Goal: Task Accomplishment & Management: Manage account settings

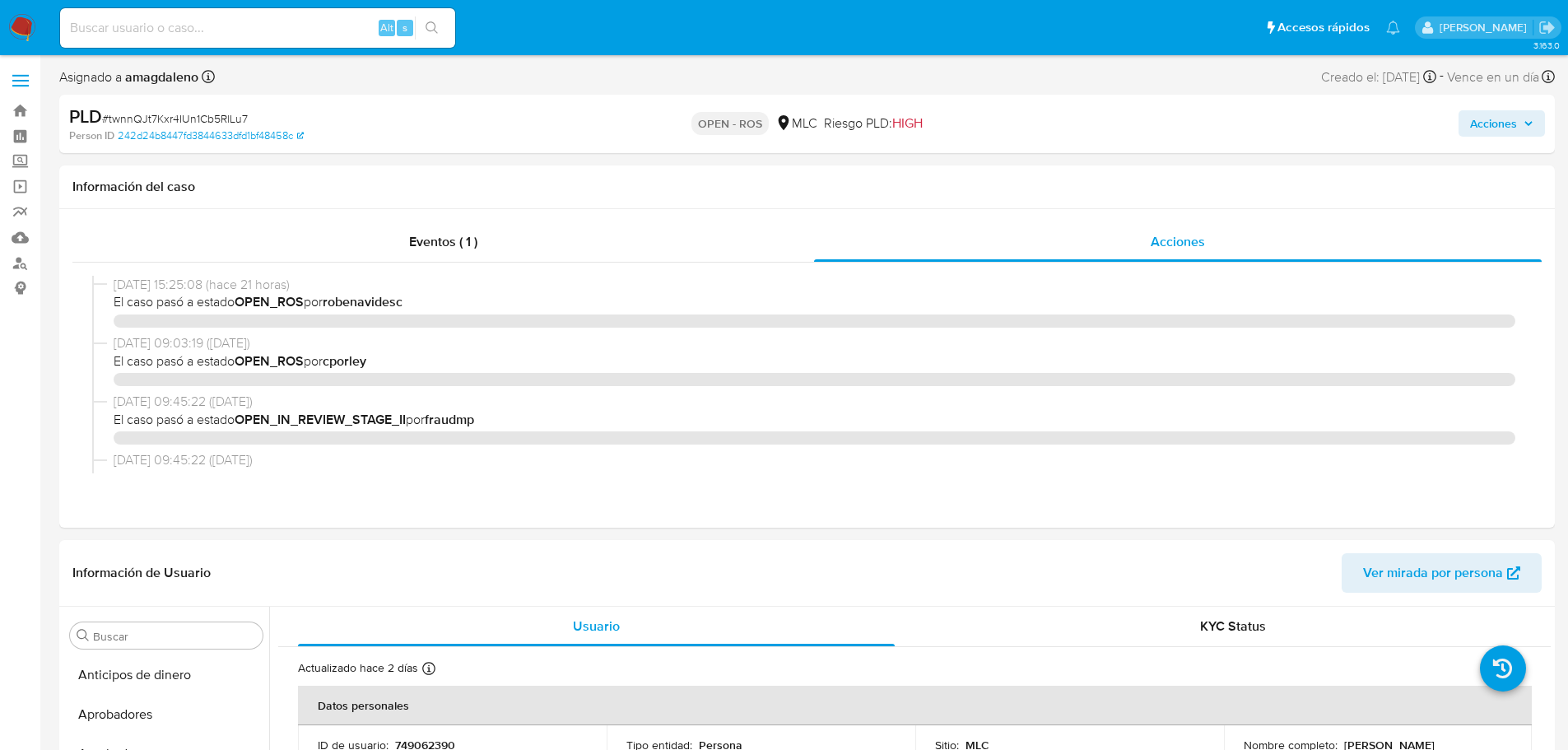
select select "10"
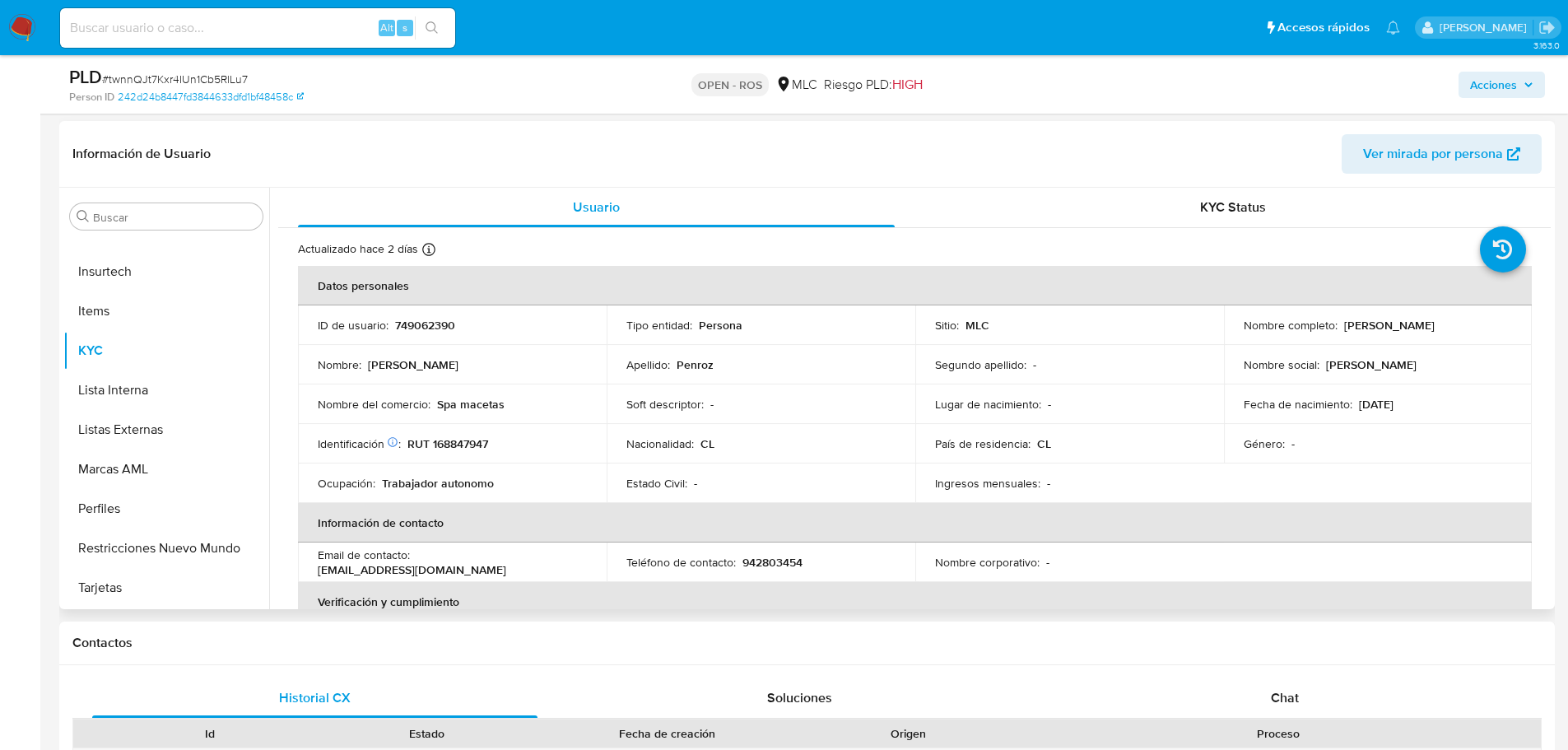
scroll to position [411, 0]
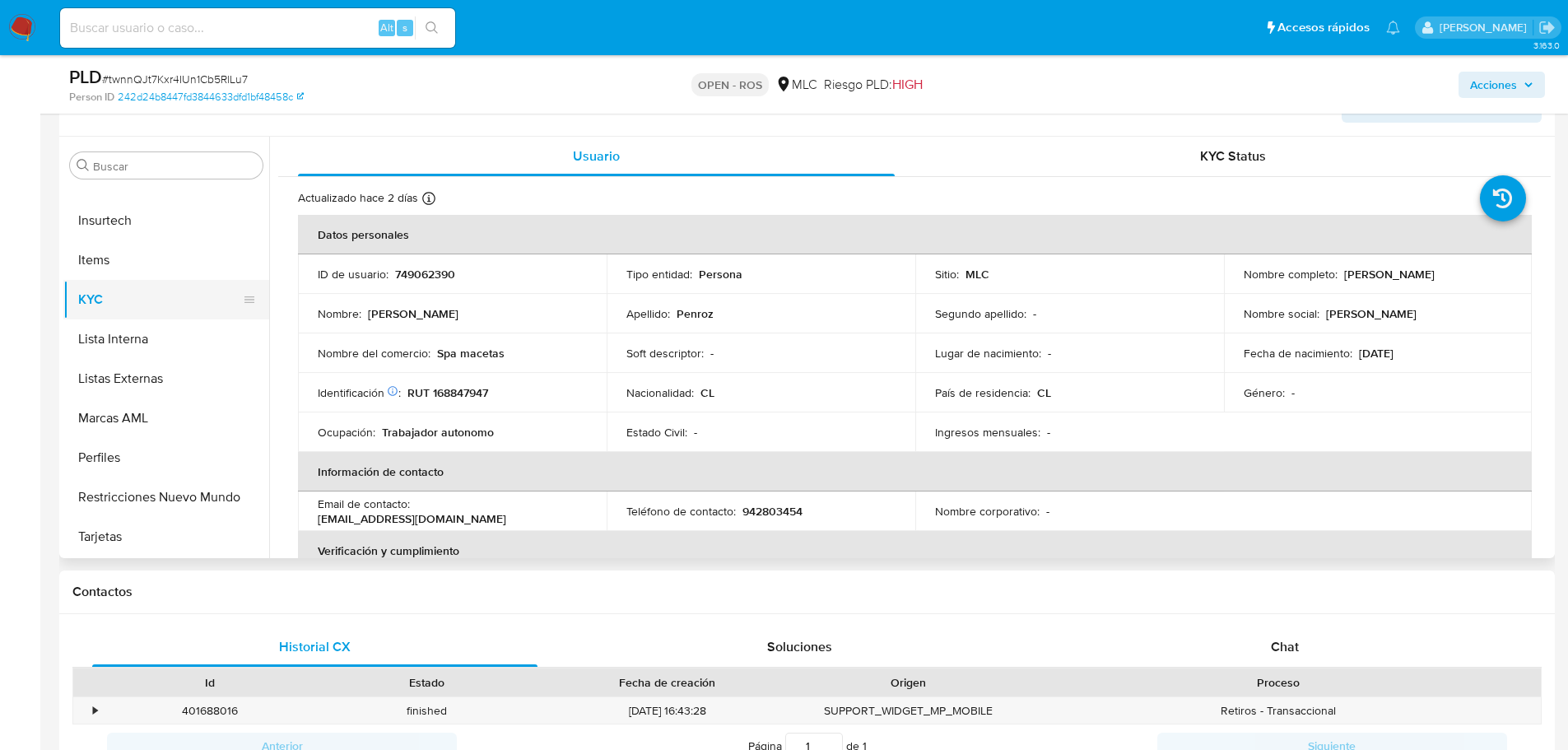
click at [172, 301] on button "KYC" at bounding box center [159, 300] width 193 height 39
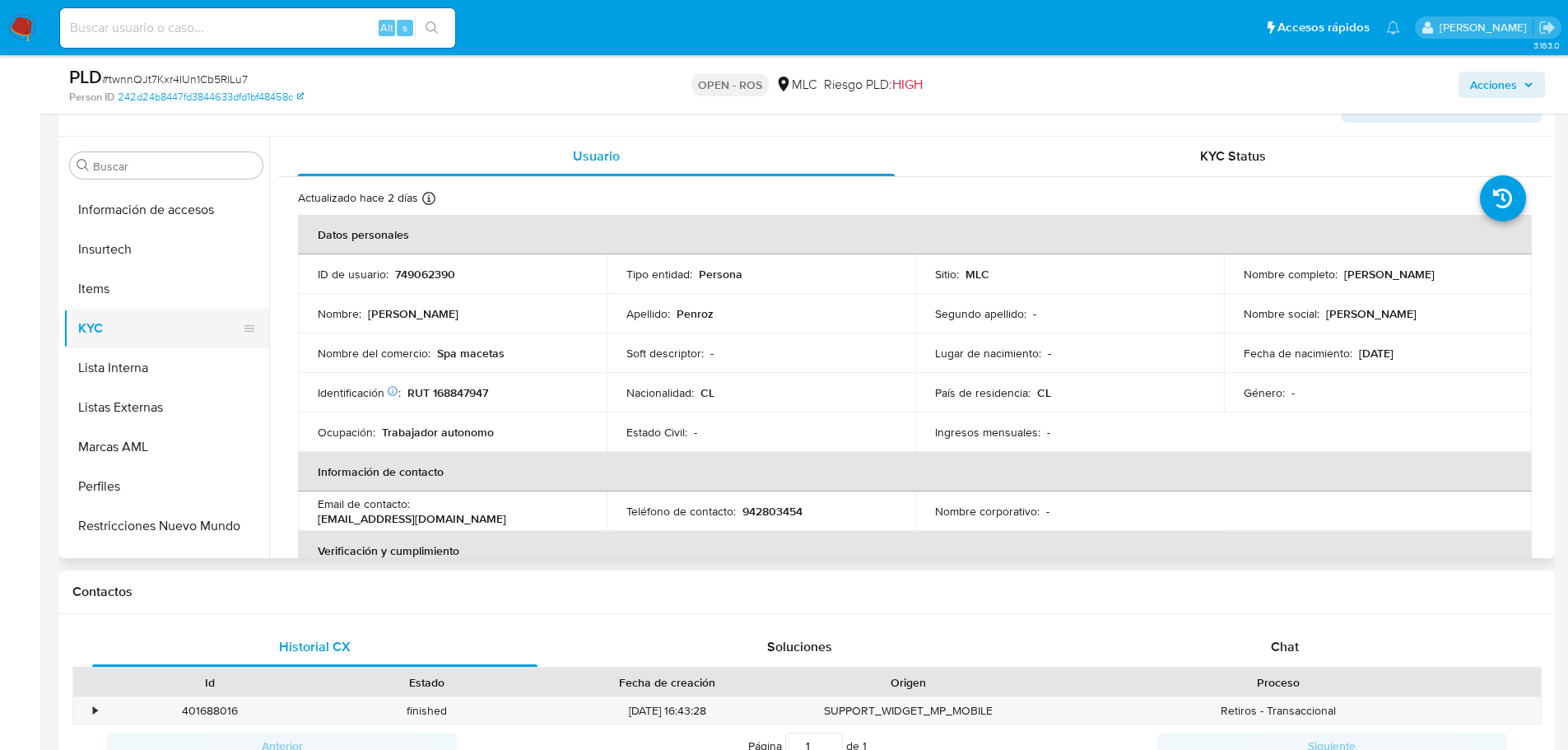
scroll to position [814, 0]
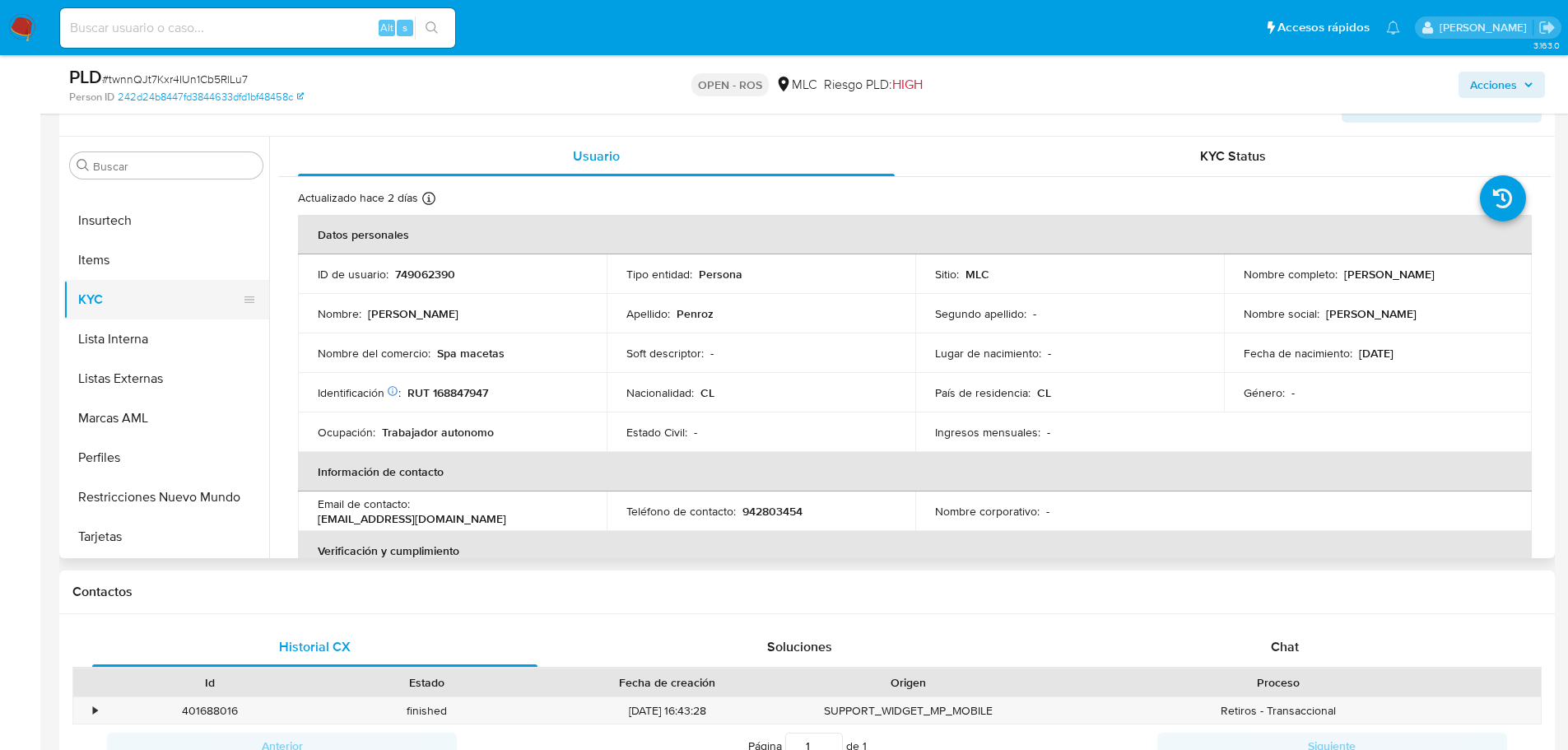
click at [162, 284] on button "KYC" at bounding box center [159, 300] width 193 height 39
click at [461, 391] on p "RUT 168847947" at bounding box center [448, 393] width 81 height 15
copy p "168847947"
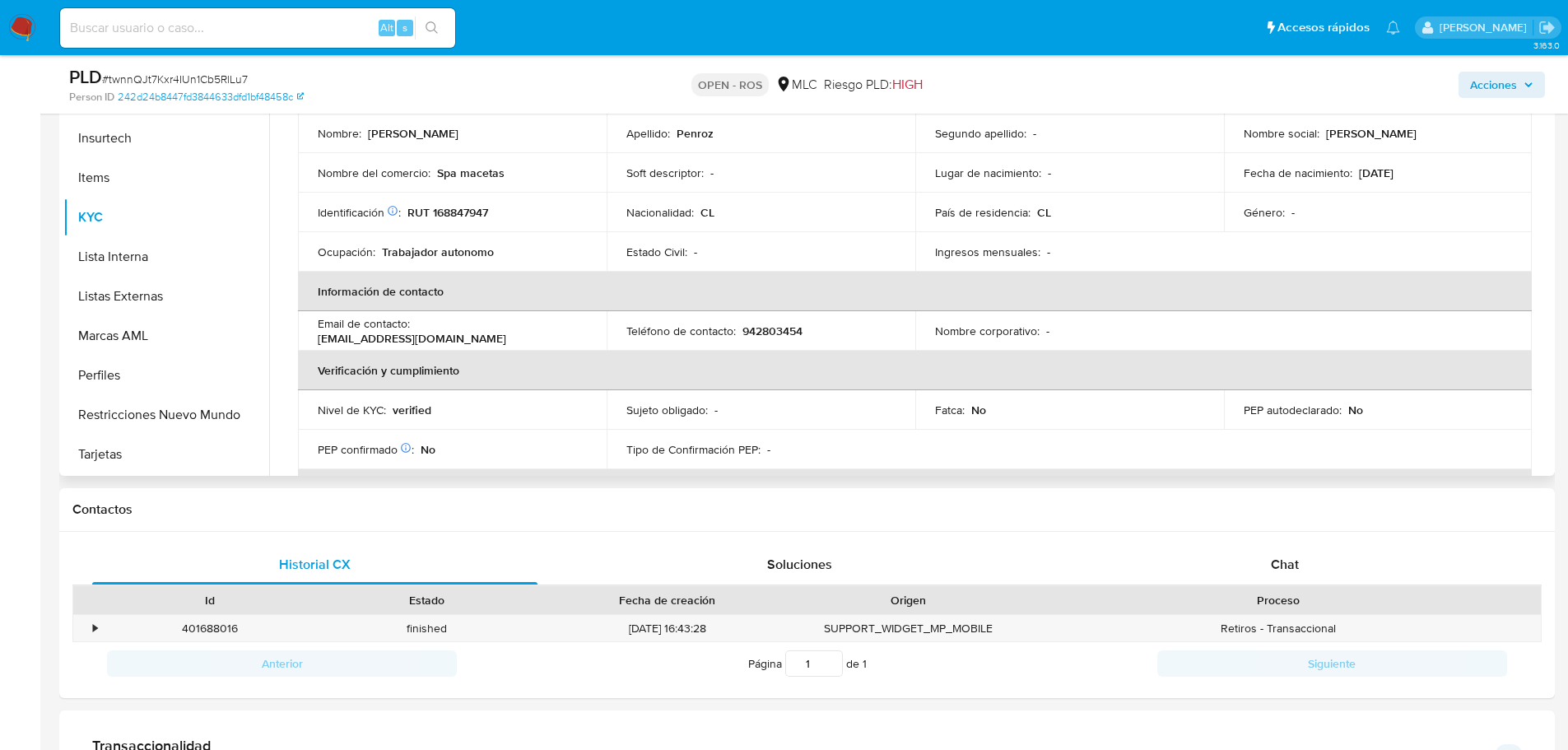
scroll to position [69, 0]
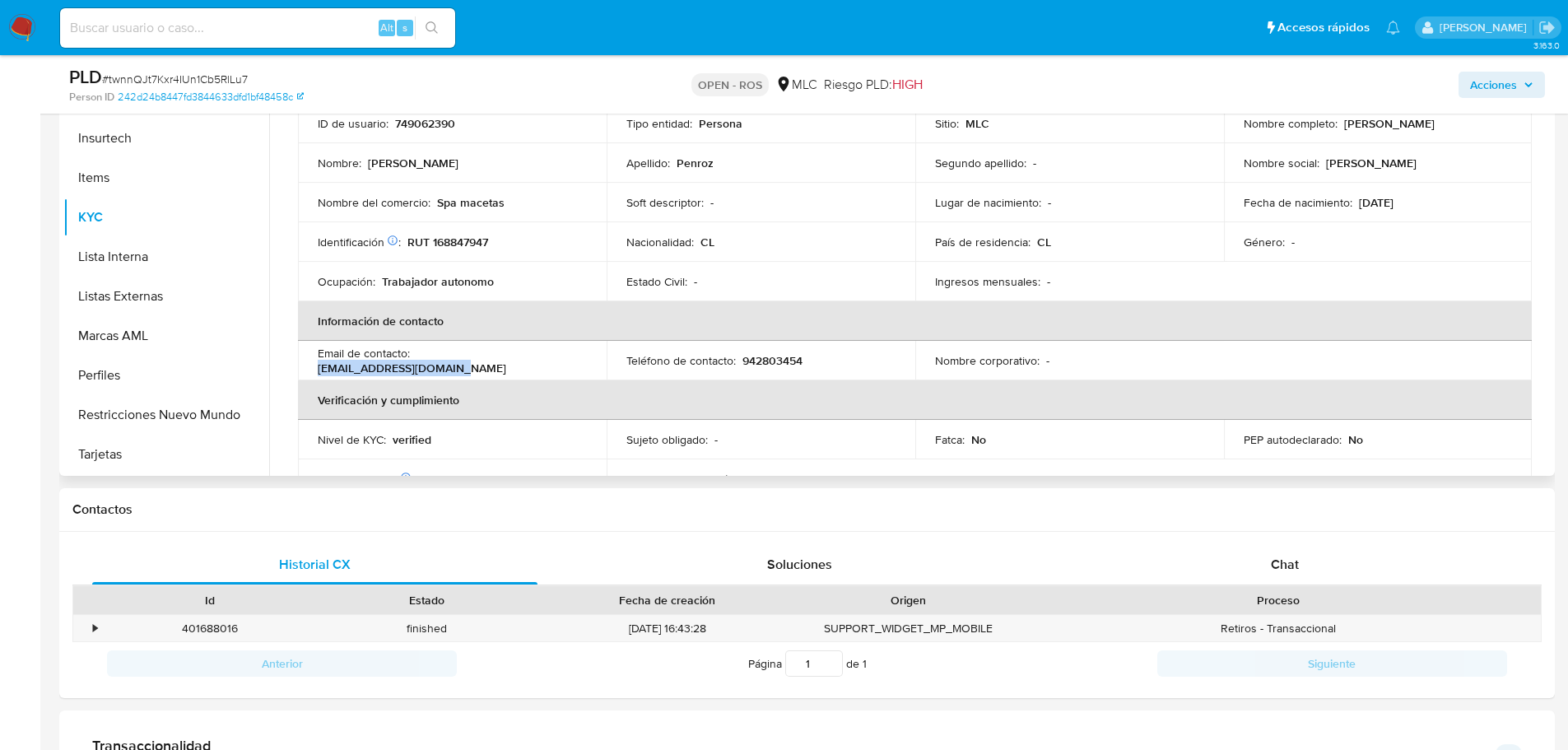
drag, startPoint x: 418, startPoint y: 361, endPoint x: 568, endPoint y: 369, distance: 150.2
click at [568, 369] on td "Email de contacto : dorispenroz26@gmail.com" at bounding box center [452, 361] width 308 height 39
copy p "dorispenroz26@gmail.com"
click at [761, 363] on p "942803454" at bounding box center [773, 360] width 60 height 15
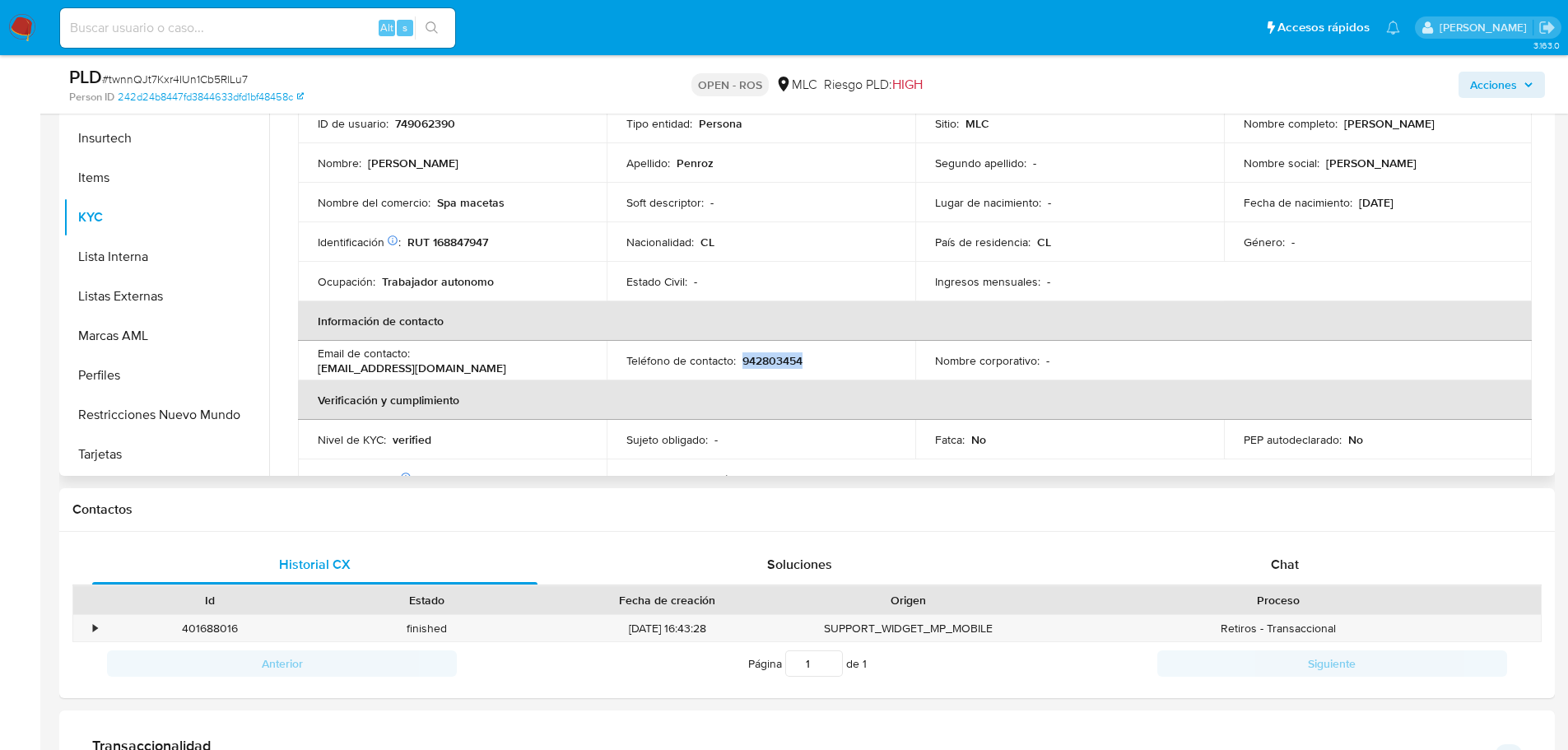
copy p "942803454"
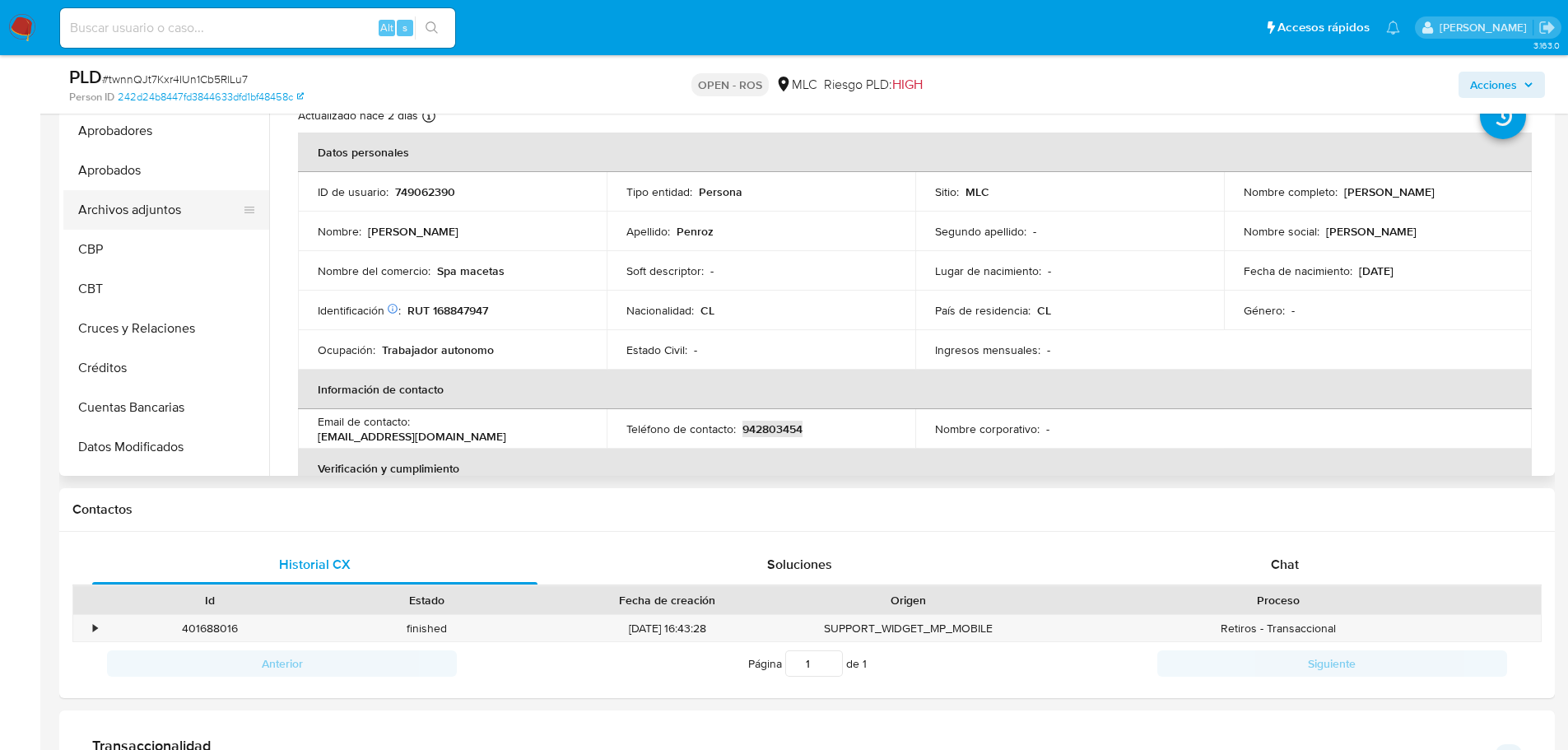
scroll to position [0, 0]
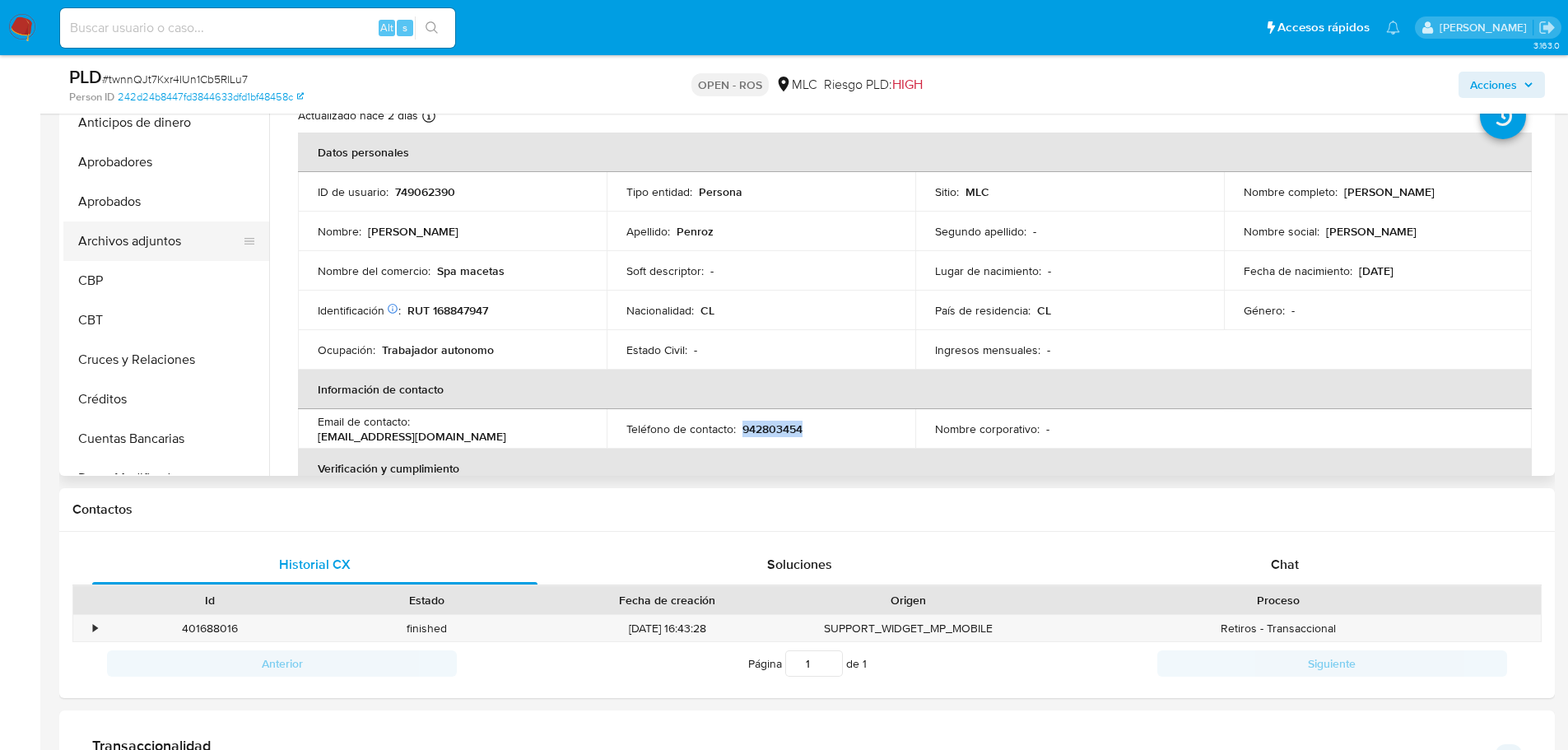
click at [178, 241] on button "Archivos adjuntos" at bounding box center [159, 241] width 193 height 39
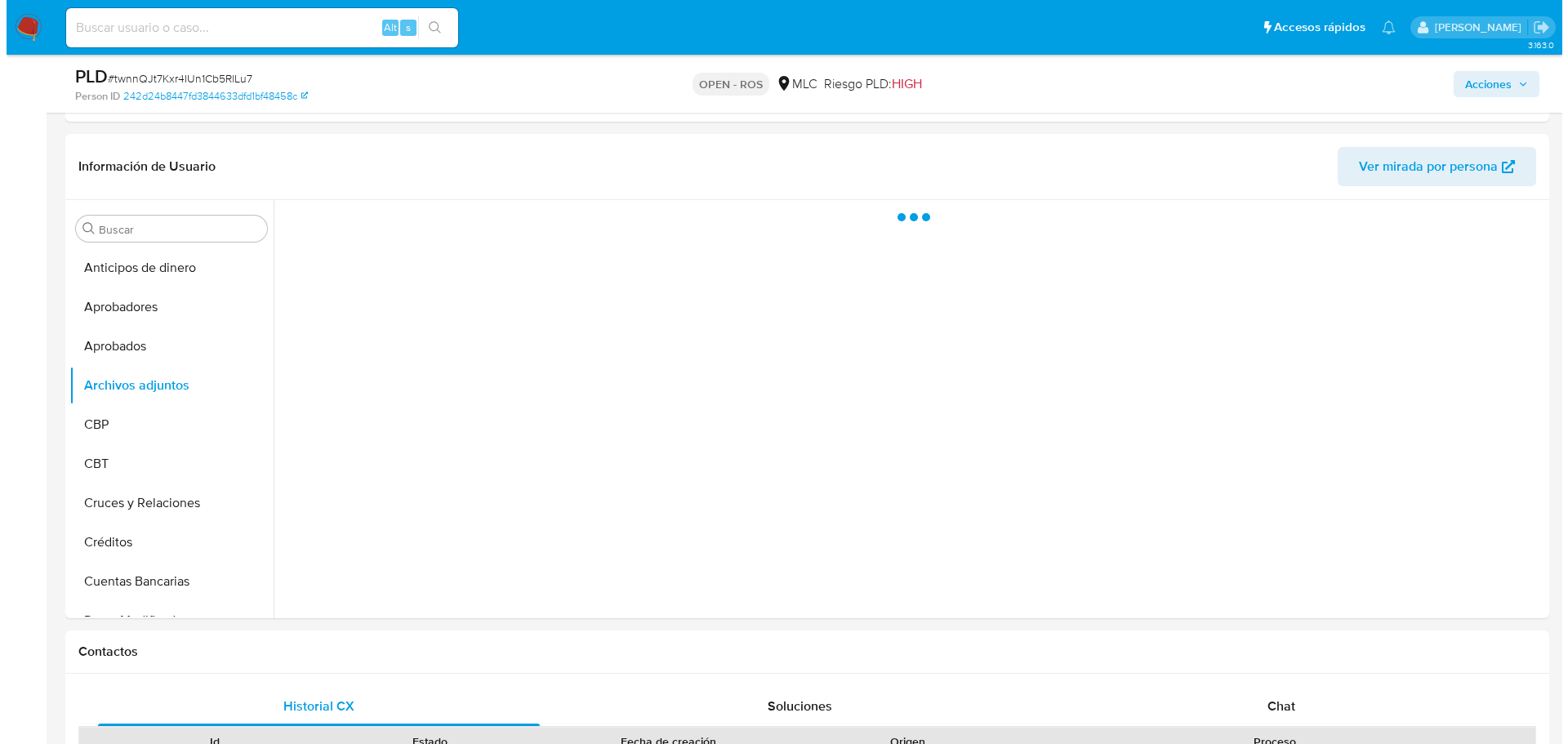
scroll to position [341, 0]
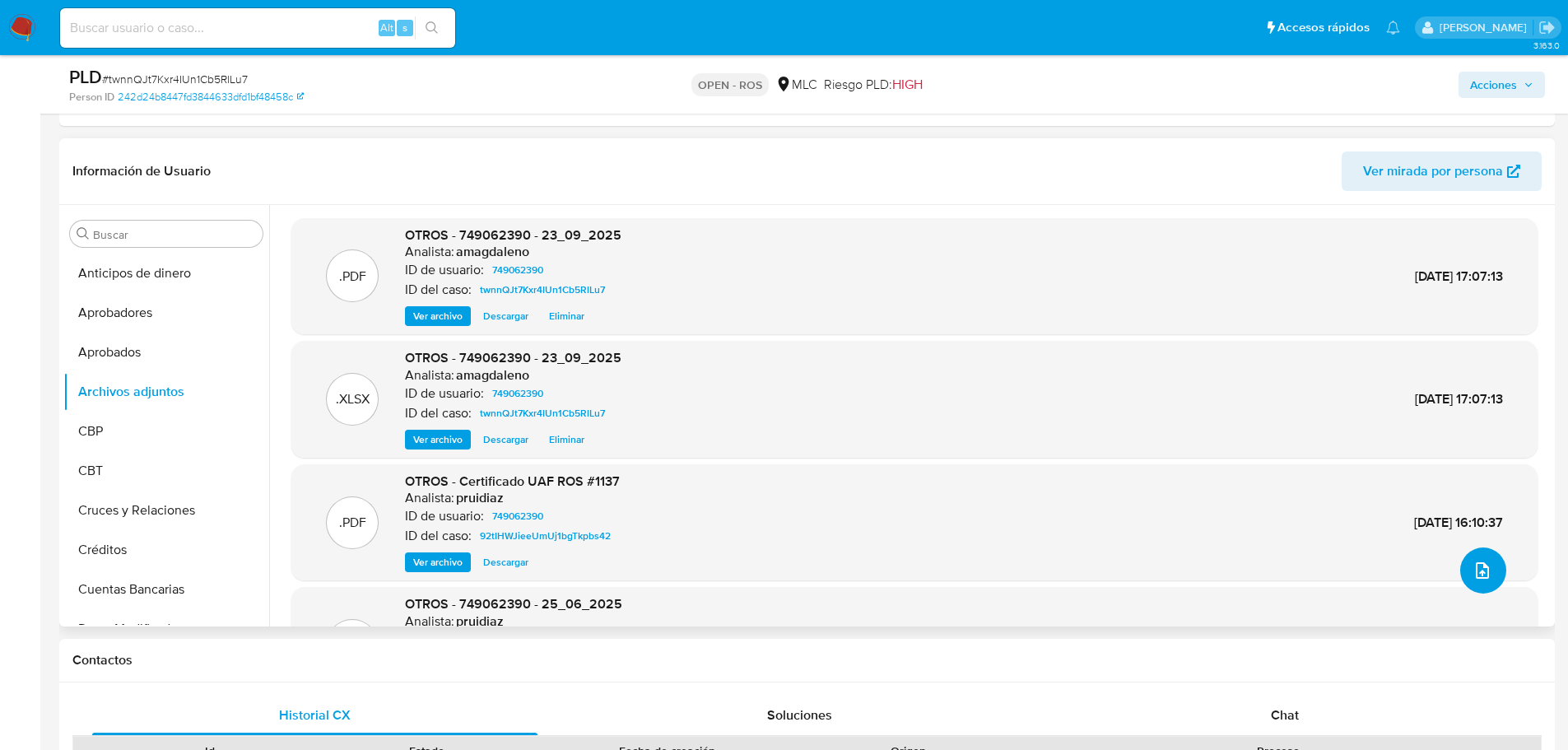
click at [1482, 568] on icon "upload-file" at bounding box center [1482, 570] width 13 height 16
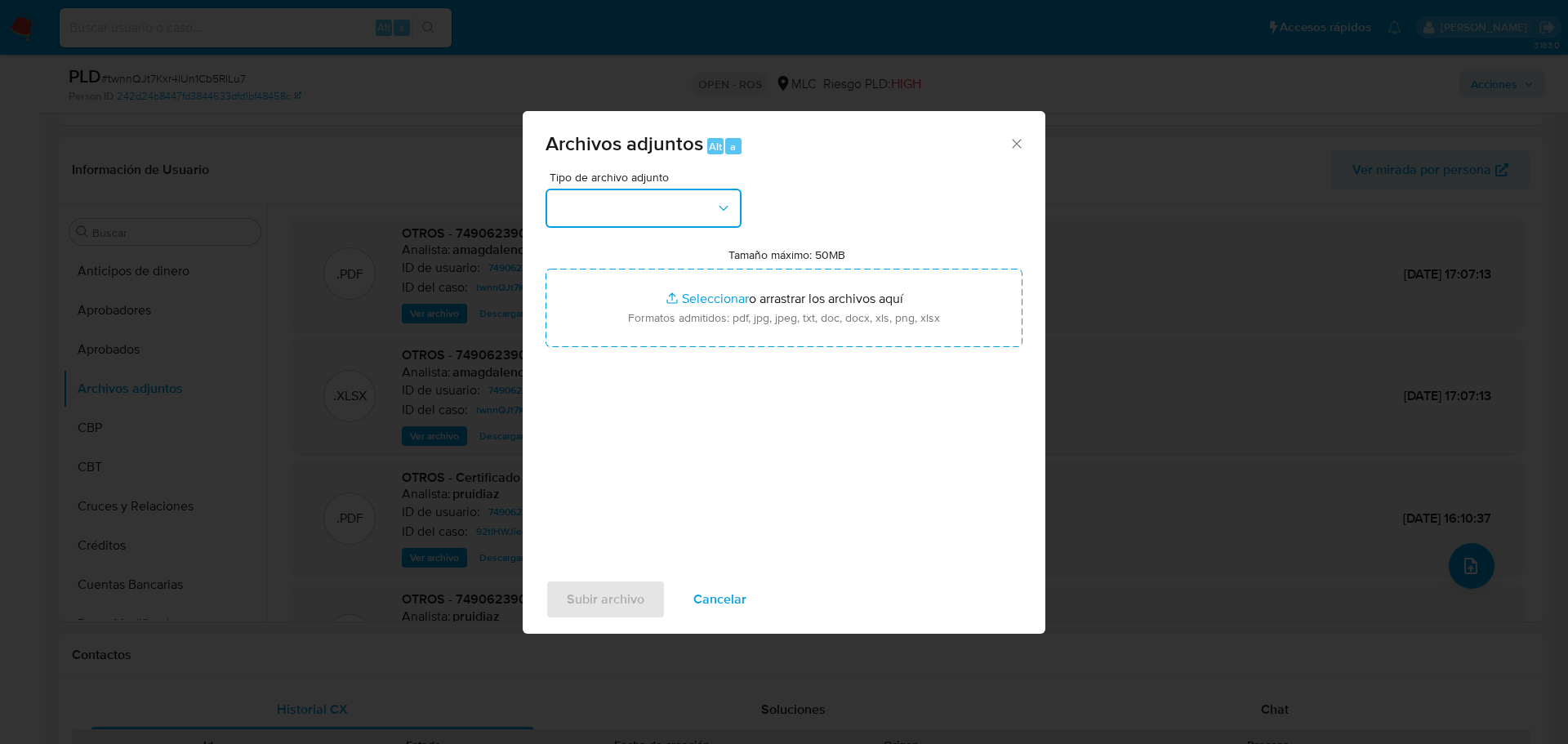
click at [665, 202] on button "button" at bounding box center [643, 208] width 196 height 39
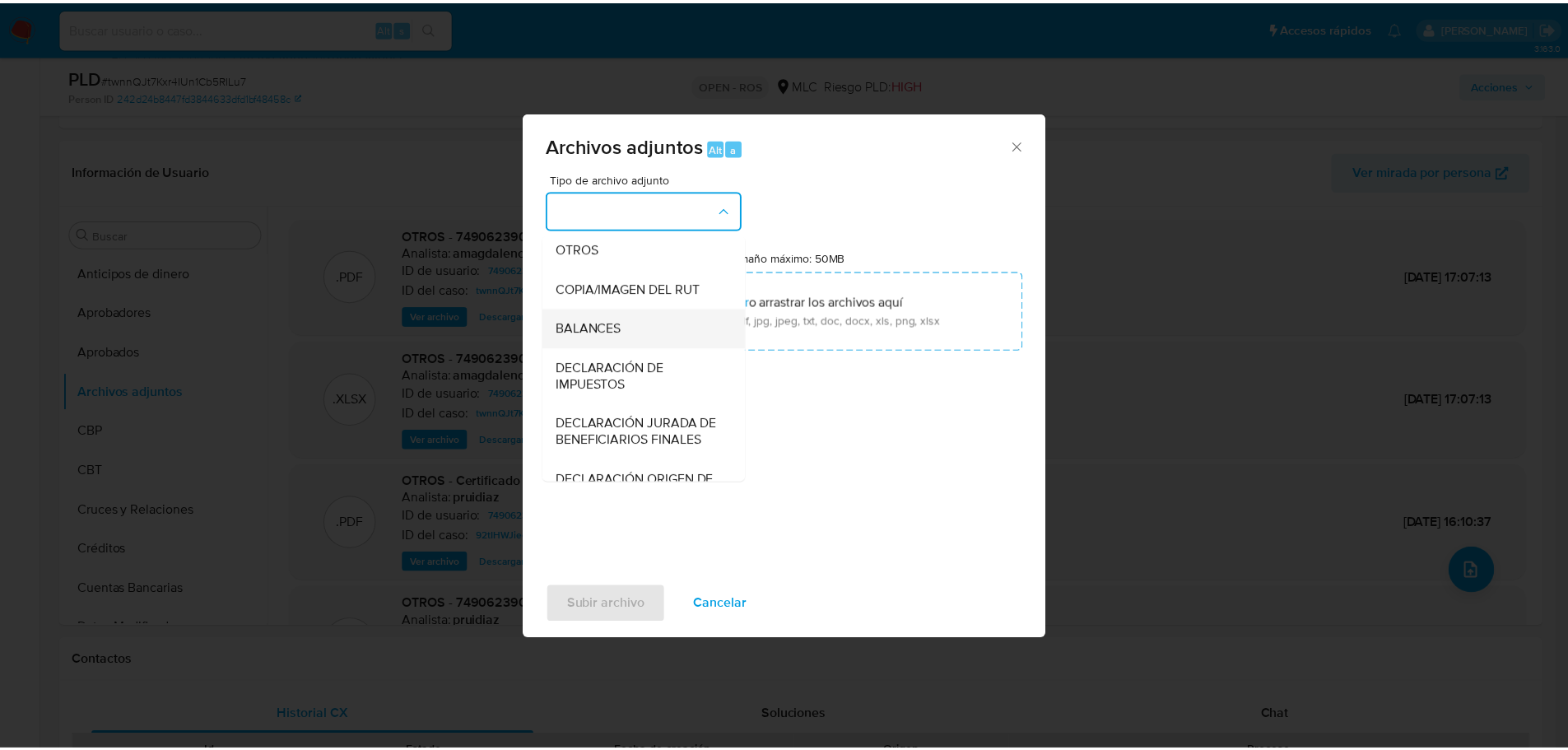
scroll to position [165, 0]
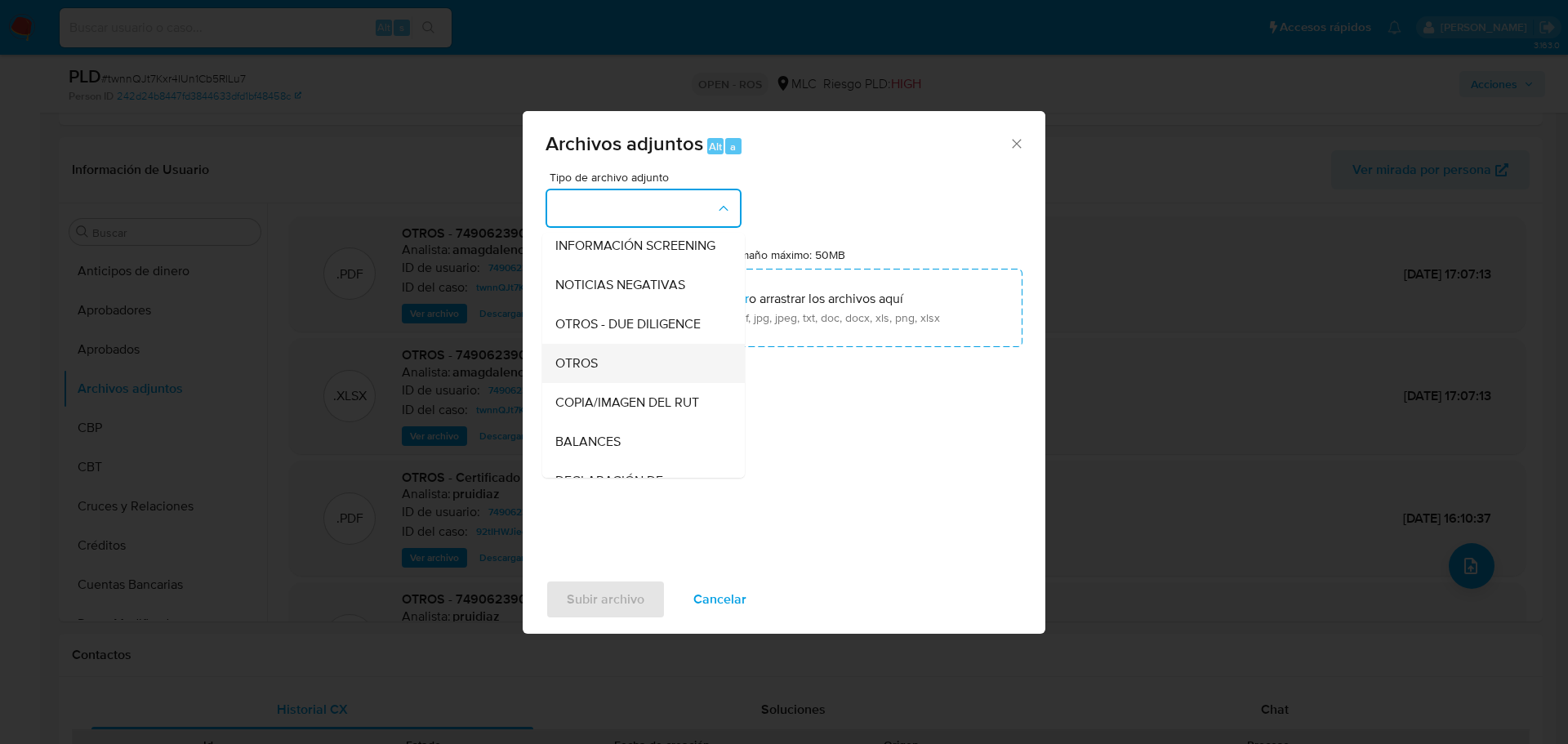
click at [615, 376] on div "OTROS" at bounding box center [638, 364] width 167 height 39
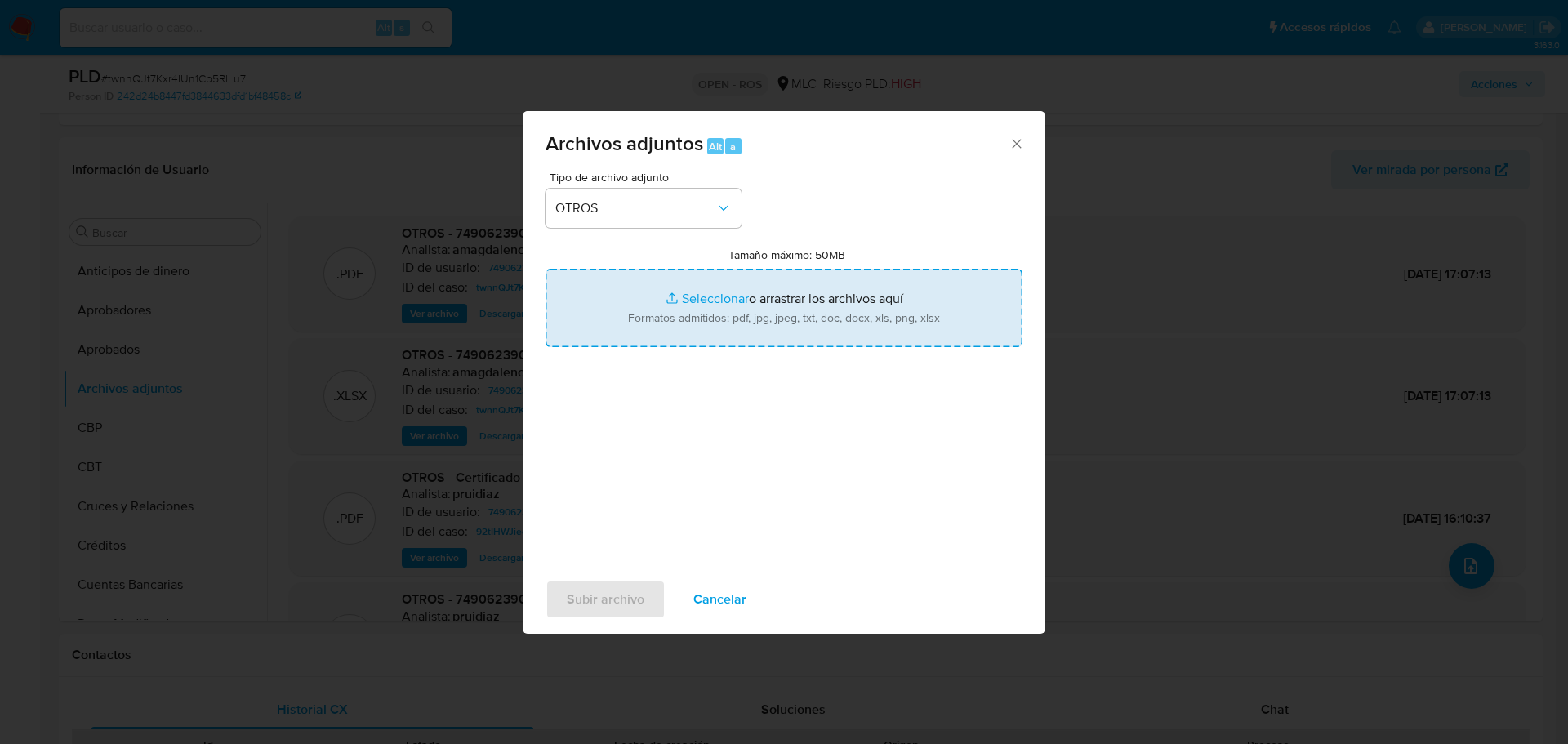
click at [690, 300] on input "Tamaño máximo: 50MB Seleccionar archivos" at bounding box center [784, 308] width 477 height 78
type input "C:\fakepath\Certificado UAF ROS #1345.pdf"
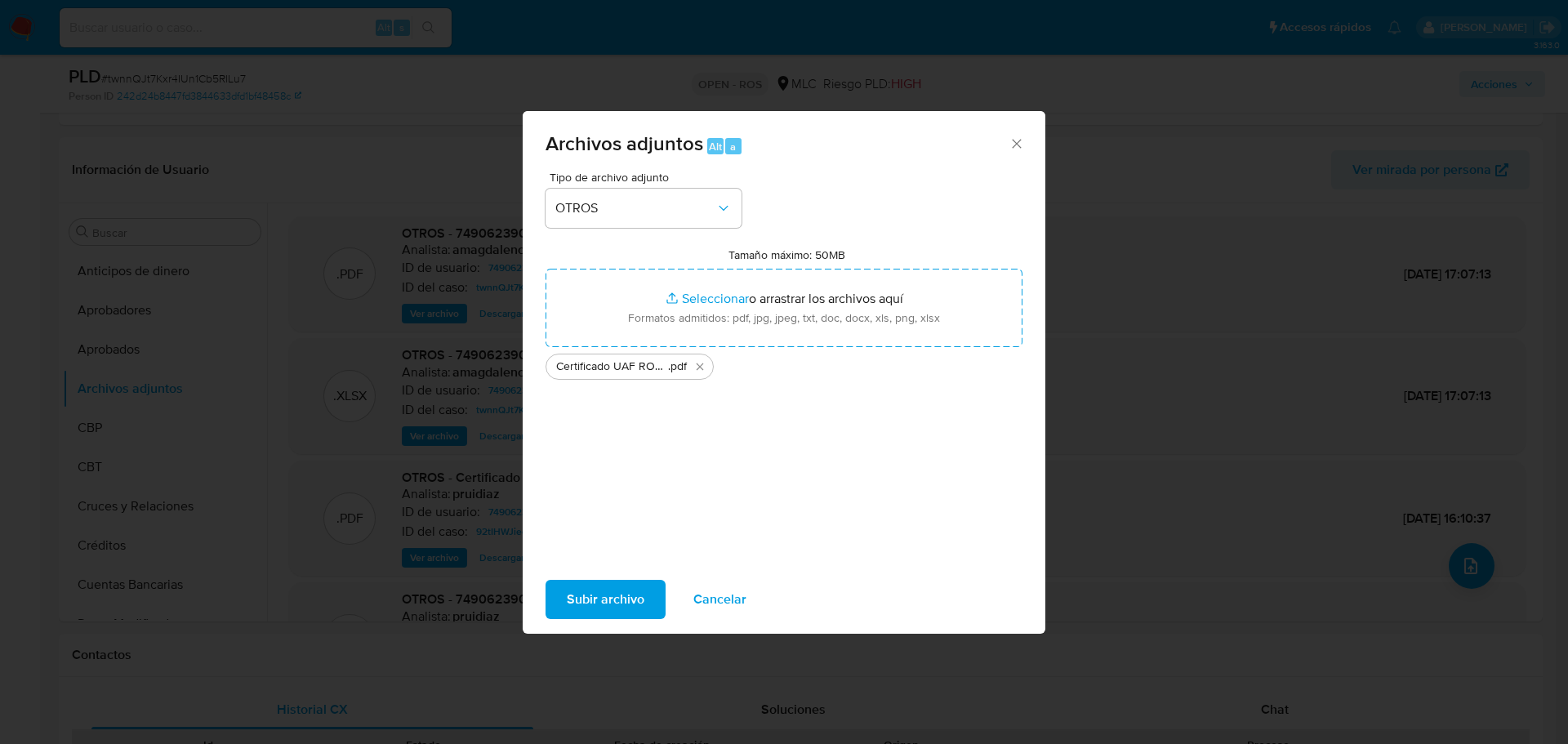
click at [783, 403] on div "Tipo de archivo adjunto OTROS Tamaño máximo: 50MB Seleccionar archivos Seleccio…" at bounding box center [784, 365] width 477 height 386
click at [614, 590] on span "Subir archivo" at bounding box center [605, 599] width 77 height 36
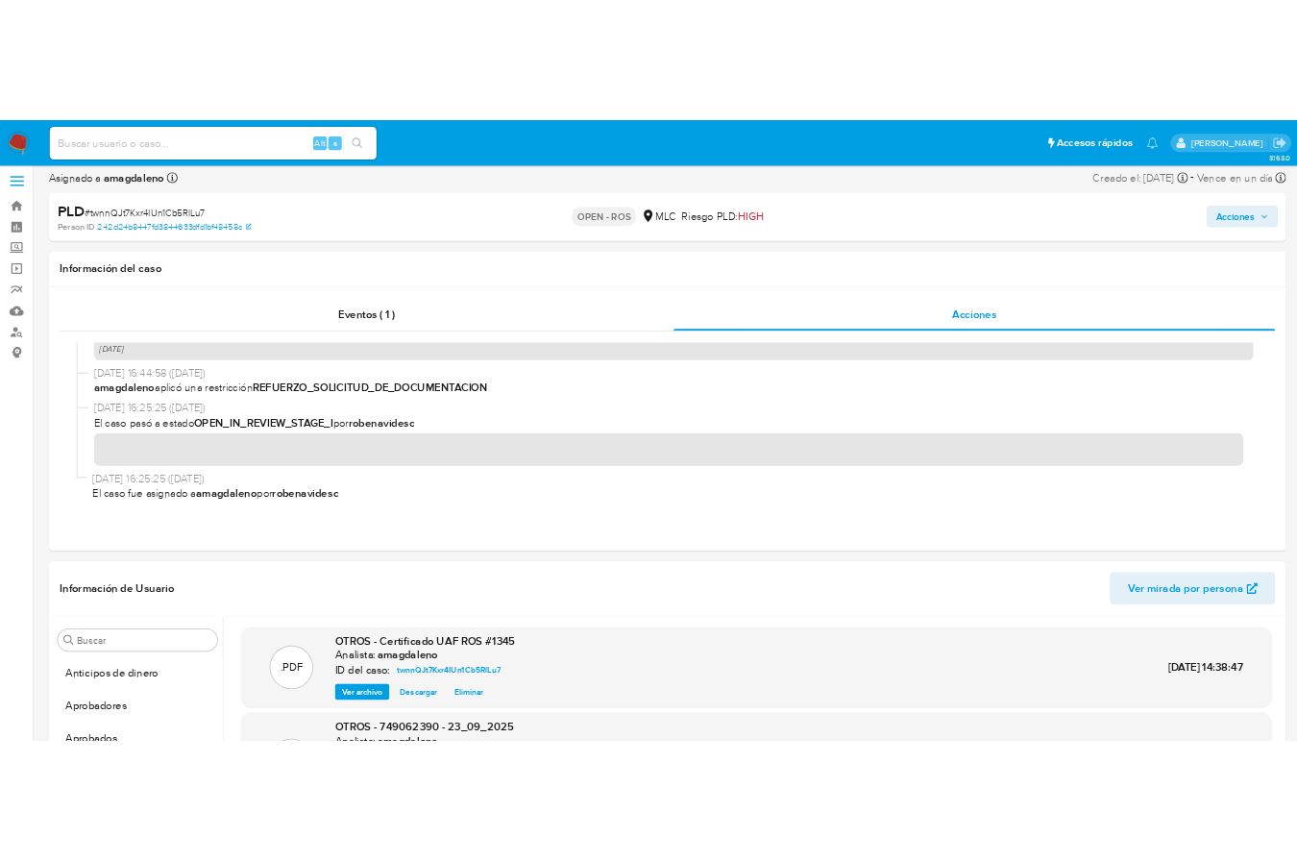
scroll to position [0, 0]
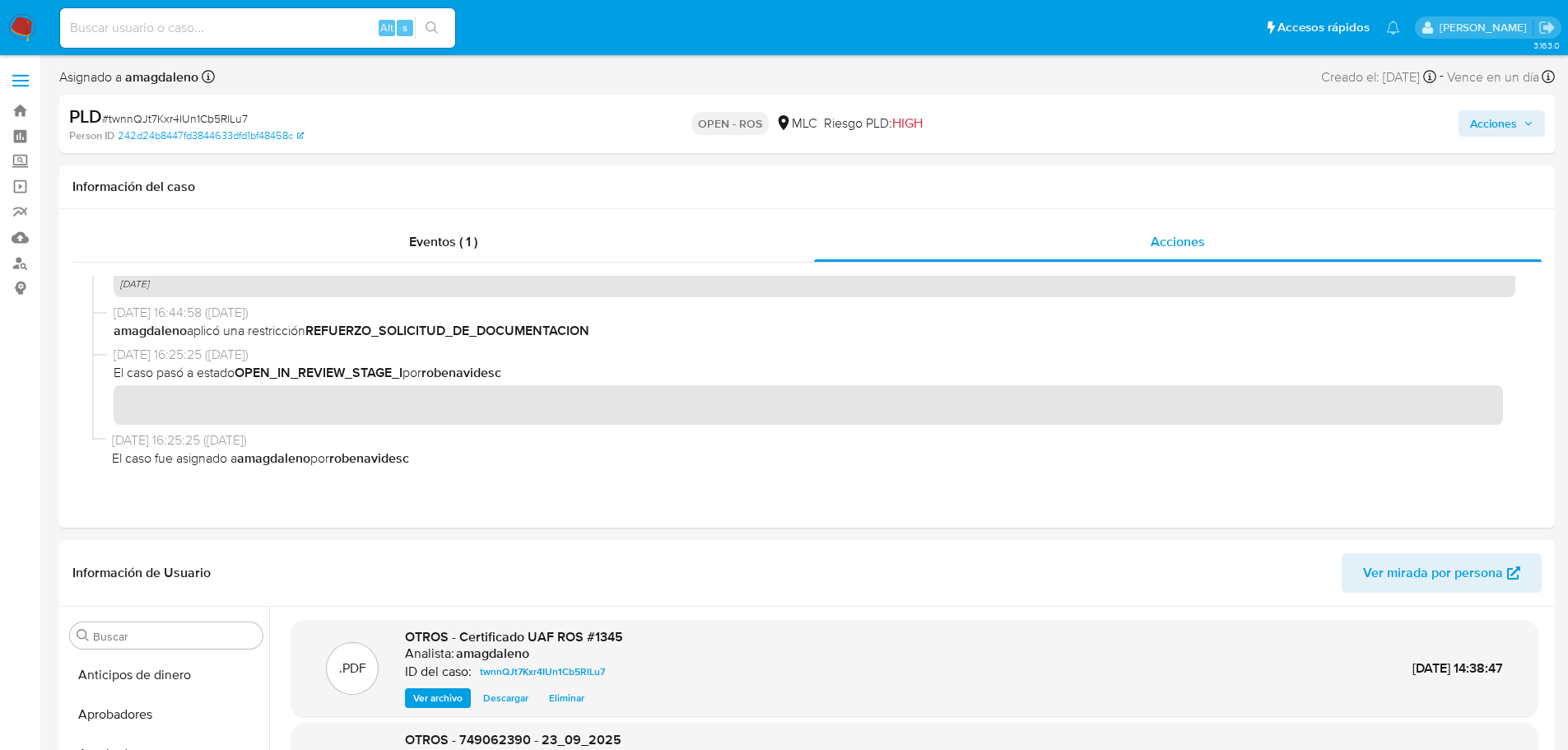
drag, startPoint x: 1500, startPoint y: 117, endPoint x: 1451, endPoint y: 137, distance: 52.9
click at [1499, 117] on span "Acciones" at bounding box center [1493, 123] width 47 height 27
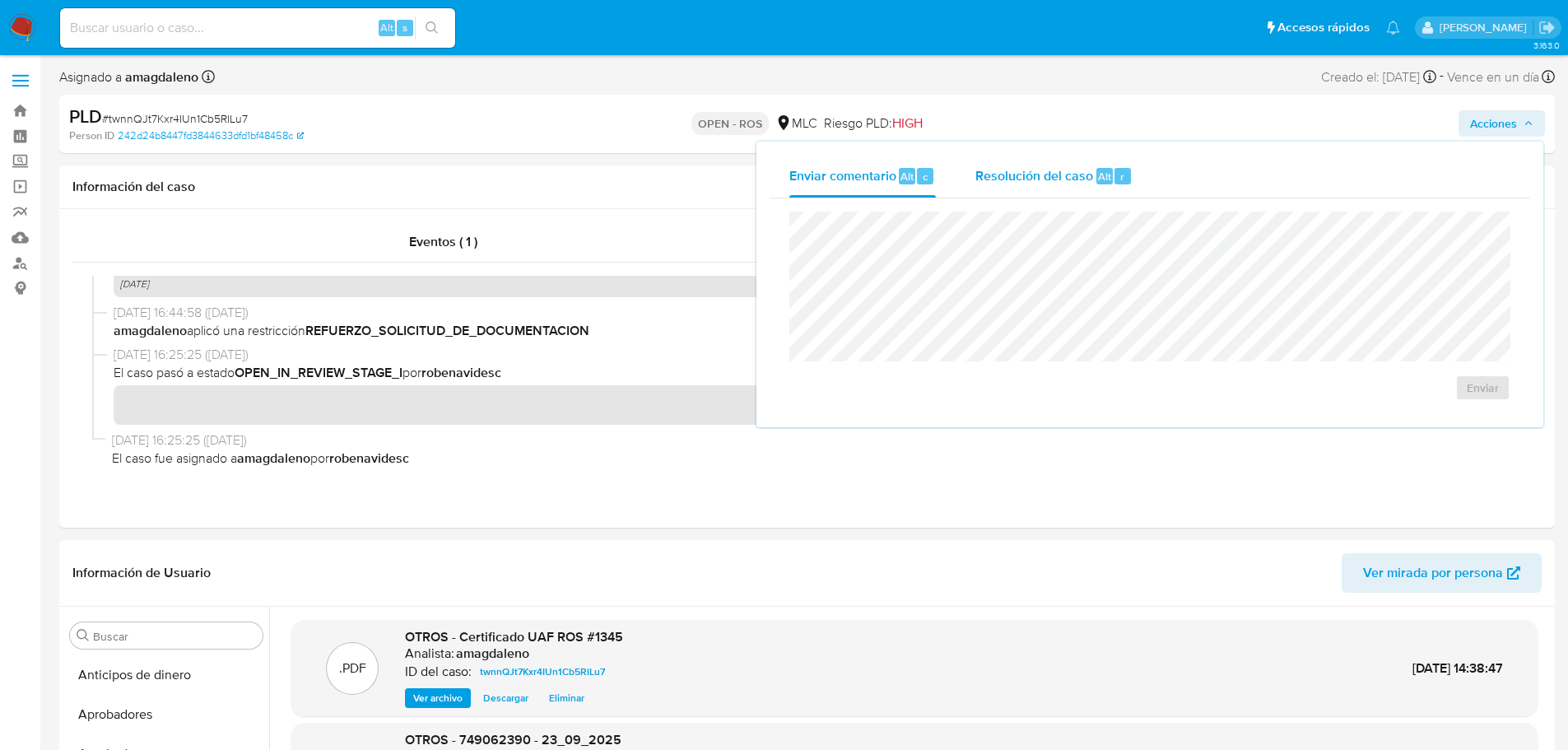
drag, startPoint x: 1047, startPoint y: 175, endPoint x: 1038, endPoint y: 210, distance: 36.1
click at [1047, 176] on span "Resolución del caso" at bounding box center [1034, 176] width 117 height 19
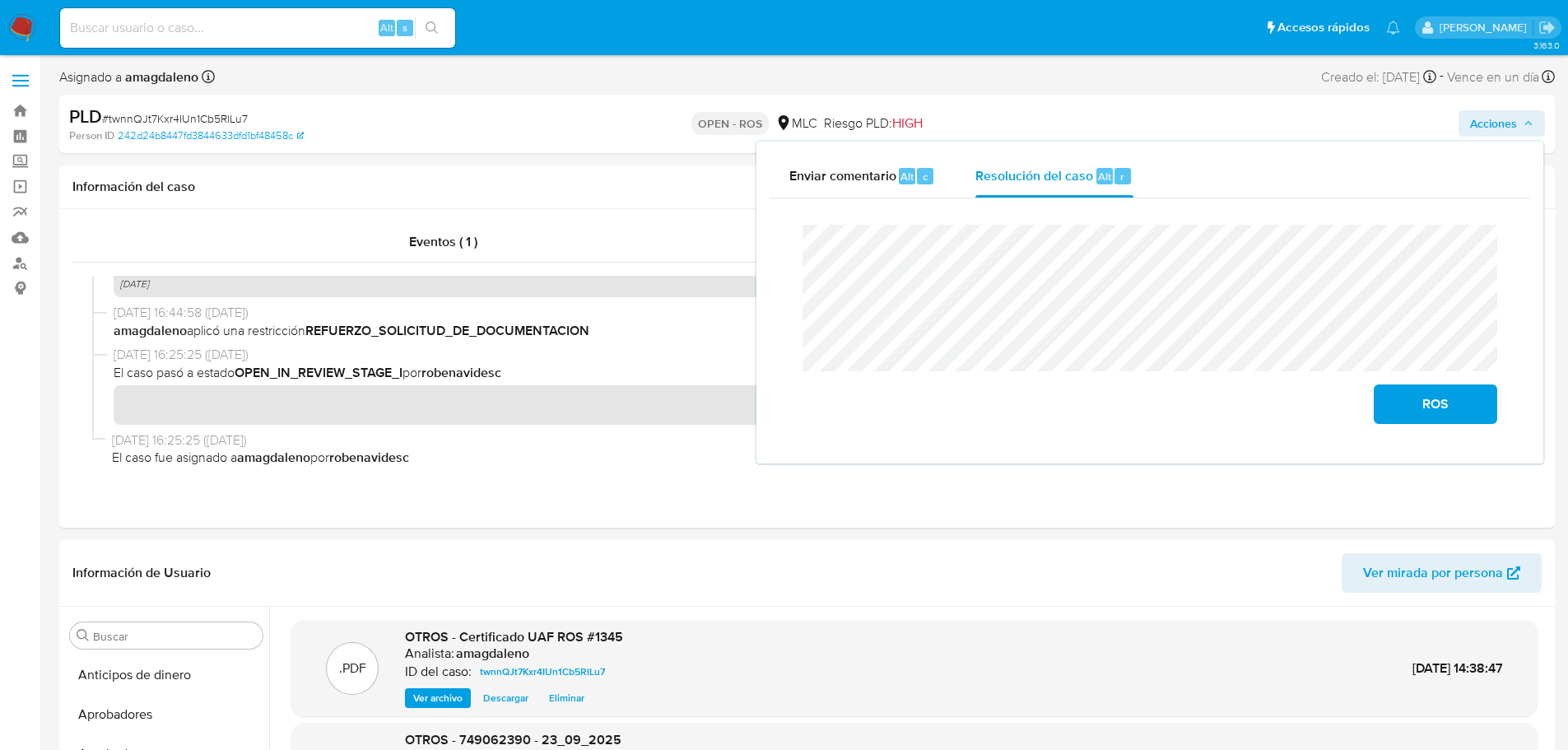
scroll to position [2163, 0]
click at [0, 0] on lt-strong "di" at bounding box center [0, 0] width 0 height 0
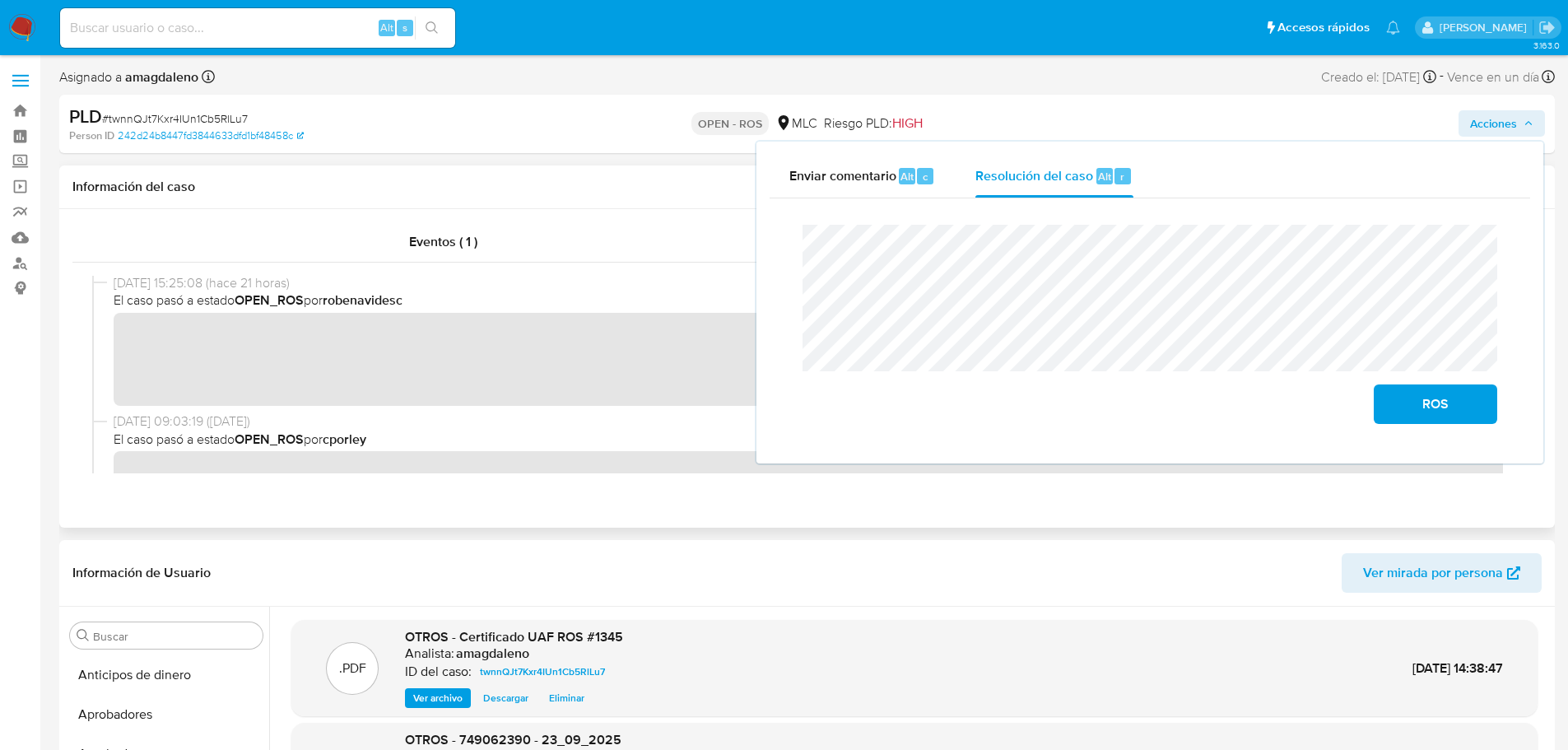
scroll to position [0, 0]
click at [622, 232] on div "Eventos ( 1 )" at bounding box center [444, 242] width 742 height 39
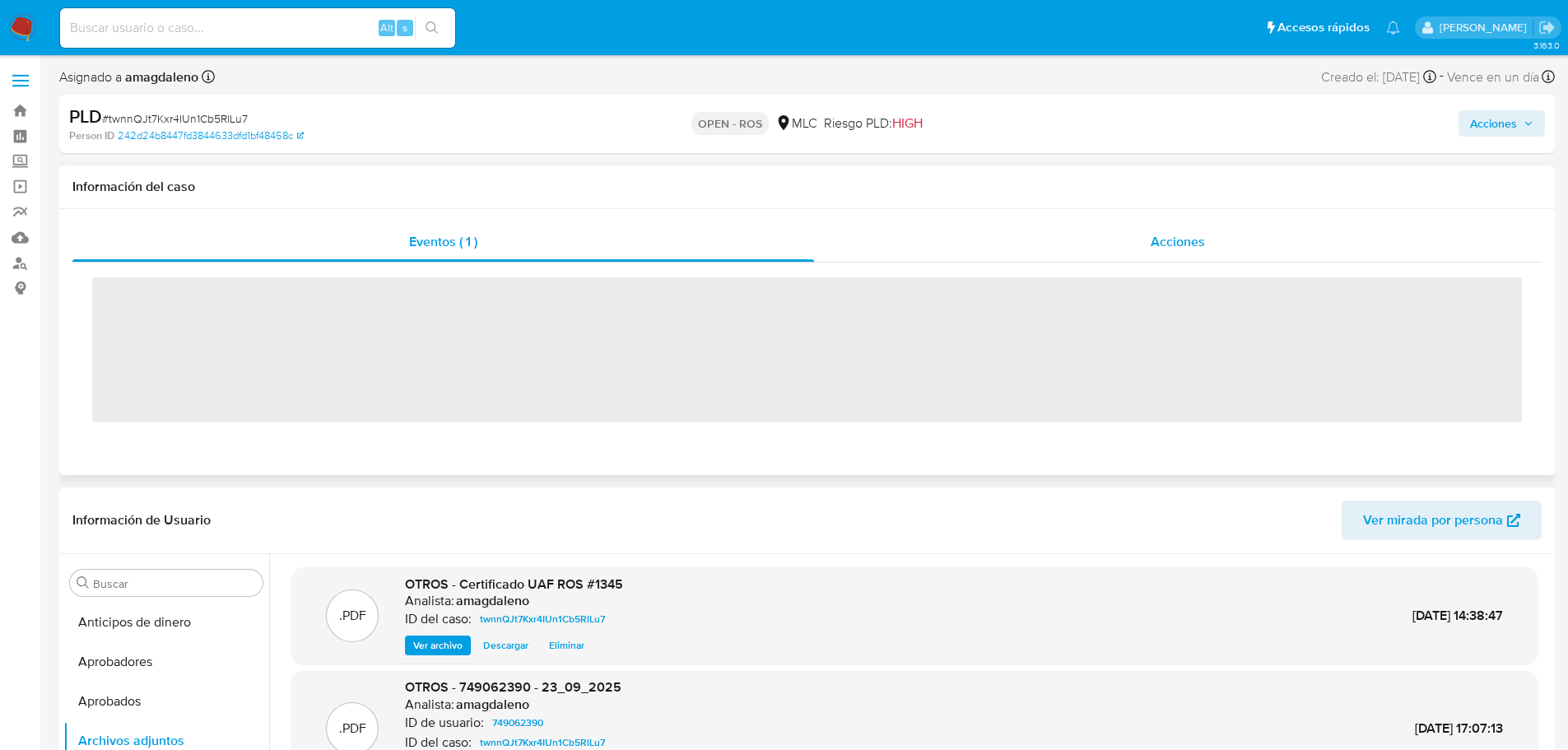
click at [975, 251] on div "Acciones" at bounding box center [1177, 242] width 727 height 39
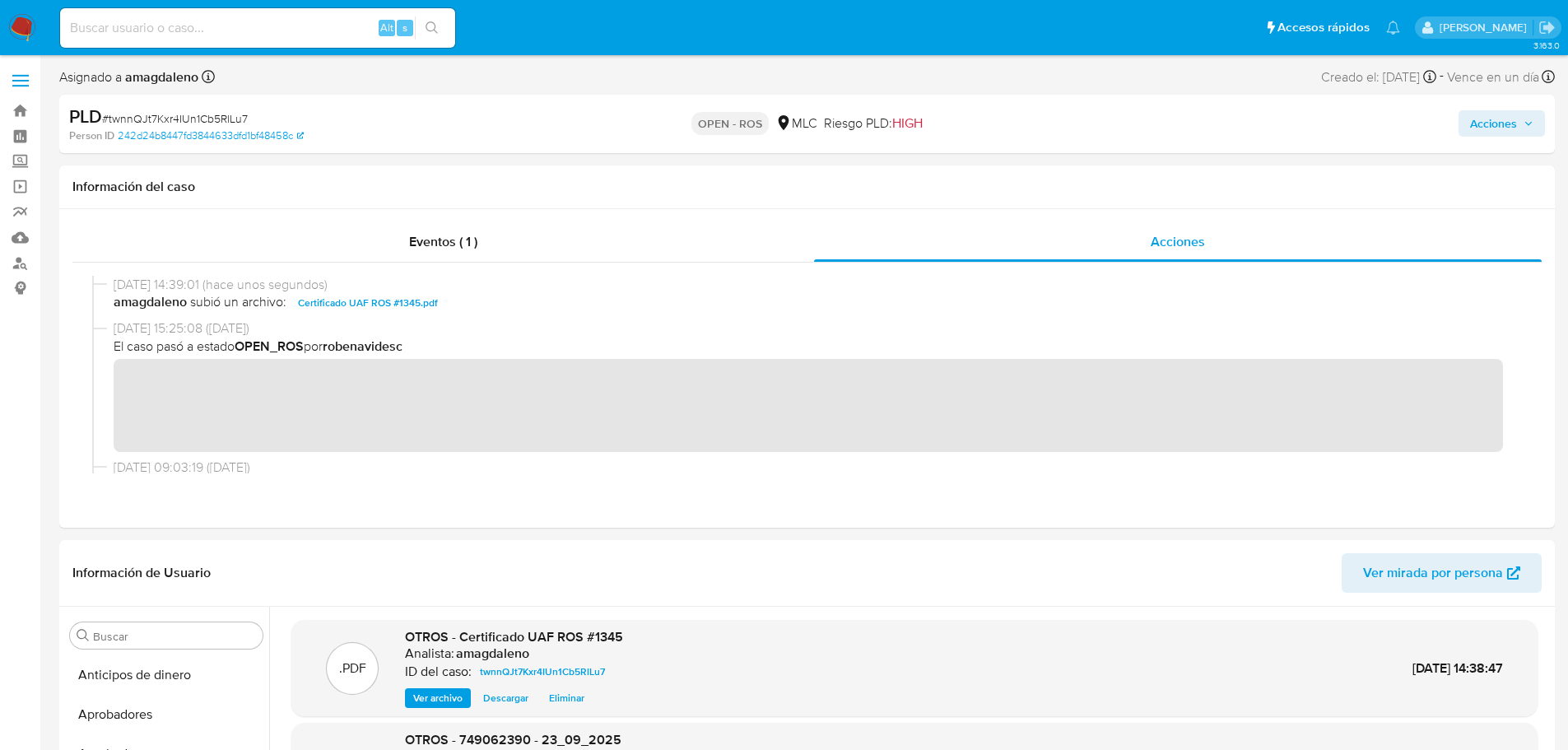
click at [1503, 123] on span "Acciones" at bounding box center [1493, 123] width 47 height 27
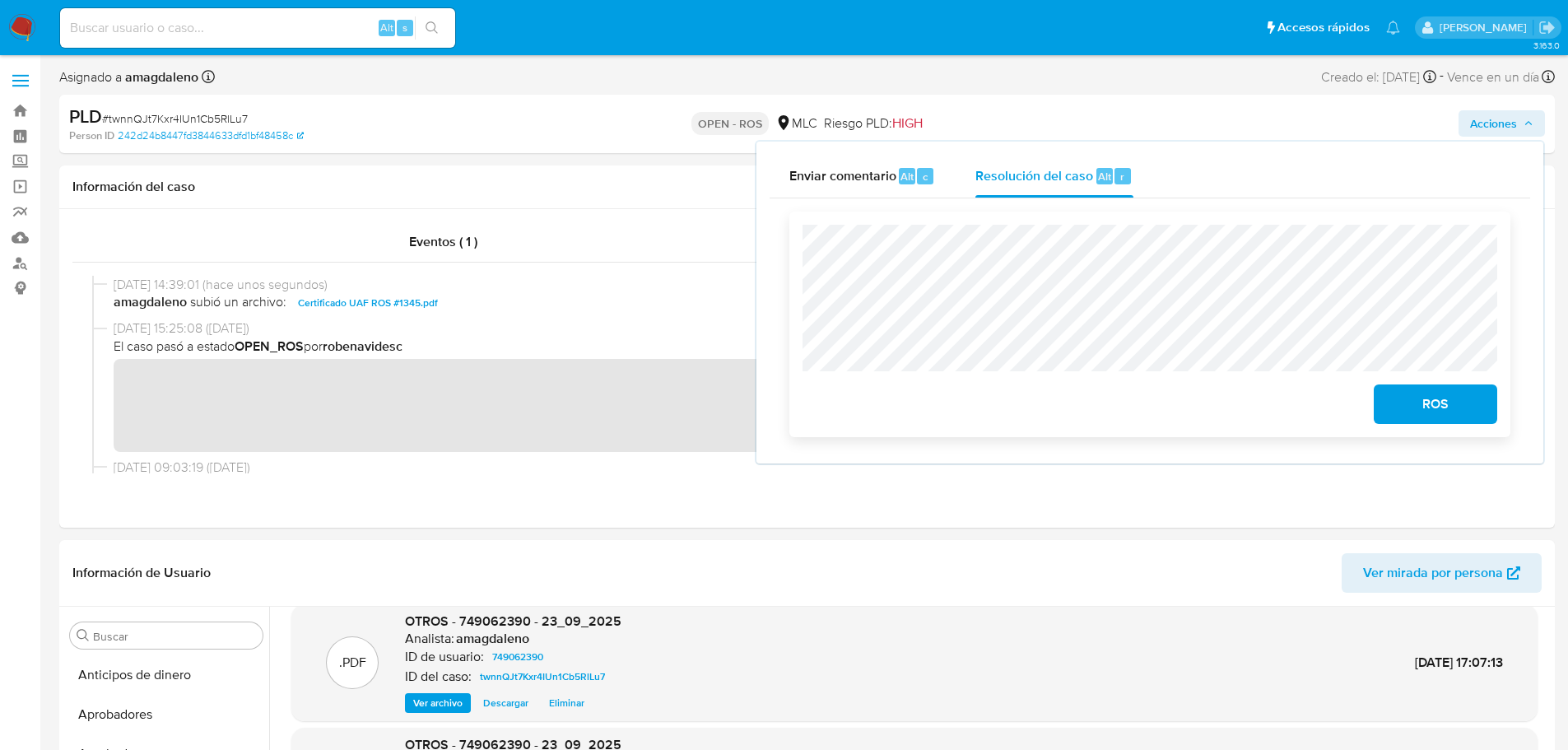
click at [1433, 397] on span "ROS" at bounding box center [1436, 405] width 81 height 36
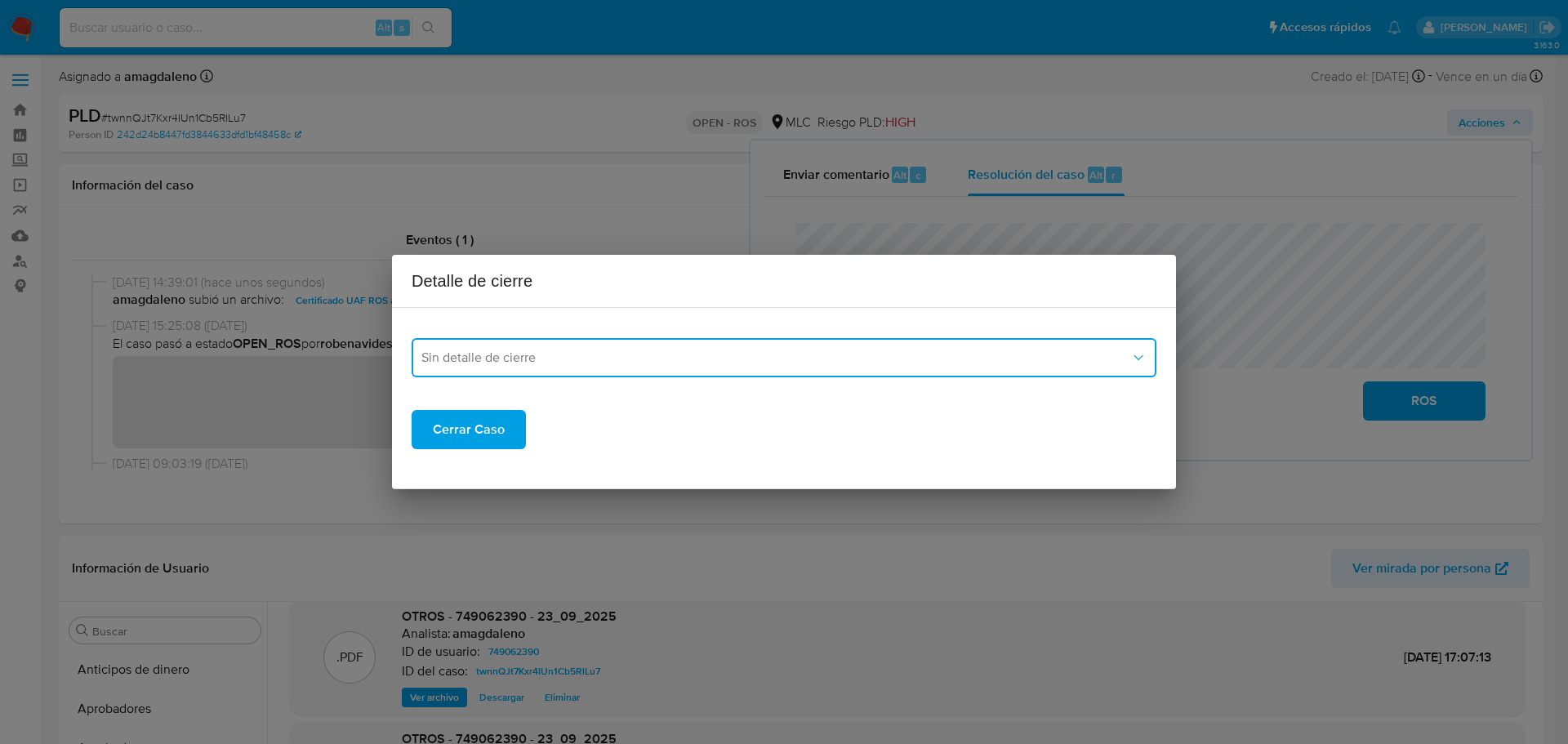
click at [507, 347] on button "Sin detalle de cierre" at bounding box center [784, 358] width 744 height 39
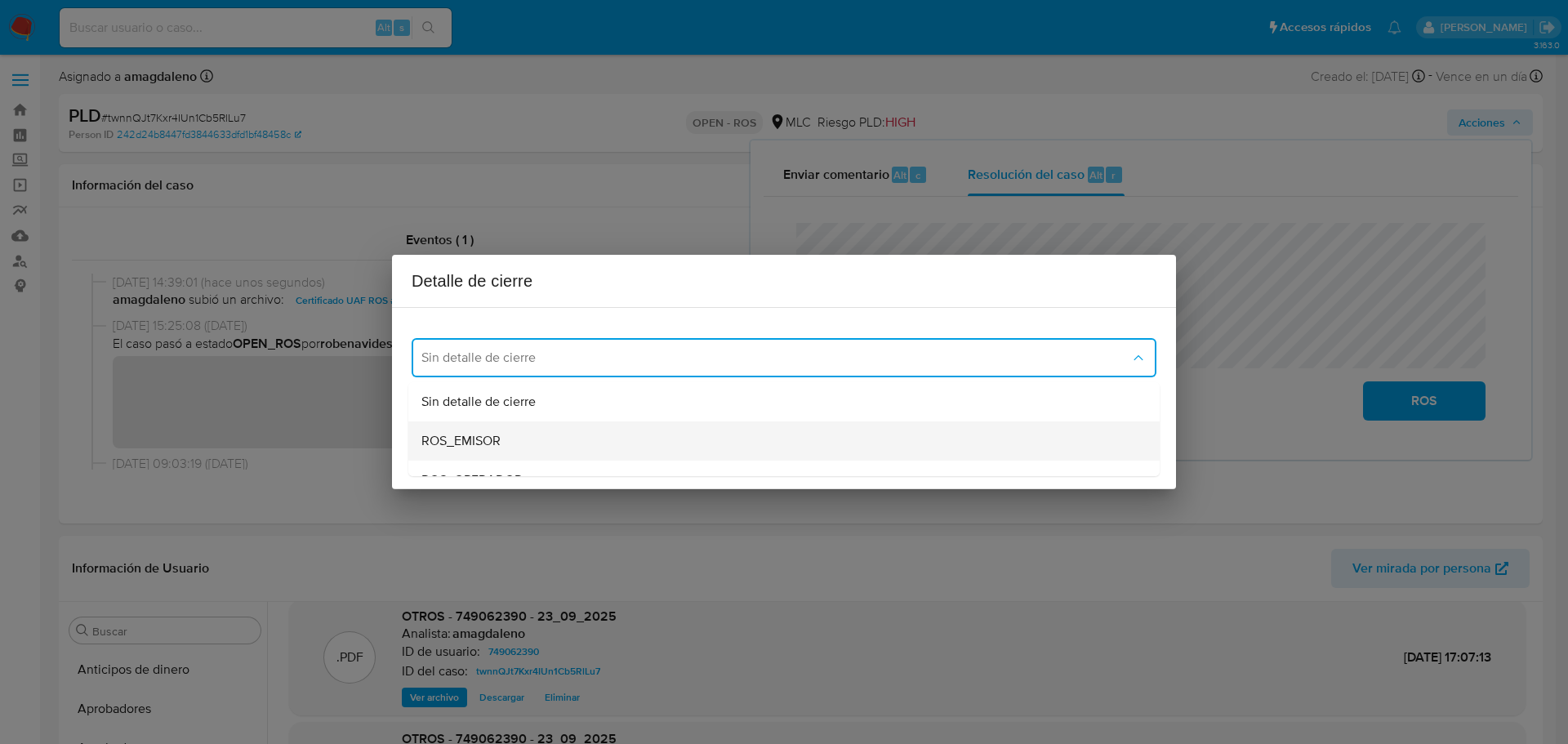
click at [488, 442] on span "ROS_EMISOR" at bounding box center [461, 440] width 79 height 16
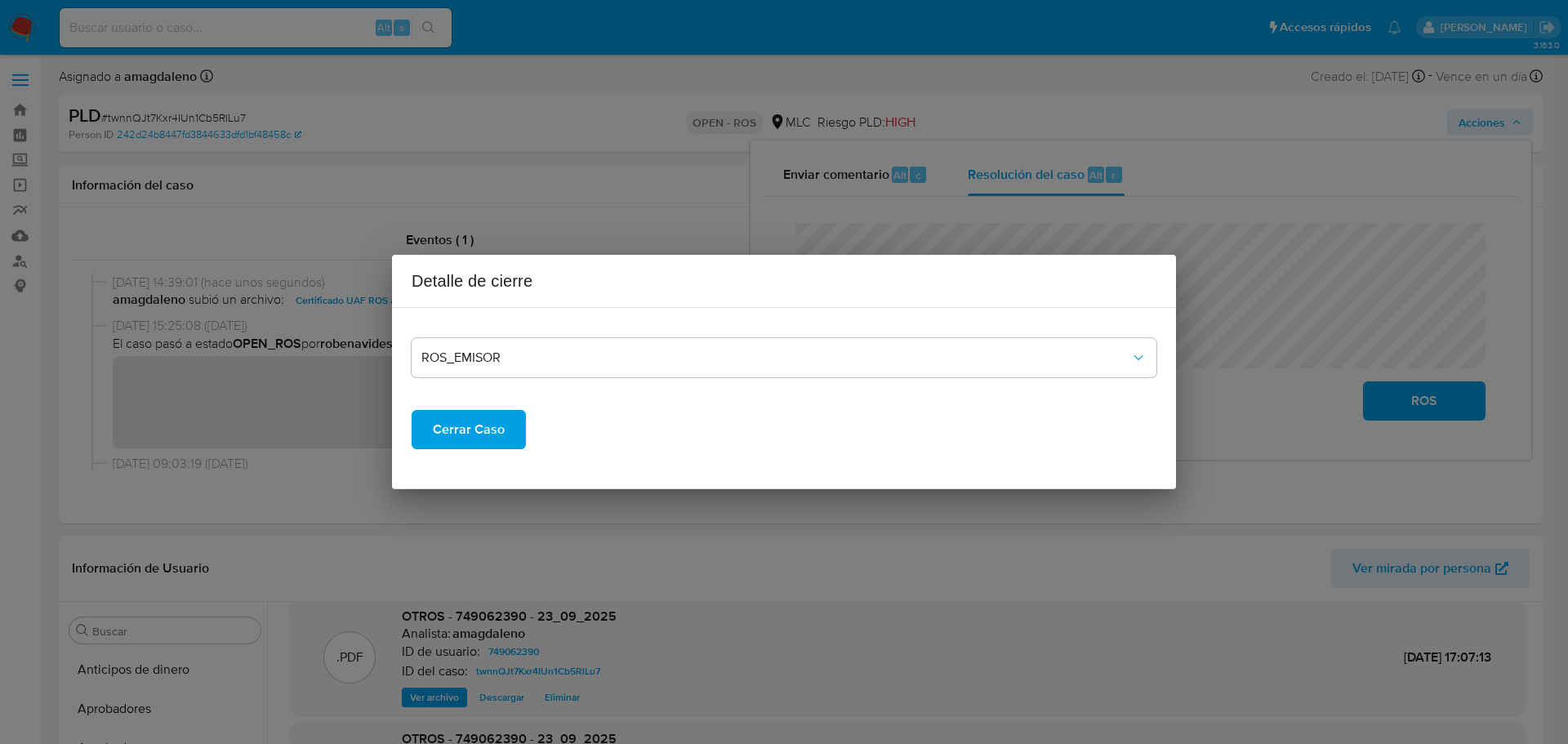
click at [449, 434] on span "Cerrar Caso" at bounding box center [468, 429] width 72 height 36
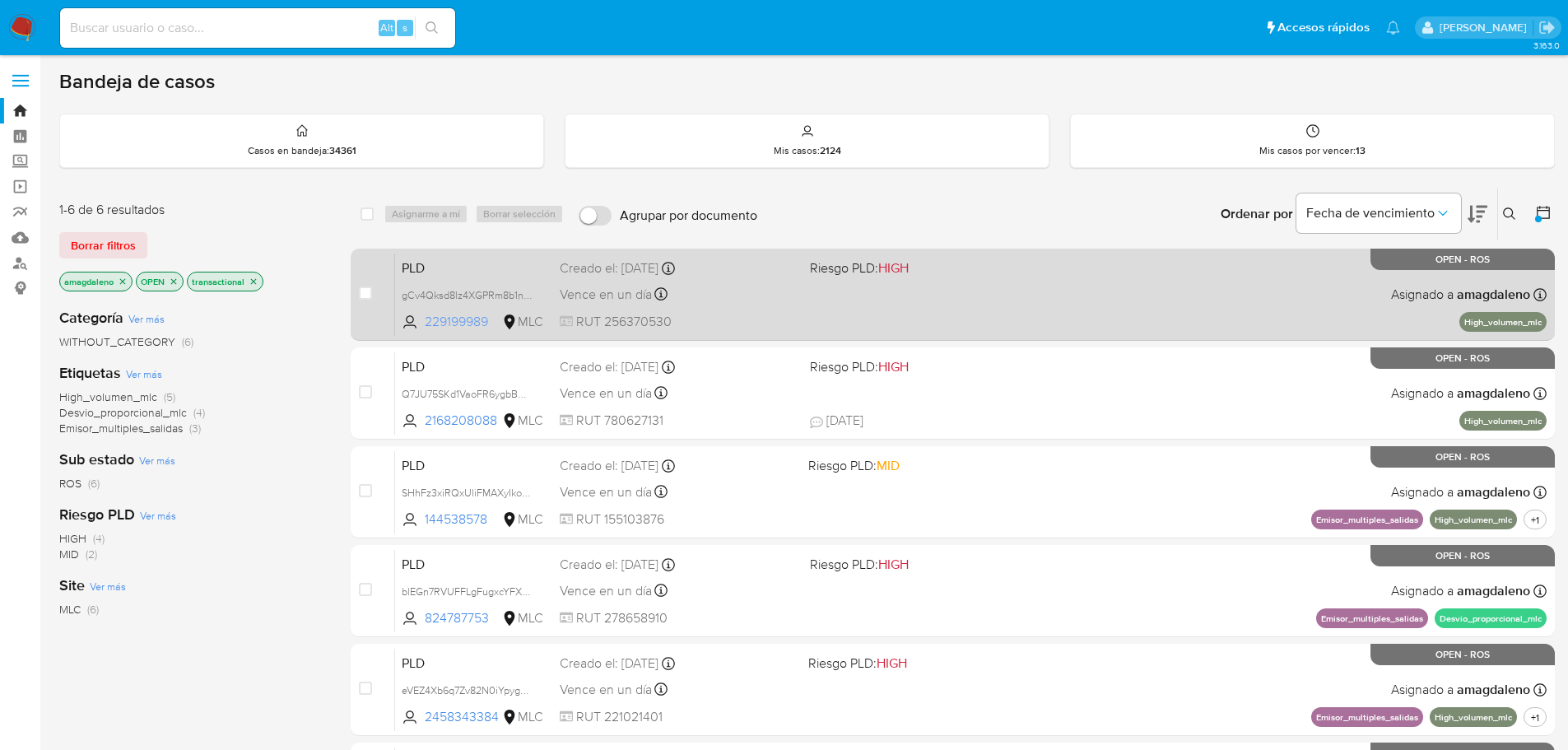
click at [446, 320] on span "229199989" at bounding box center [462, 321] width 74 height 18
click at [786, 279] on div "PLD gCv4Qksd8lz4XGPRm8b1nb8E 229199989 MLC Riesgo PLD: HIGH Creado el: 12/07/20…" at bounding box center [971, 294] width 1152 height 83
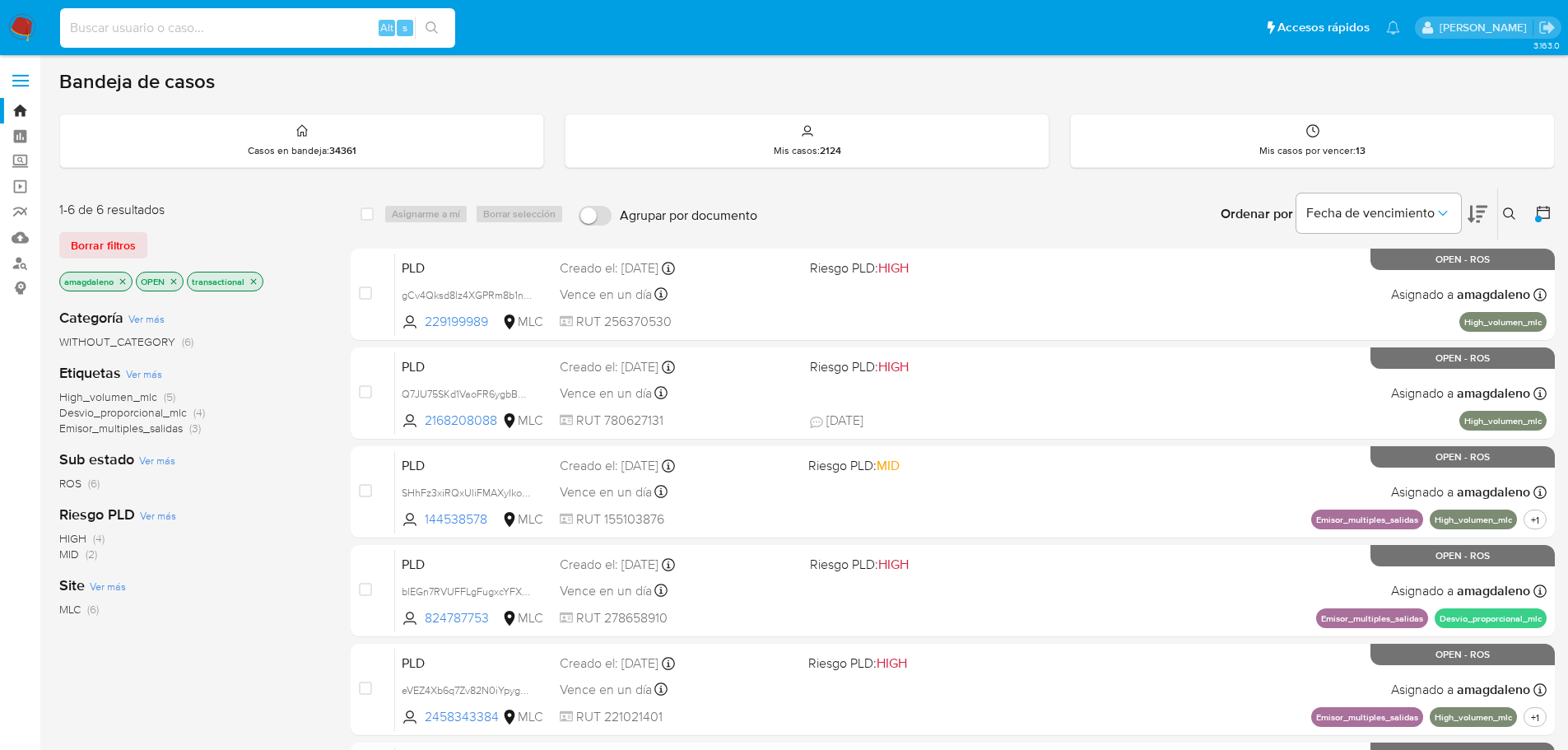
click at [321, 33] on input at bounding box center [257, 27] width 395 height 21
paste input "twnnQJt7Kxr4IUn1Cb5RlLu7"
type input "twnnQJt7Kxr4IUn1Cb5RlLu7"
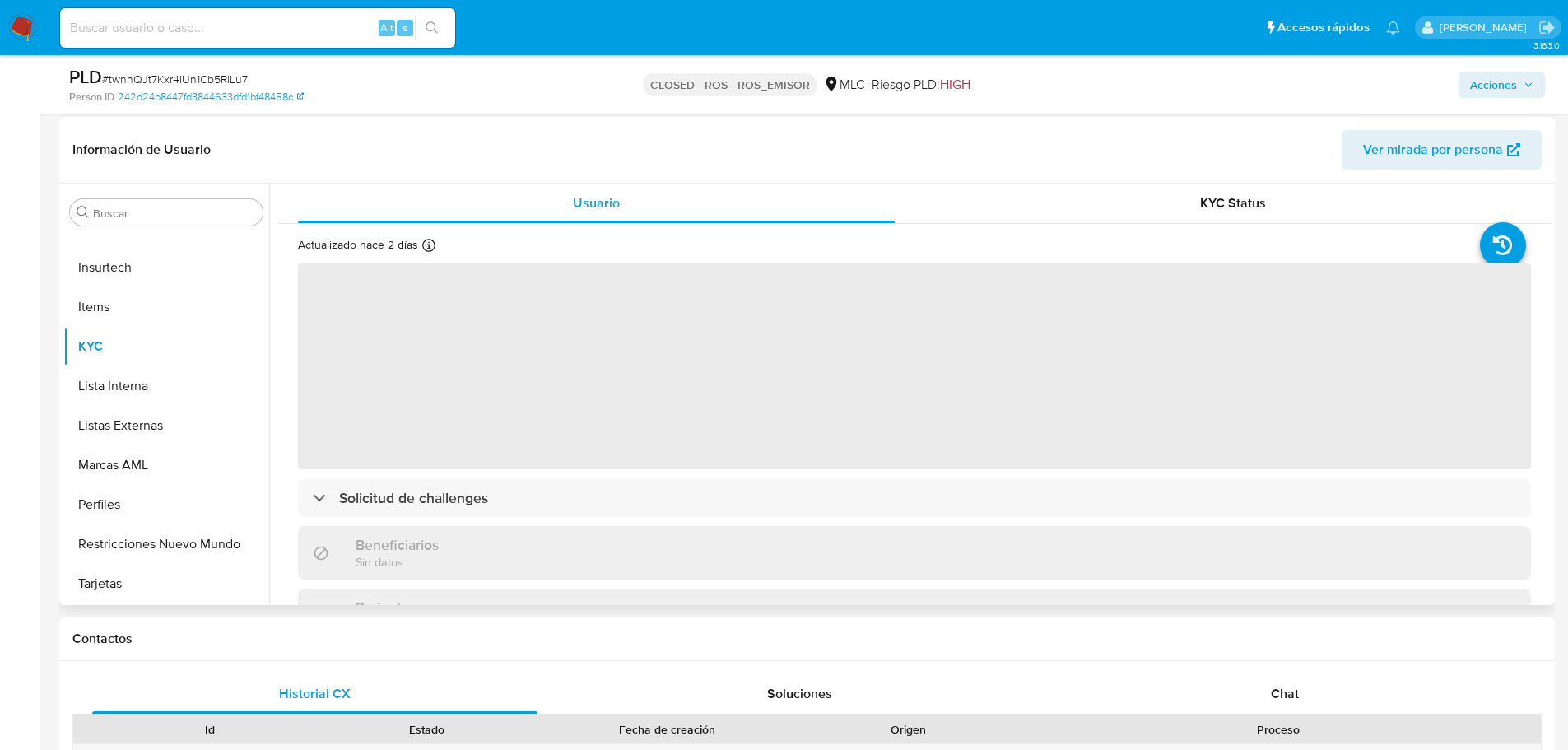
scroll to position [247, 0]
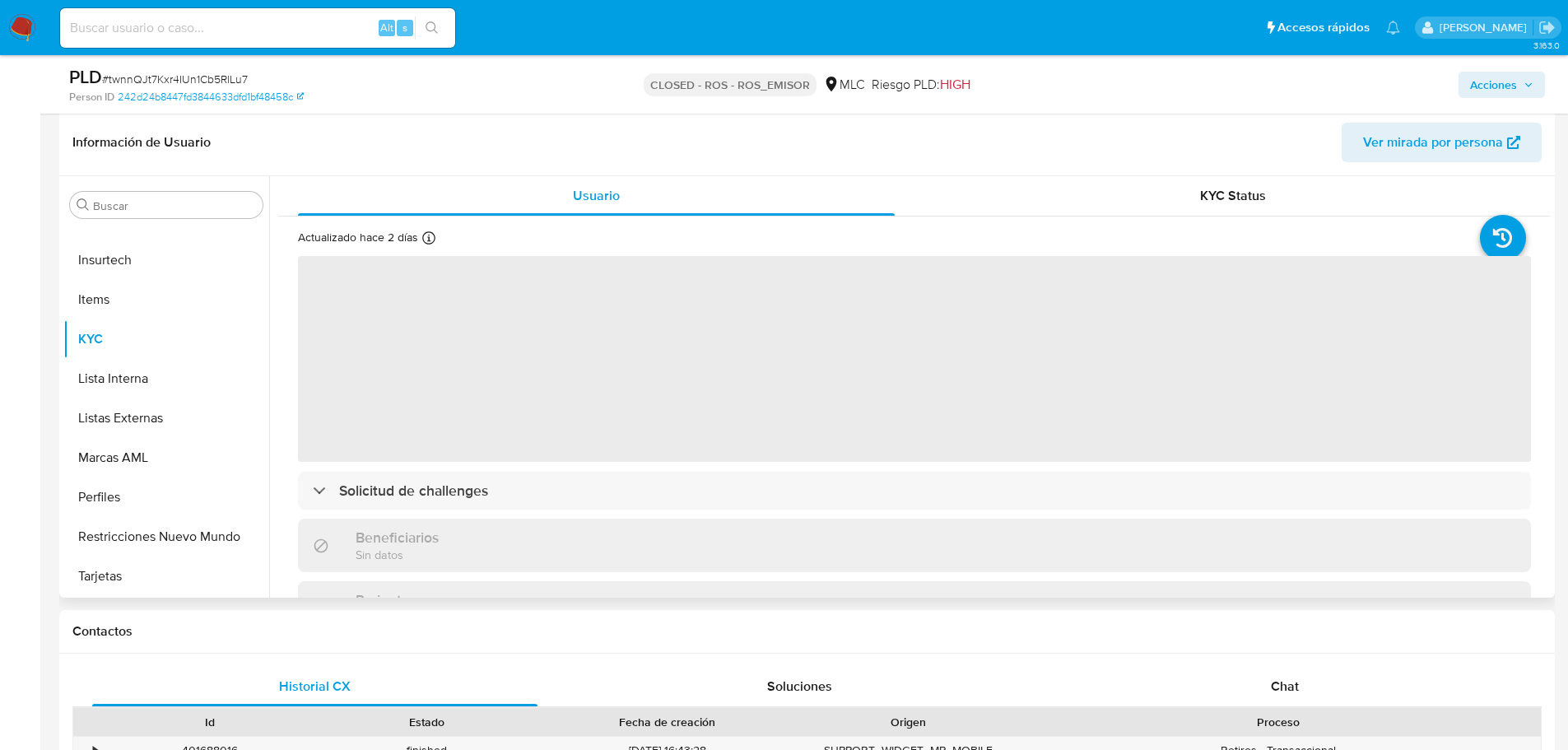
select select "10"
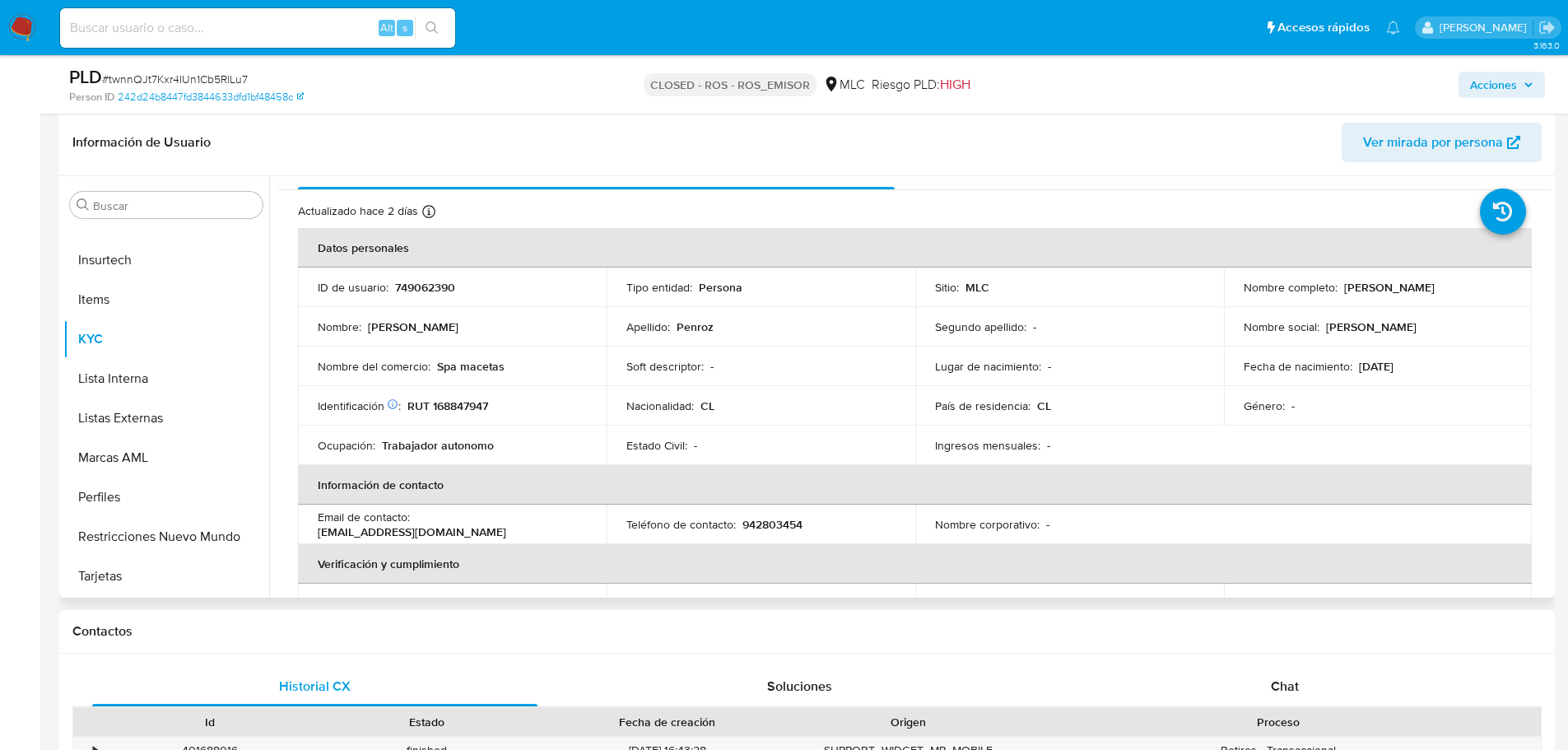
scroll to position [0, 0]
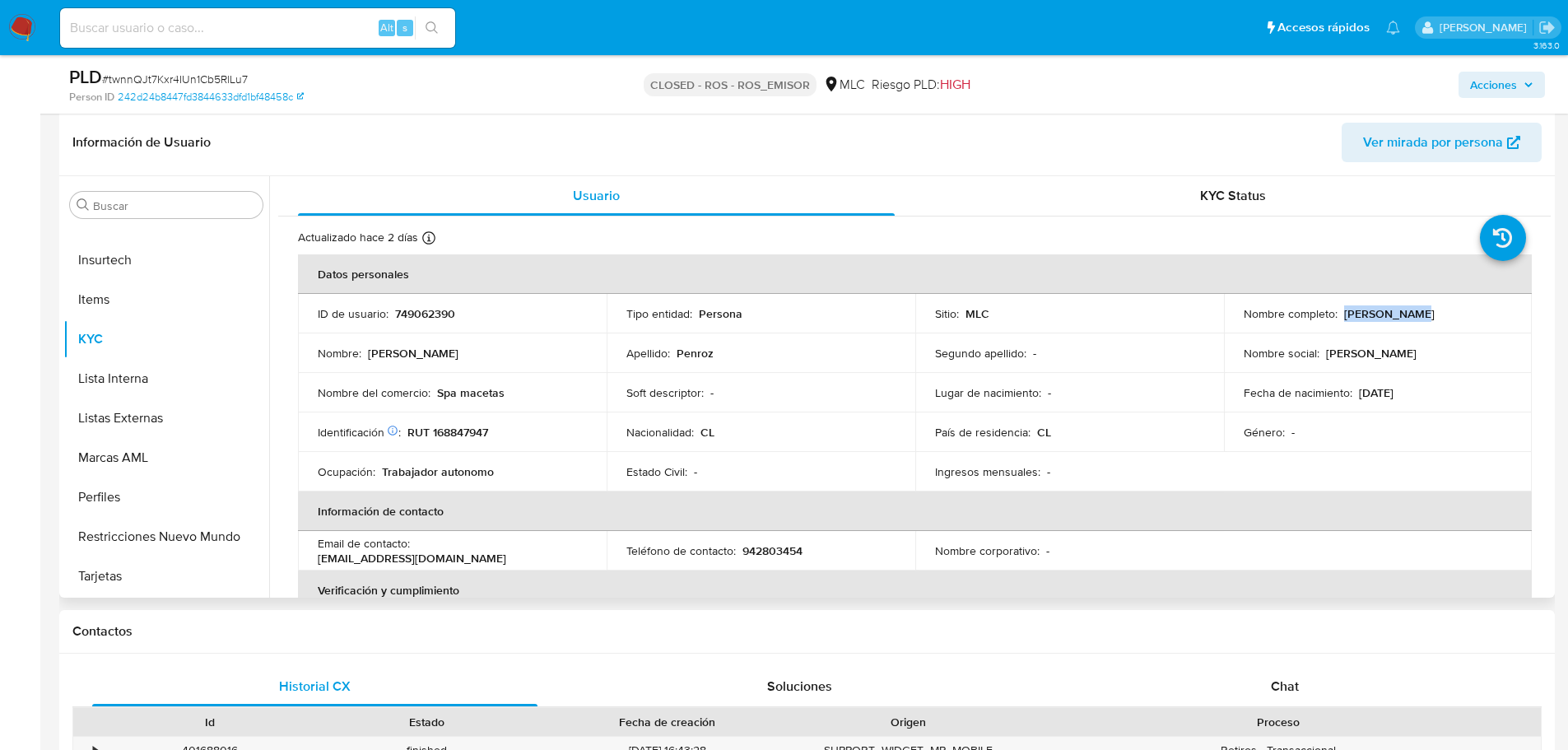
drag, startPoint x: 1338, startPoint y: 311, endPoint x: 1418, endPoint y: 310, distance: 80.0
click at [1418, 310] on div "Nombre completo : Doris Penroz" at bounding box center [1379, 313] width 269 height 15
copy p "Doris Penroz"
click at [416, 317] on p "749062390" at bounding box center [425, 313] width 60 height 15
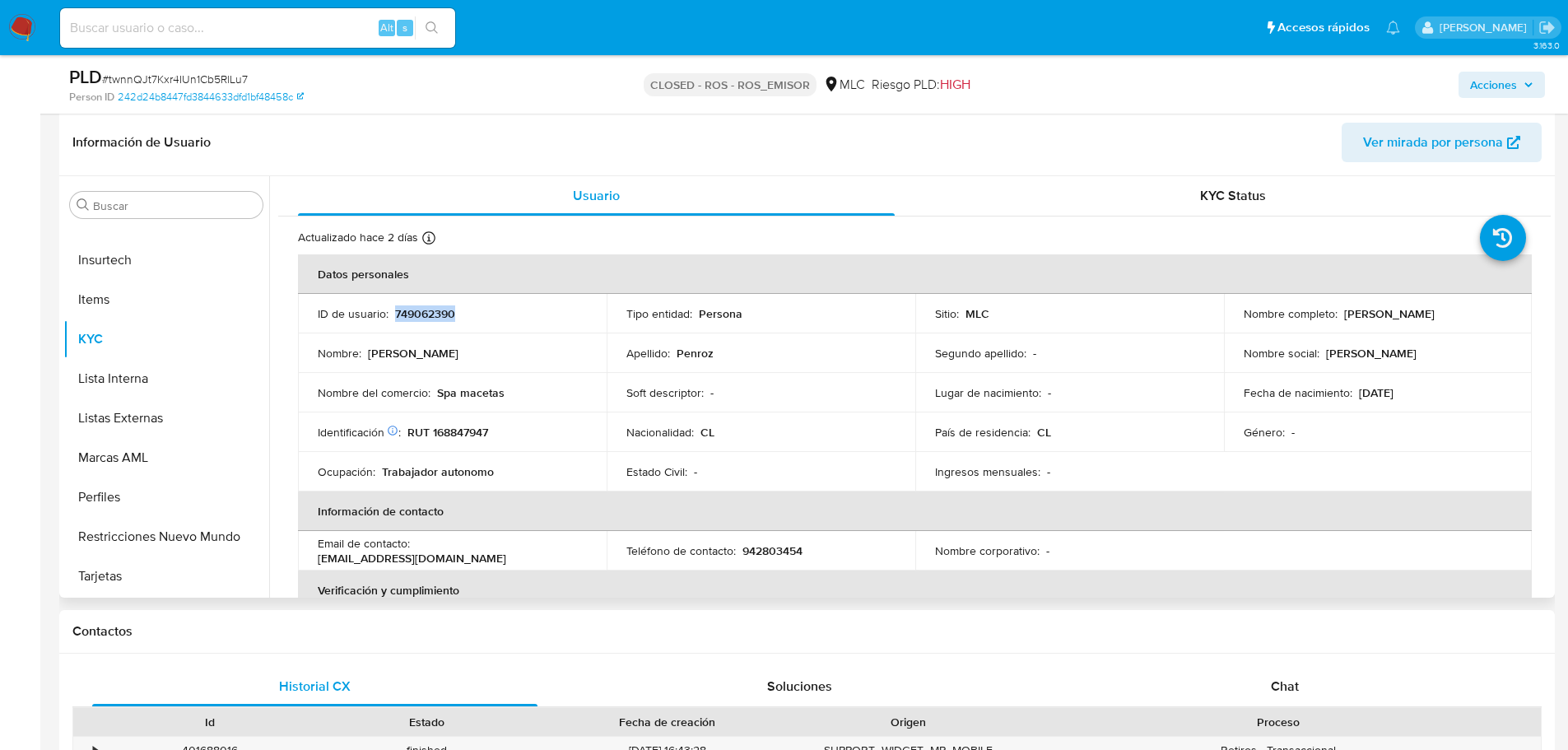
copy p "749062390"
click at [469, 431] on p "RUT 168847947" at bounding box center [448, 432] width 81 height 15
copy p "168847947"
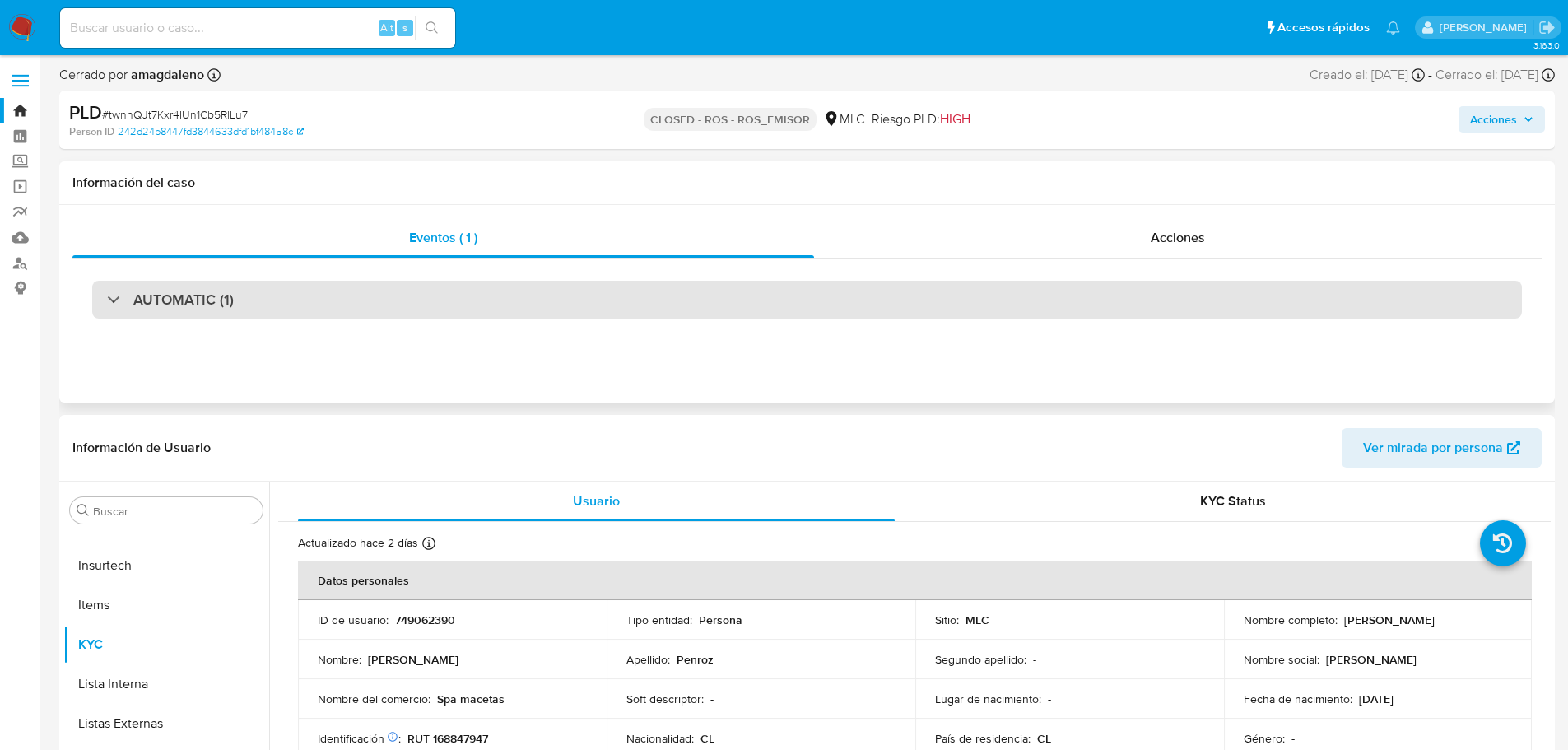
click at [536, 294] on div "AUTOMATIC (1)" at bounding box center [807, 300] width 1430 height 38
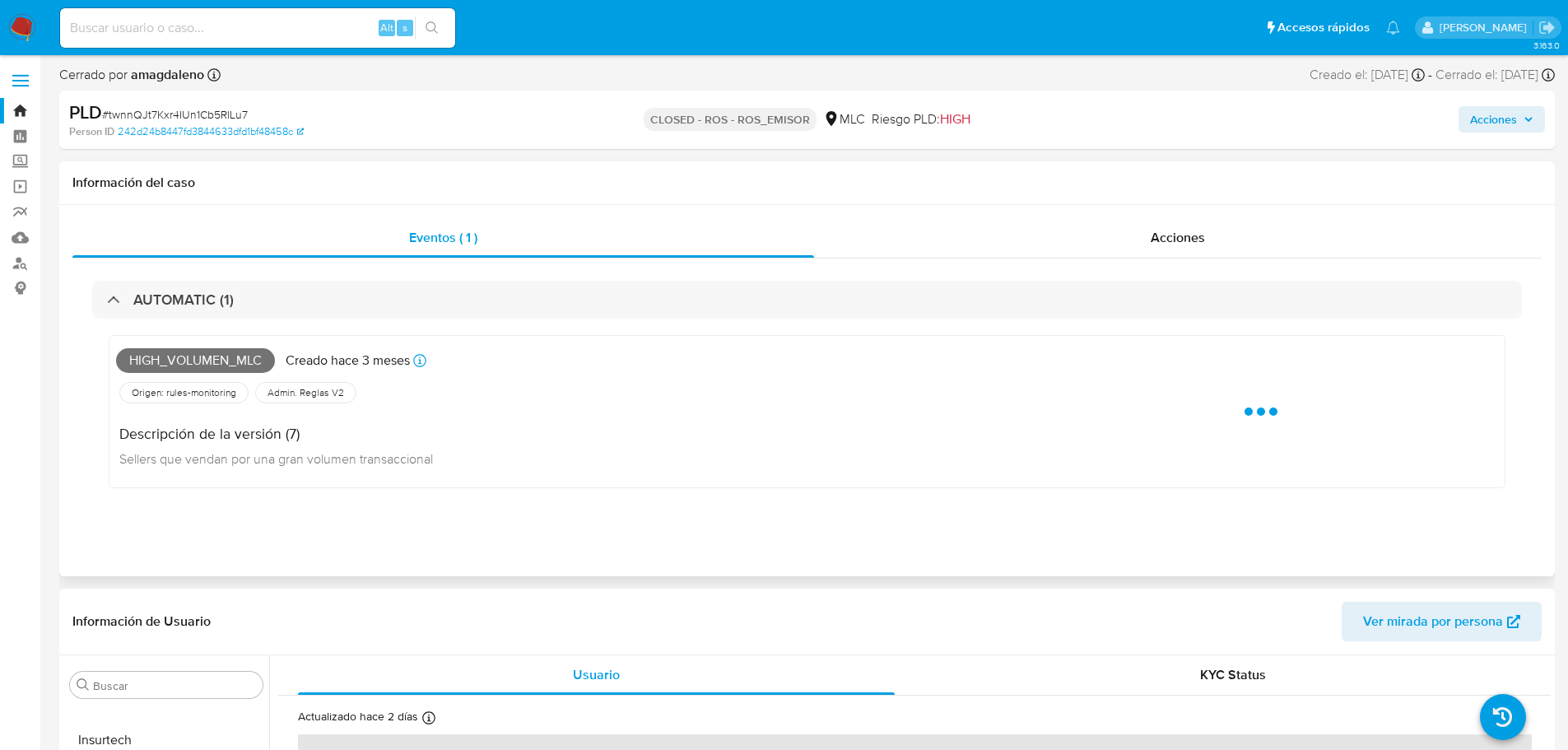
click at [202, 363] on span "High_volumen_mlc" at bounding box center [195, 360] width 159 height 25
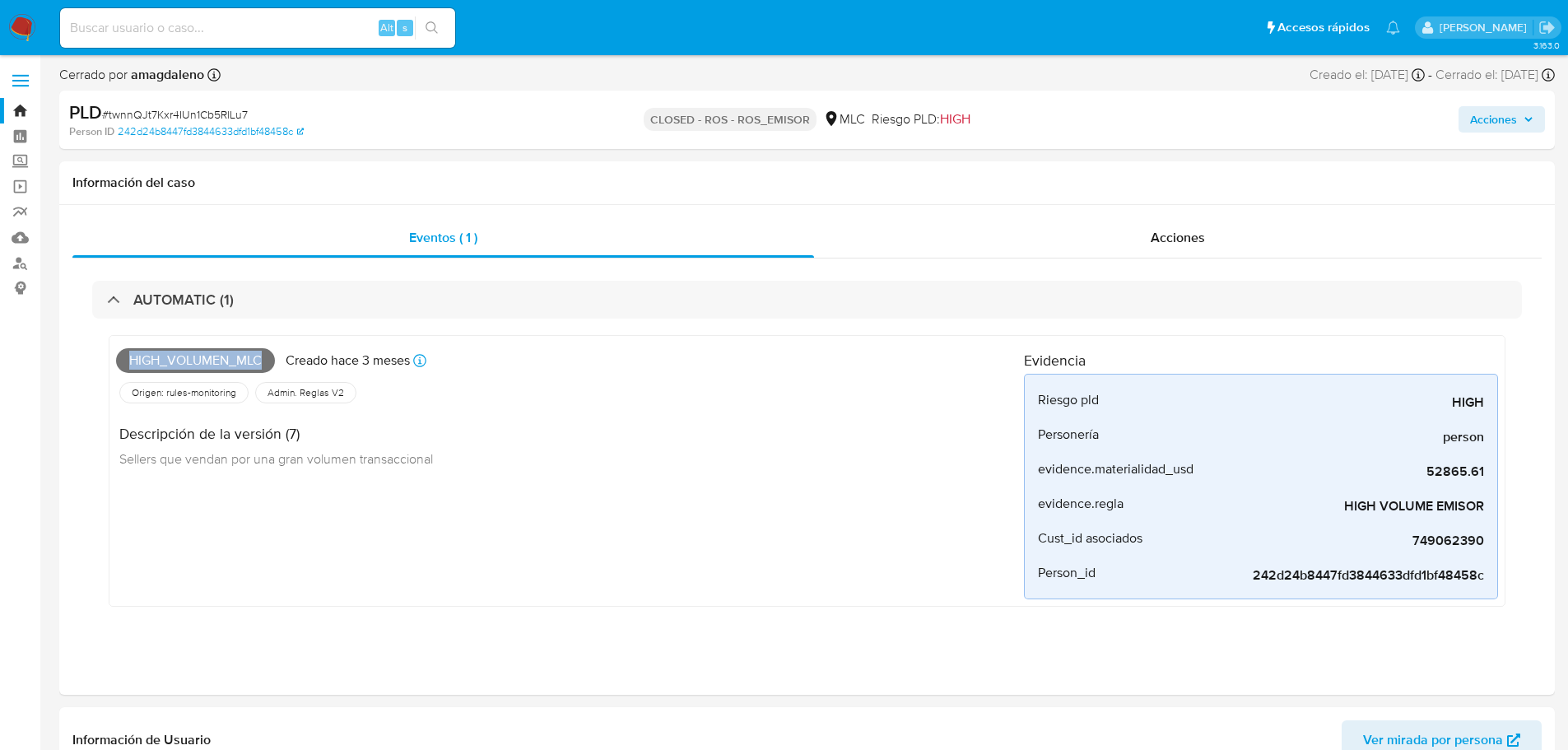
click at [27, 118] on link "Bandeja" at bounding box center [98, 111] width 196 height 26
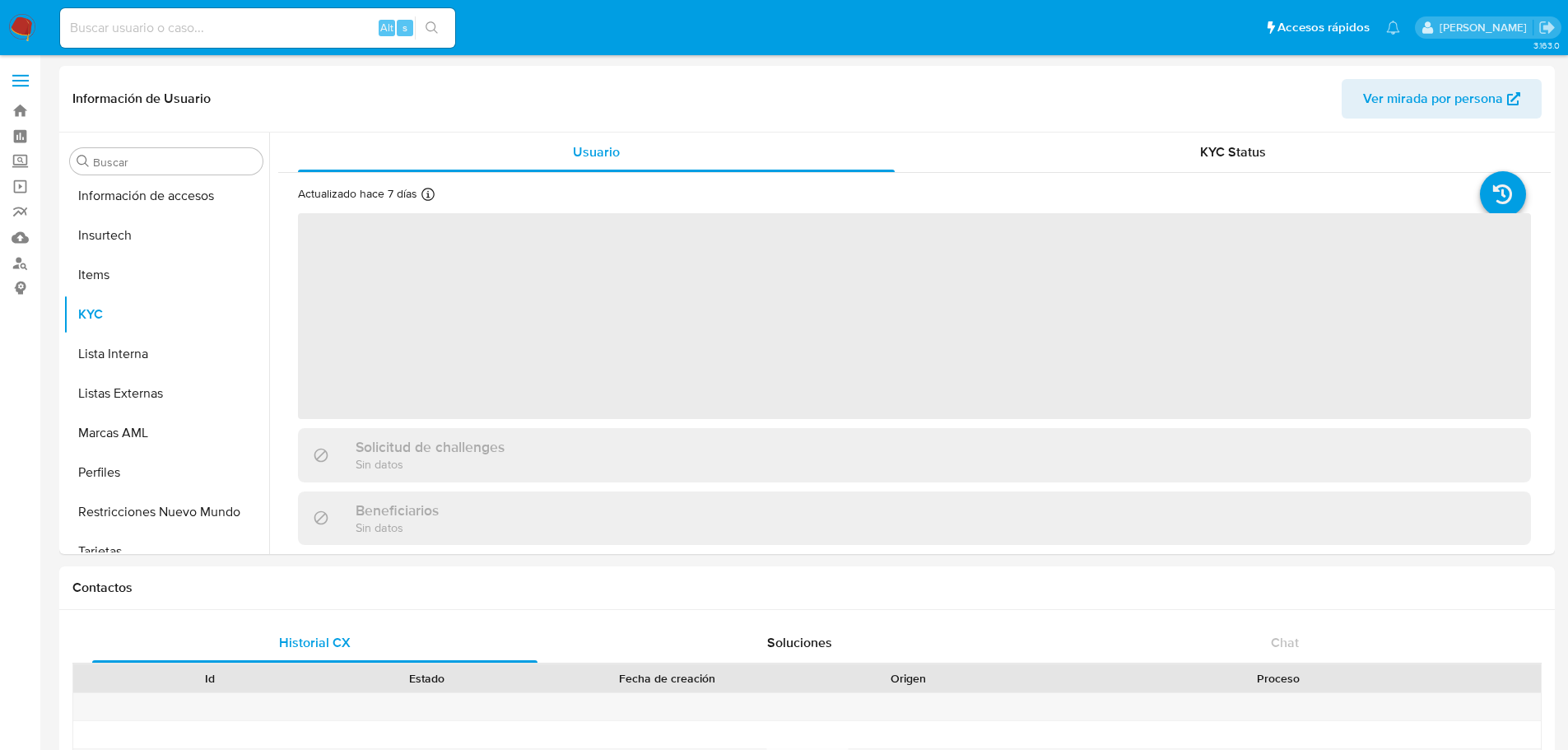
scroll to position [814, 0]
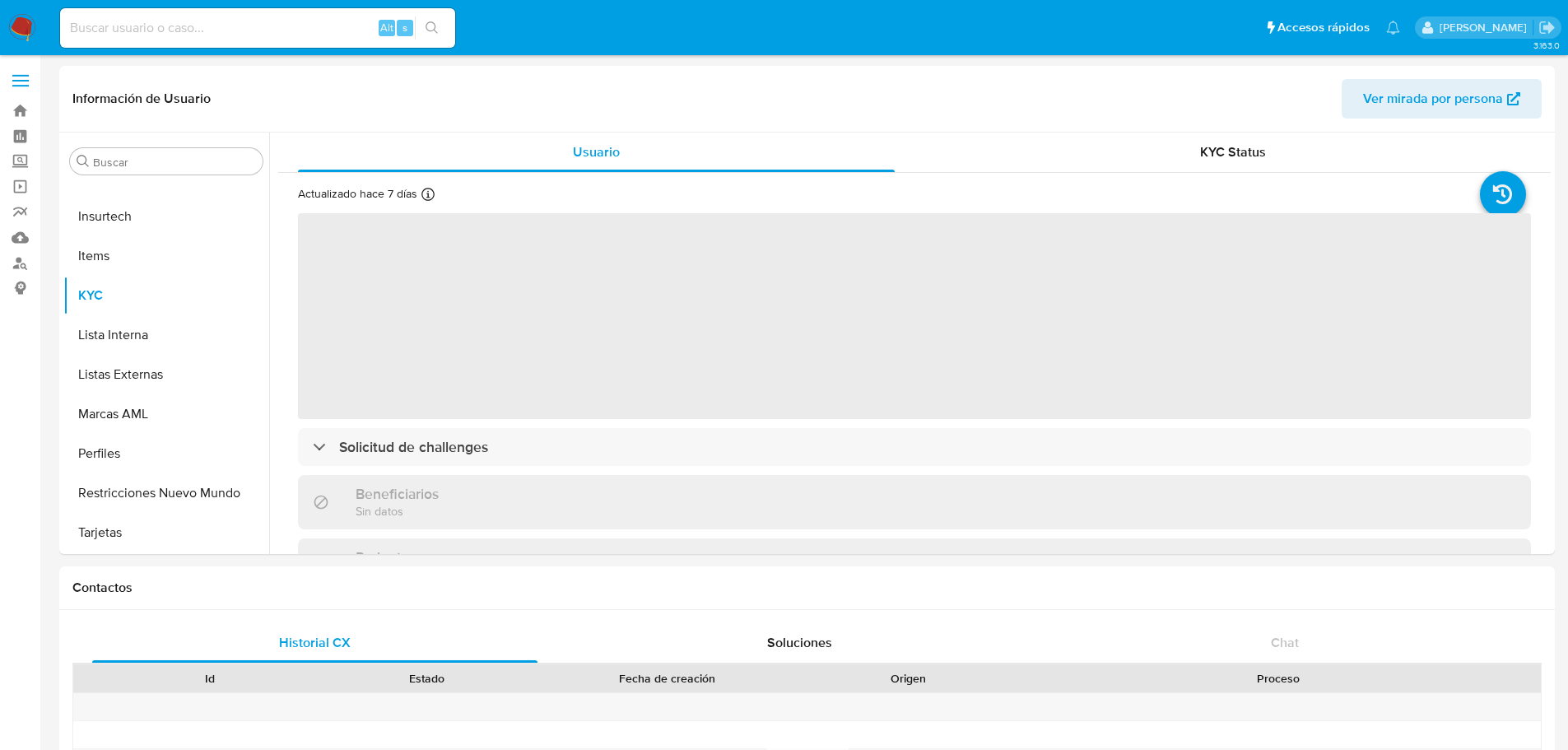
select select "10"
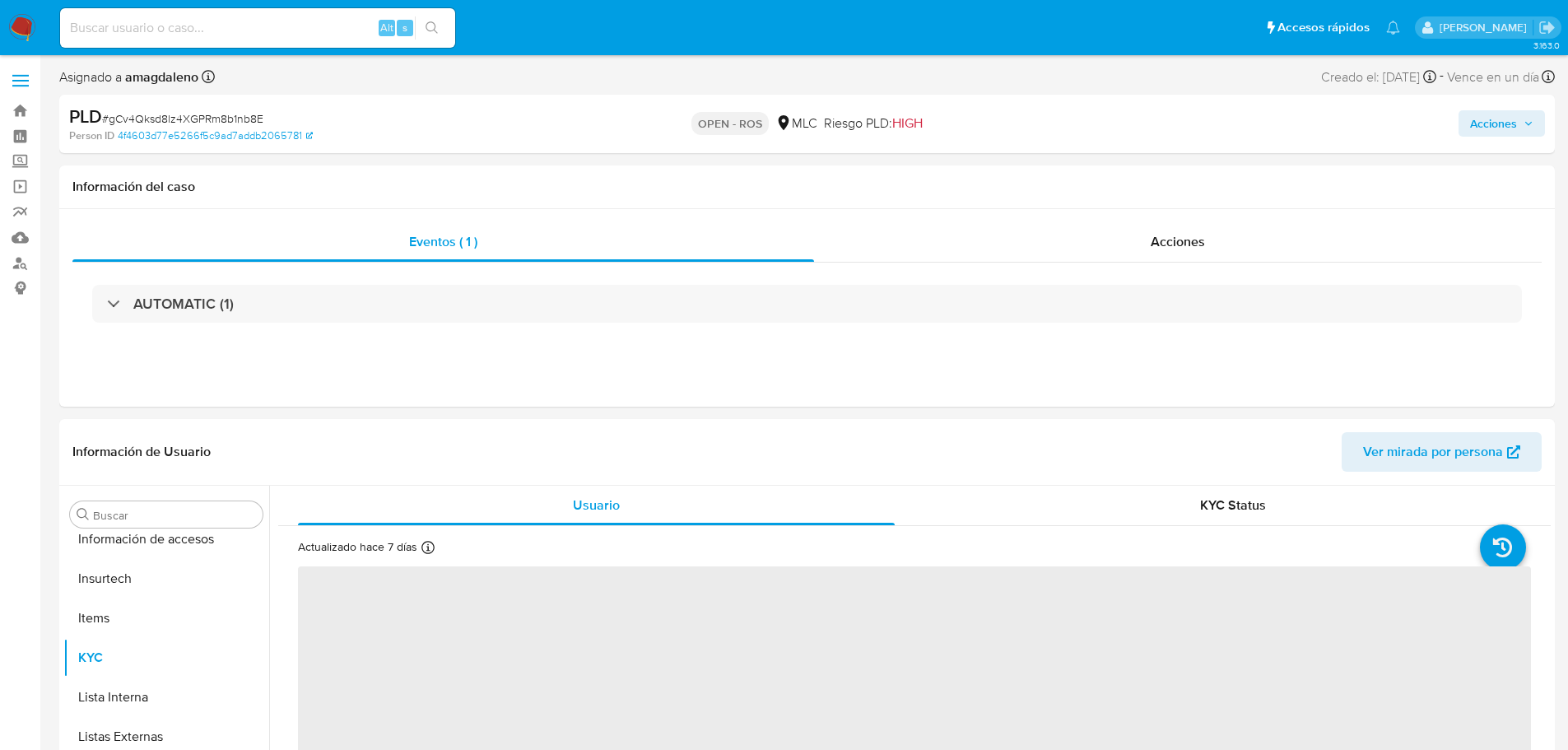
scroll to position [814, 0]
select select "10"
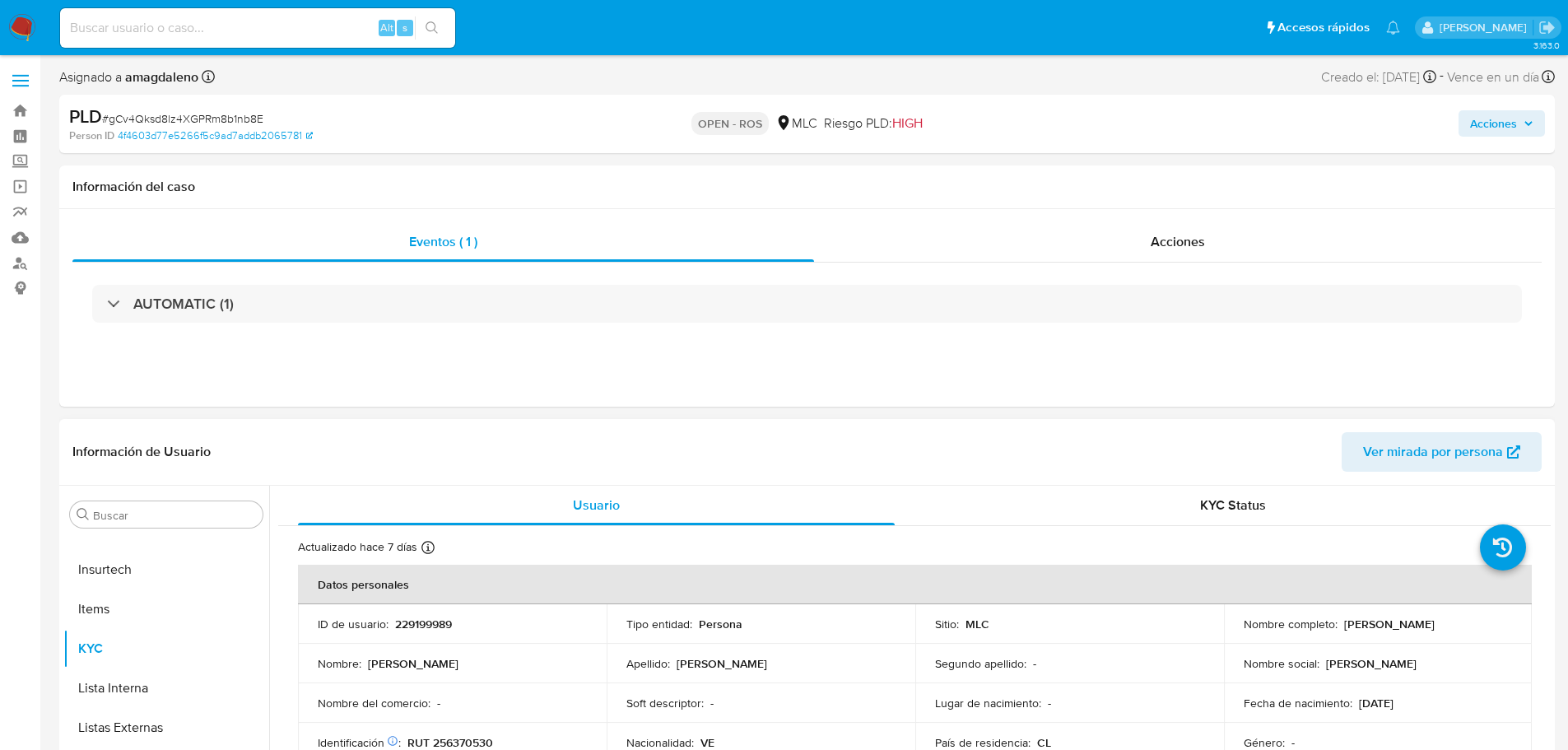
click at [411, 624] on p "229199989" at bounding box center [423, 624] width 57 height 15
copy p "229199989"
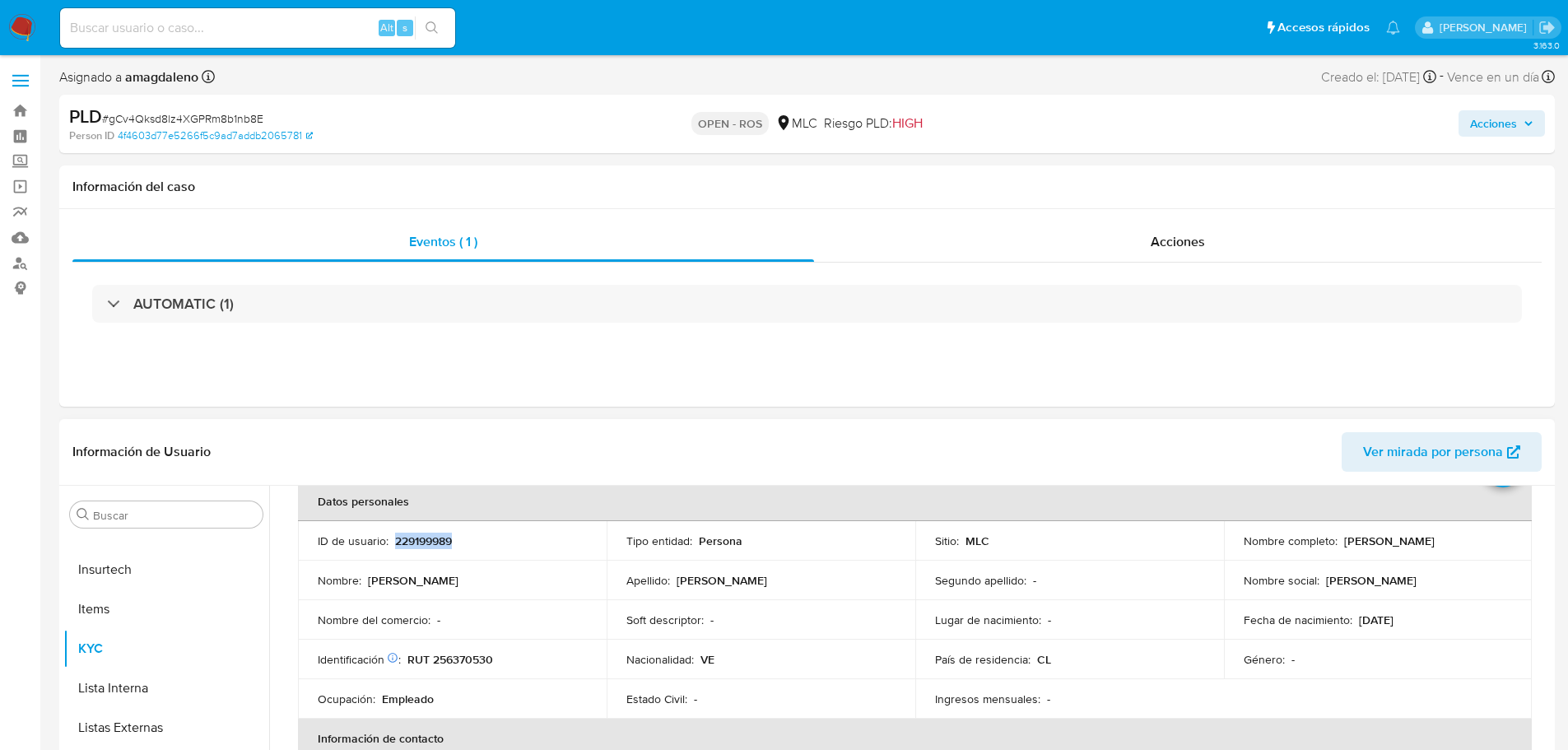
scroll to position [82, 0]
click at [462, 662] on p "RUT 256370530" at bounding box center [451, 660] width 86 height 15
copy p "256370530"
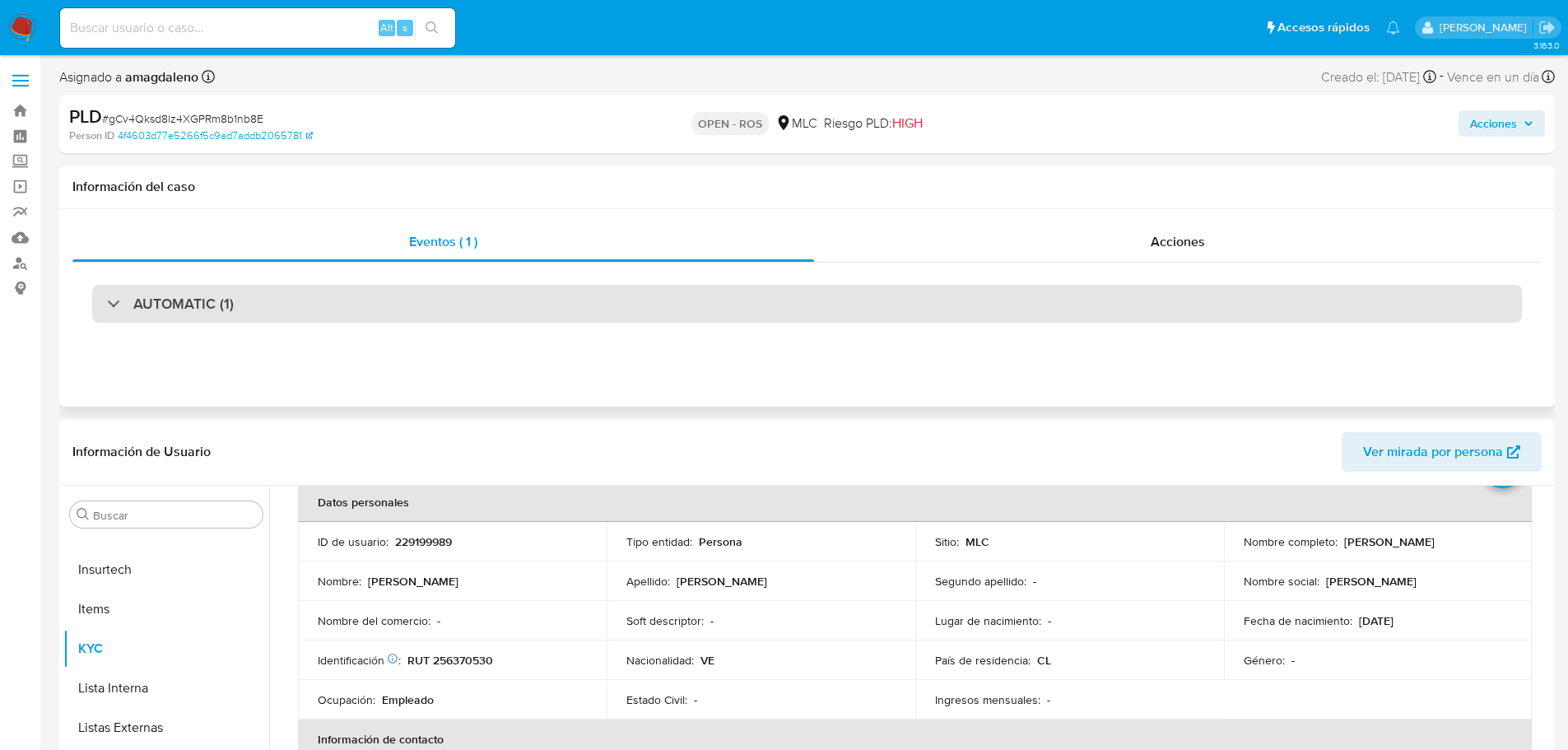
click at [470, 286] on div "AUTOMATIC (1)" at bounding box center [807, 303] width 1430 height 38
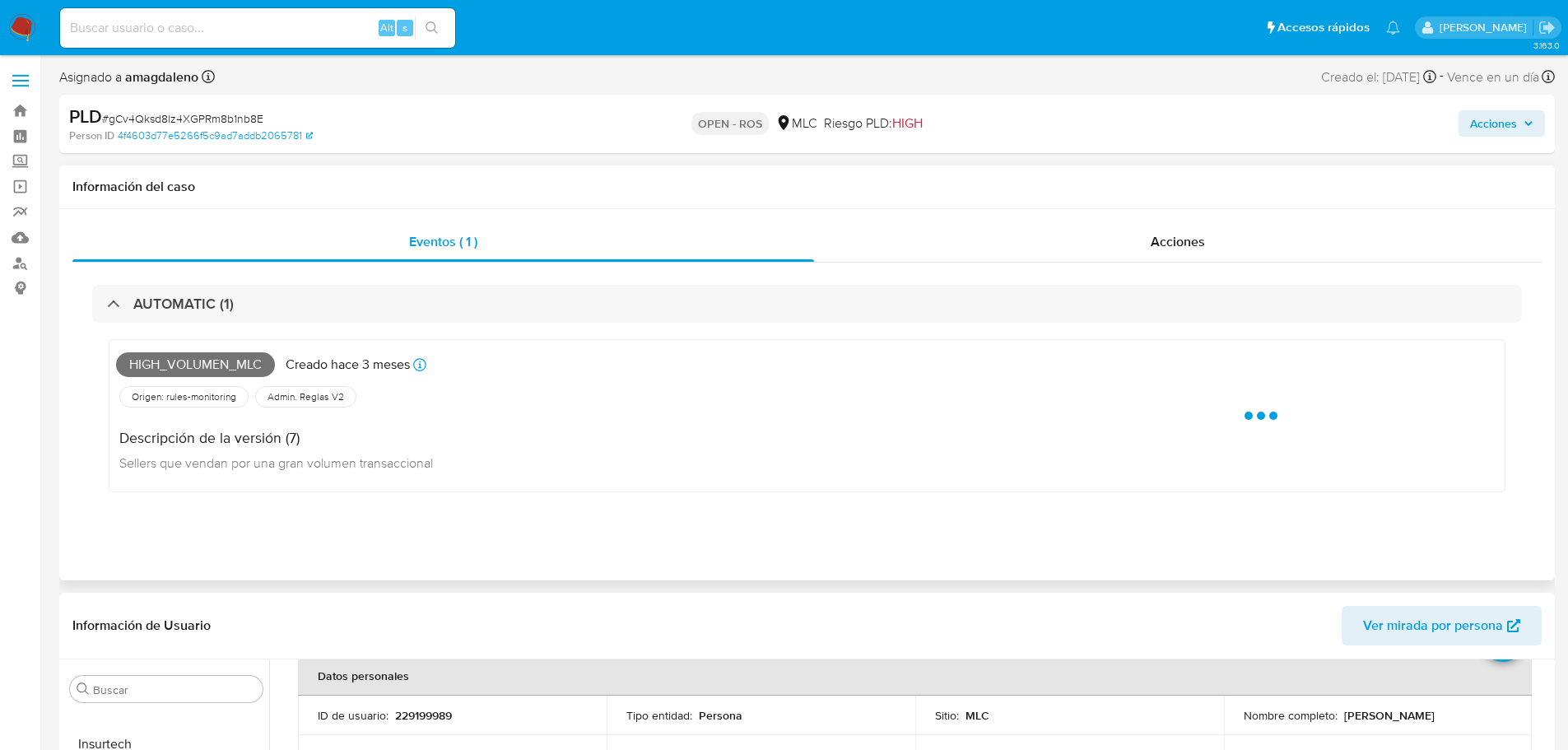
click at [186, 364] on span "High_volumen_mlc" at bounding box center [195, 364] width 159 height 25
copy span "High_volumen_mlc"
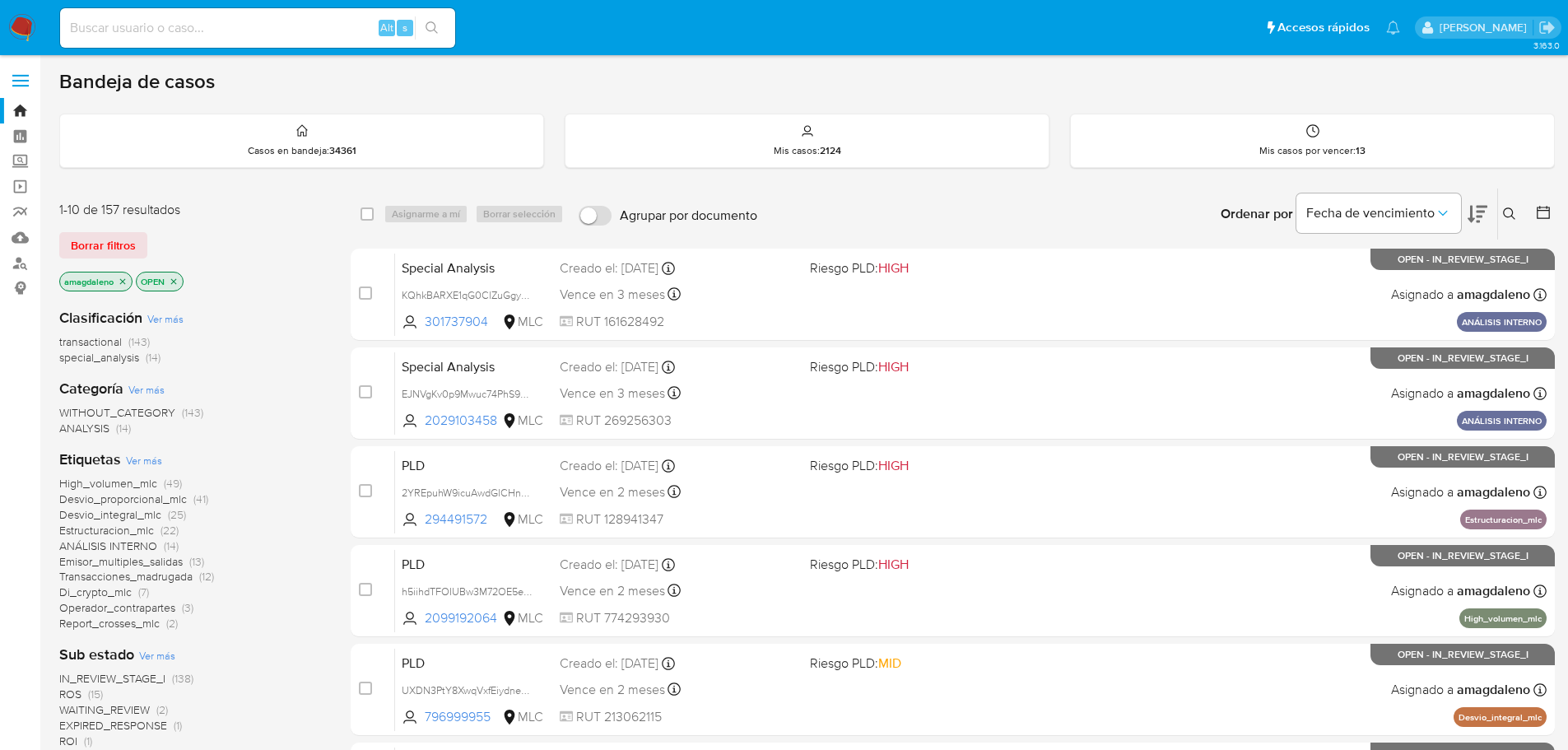
click at [1546, 213] on icon at bounding box center [1543, 212] width 16 height 16
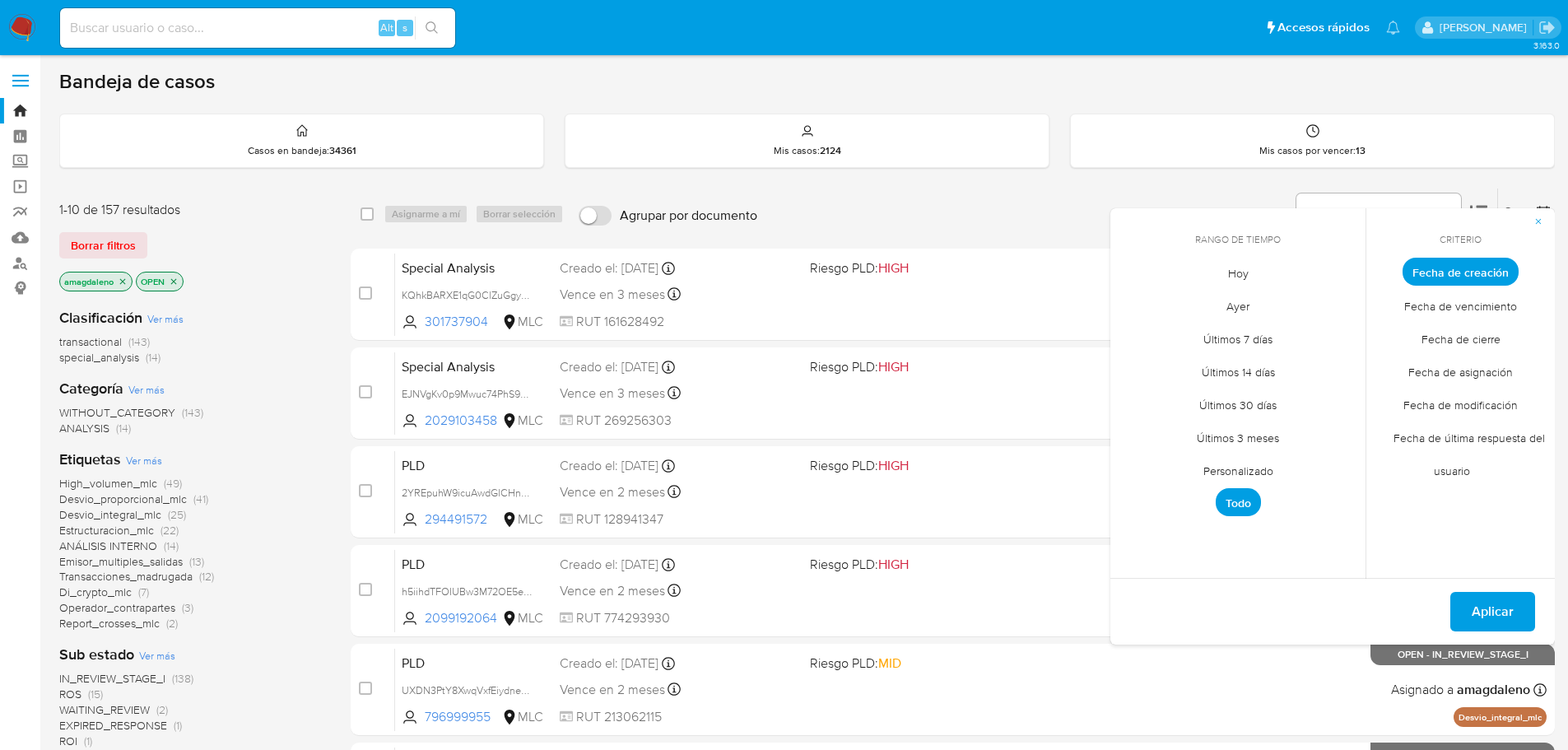
click at [1247, 473] on span "Personalizado" at bounding box center [1239, 470] width 105 height 33
click at [1136, 304] on icon "Mes anterior" at bounding box center [1135, 302] width 20 height 20
click at [1130, 303] on icon "Mes anterior" at bounding box center [1135, 302] width 20 height 20
click at [1175, 368] on button "1" at bounding box center [1172, 363] width 27 height 27
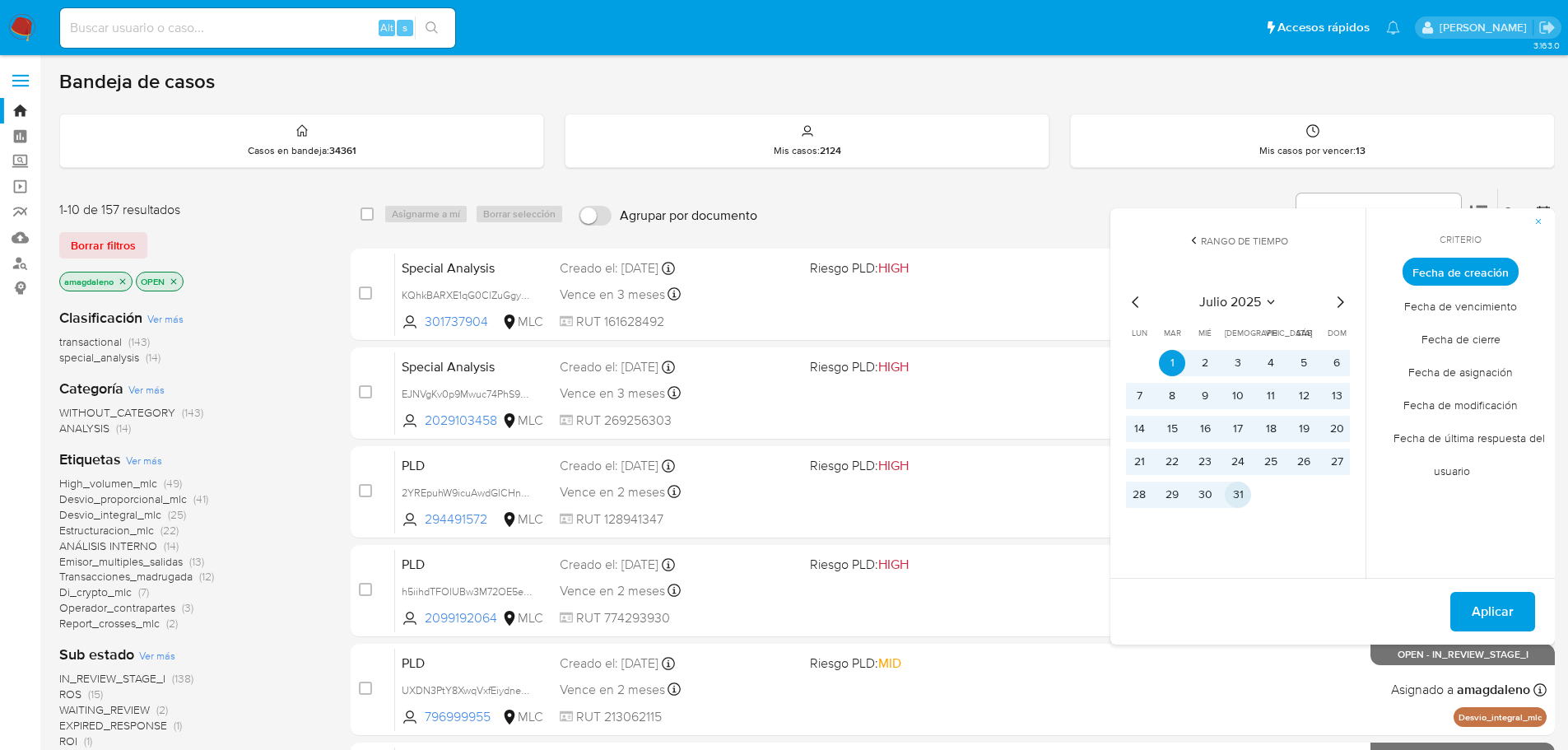
click at [1233, 495] on button "31" at bounding box center [1238, 495] width 27 height 27
click at [1472, 609] on button "Aplicar" at bounding box center [1493, 612] width 85 height 39
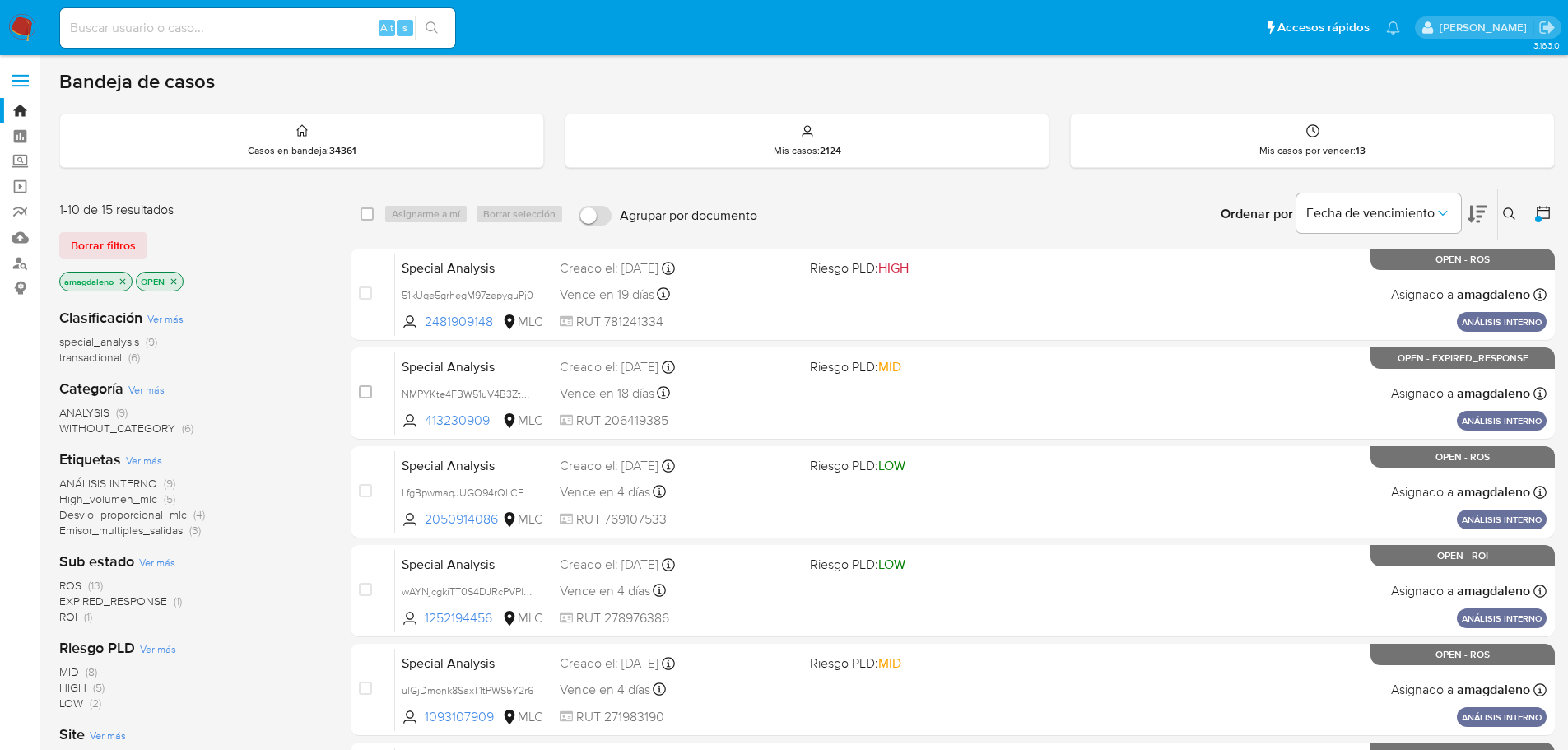
click at [98, 357] on span "transactional" at bounding box center [90, 357] width 63 height 16
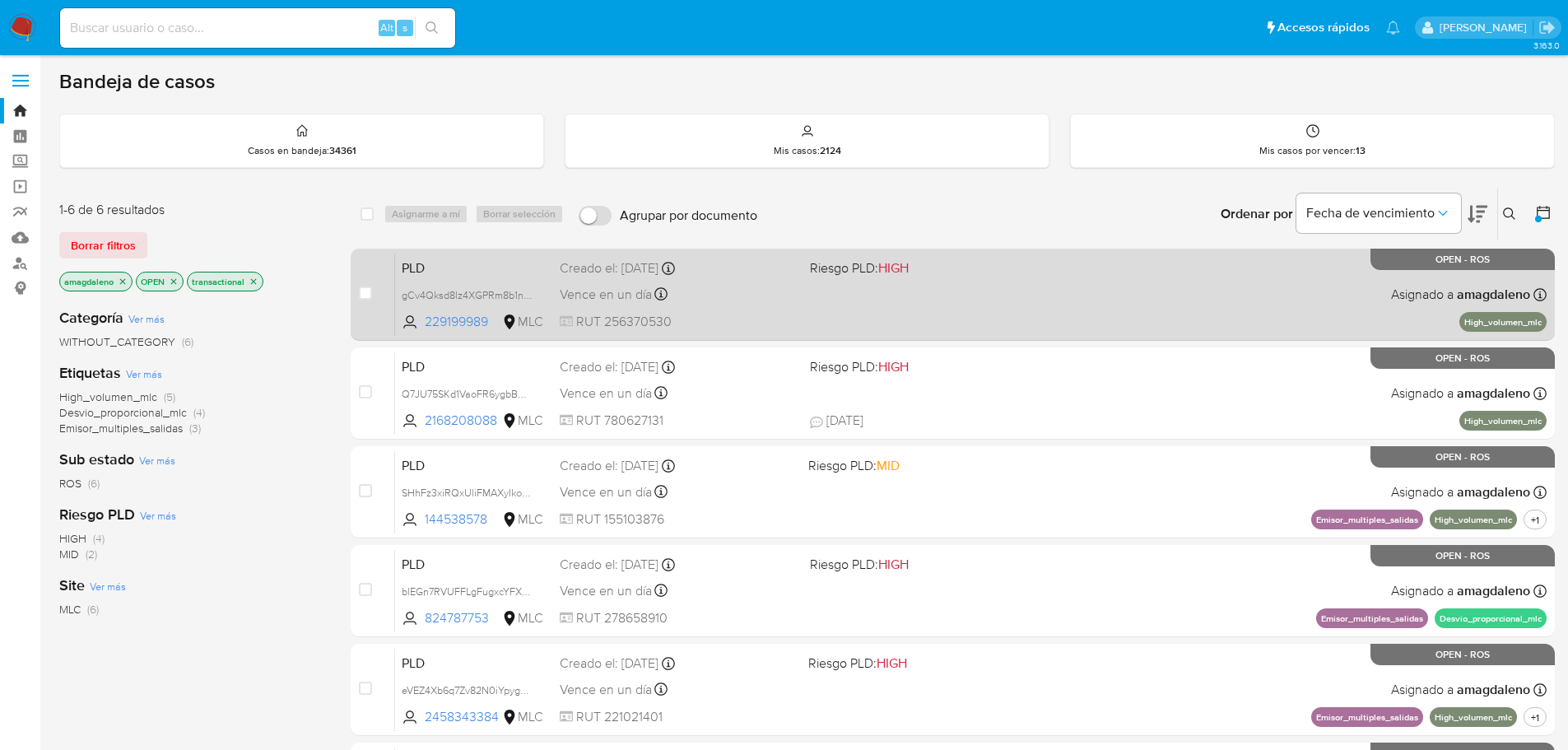
click at [769, 309] on div "PLD gCv4Qksd8lz4XGPRm8b1nb8E 229199989 MLC Riesgo PLD: HIGH Creado el: [DATE] C…" at bounding box center [971, 294] width 1152 height 83
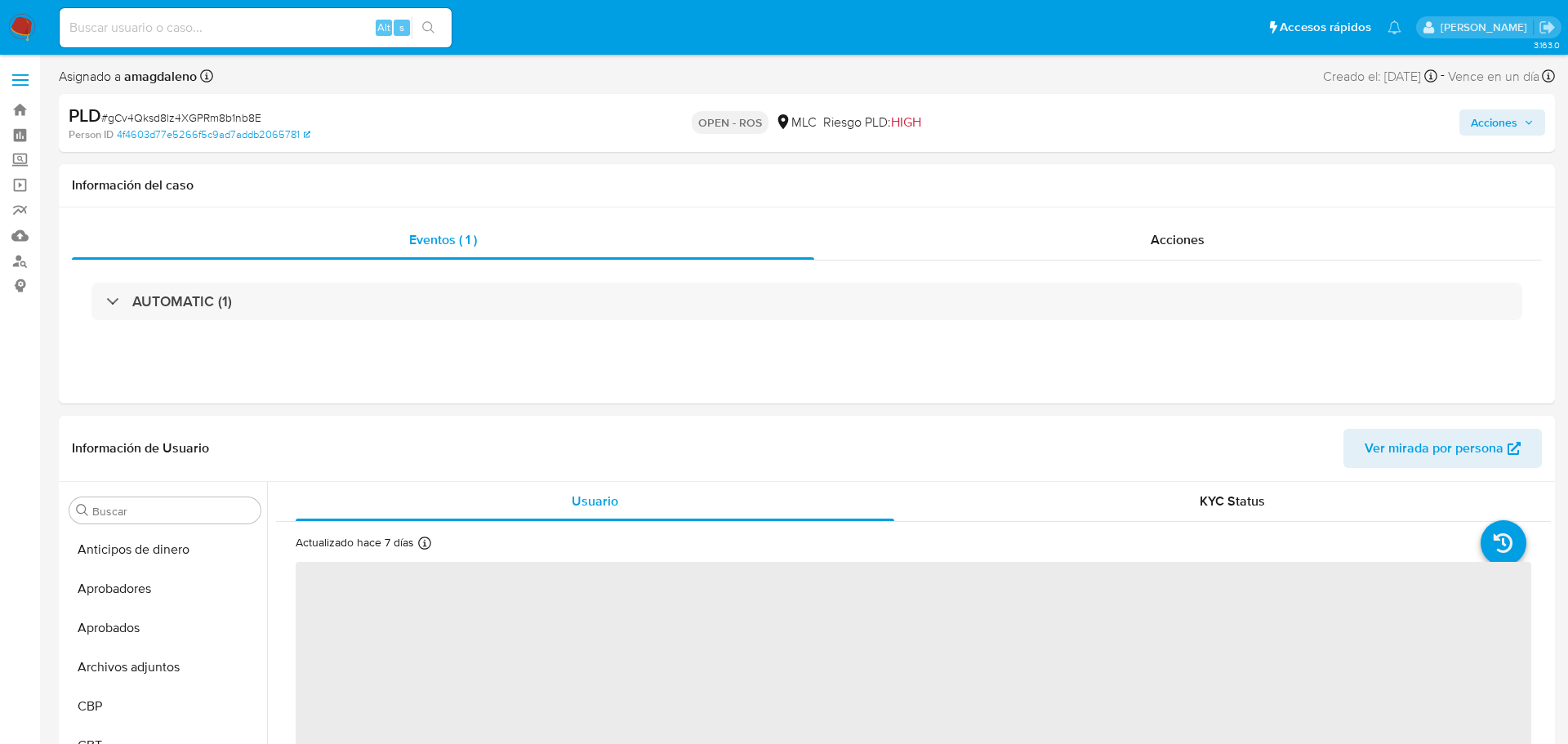
select select "10"
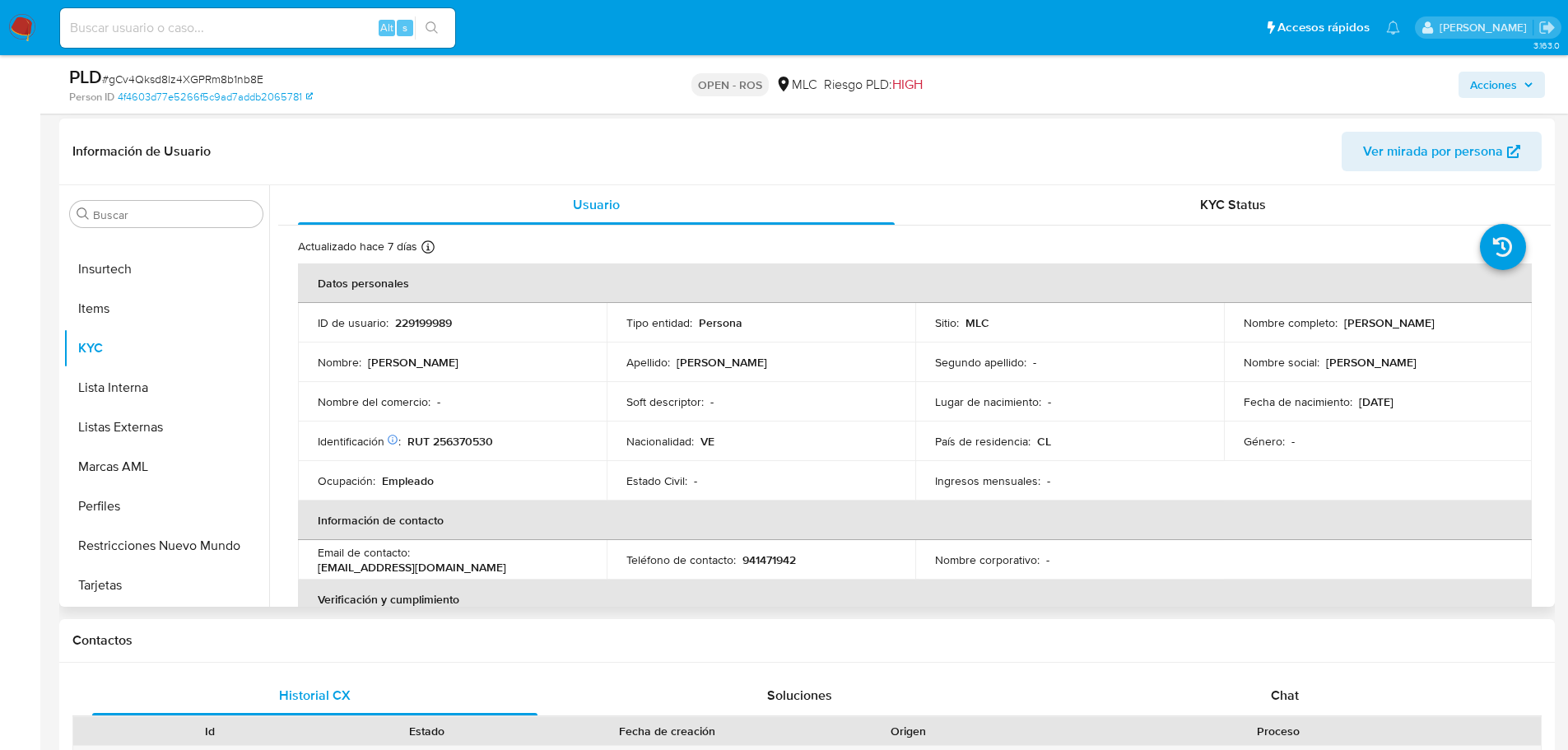
scroll to position [247, 0]
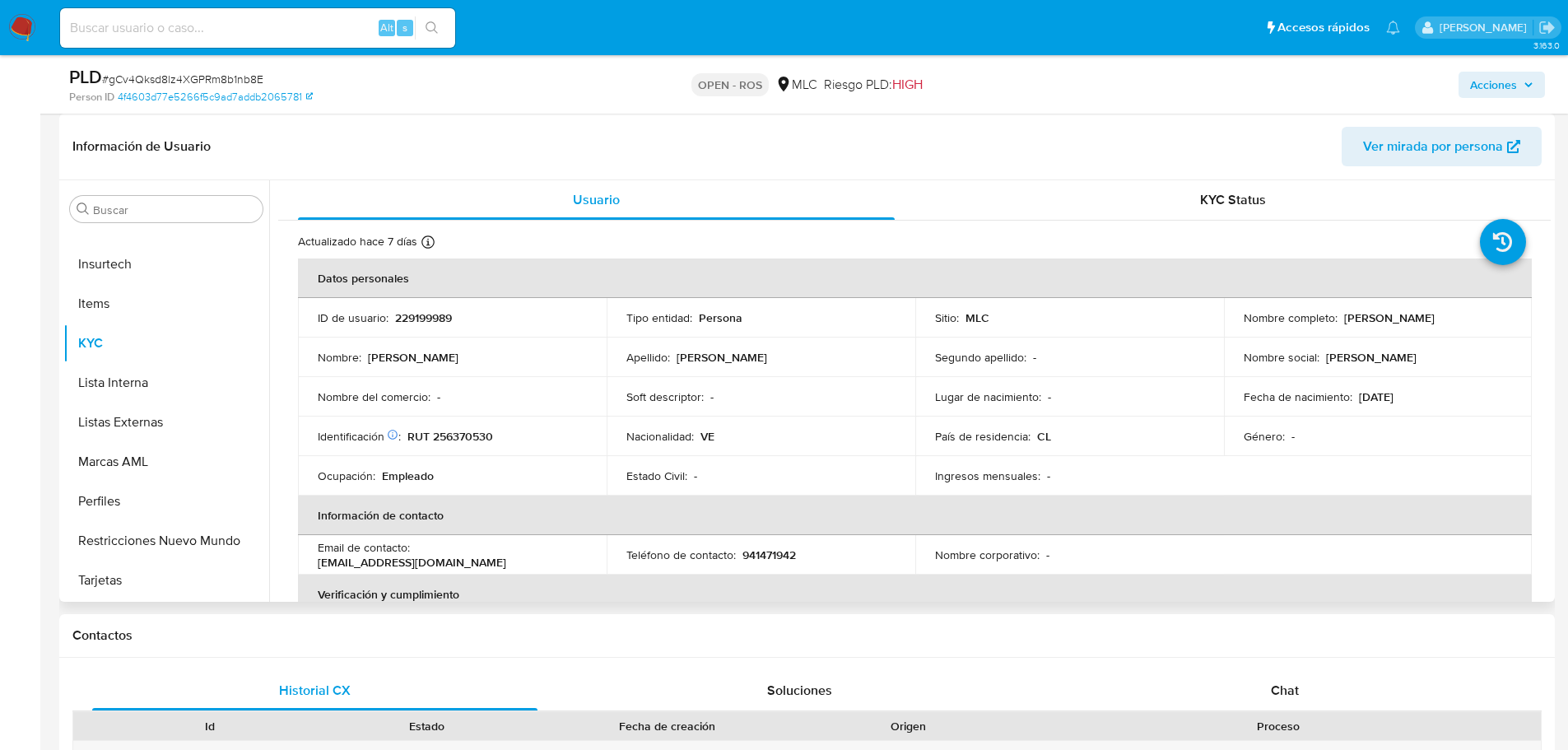
click at [441, 324] on p "229199989" at bounding box center [423, 317] width 57 height 15
copy p "229199989"
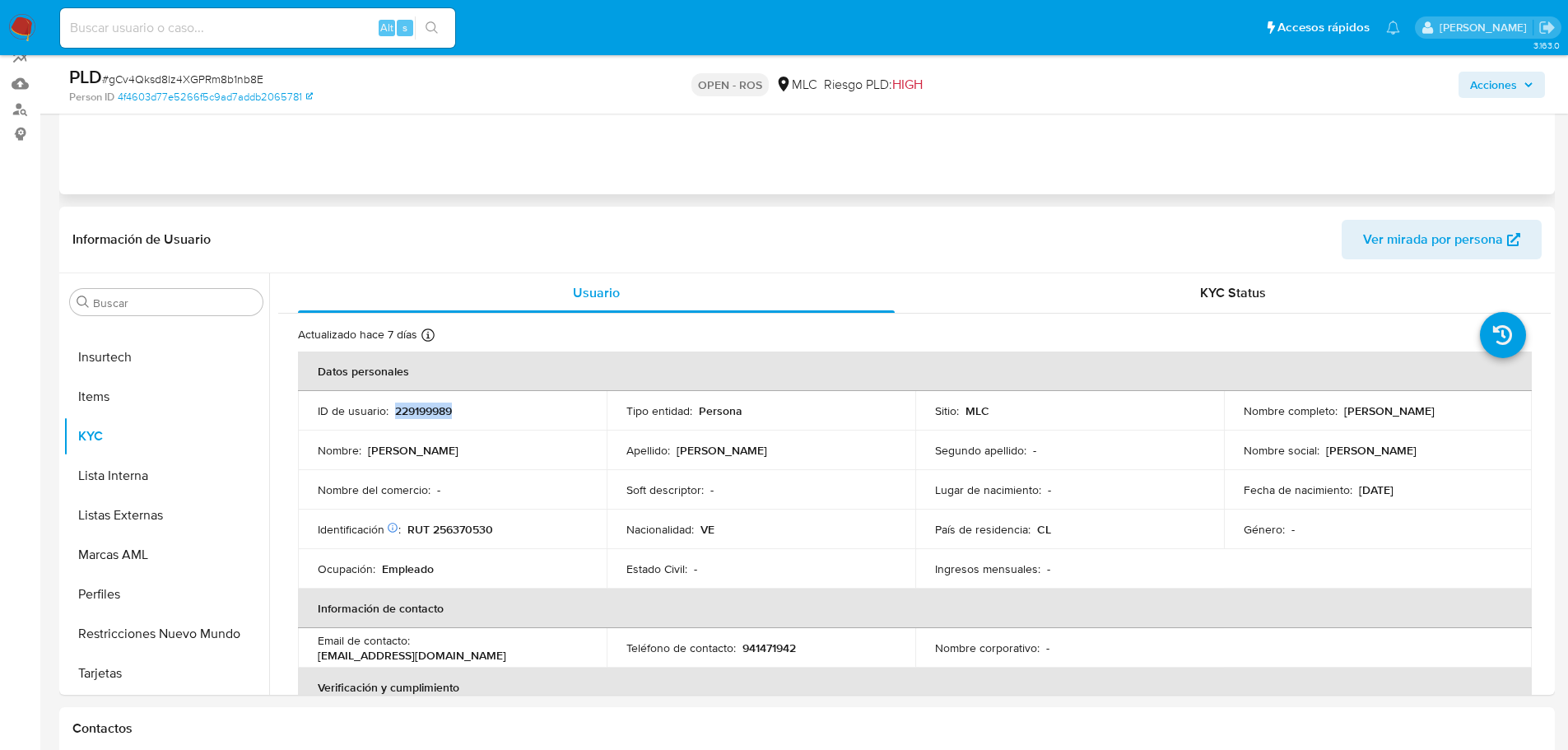
scroll to position [0, 0]
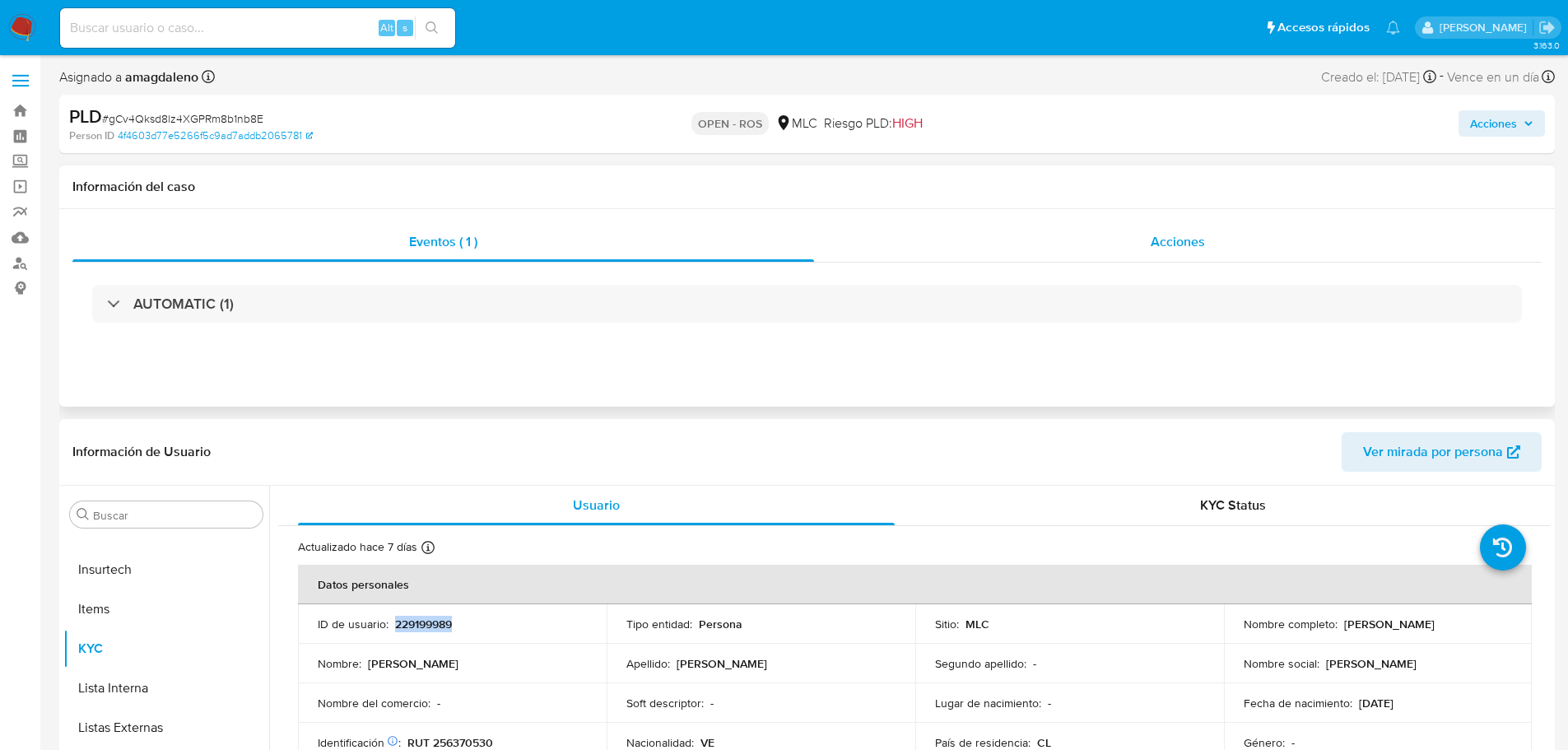
click at [891, 245] on div "Acciones" at bounding box center [1177, 242] width 727 height 39
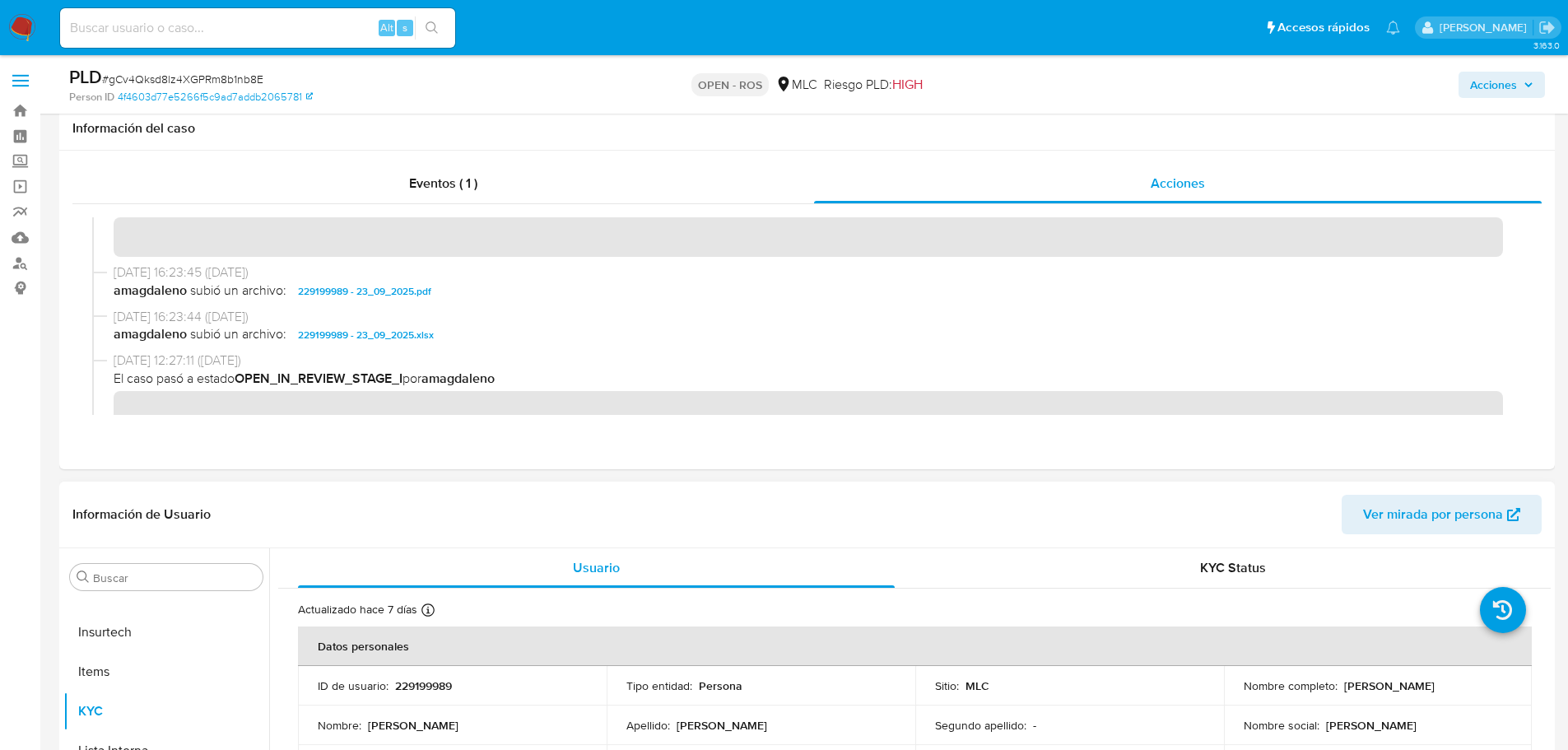
scroll to position [411, 0]
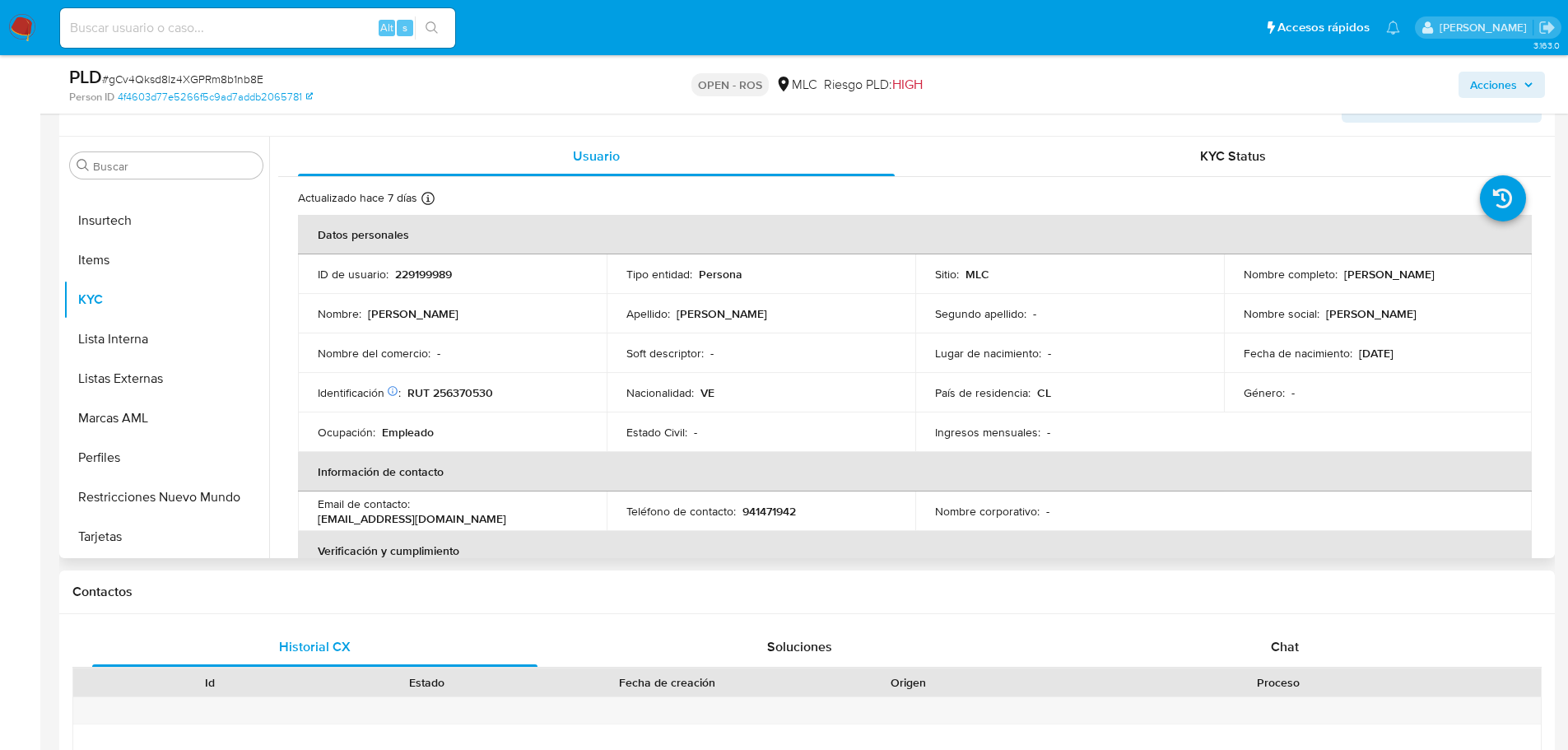
click at [1344, 282] on p "Douglas Gabriel Rodriguez Reyes" at bounding box center [1390, 273] width 91 height 15
copy div "Nombre completo : Douglas Gabriel Rodriguez Reyes"
click at [1344, 282] on p "Douglas Gabriel Rodriguez Reyes" at bounding box center [1390, 273] width 91 height 15
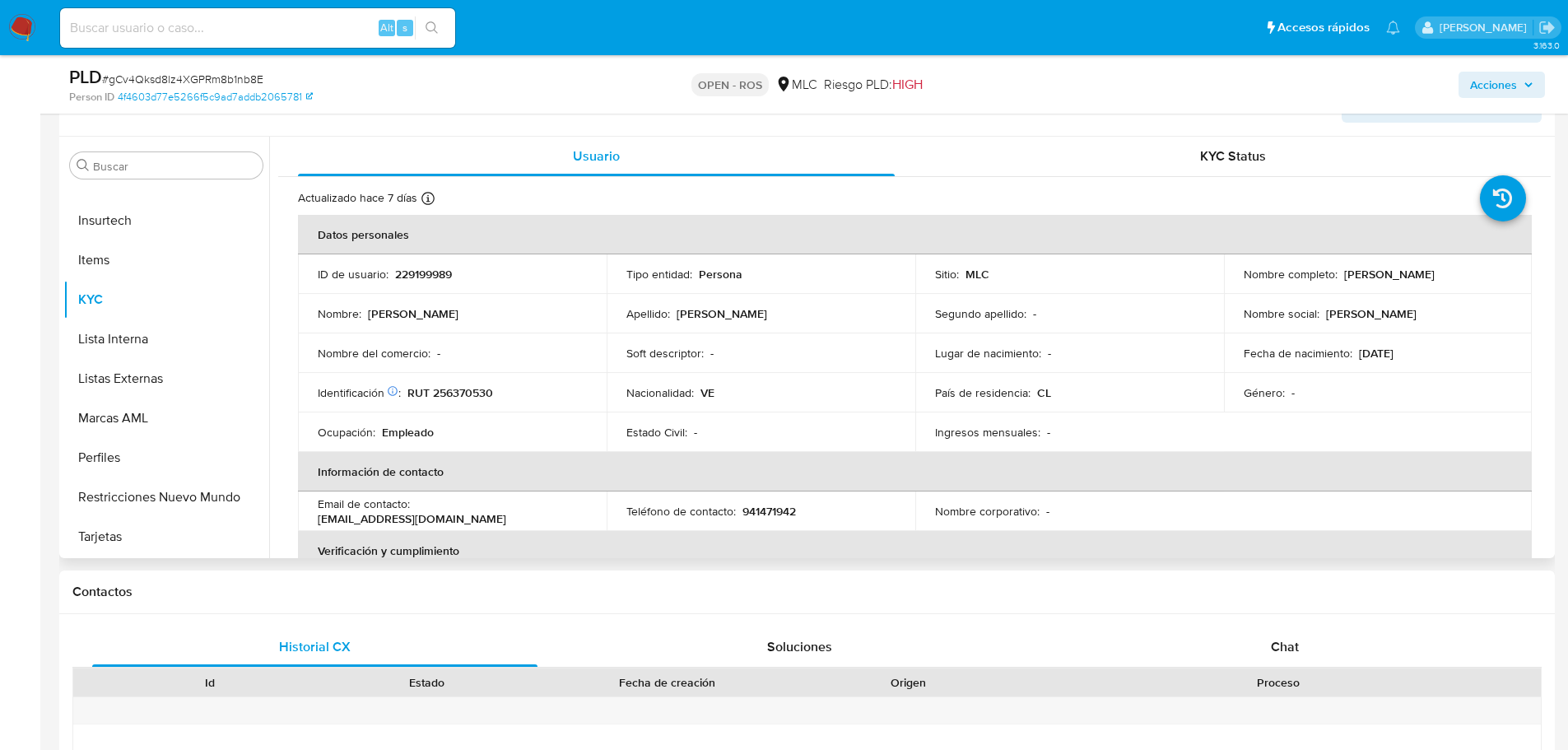
drag, startPoint x: 1236, startPoint y: 284, endPoint x: 1437, endPoint y: 292, distance: 201.2
click at [1437, 292] on td "Nombre completo : Douglas Gabriel Rodriguez Reyes" at bounding box center [1379, 274] width 308 height 39
copy p "Douglas Gabriel Rodriguez Reyes"
click at [469, 395] on p "RUT 256370530" at bounding box center [451, 393] width 86 height 15
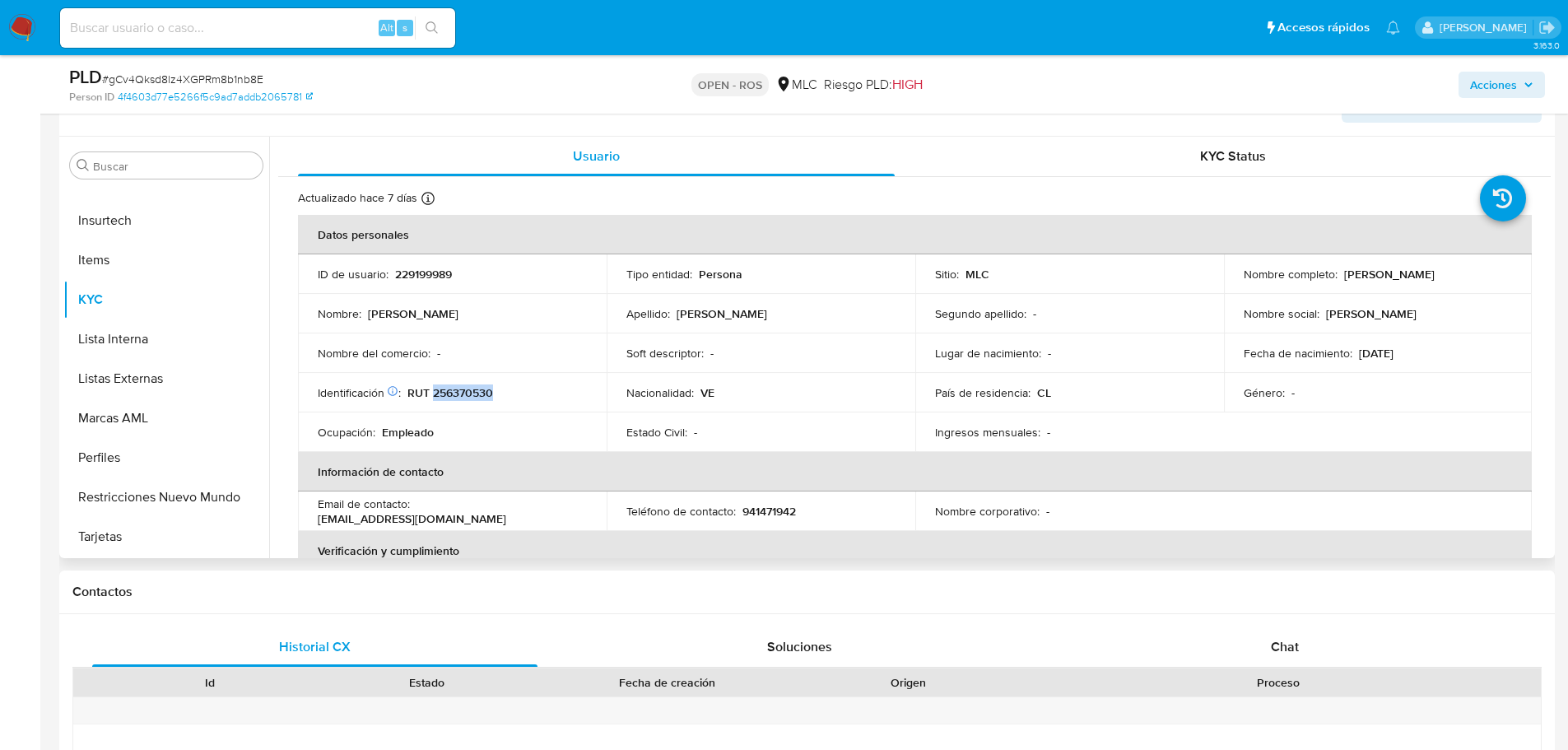
copy p "256370530"
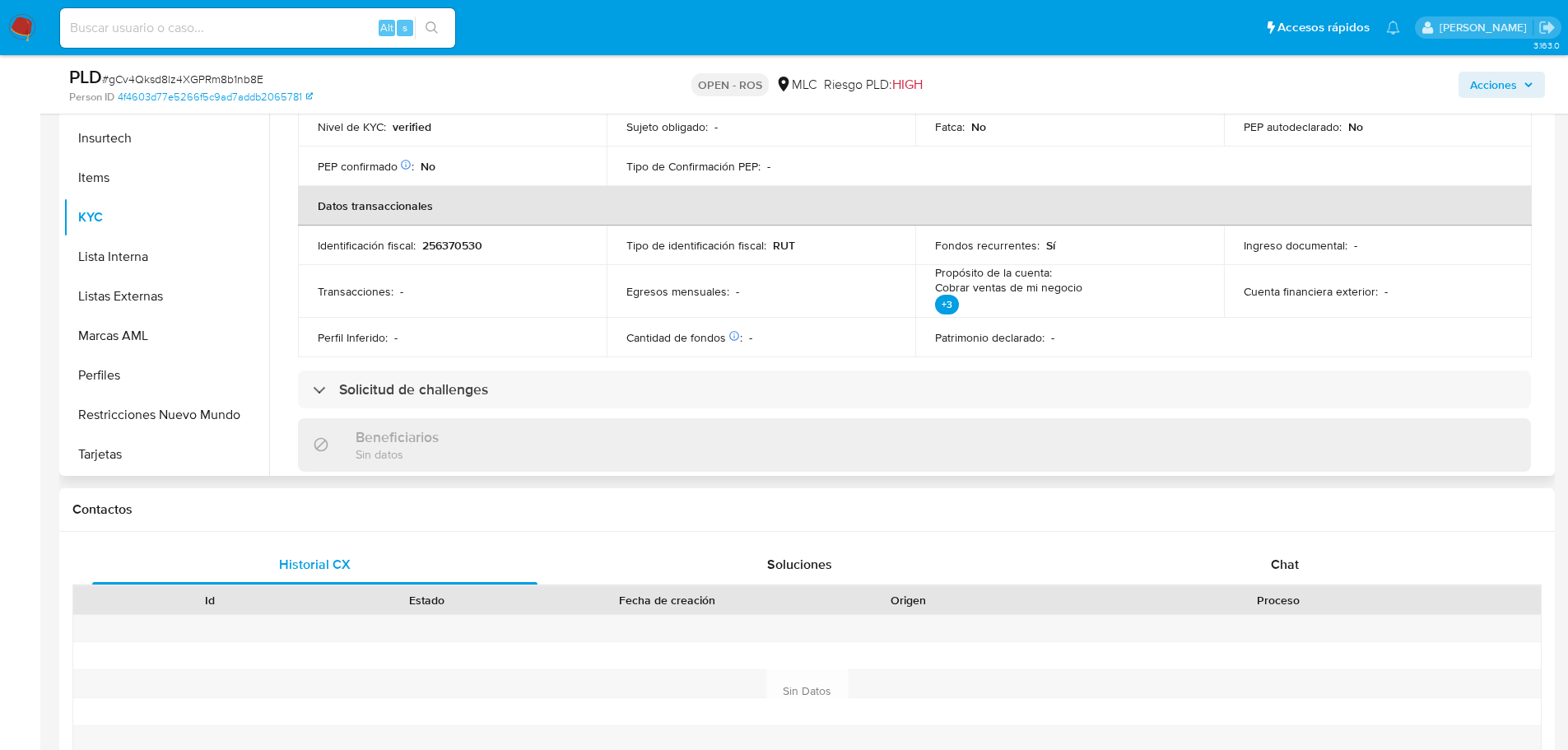
scroll to position [246, 0]
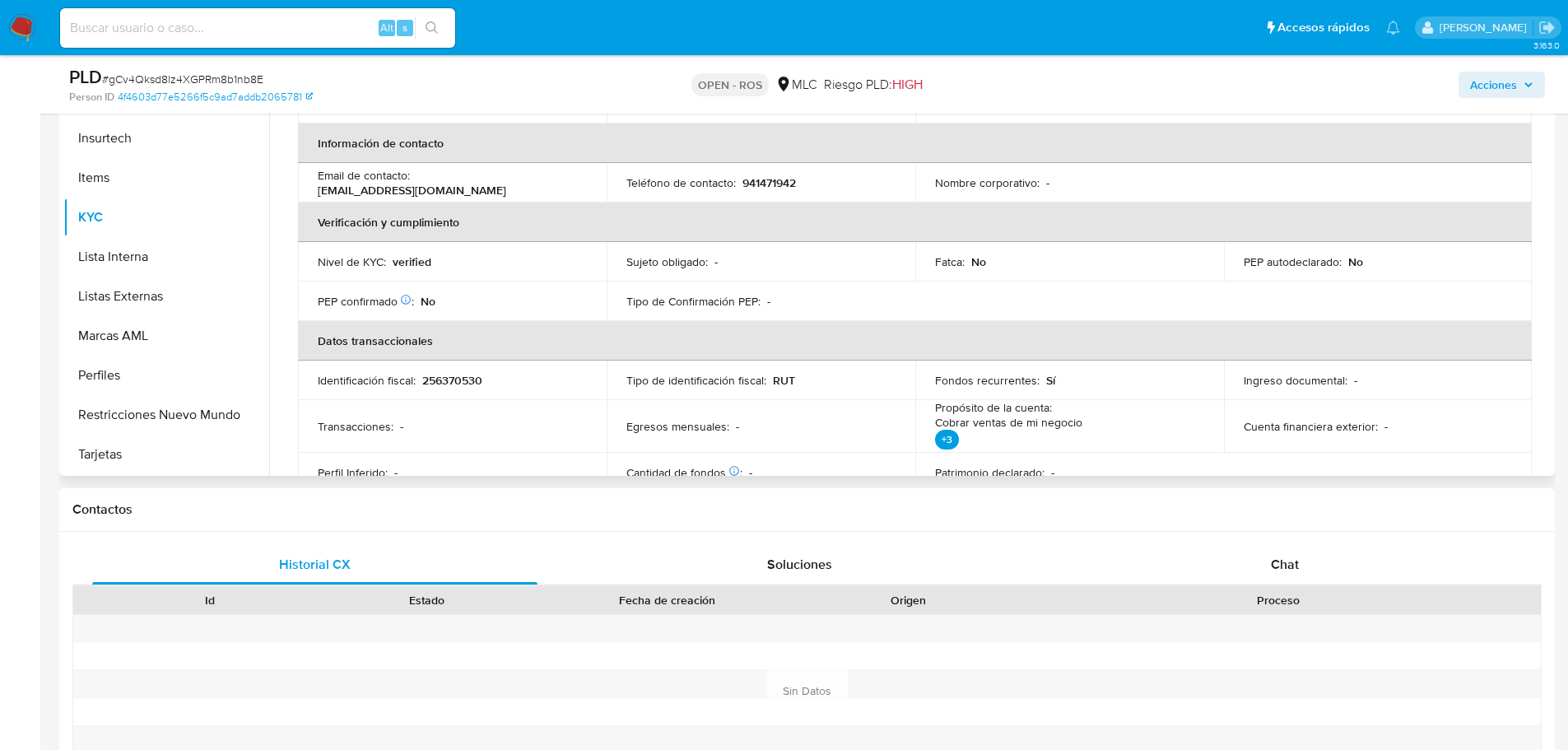
click at [459, 387] on p "256370530" at bounding box center [452, 380] width 60 height 15
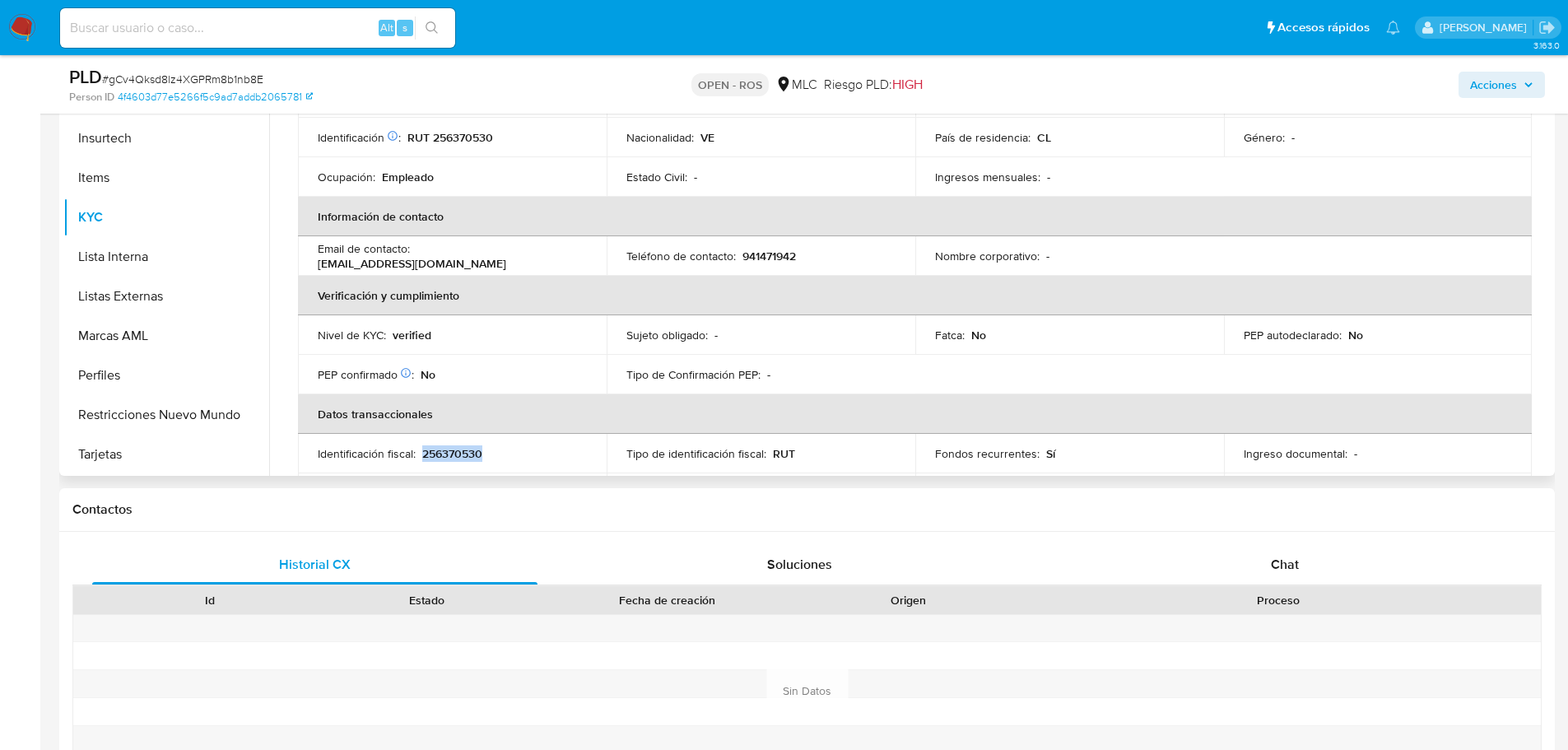
scroll to position [81, 0]
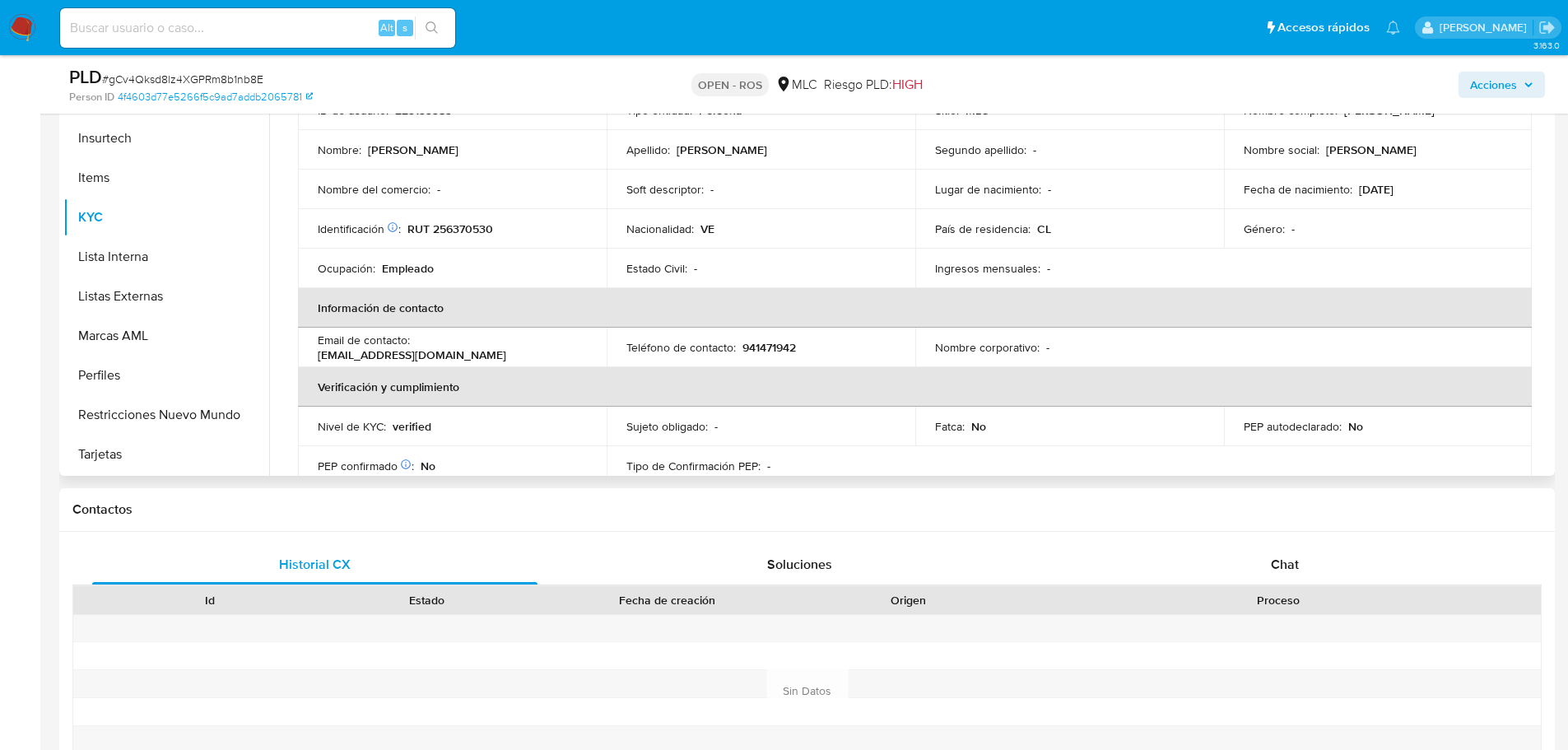
click at [767, 351] on p "941471942" at bounding box center [769, 347] width 53 height 15
copy p "941471942"
drag, startPoint x: 418, startPoint y: 347, endPoint x: 582, endPoint y: 345, distance: 164.0
click at [582, 345] on div "Email de contacto : douglasg0311@gmail.com" at bounding box center [452, 347] width 269 height 30
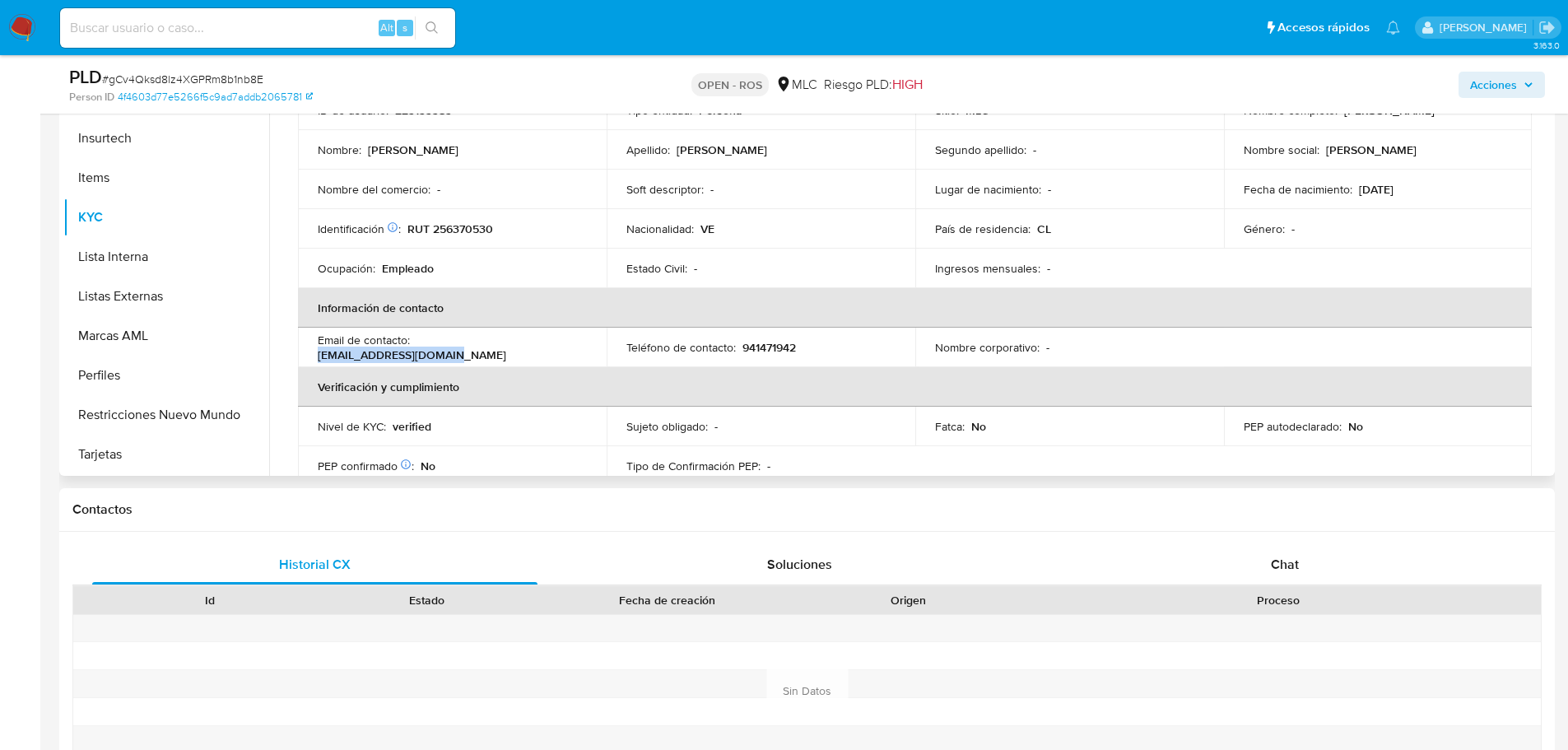
copy p "douglasg0311@gmail.com"
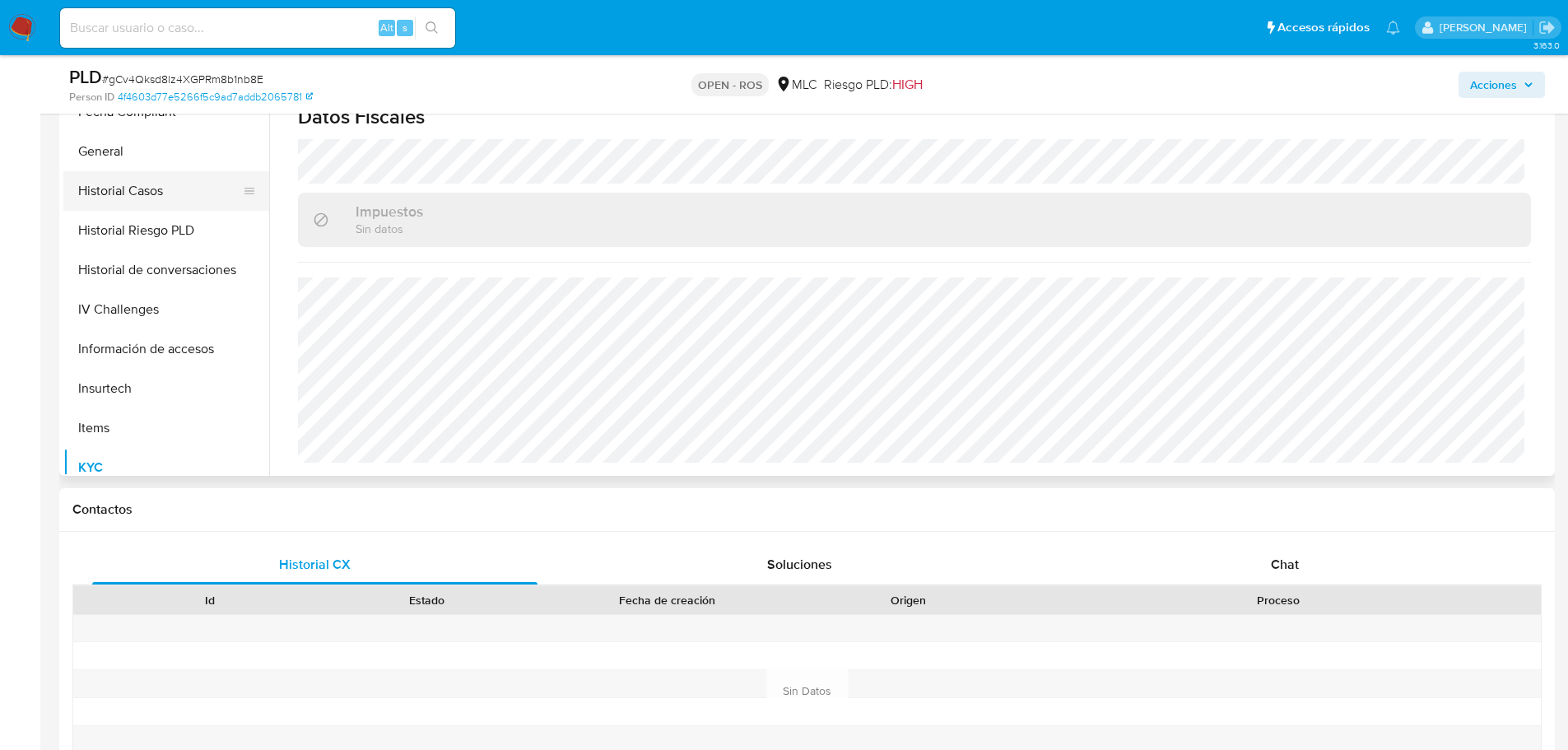
scroll to position [485, 0]
click at [174, 263] on button "Historial Casos" at bounding box center [159, 270] width 193 height 39
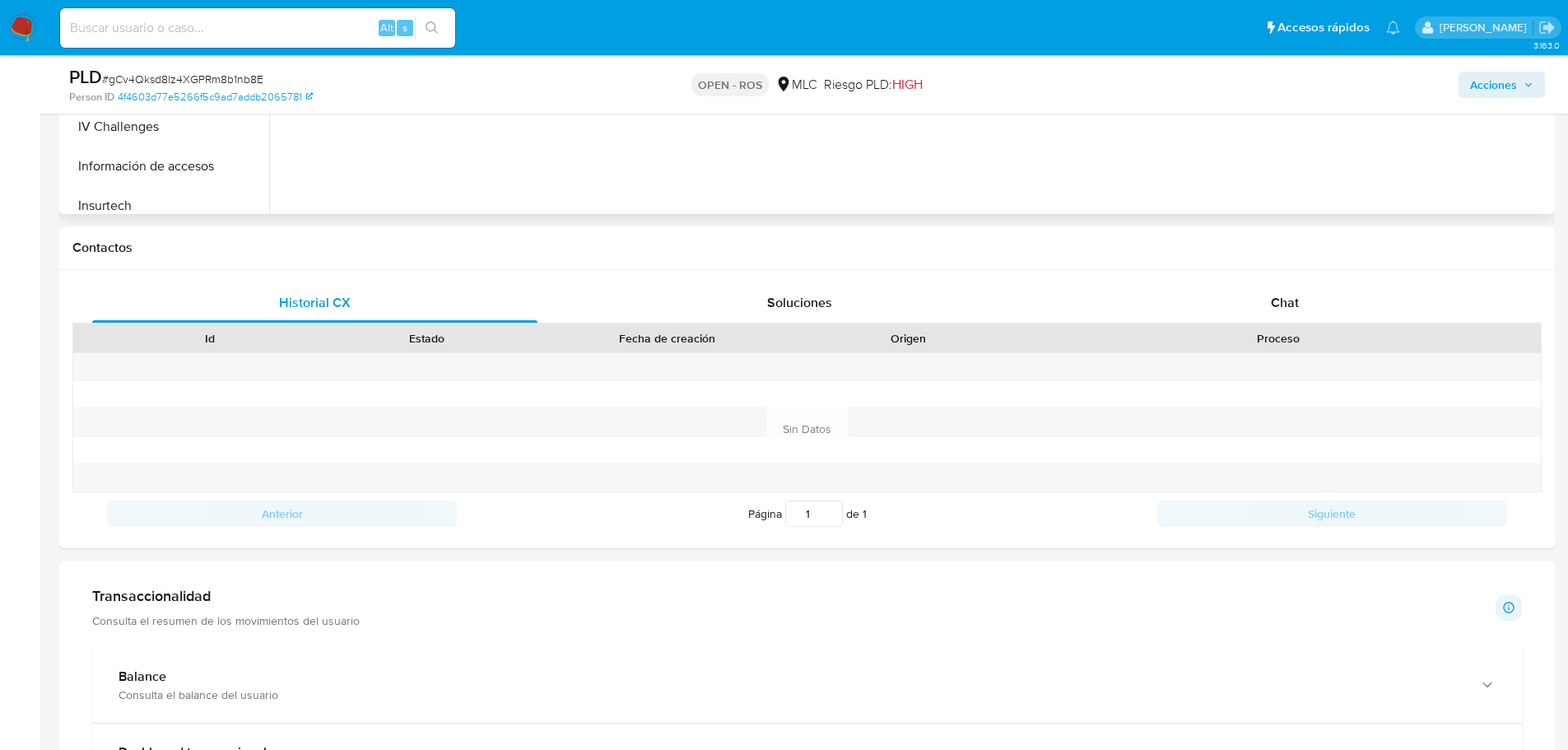
scroll to position [494, 0]
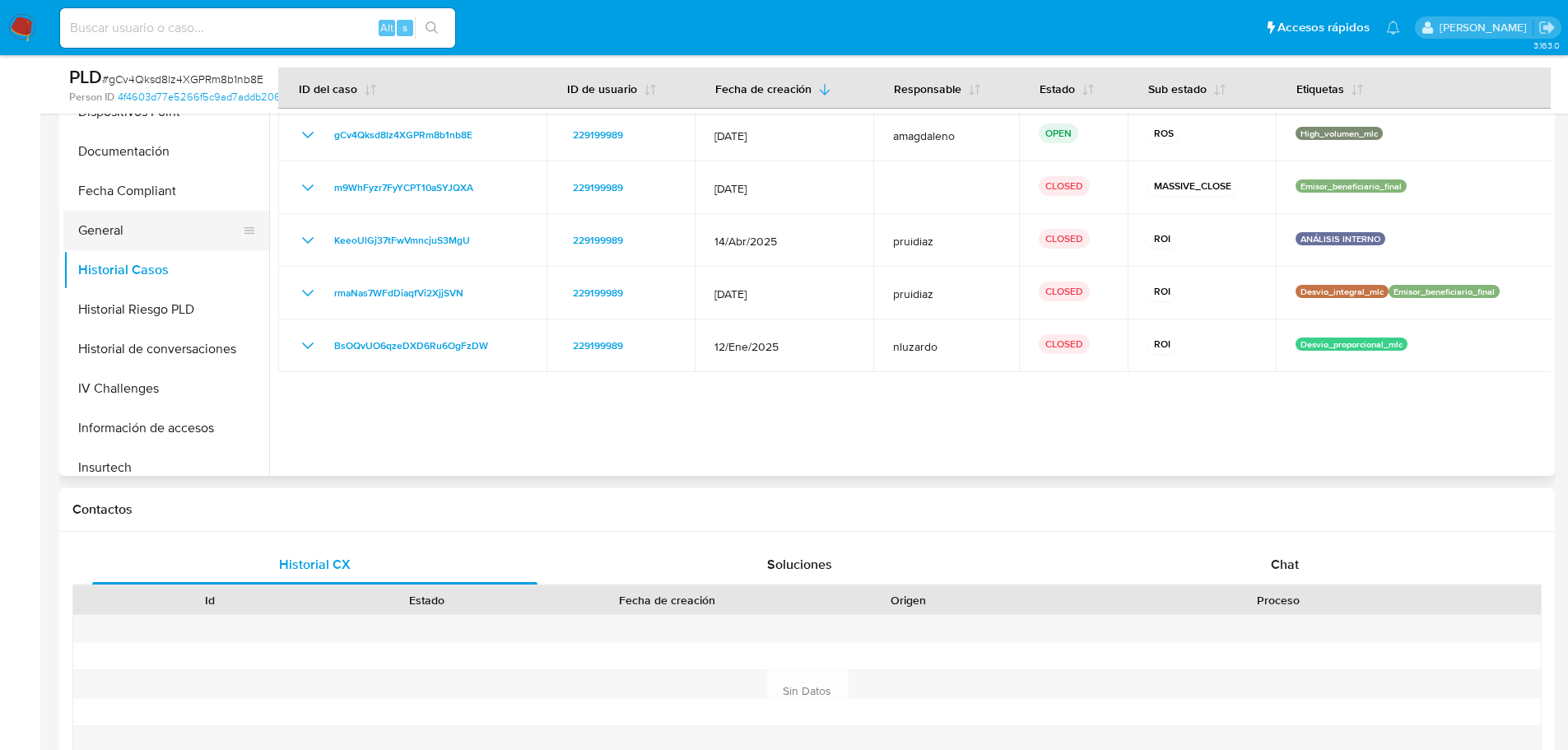
click at [153, 220] on button "General" at bounding box center [159, 231] width 193 height 39
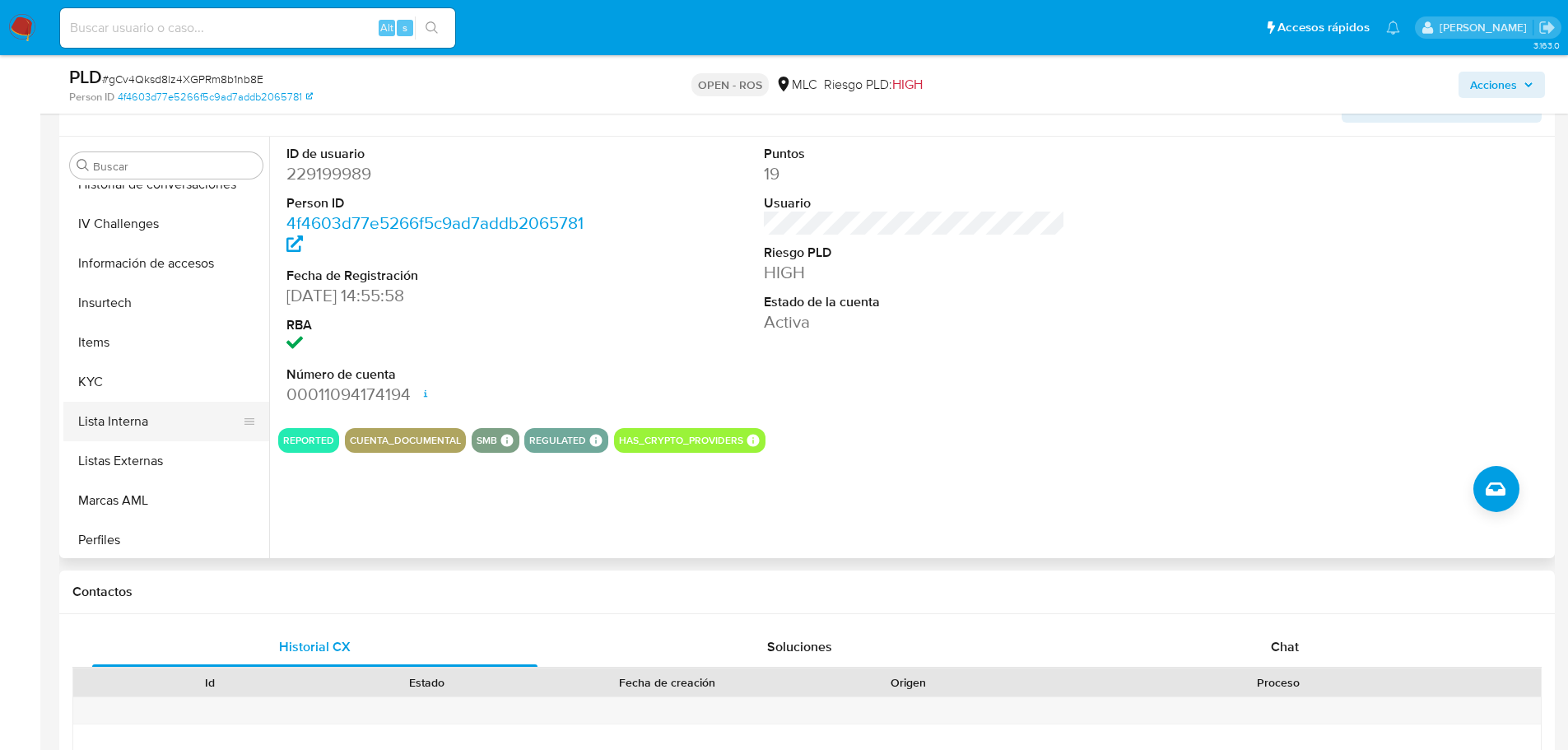
scroll to position [814, 0]
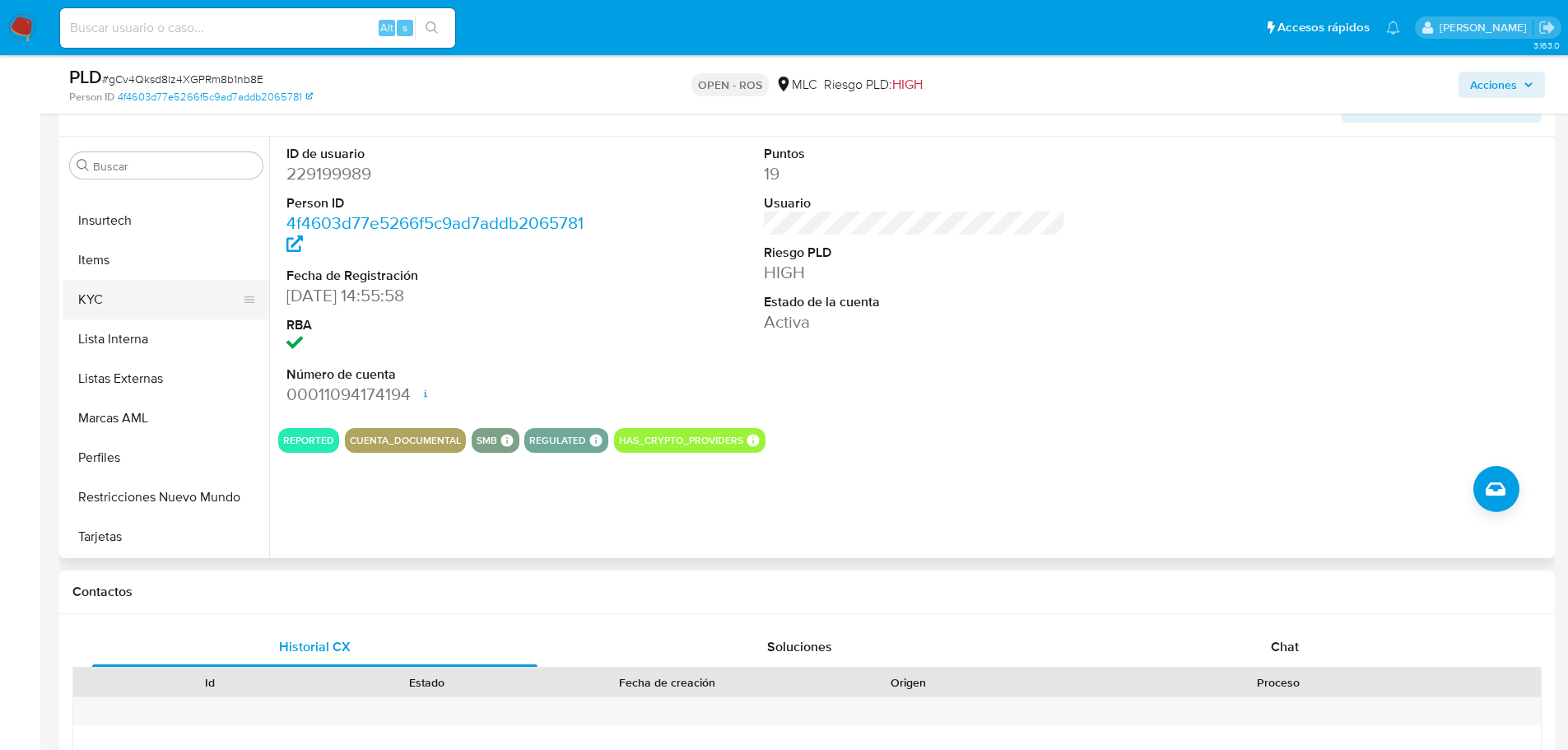
click at [99, 306] on button "KYC" at bounding box center [159, 300] width 193 height 39
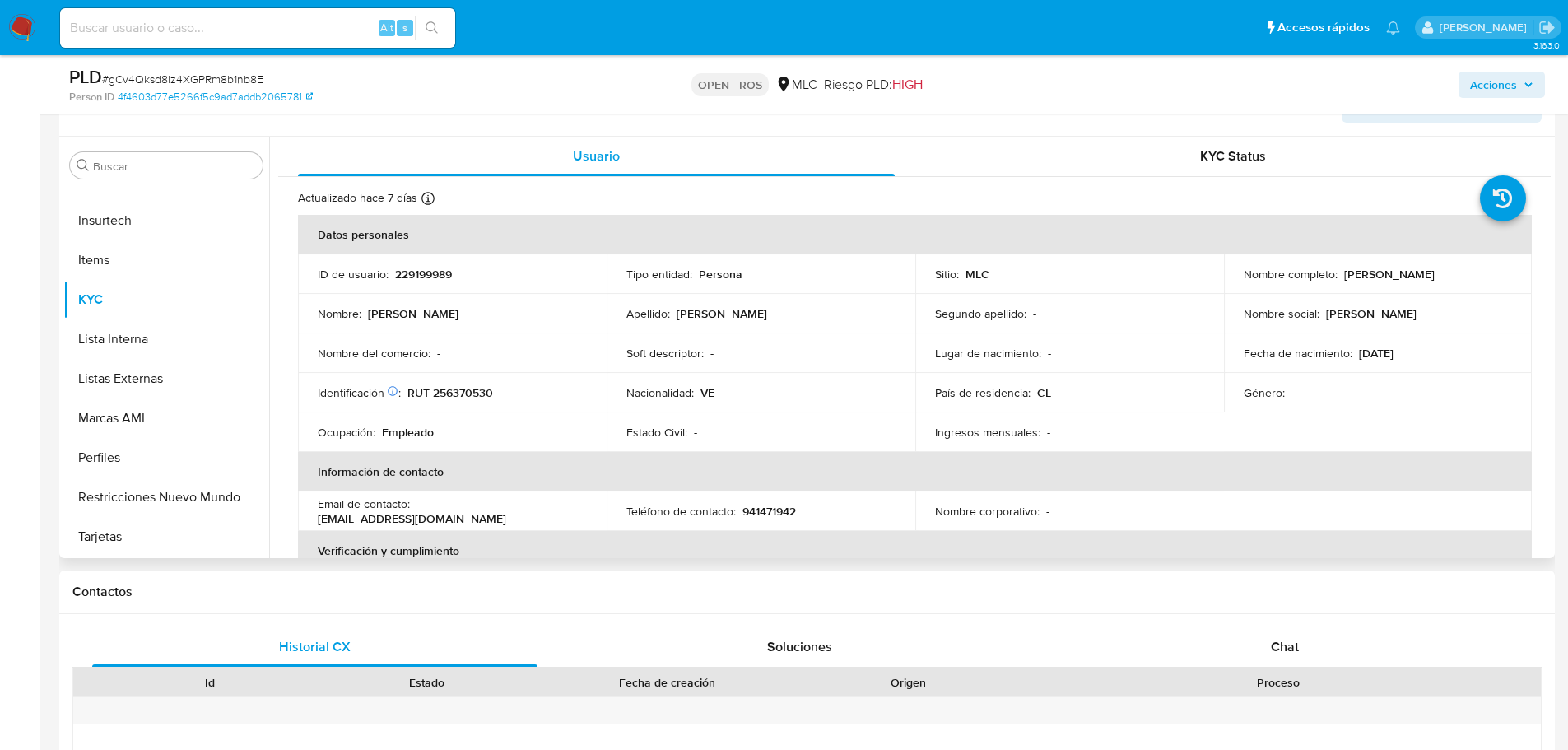
click at [464, 394] on p "RUT 256370530" at bounding box center [451, 393] width 86 height 15
copy p "256370530"
click at [452, 395] on p "RUT 256370530" at bounding box center [451, 393] width 86 height 15
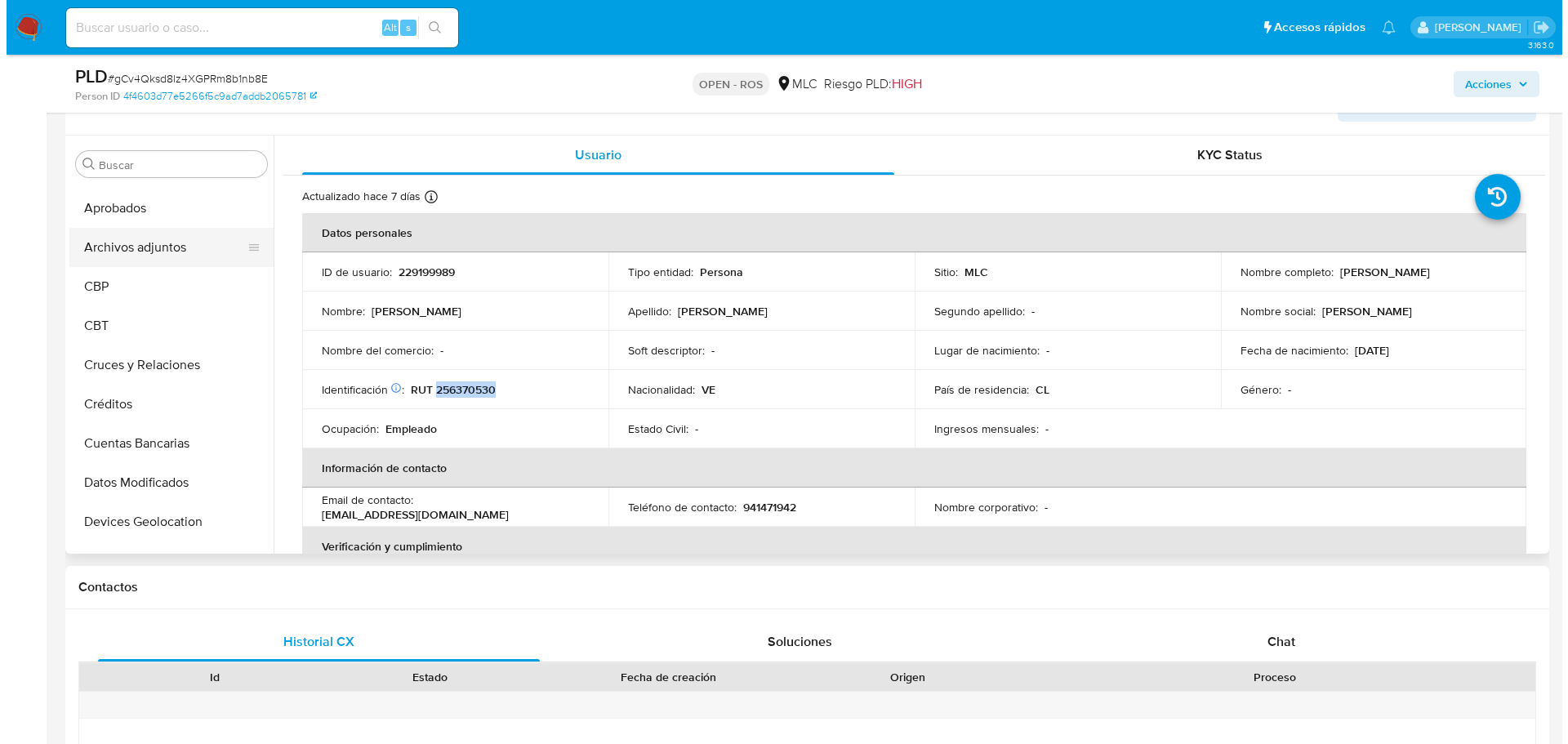
scroll to position [73, 0]
click at [161, 247] on button "Archivos adjuntos" at bounding box center [158, 248] width 191 height 39
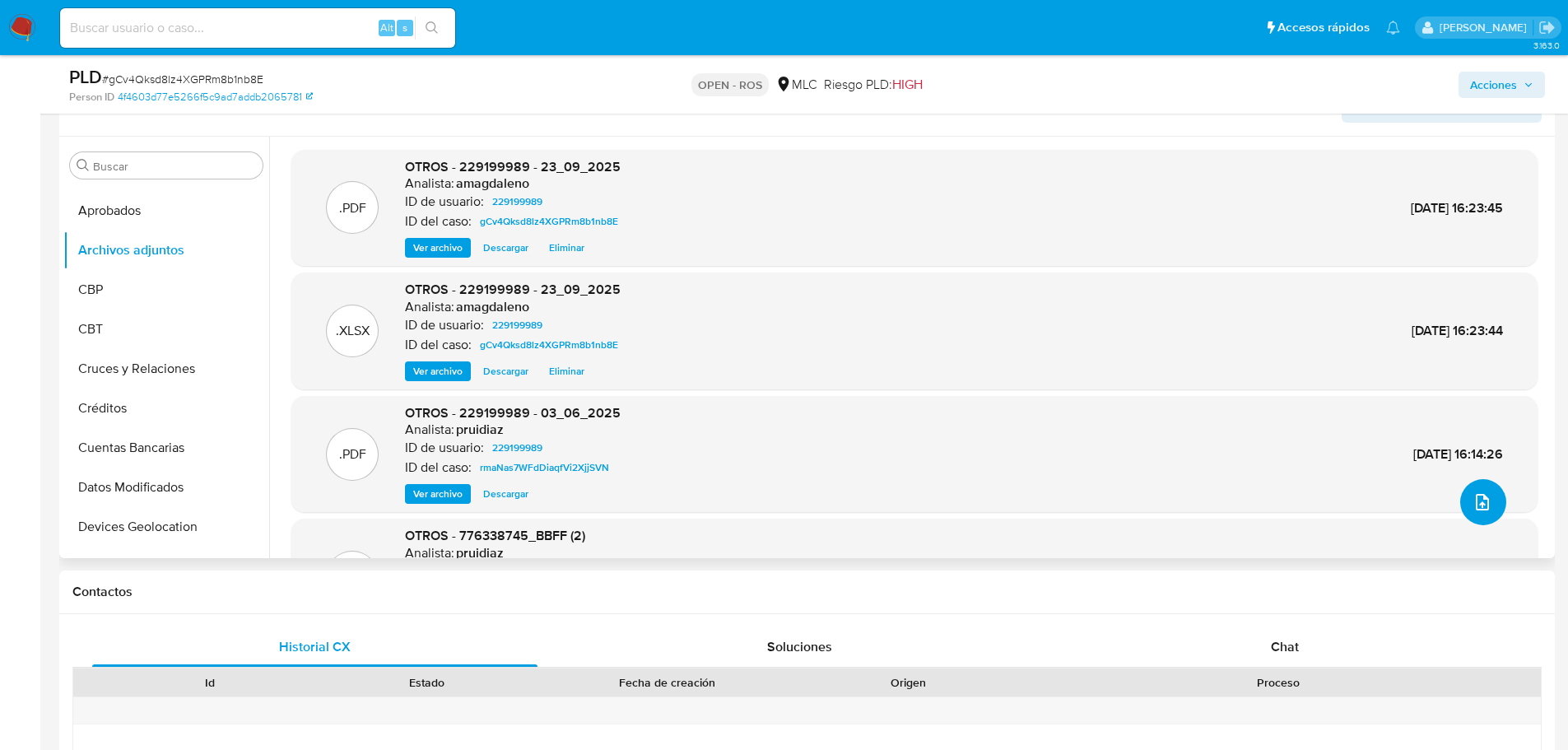
click at [1484, 503] on icon "upload-file" at bounding box center [1482, 501] width 13 height 16
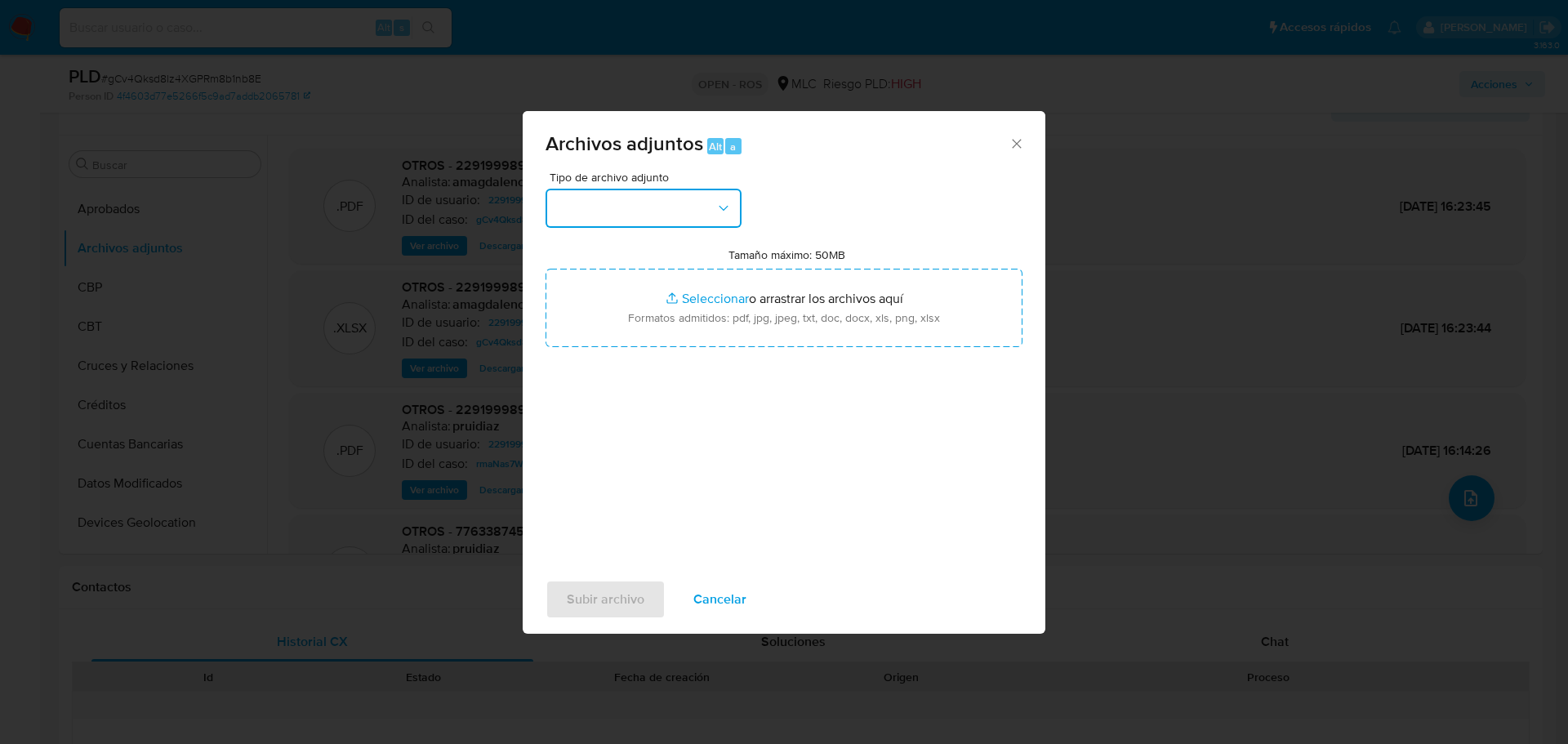
click at [659, 207] on button "button" at bounding box center [643, 208] width 196 height 39
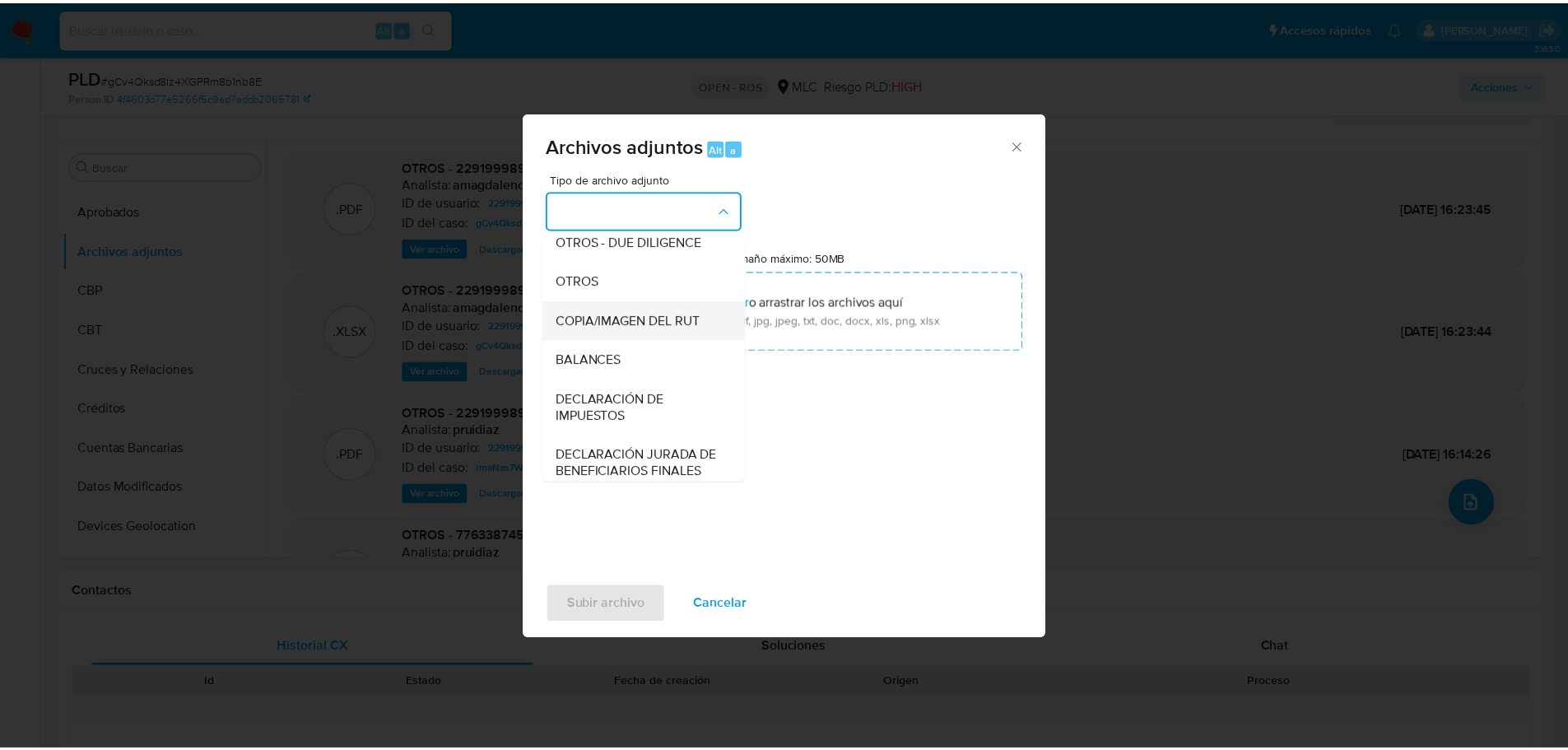
scroll to position [247, 0]
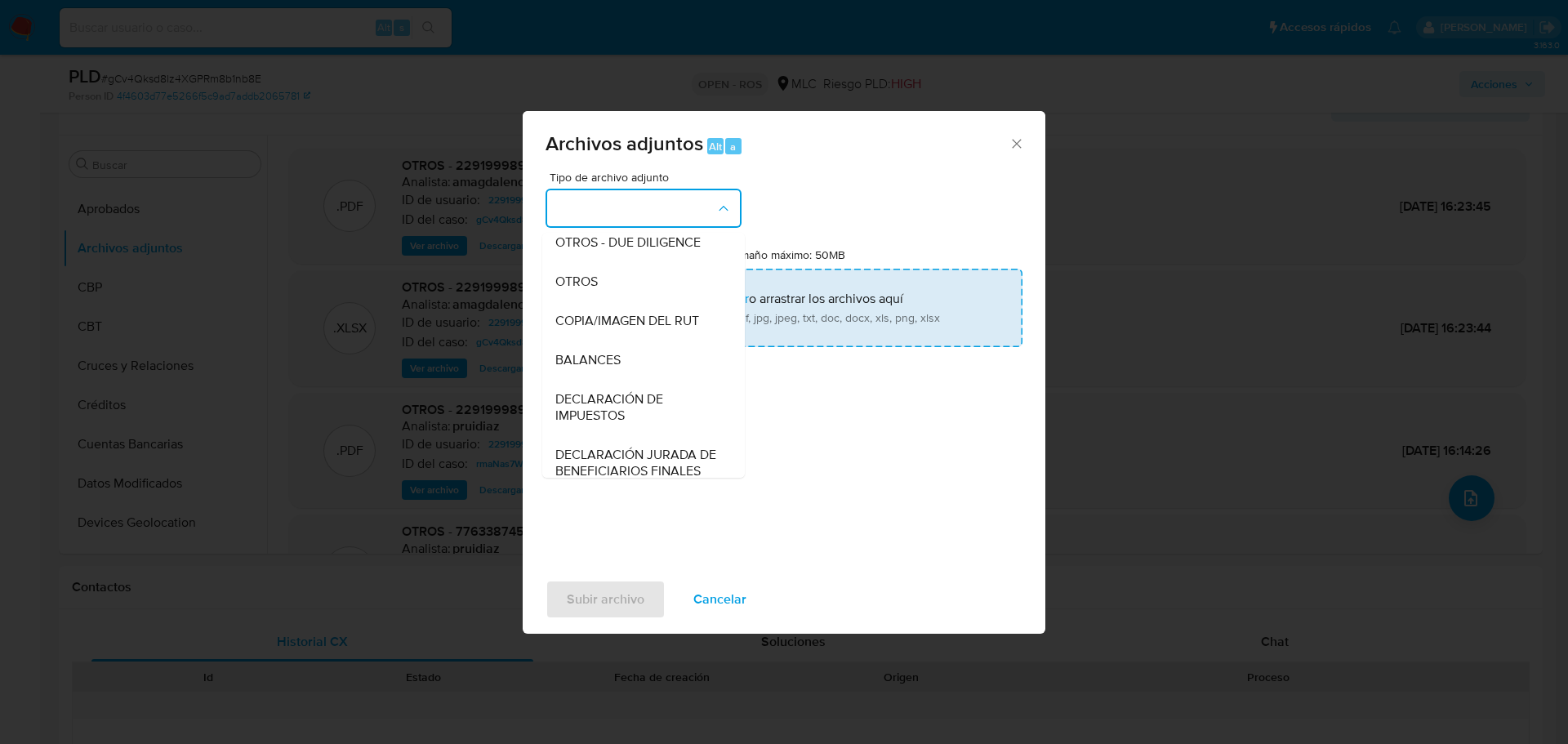
drag, startPoint x: 576, startPoint y: 298, endPoint x: 692, endPoint y: 302, distance: 116.1
click at [578, 290] on span "OTROS" at bounding box center [576, 281] width 42 height 16
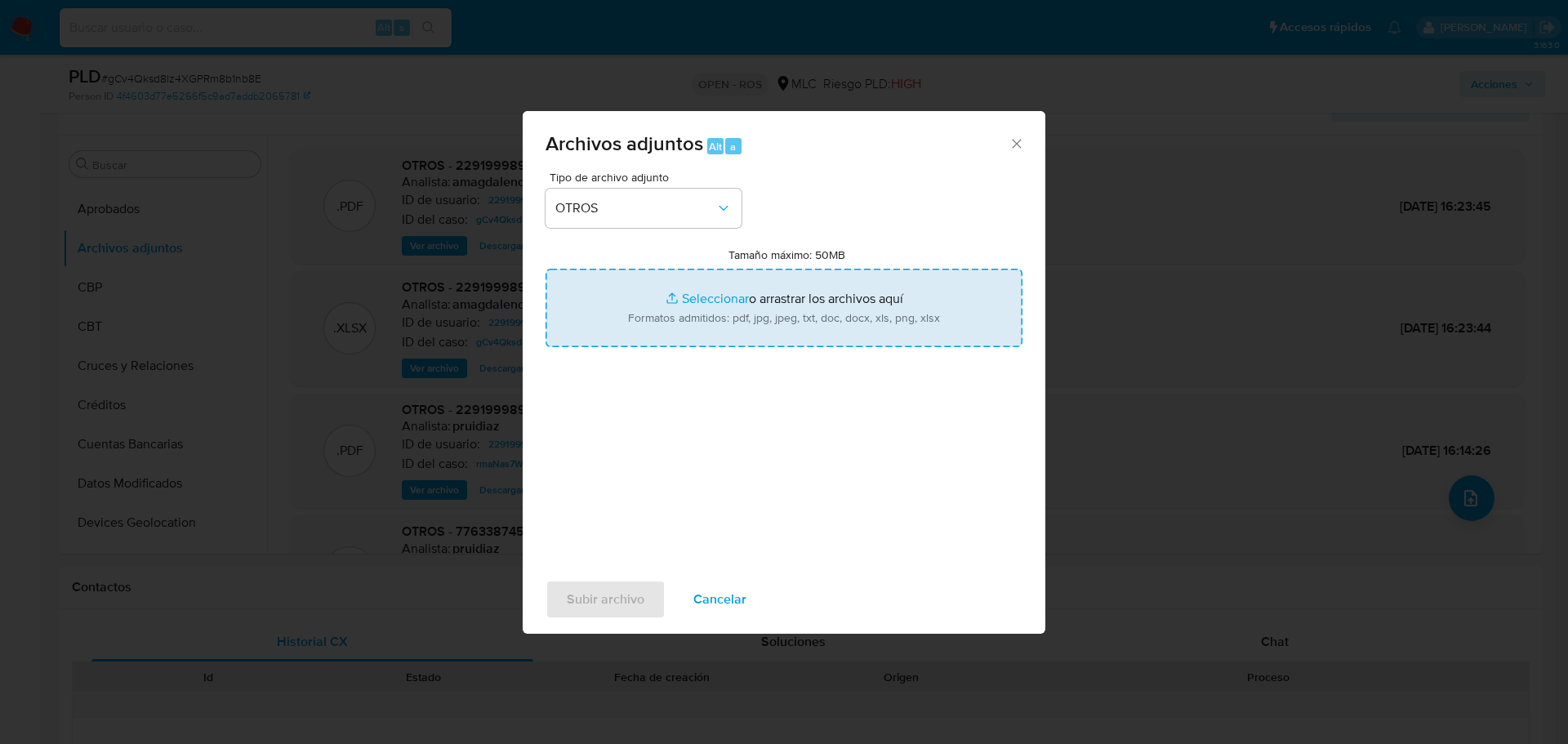
click at [708, 303] on input "Tamaño máximo: 50MB Seleccionar archivos" at bounding box center [784, 308] width 477 height 78
type input "C:\fakepath\Certificado UAF ROS #1327.pdf"
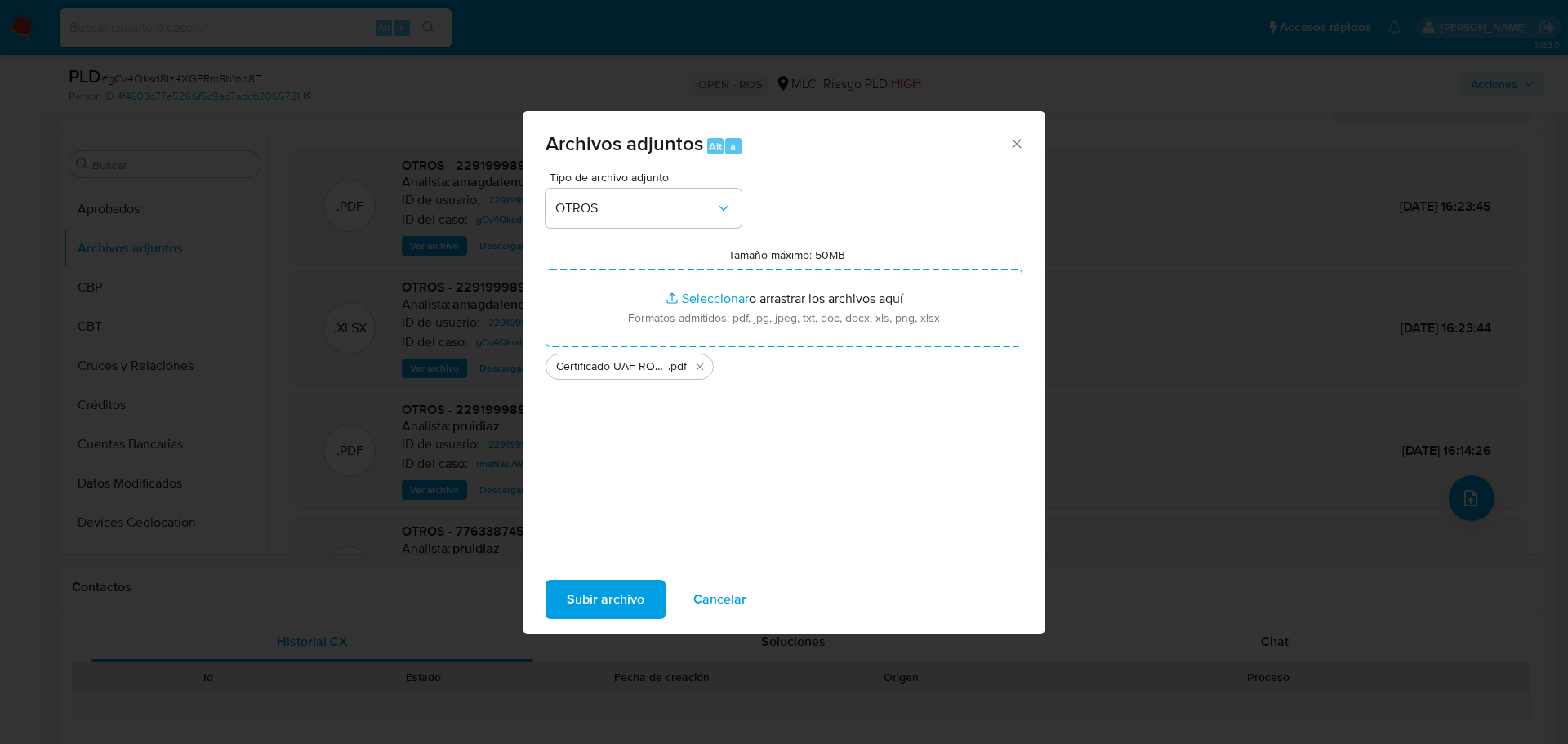
click at [598, 604] on span "Subir archivo" at bounding box center [605, 599] width 77 height 36
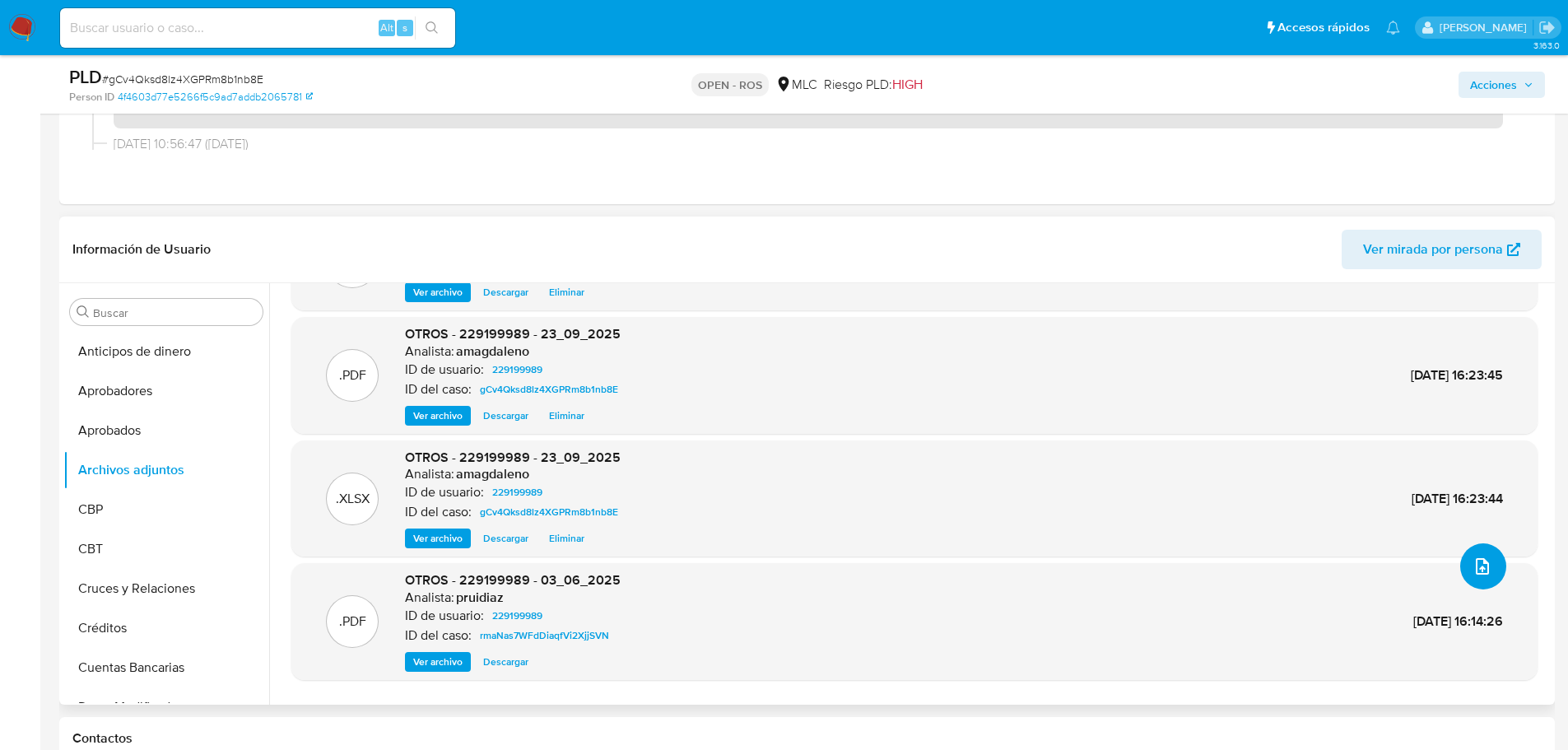
scroll to position [0, 0]
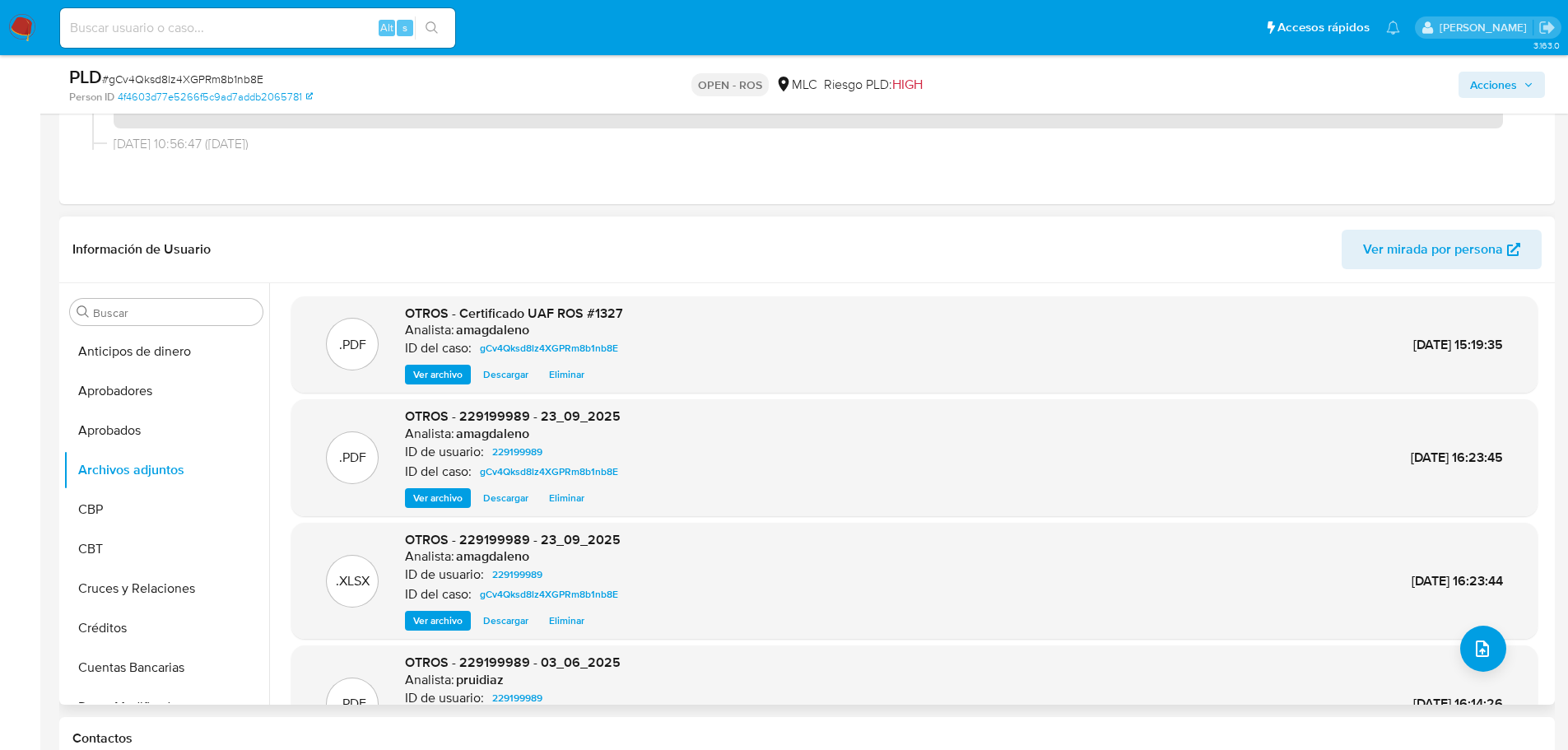
click at [683, 335] on div ".PDF OTROS - Certificado UAF ROS #1327 Analista: amagdaleno ID del caso: gCv4Qk…" at bounding box center [914, 345] width 1230 height 81
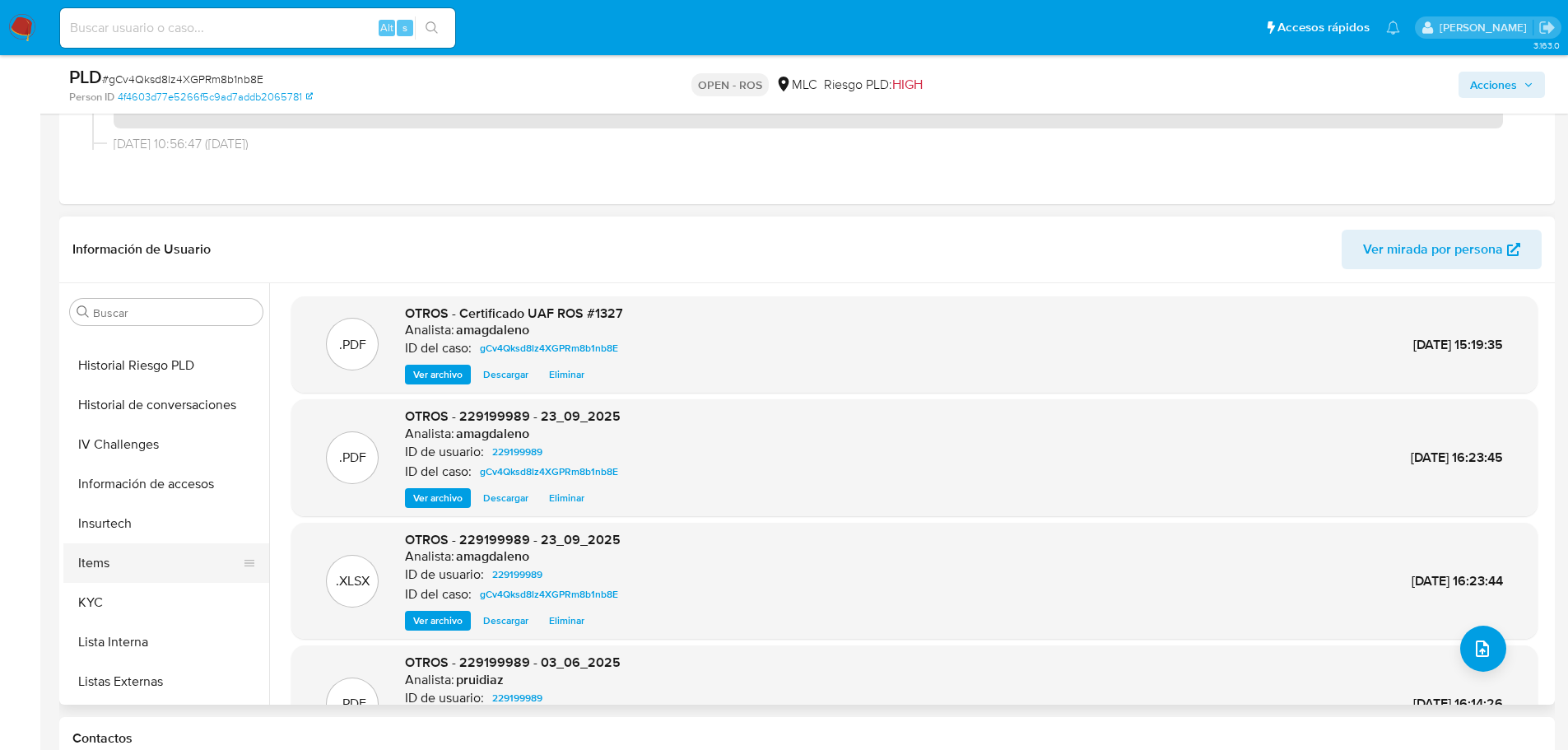
scroll to position [659, 0]
click at [105, 597] on button "KYC" at bounding box center [159, 602] width 193 height 39
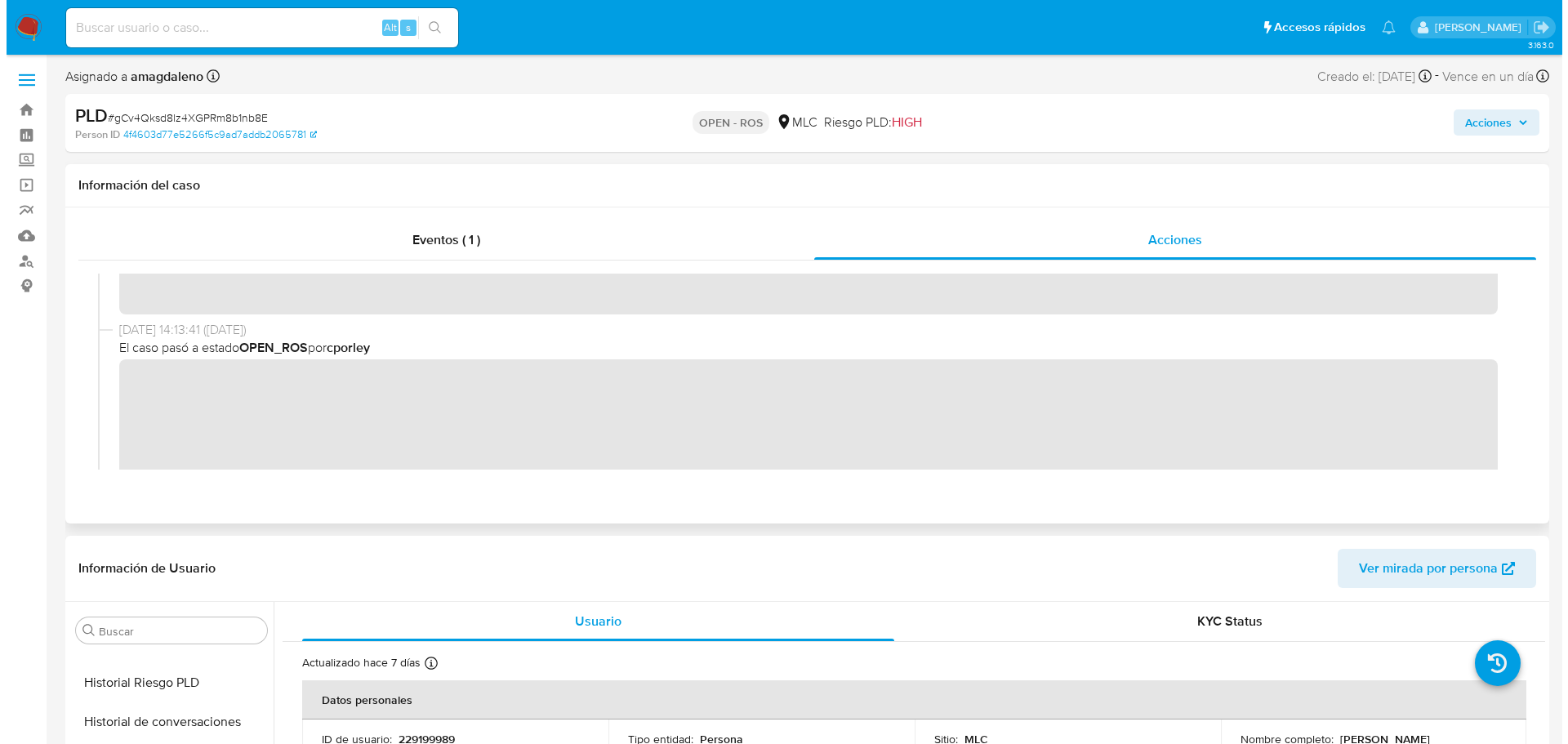
scroll to position [82, 0]
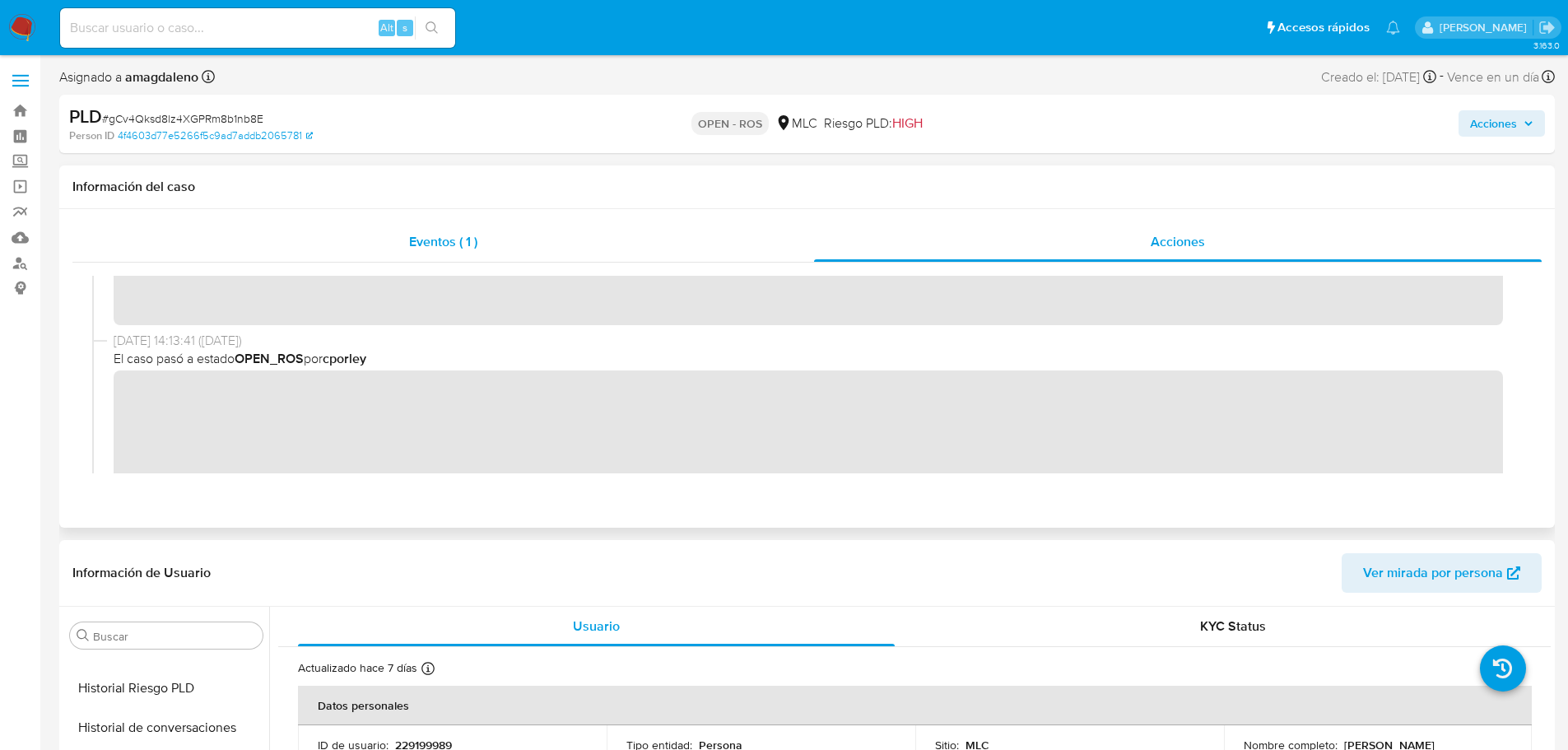
click at [699, 242] on div "Eventos ( 1 )" at bounding box center [444, 242] width 742 height 39
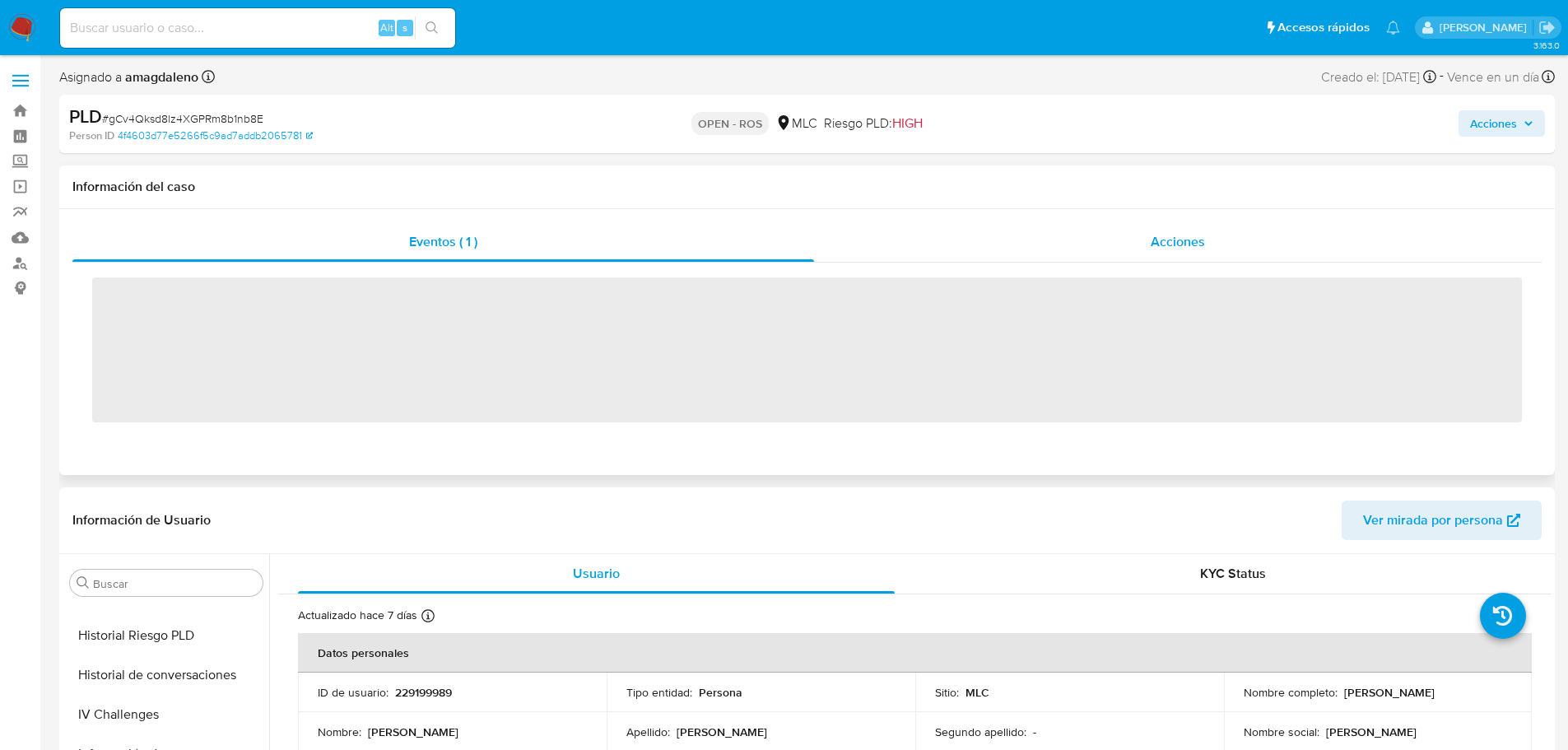
click at [910, 234] on div "Acciones" at bounding box center [1177, 242] width 727 height 39
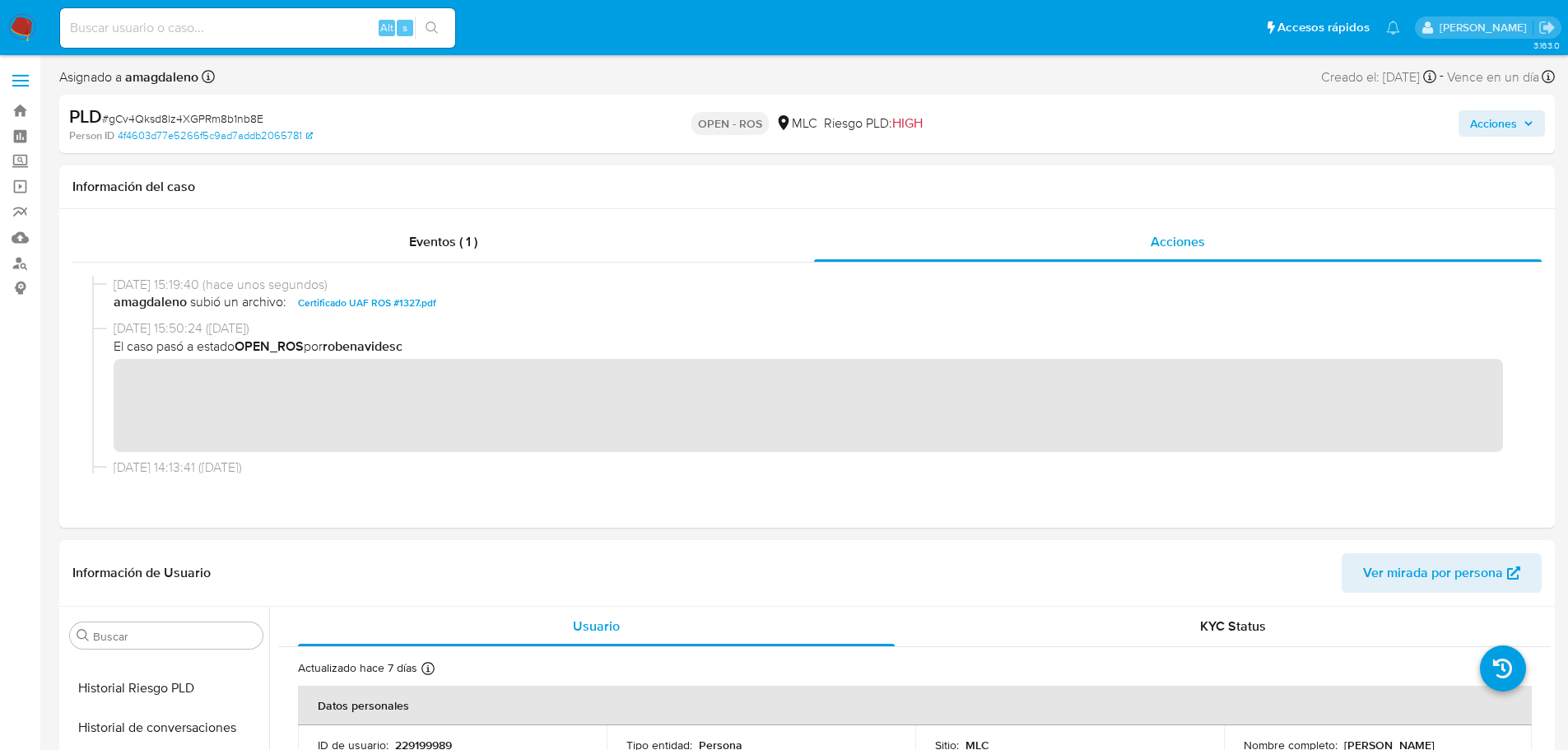
click at [1484, 123] on span "Acciones" at bounding box center [1493, 123] width 47 height 27
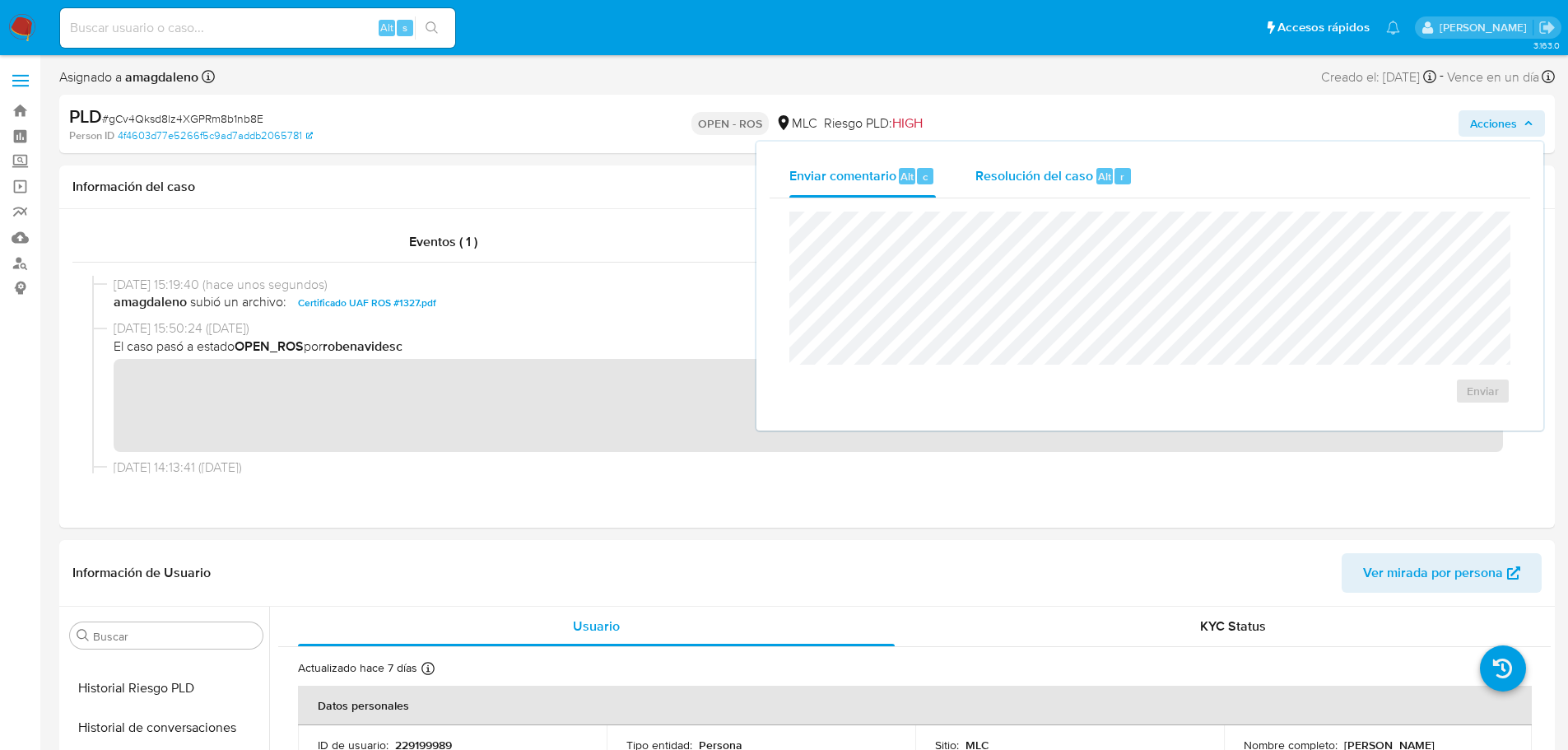
click at [1045, 171] on span "Resolución del caso" at bounding box center [1034, 176] width 117 height 19
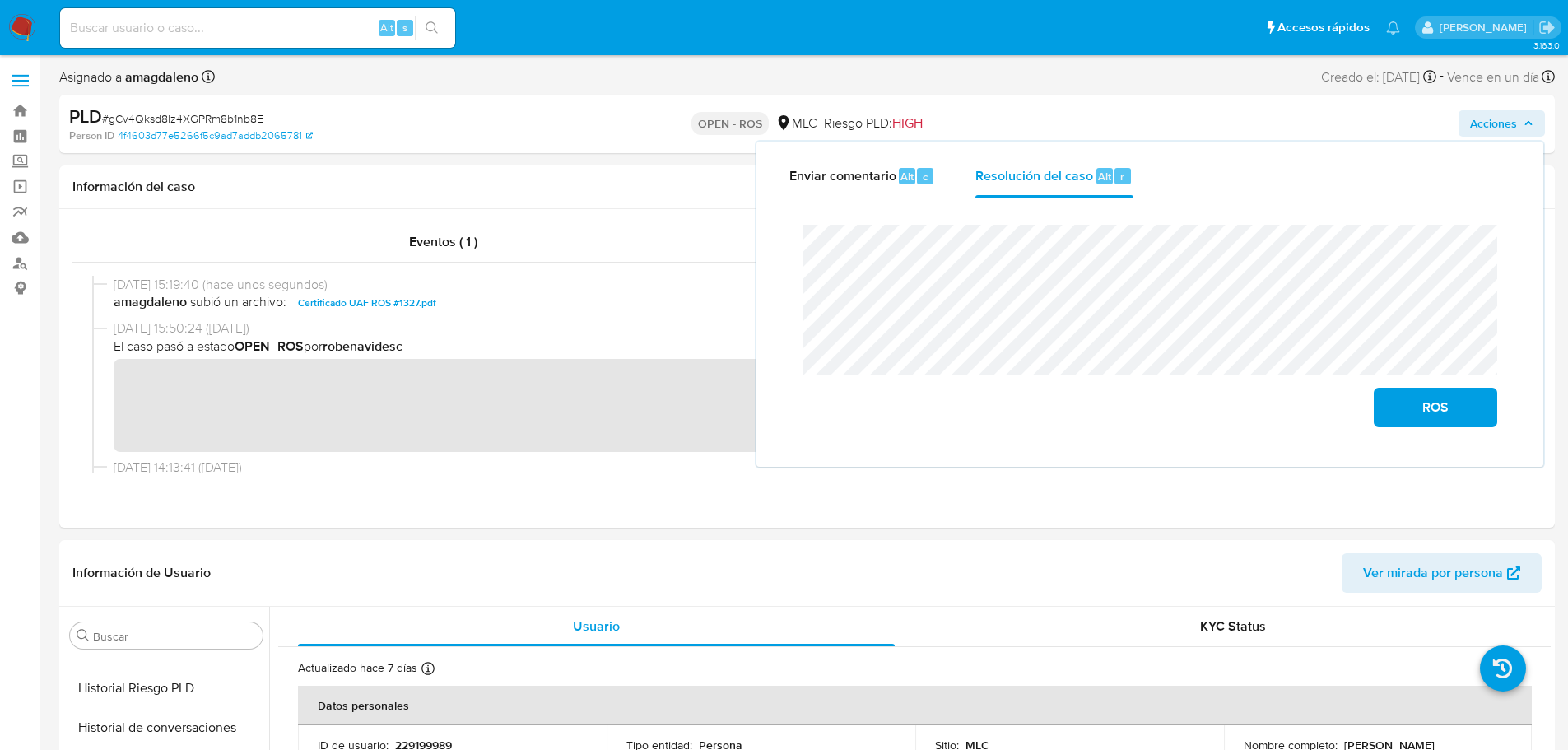
click at [0, 0] on lt-span "correspon di ente" at bounding box center [0, 0] width 0 height 0
click at [1410, 418] on span "ROS" at bounding box center [1436, 407] width 81 height 36
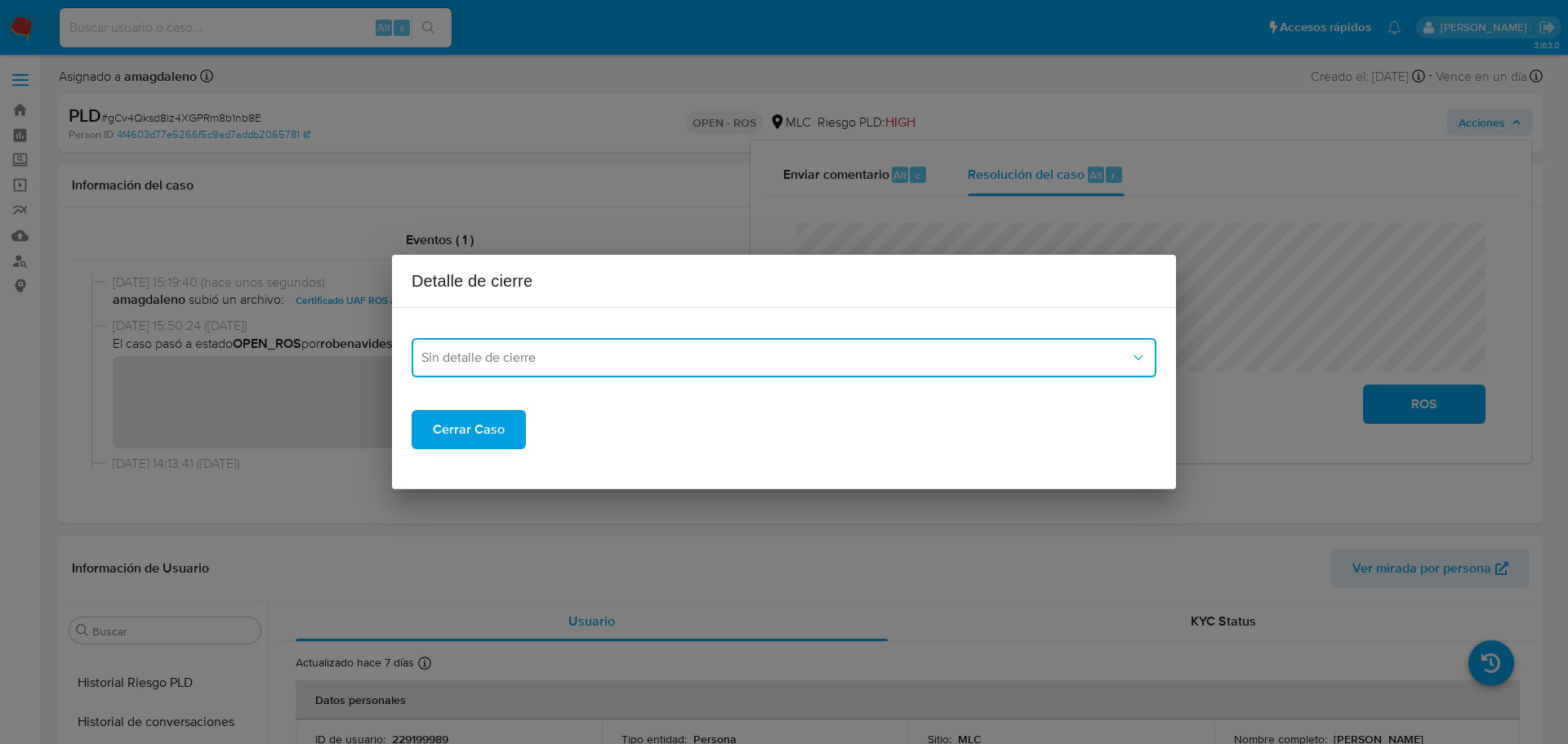
click at [580, 364] on span "Sin detalle de cierre" at bounding box center [776, 357] width 709 height 16
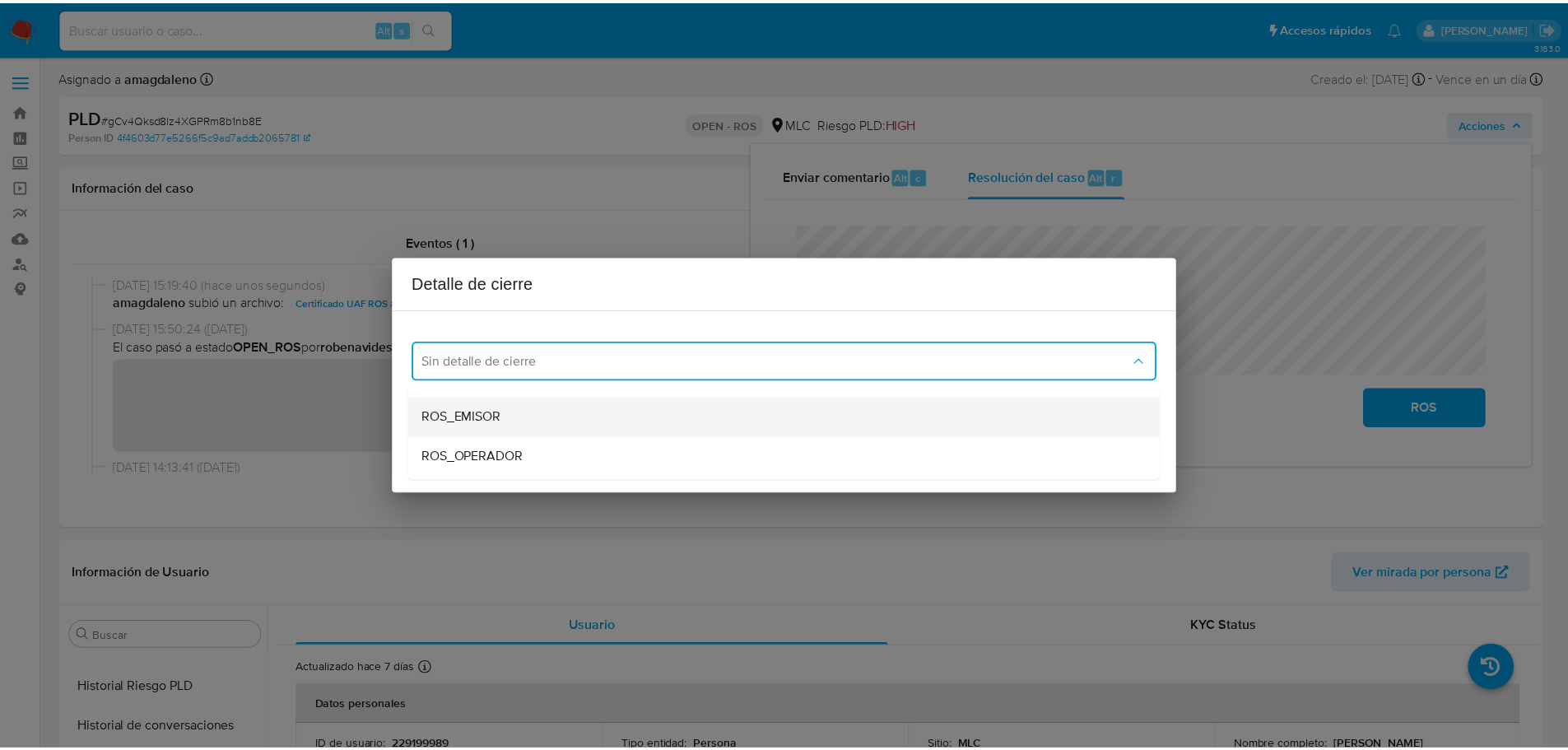
scroll to position [0, 0]
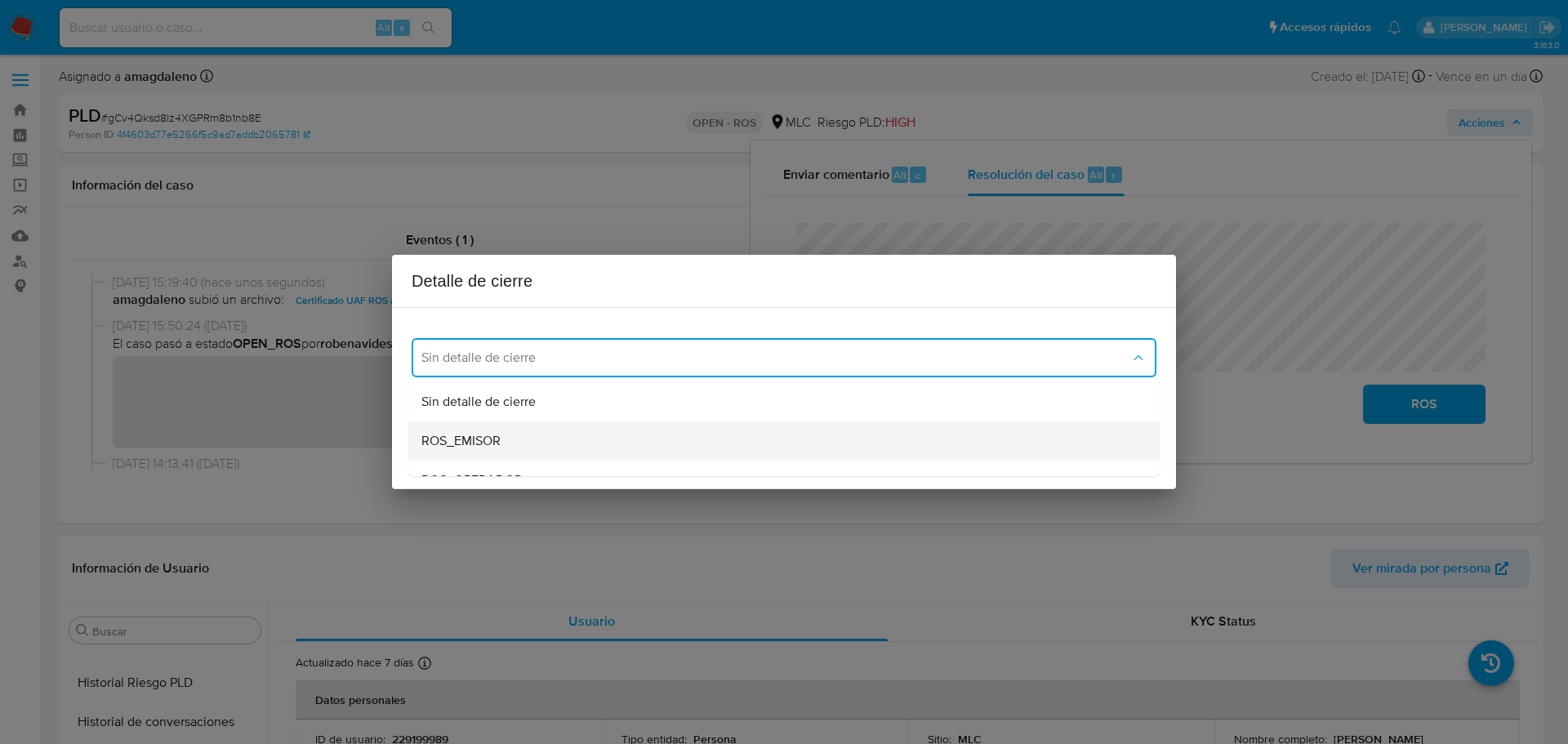
click at [523, 448] on div "ROS_EMISOR" at bounding box center [784, 441] width 725 height 39
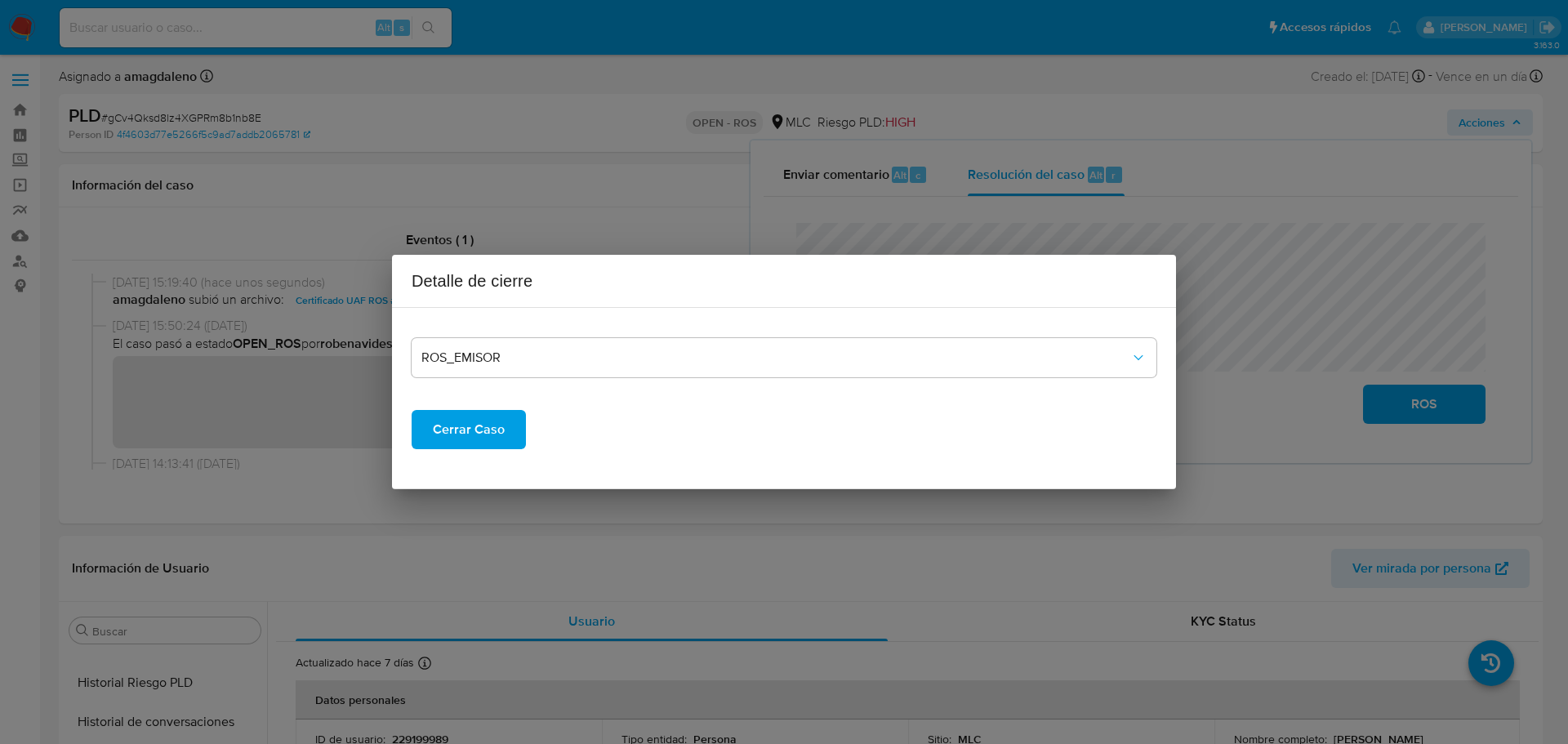
click at [495, 441] on span "Cerrar Caso" at bounding box center [468, 429] width 72 height 36
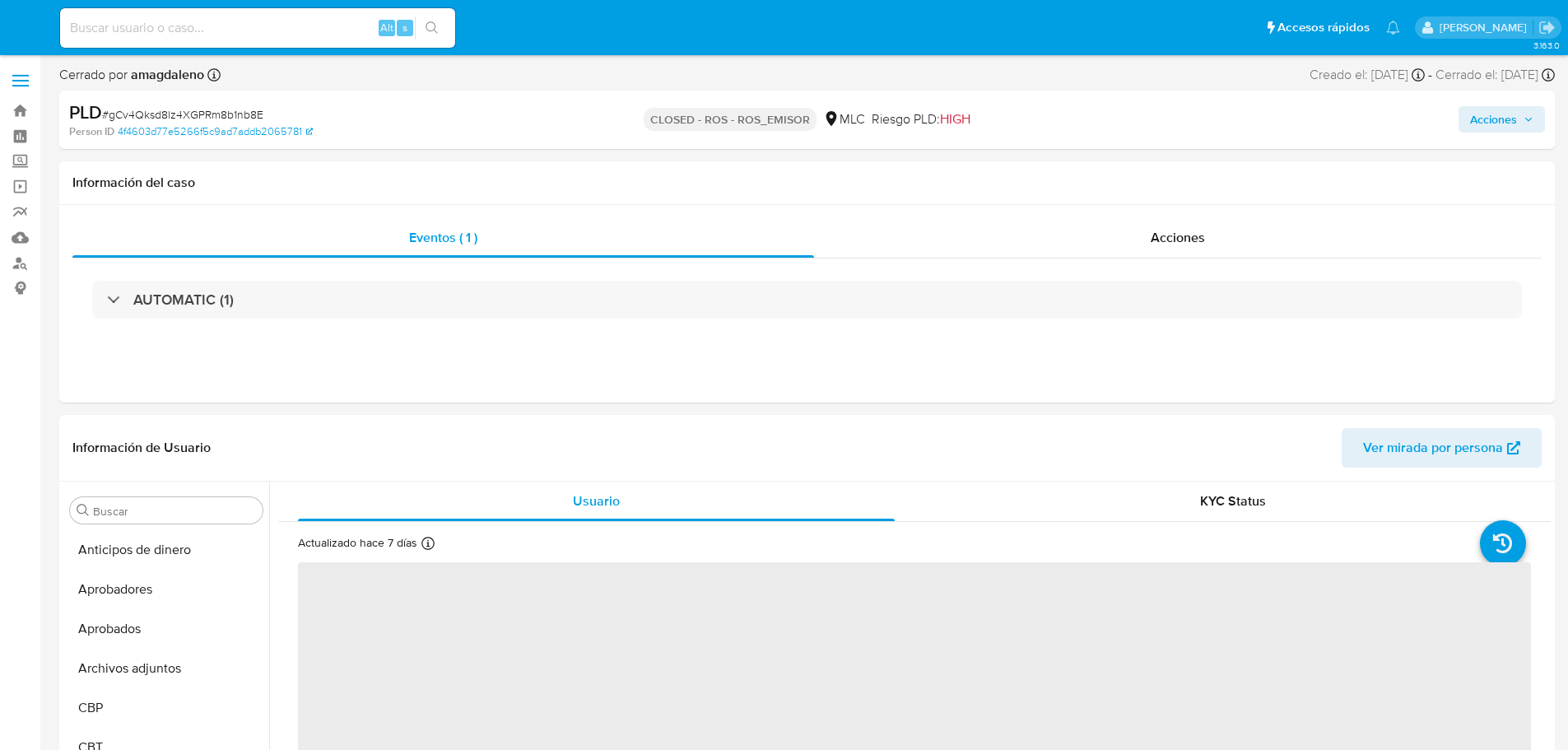
select select "10"
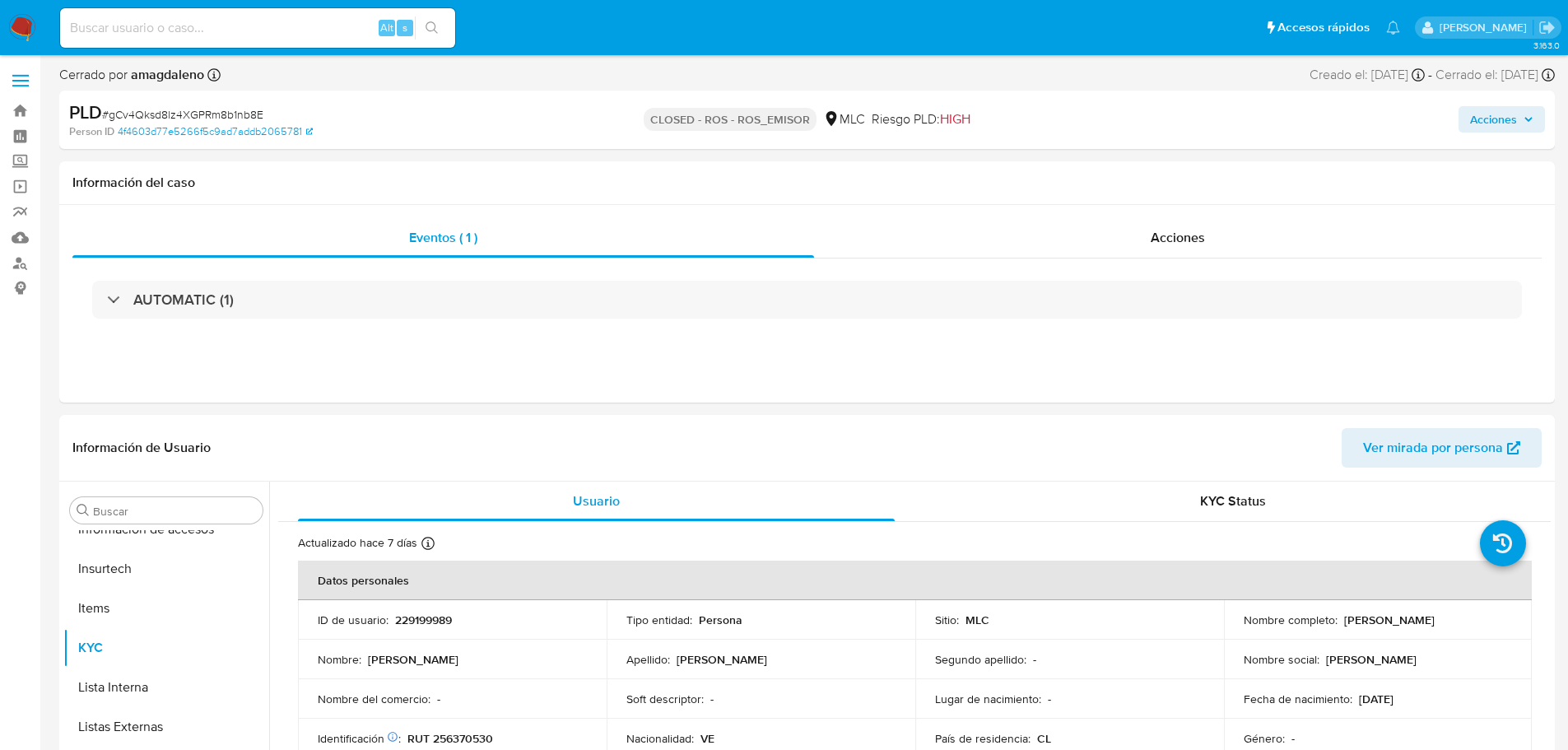
scroll to position [814, 0]
click at [438, 621] on p "229199989" at bounding box center [423, 620] width 57 height 15
copy p "229199989"
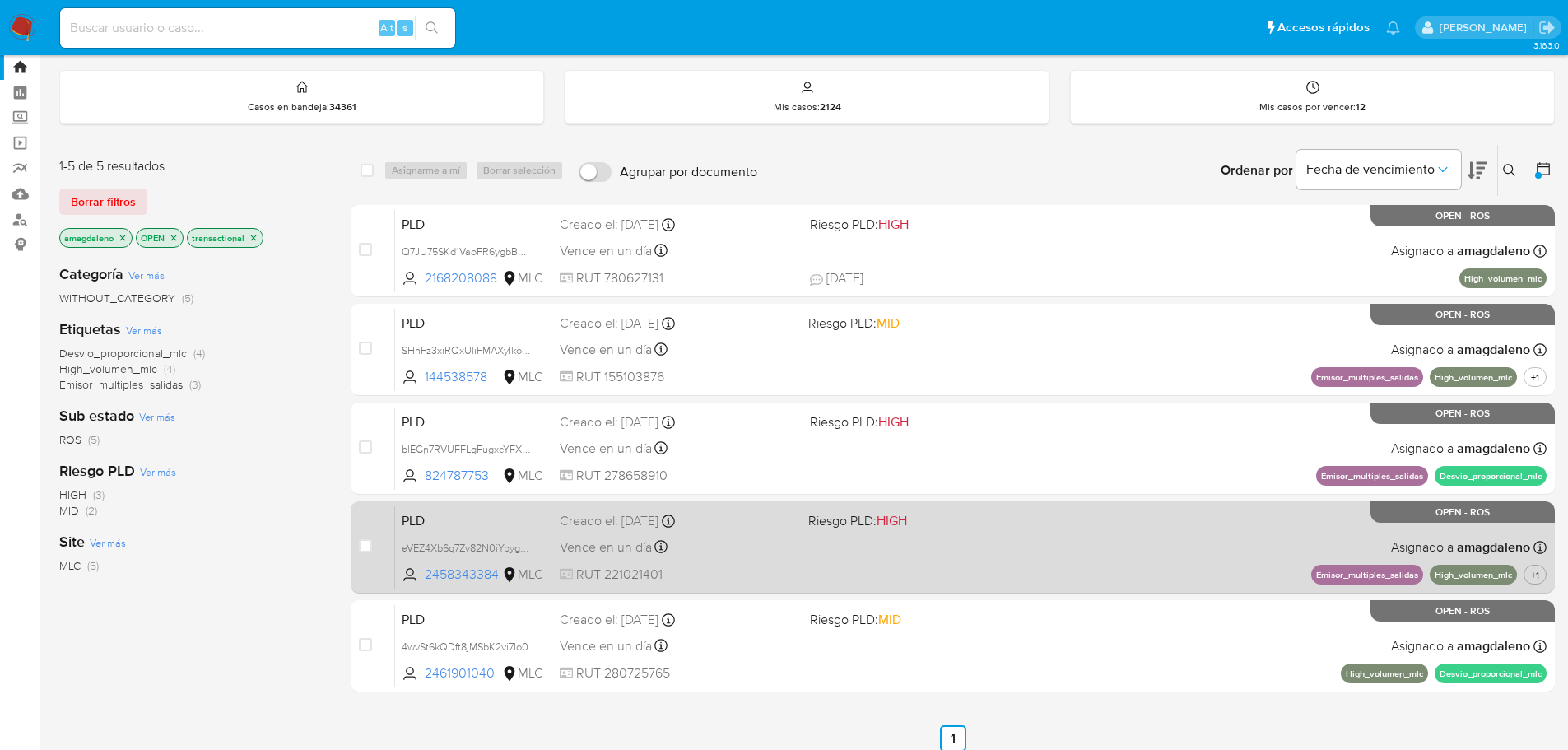
scroll to position [6, 0]
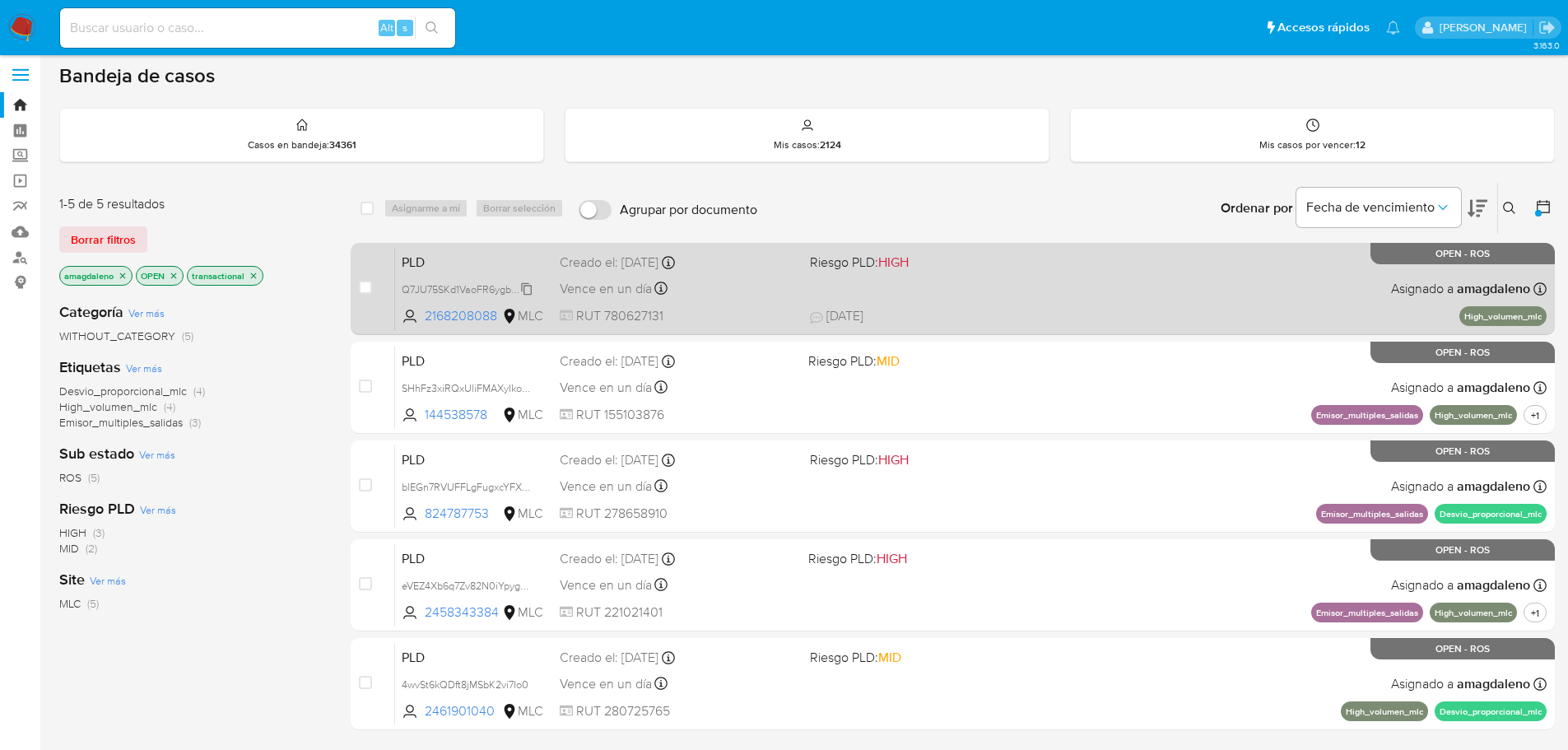
click at [463, 284] on span "Q7JU75SKd1VaoFR6ygbBwEga" at bounding box center [472, 288] width 141 height 18
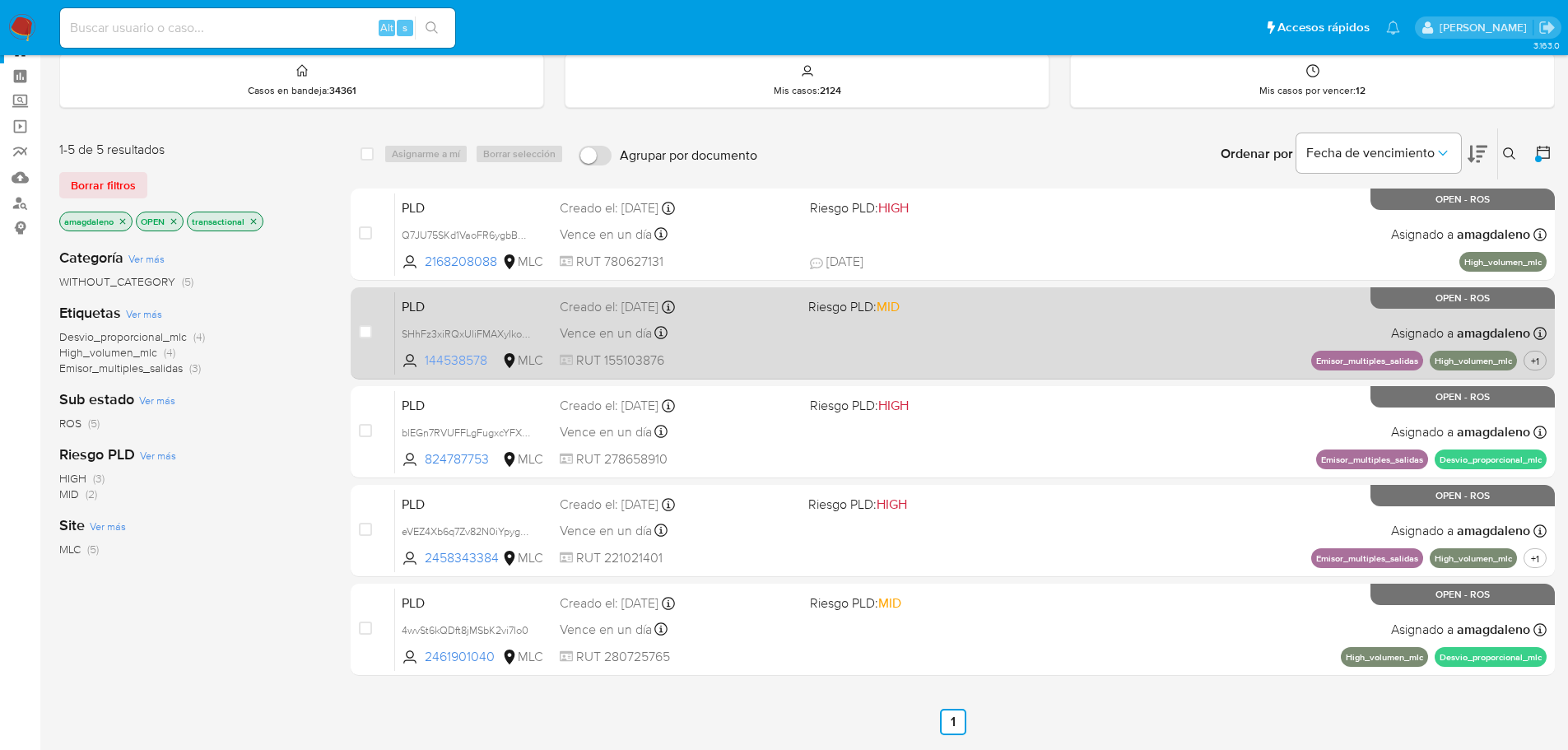
scroll to position [88, 0]
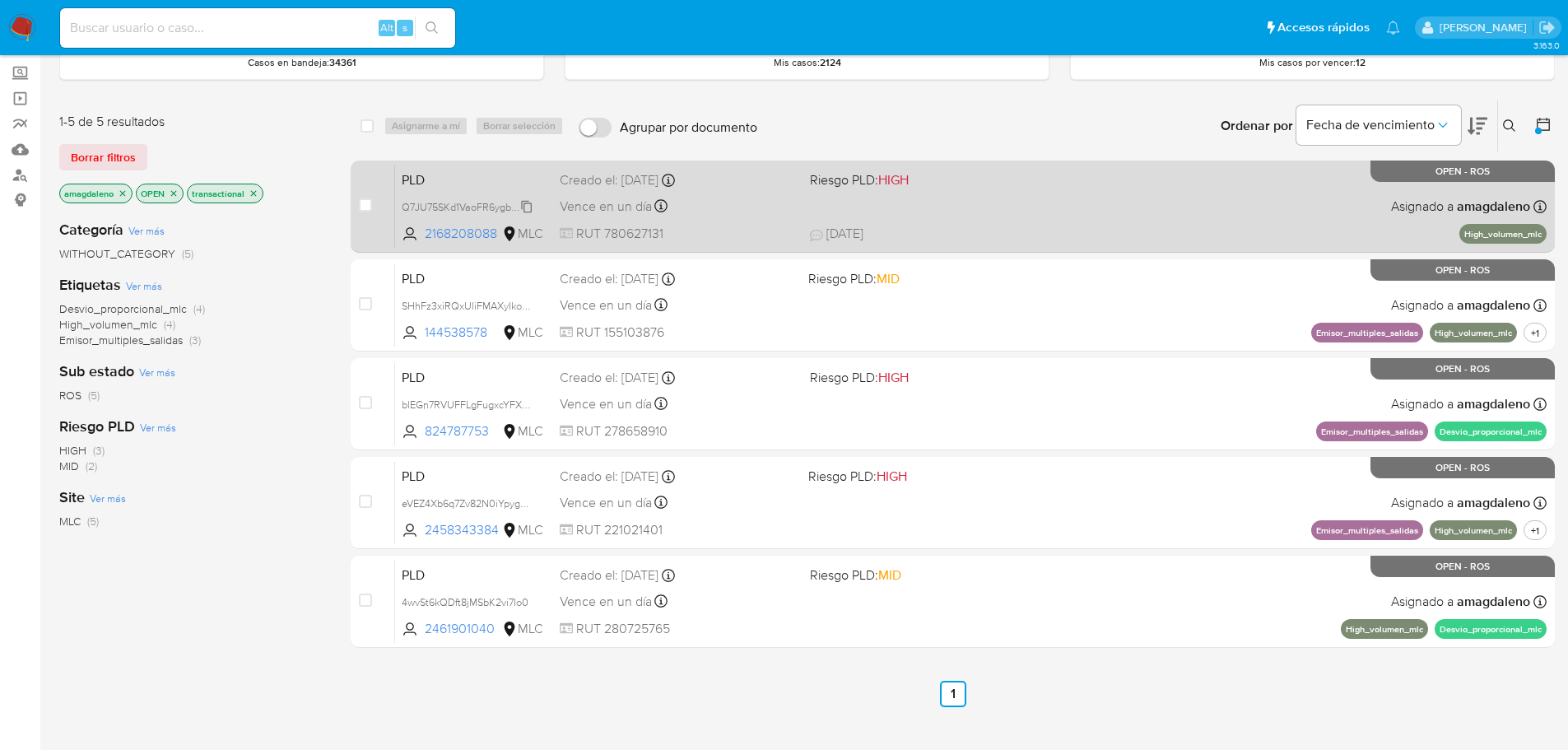
click at [457, 207] on span "Q7JU75SKd1VaoFR6ygbBwEga" at bounding box center [472, 206] width 141 height 18
click at [482, 228] on span "2168208088" at bounding box center [462, 233] width 74 height 18
click at [956, 230] on span "[DATE] [DATE] 17:27" at bounding box center [1053, 233] width 487 height 18
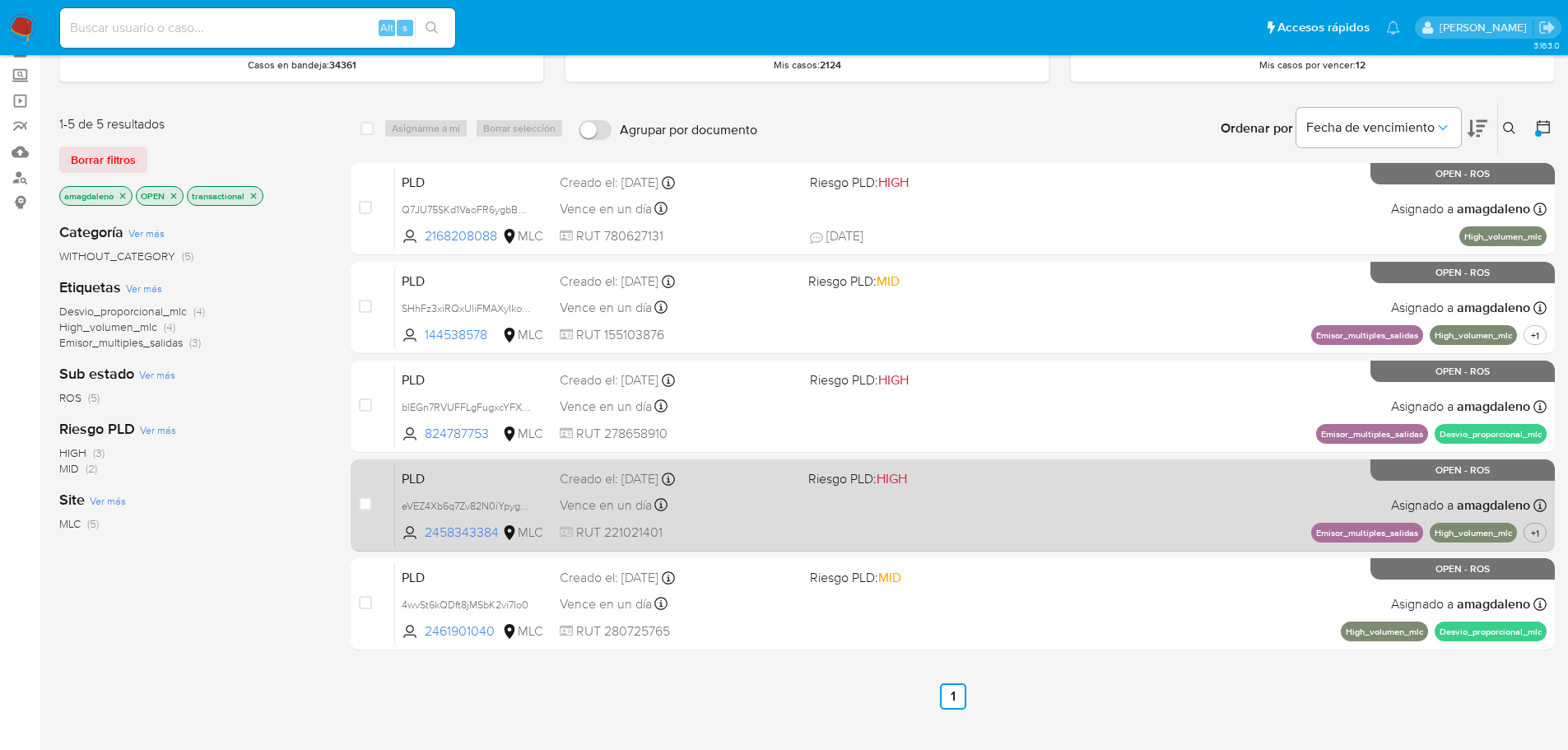
scroll to position [6, 0]
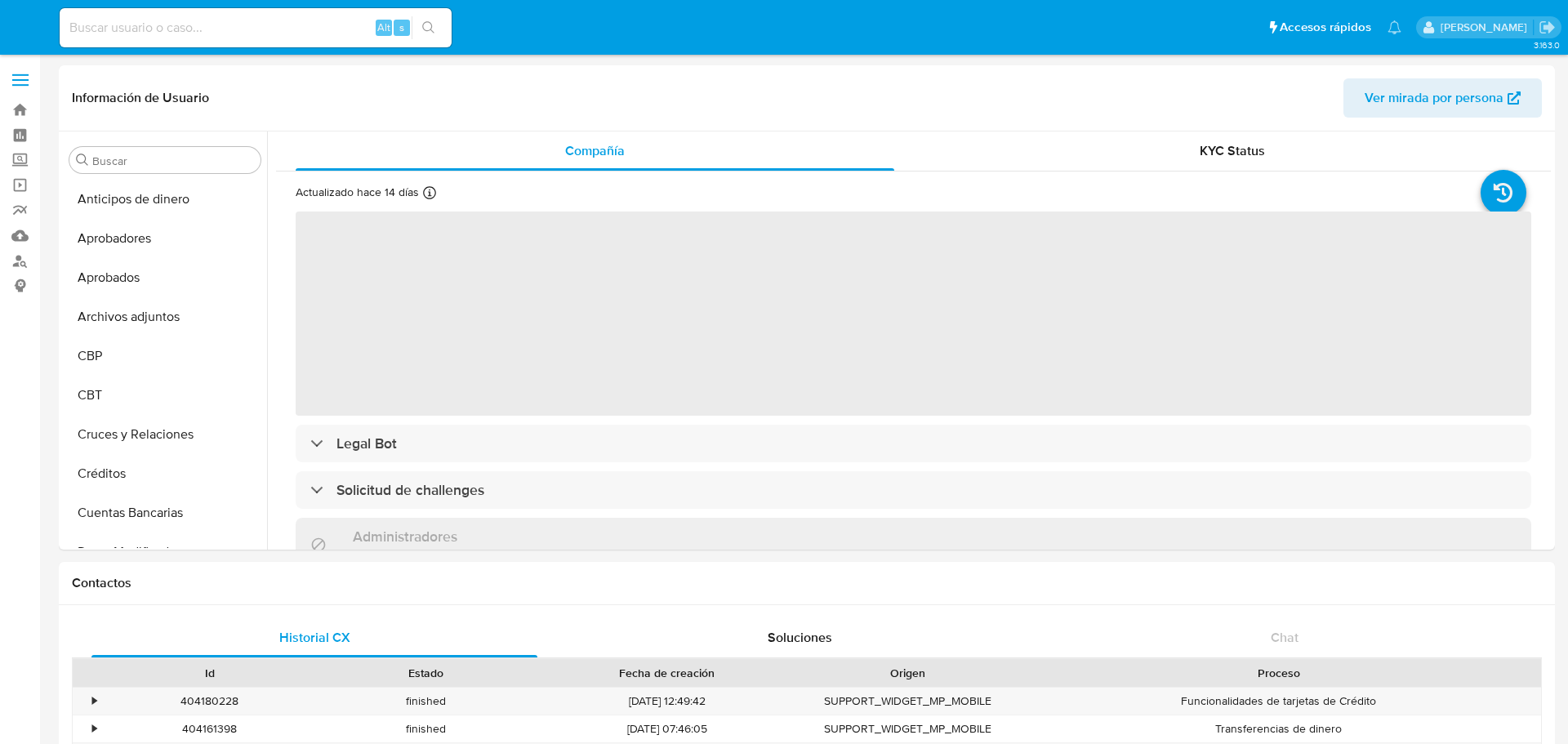
select select "10"
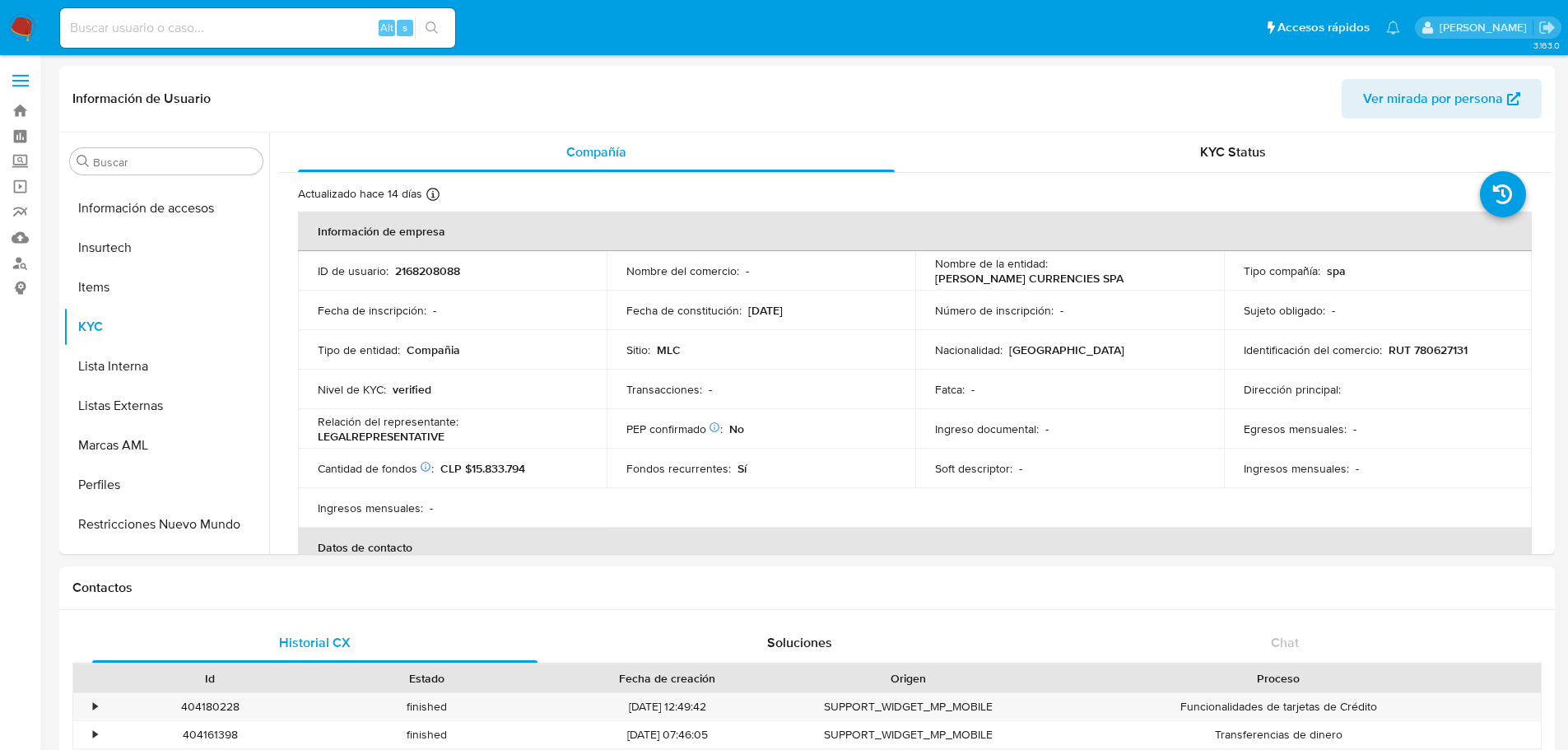
scroll to position [814, 0]
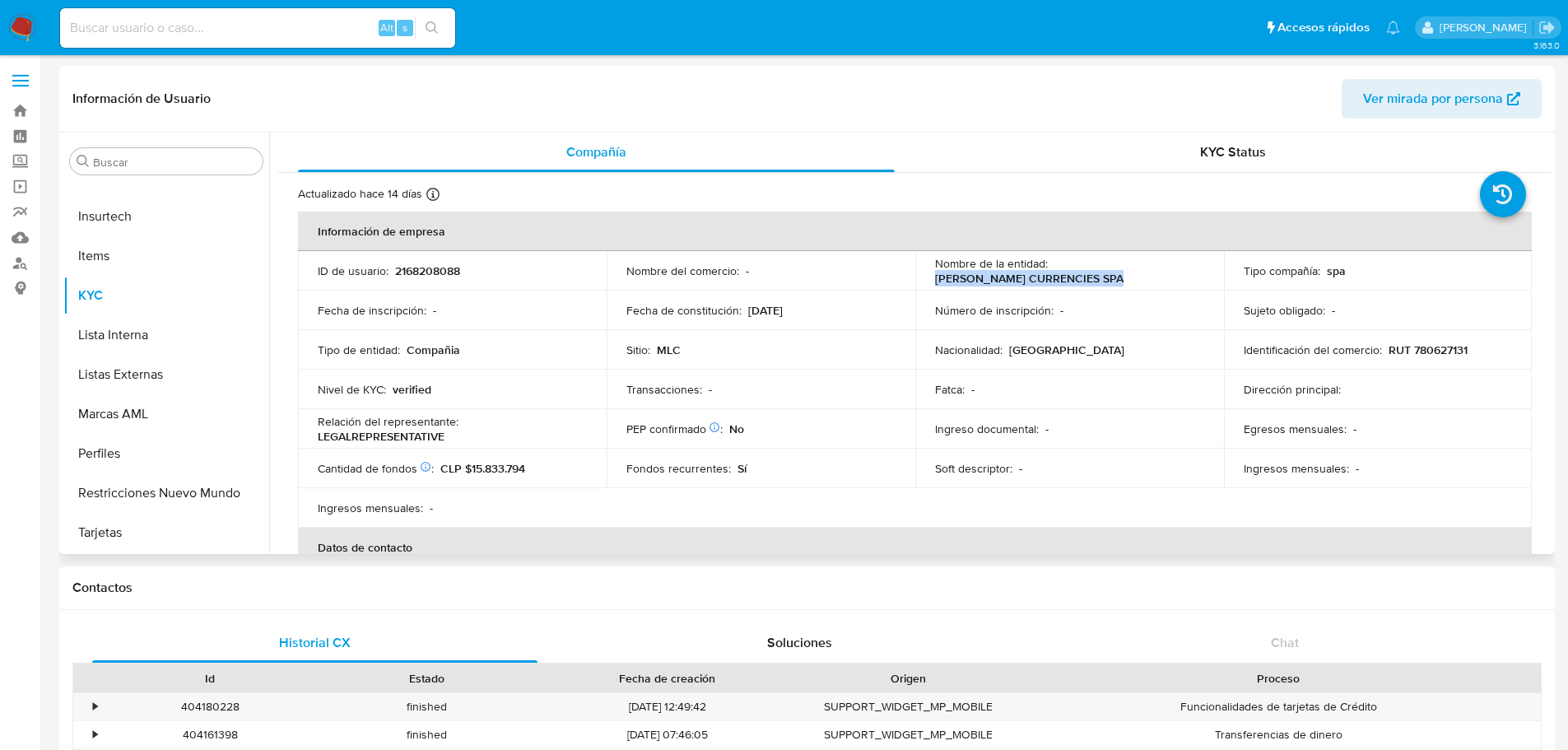
drag, startPoint x: 1052, startPoint y: 270, endPoint x: 1220, endPoint y: 285, distance: 168.7
click at [1220, 285] on tr "ID de usuario : 2168208088 Nombre del comercio : - Nombre de la entidad : [PERS…" at bounding box center [915, 271] width 1234 height 39
copy p "[PERSON_NAME] CURRENCIES SPA"
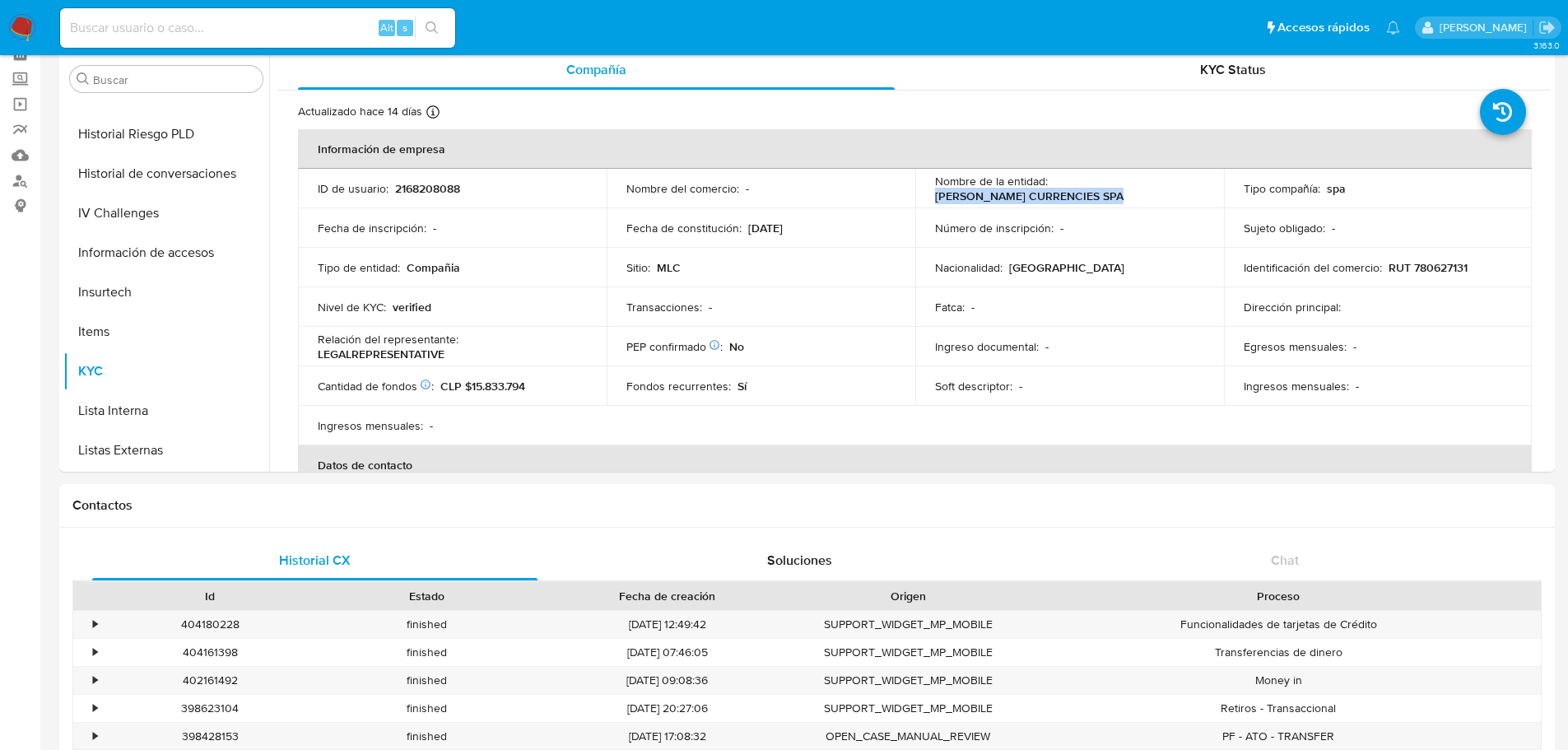
scroll to position [650, 0]
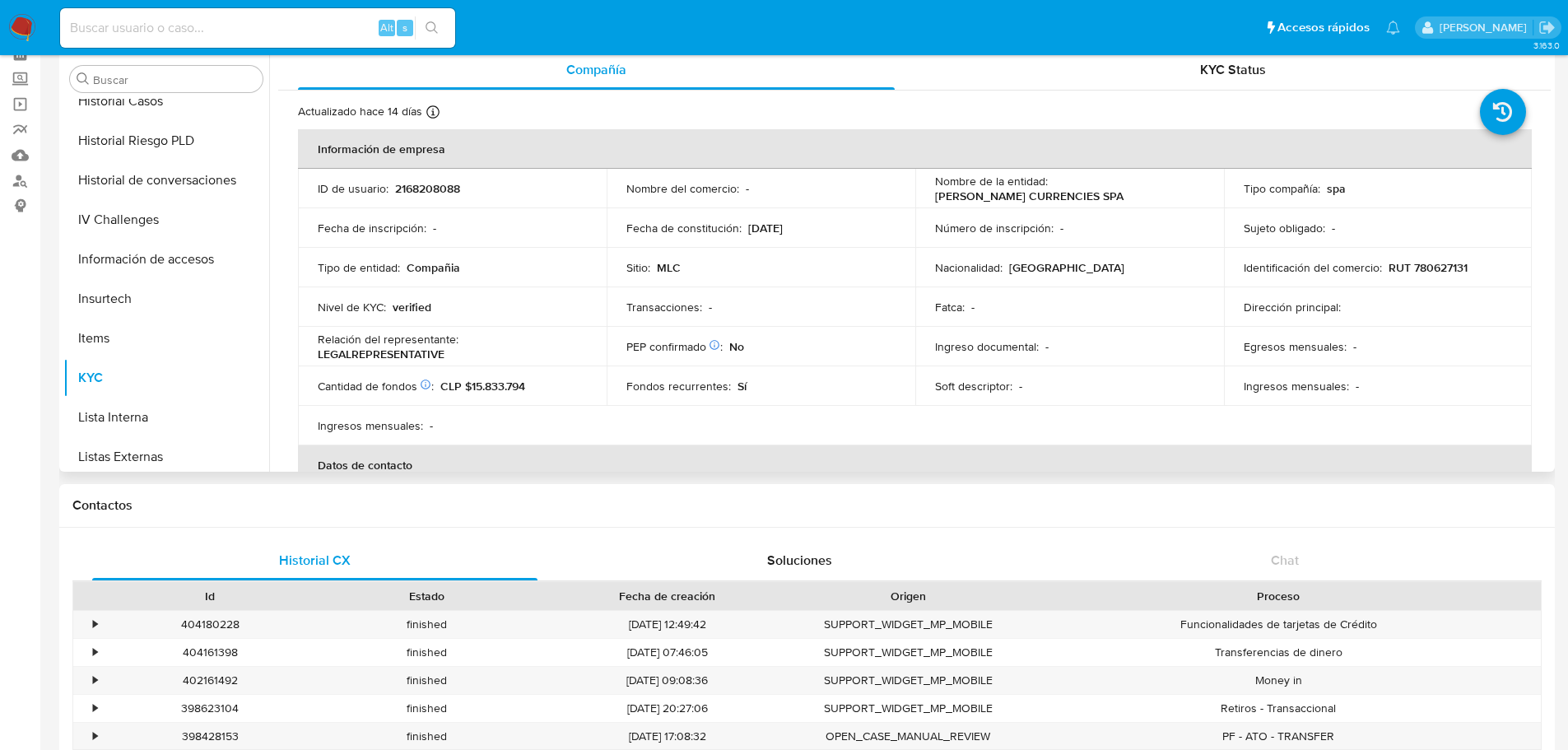
click at [408, 185] on p "2168208088" at bounding box center [428, 188] width 65 height 15
copy p "2168208088"
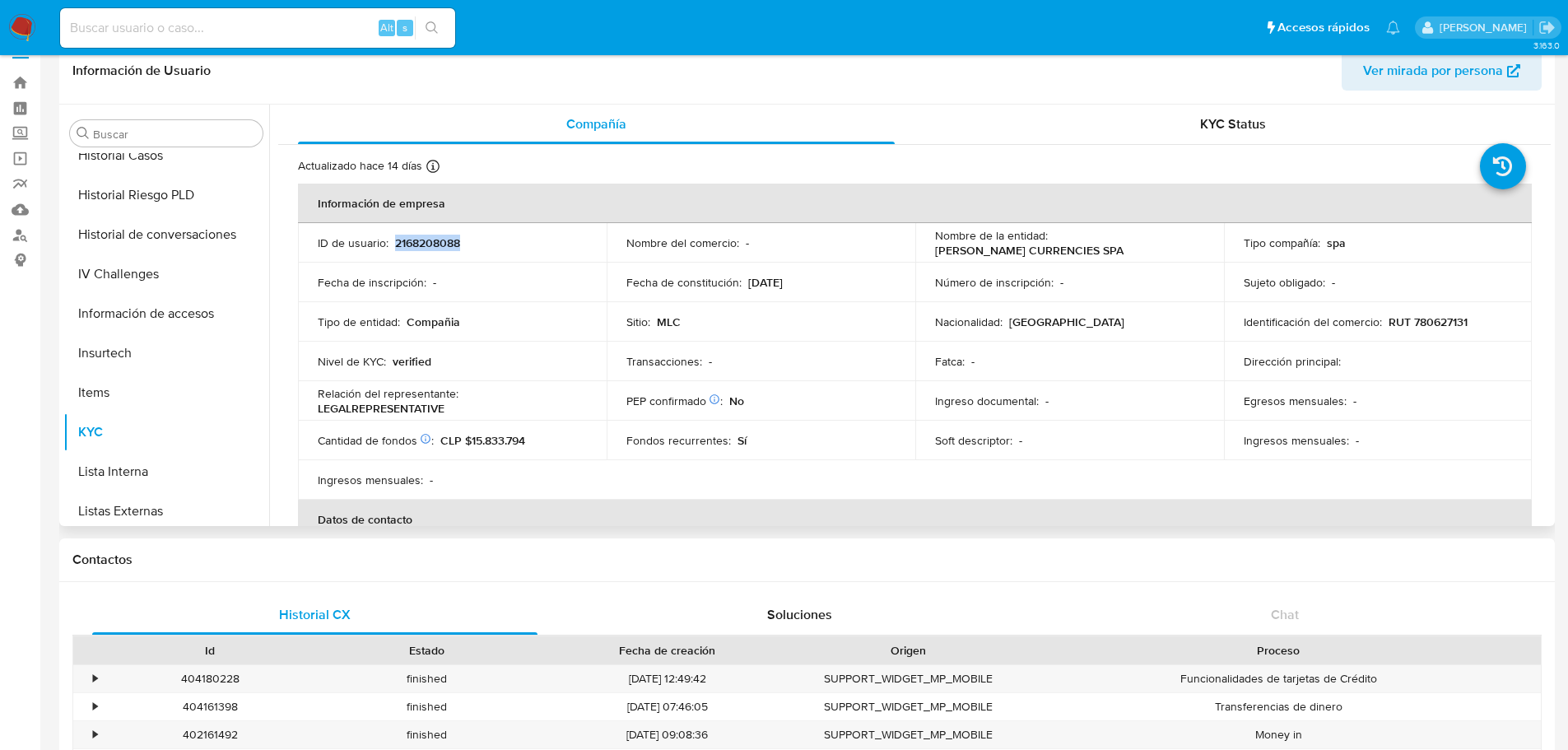
scroll to position [0, 0]
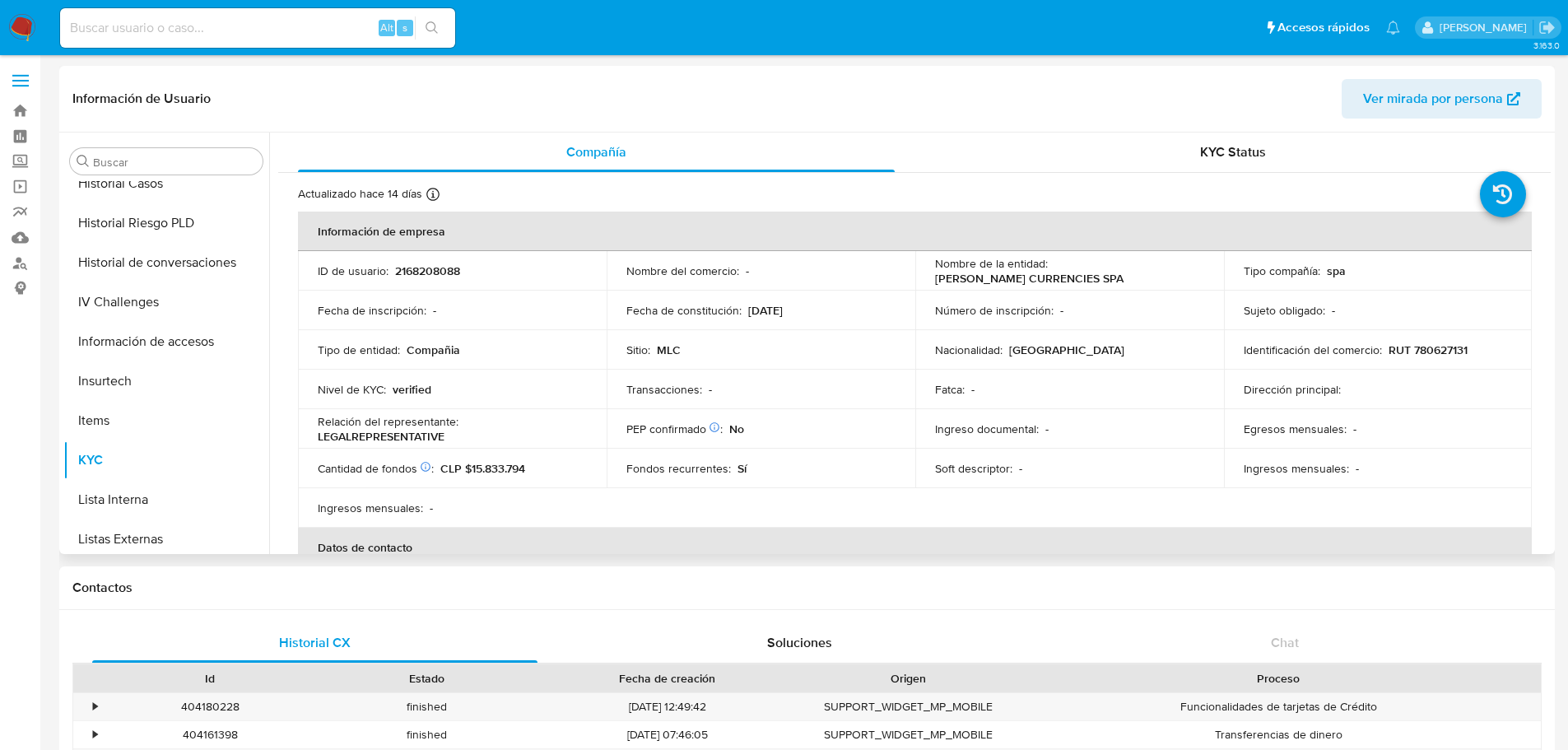
click at [1054, 294] on td "Número de inscripción : -" at bounding box center [1069, 310] width 308 height 39
click at [1422, 347] on p "RUT 780627131" at bounding box center [1428, 350] width 79 height 15
copy p "780627131"
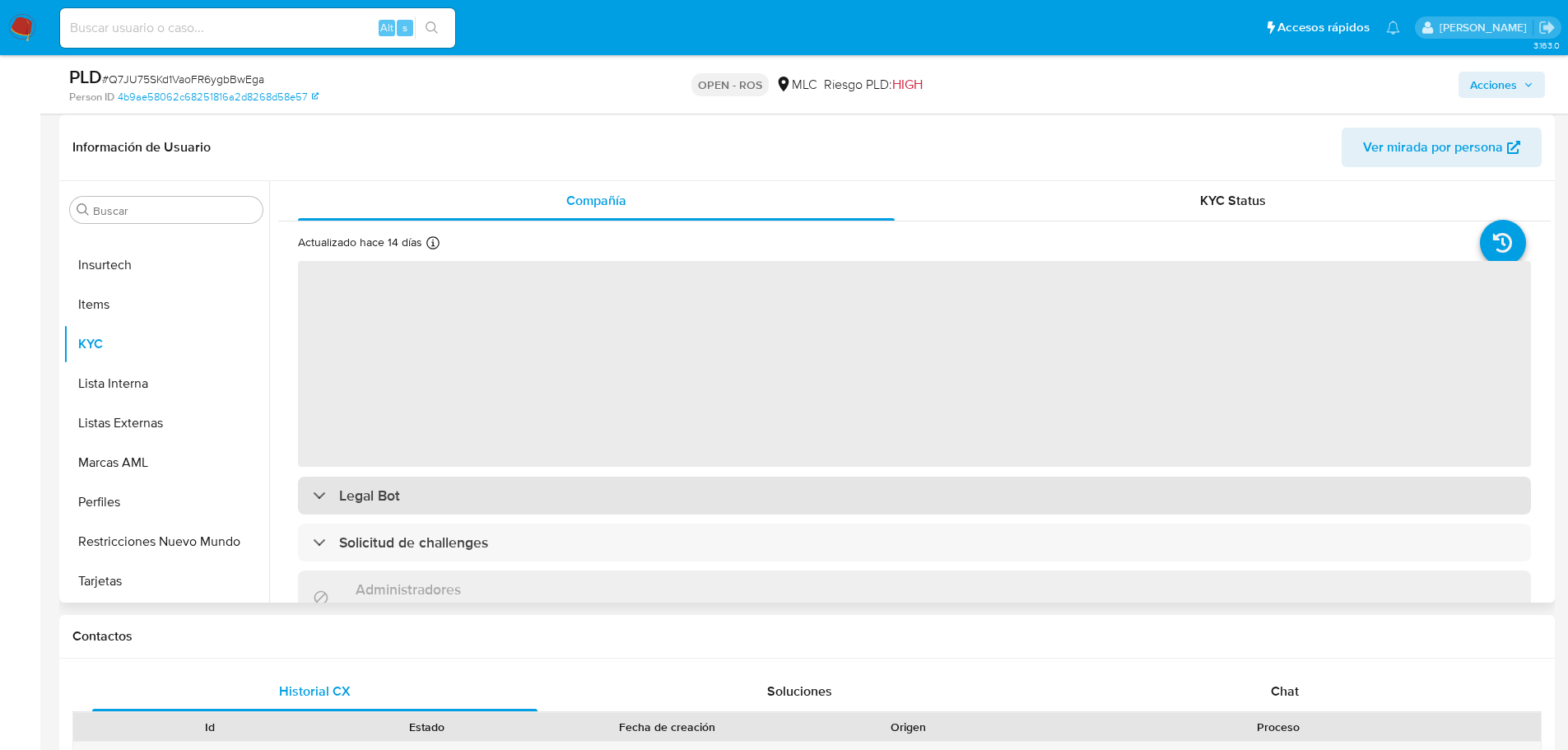
scroll to position [247, 0]
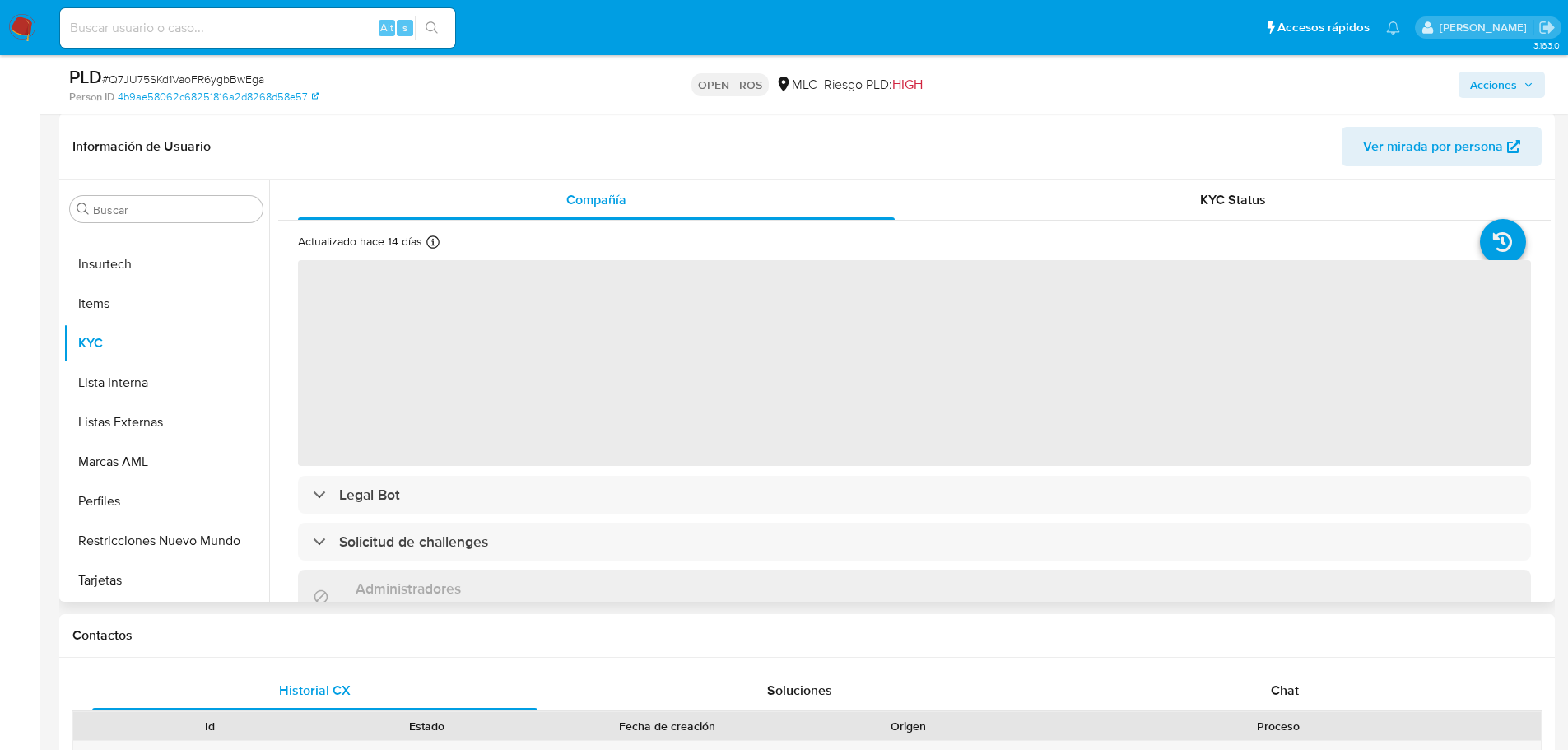
select select "10"
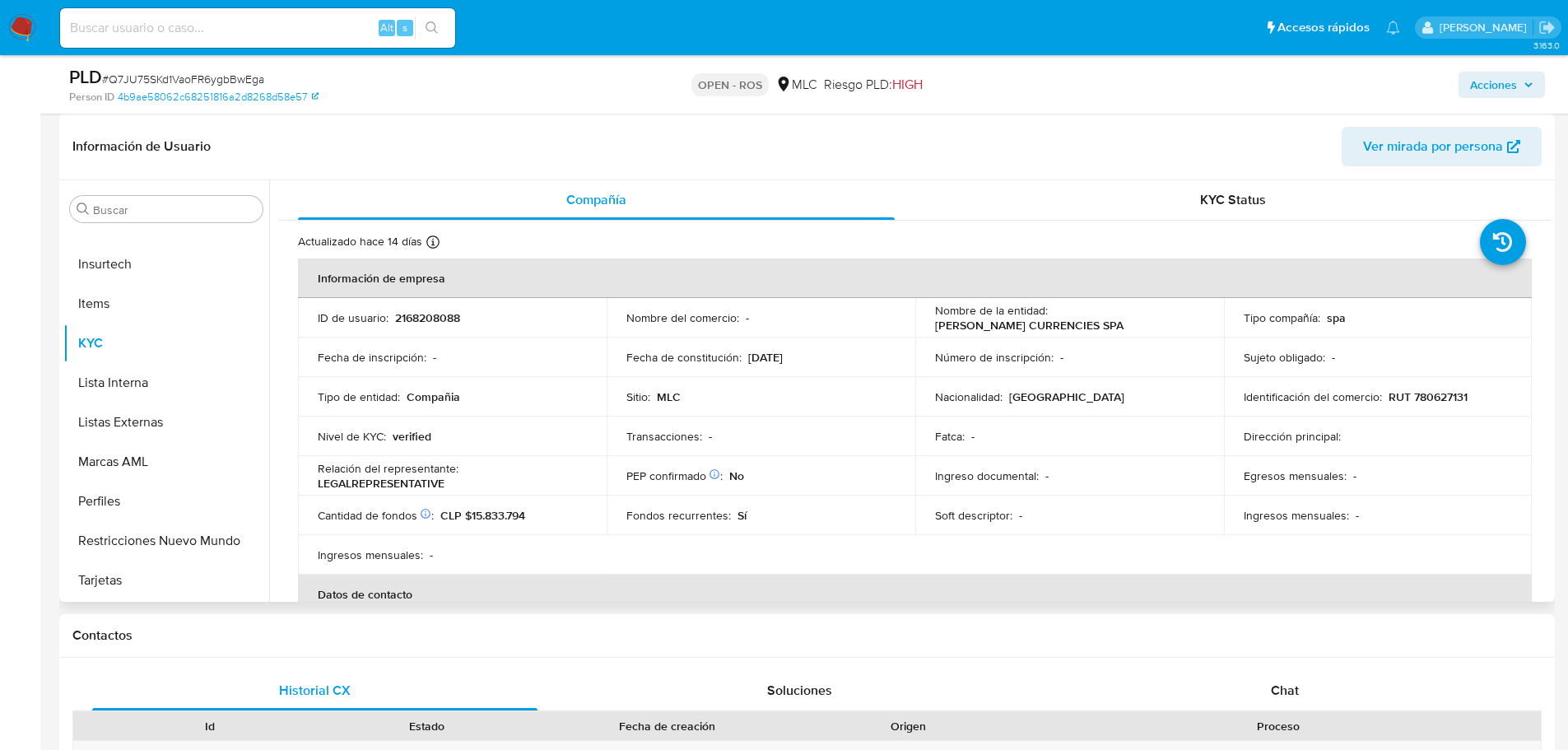
click at [223, 78] on span "# Q7JU75SKd1VaoFR6ygbBwEga" at bounding box center [183, 79] width 162 height 16
copy span "Q7JU75SKd1VaoFR6ygbBwEga"
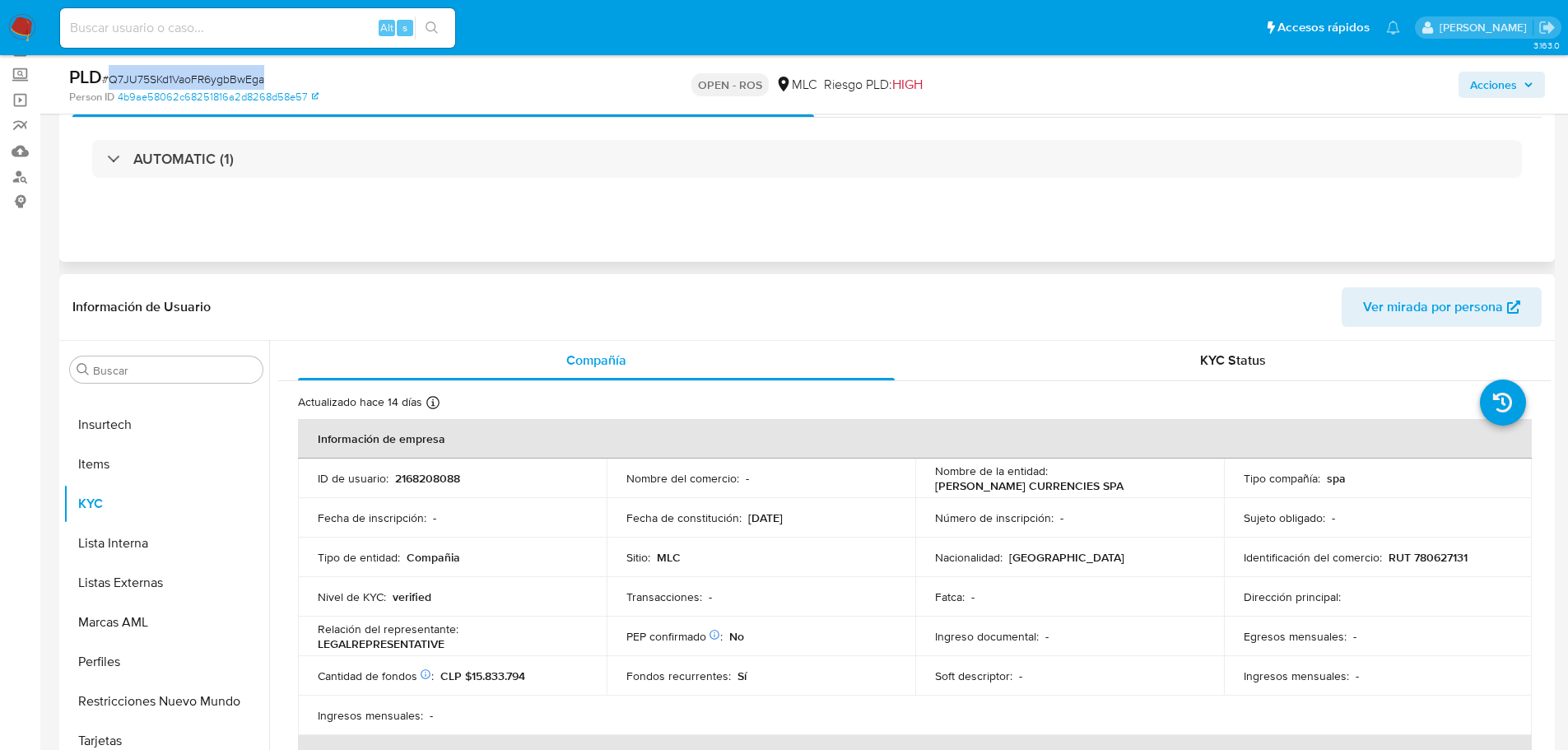
scroll to position [0, 0]
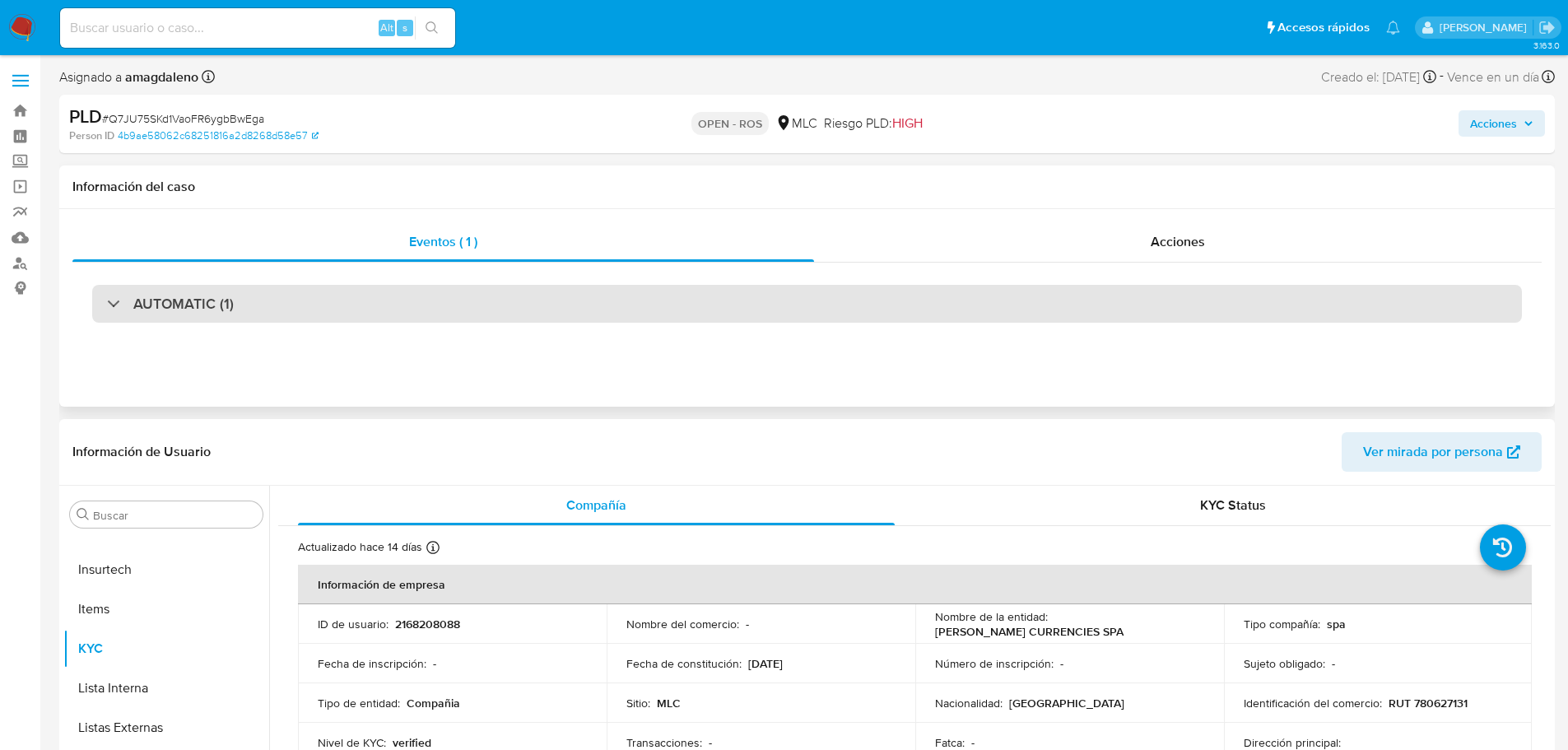
click at [473, 294] on div "AUTOMATIC (1)" at bounding box center [807, 303] width 1430 height 38
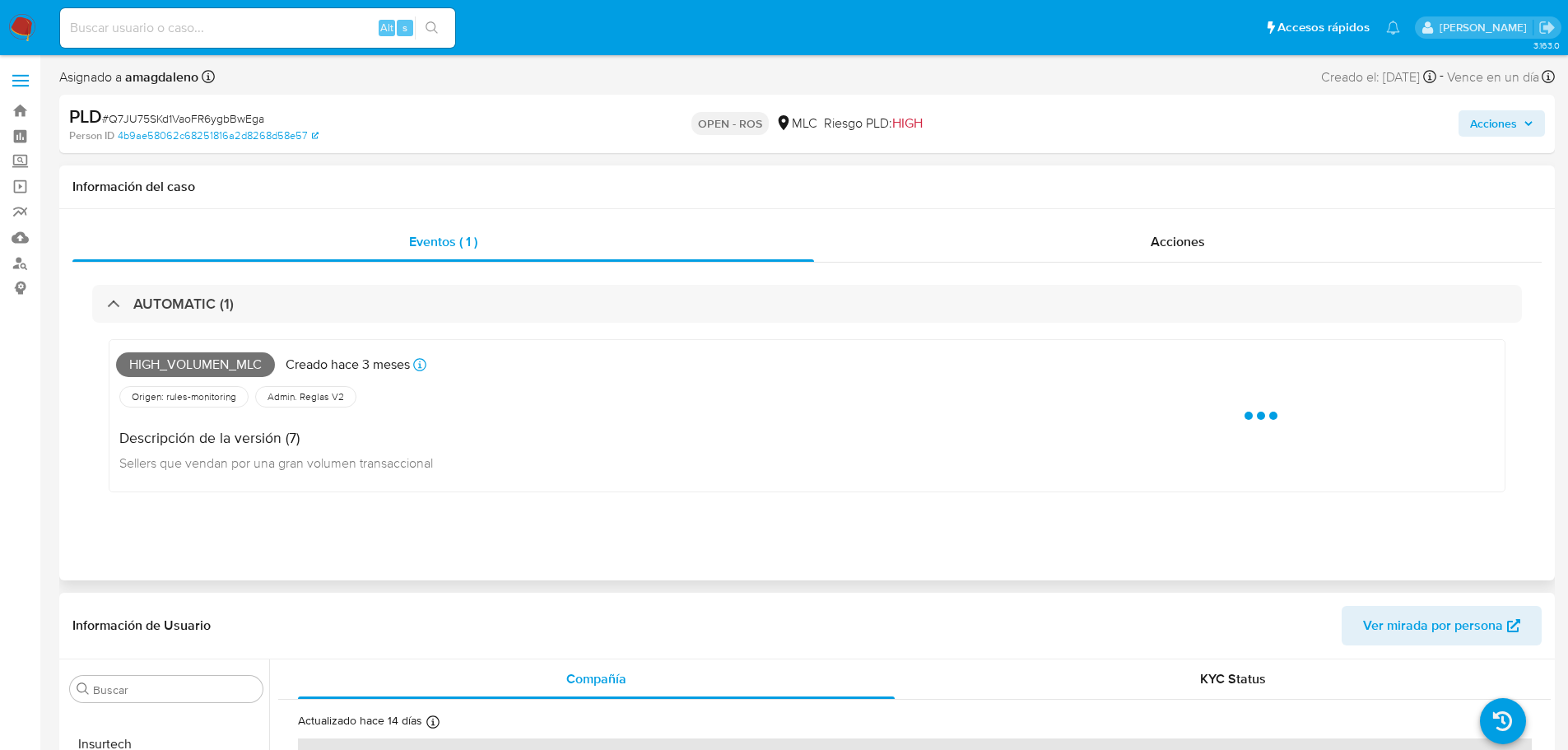
click at [195, 363] on span "High_volumen_mlc" at bounding box center [195, 364] width 159 height 25
copy span "High_volumen_mlc"
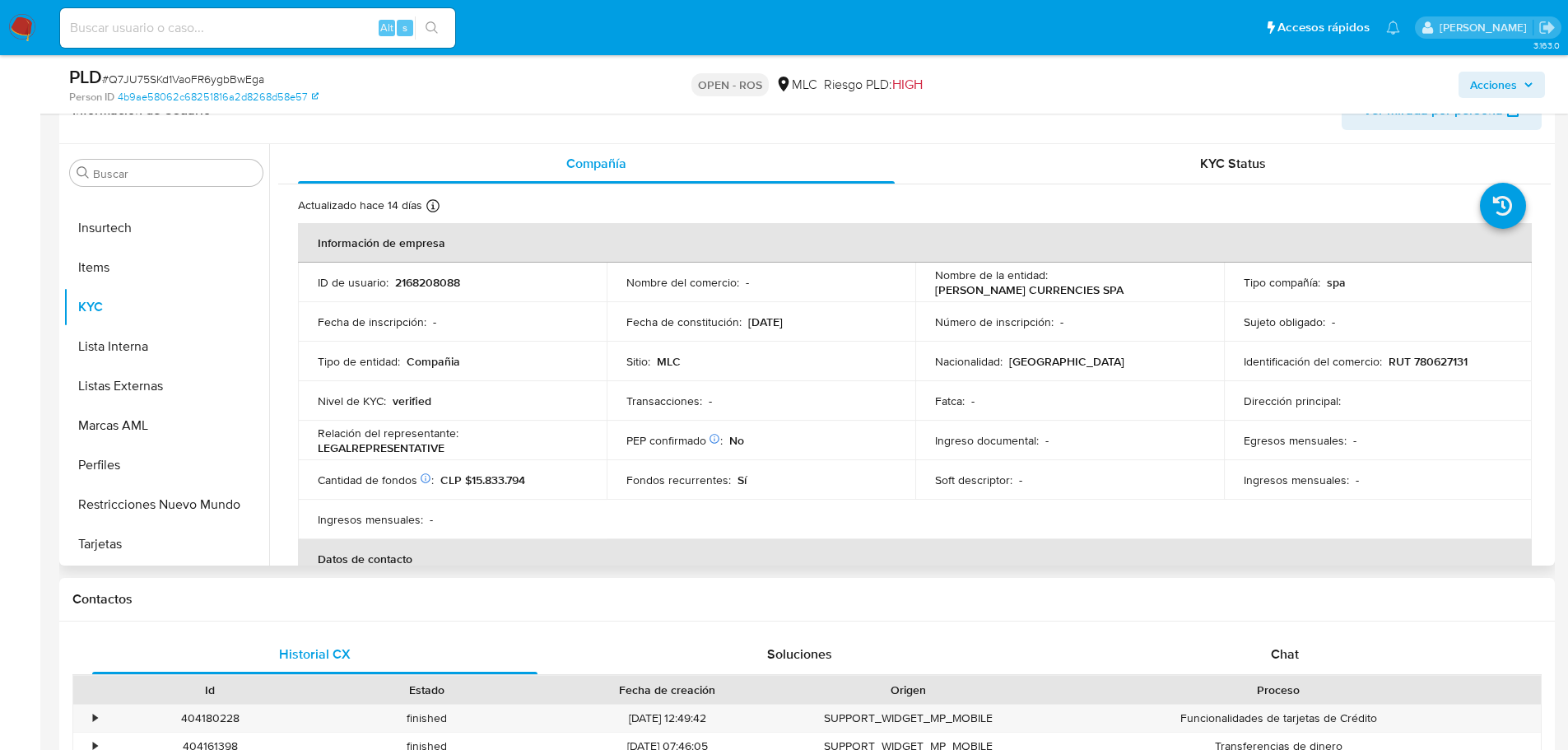
scroll to position [577, 0]
click at [1439, 359] on p "RUT 780627131" at bounding box center [1428, 360] width 79 height 15
copy p "780627131"
click at [431, 284] on p "2168208088" at bounding box center [428, 281] width 65 height 15
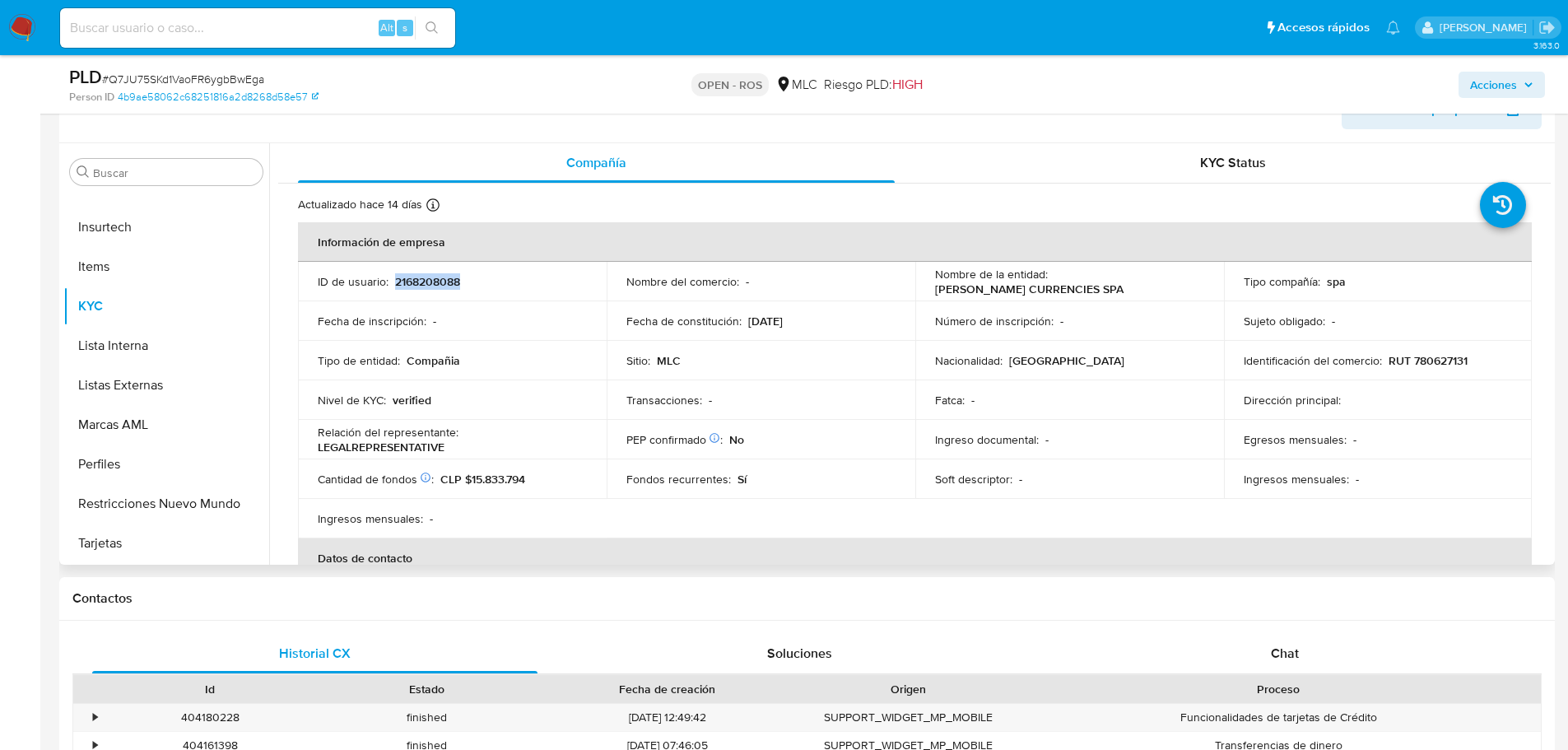
click at [431, 284] on p "2168208088" at bounding box center [428, 281] width 65 height 15
copy p "2168208088"
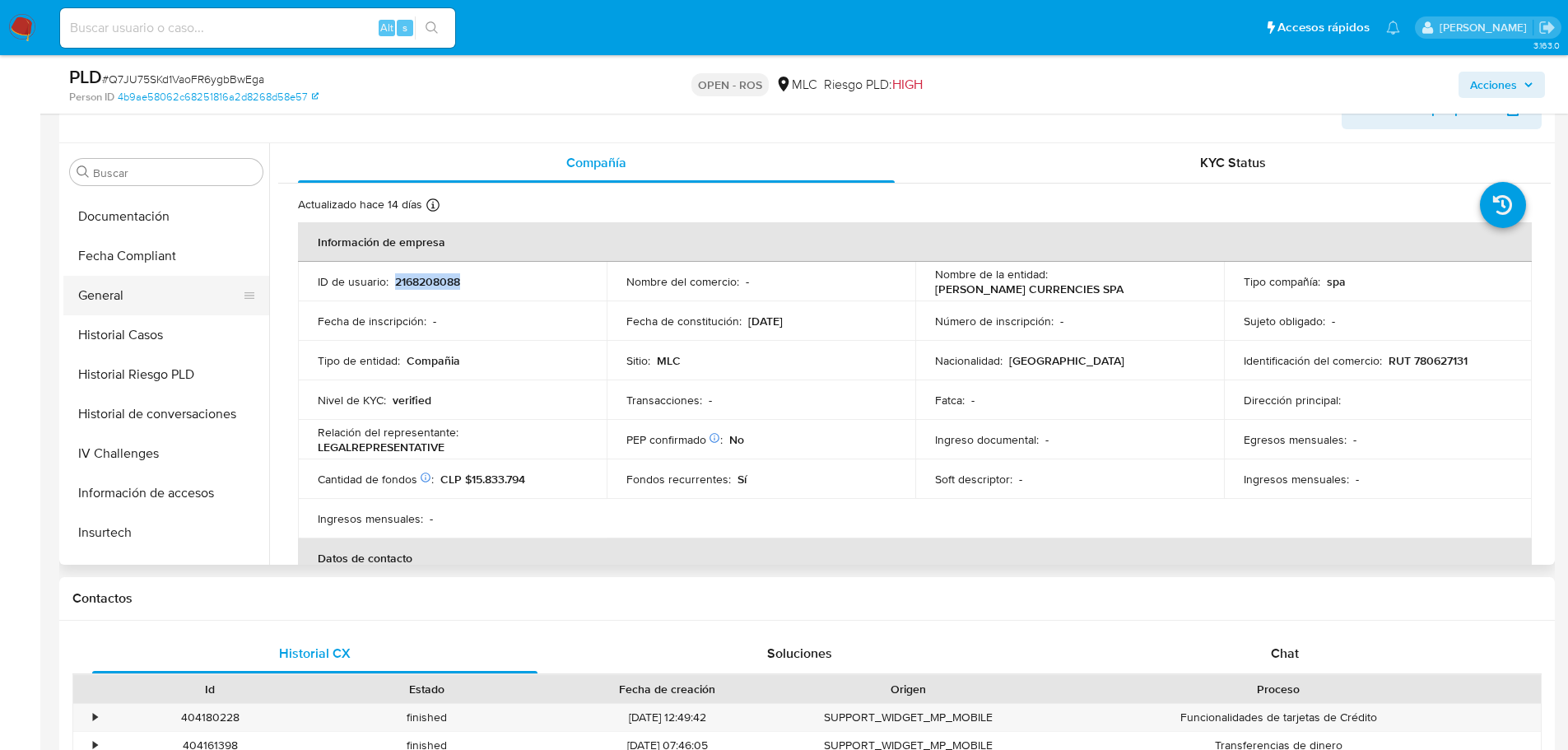
scroll to position [485, 0]
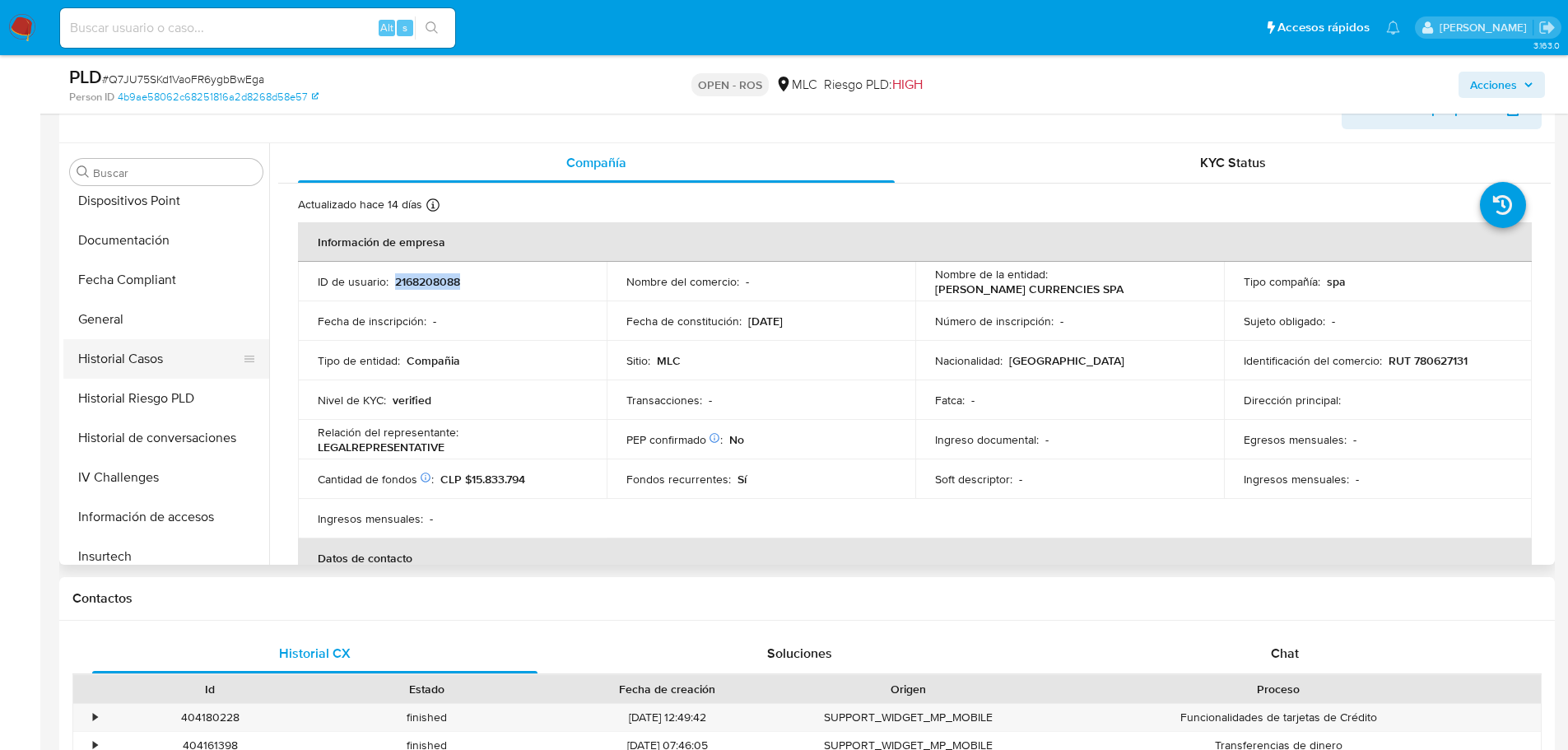
click at [177, 355] on button "Historial Casos" at bounding box center [159, 359] width 193 height 39
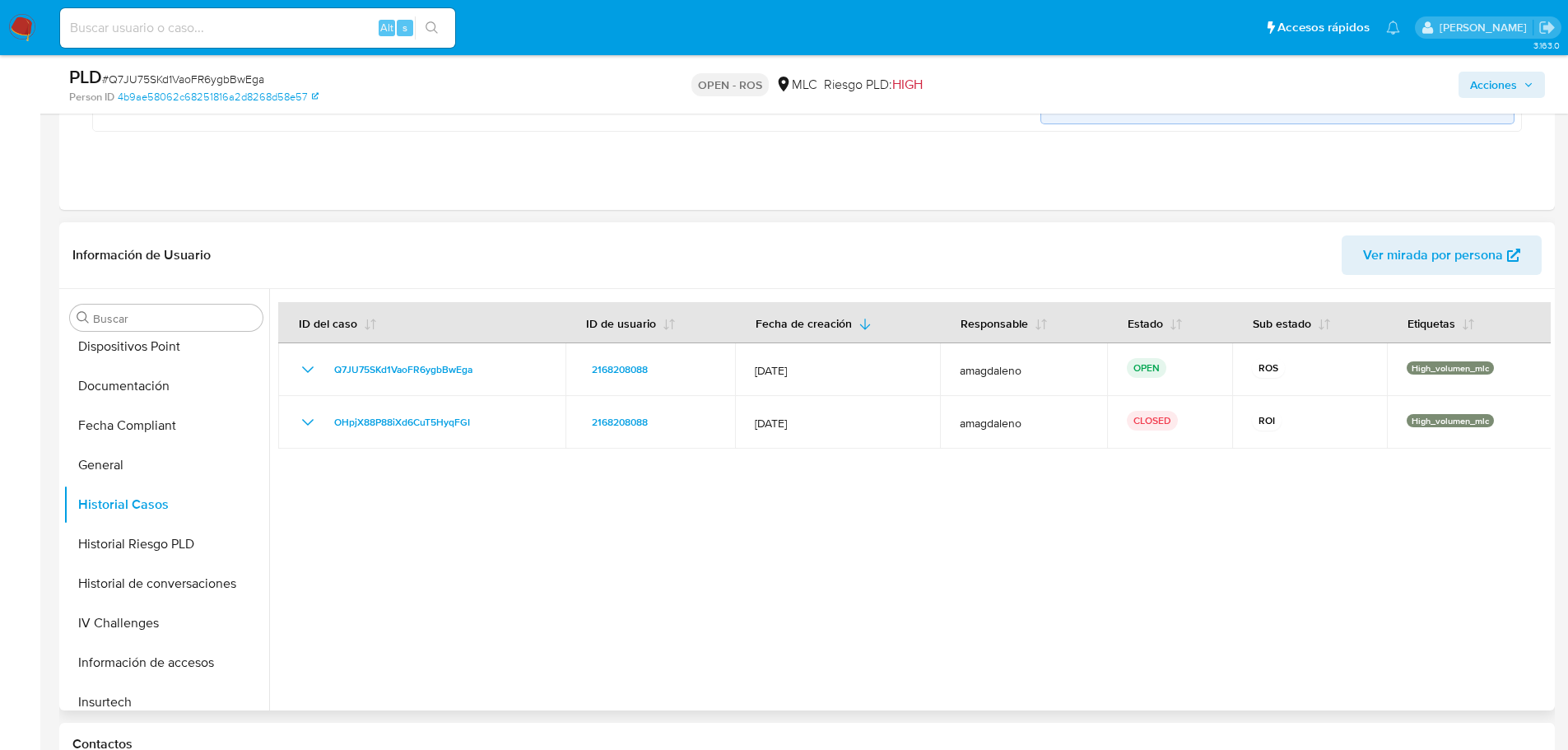
scroll to position [411, 0]
click at [734, 560] on div at bounding box center [910, 499] width 1282 height 422
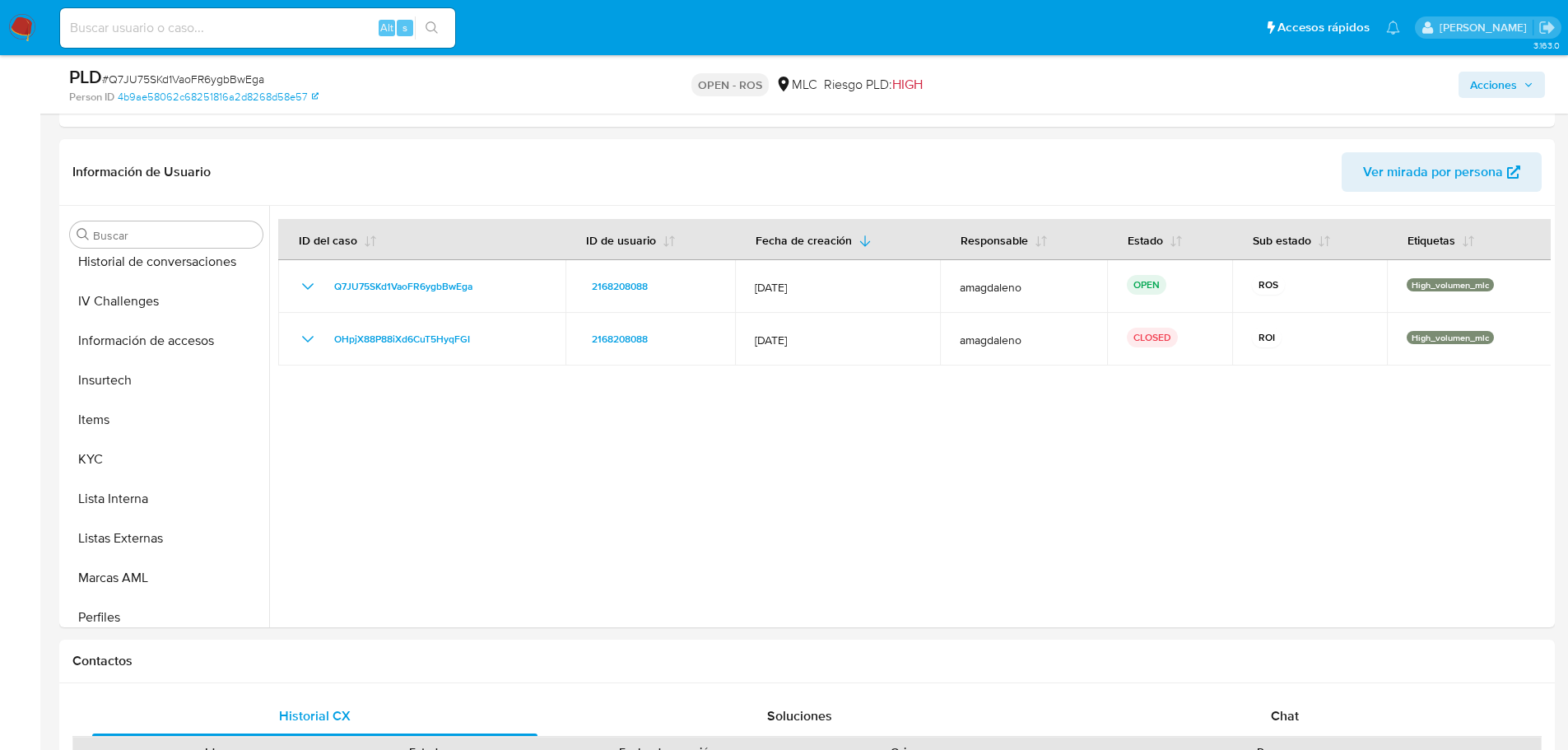
scroll to position [732, 0]
click at [522, 493] on div at bounding box center [910, 417] width 1282 height 422
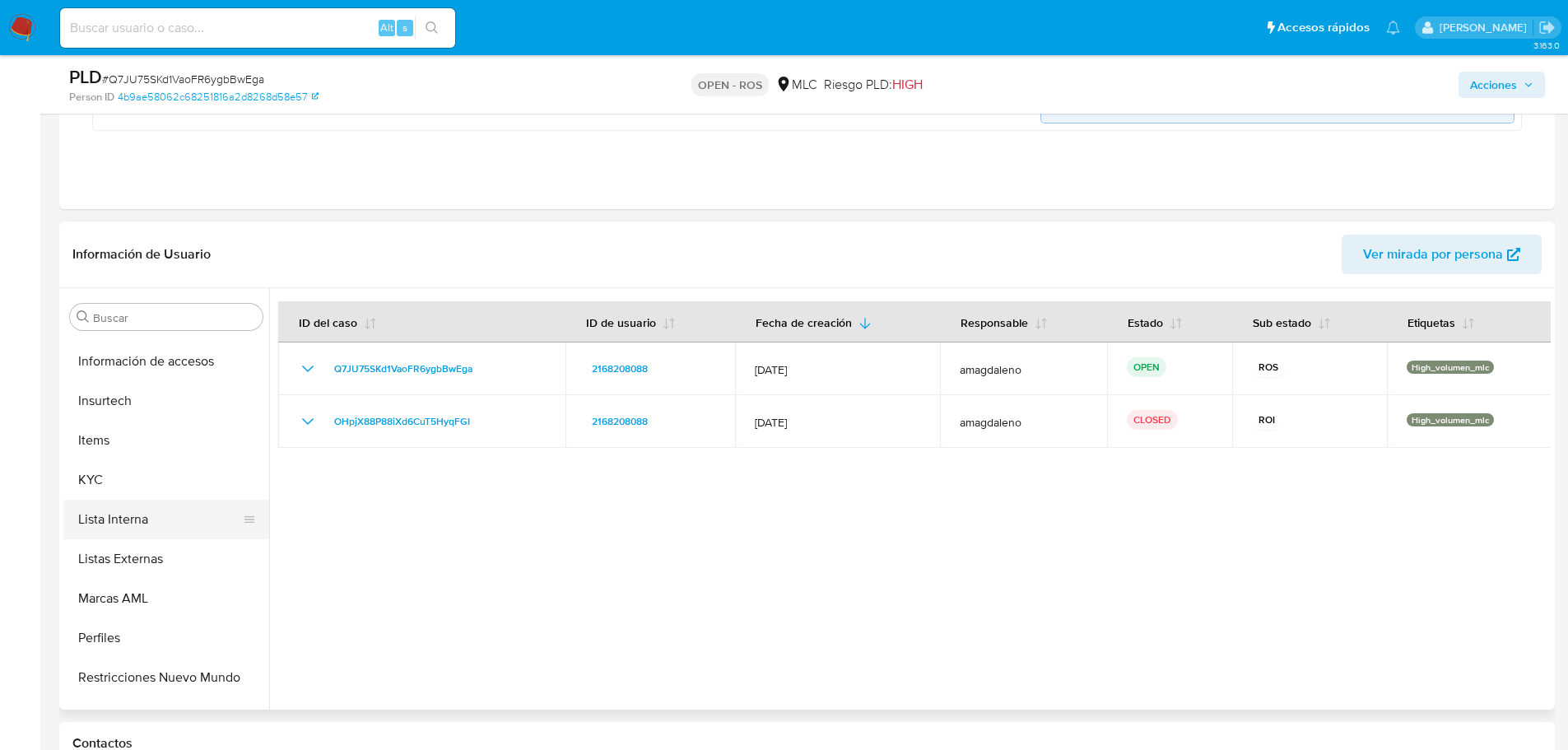
scroll to position [814, 0]
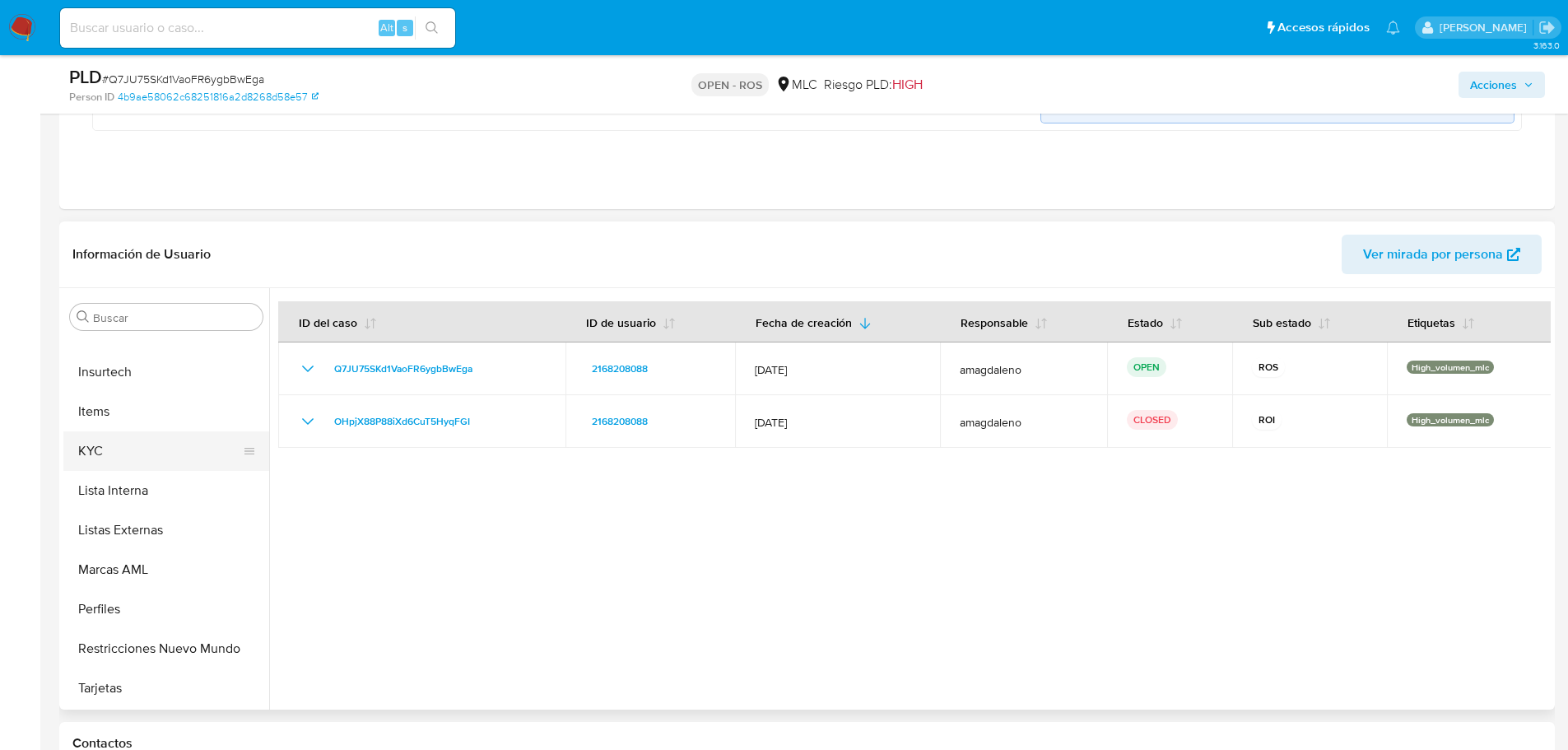
click at [136, 460] on button "KYC" at bounding box center [159, 451] width 193 height 39
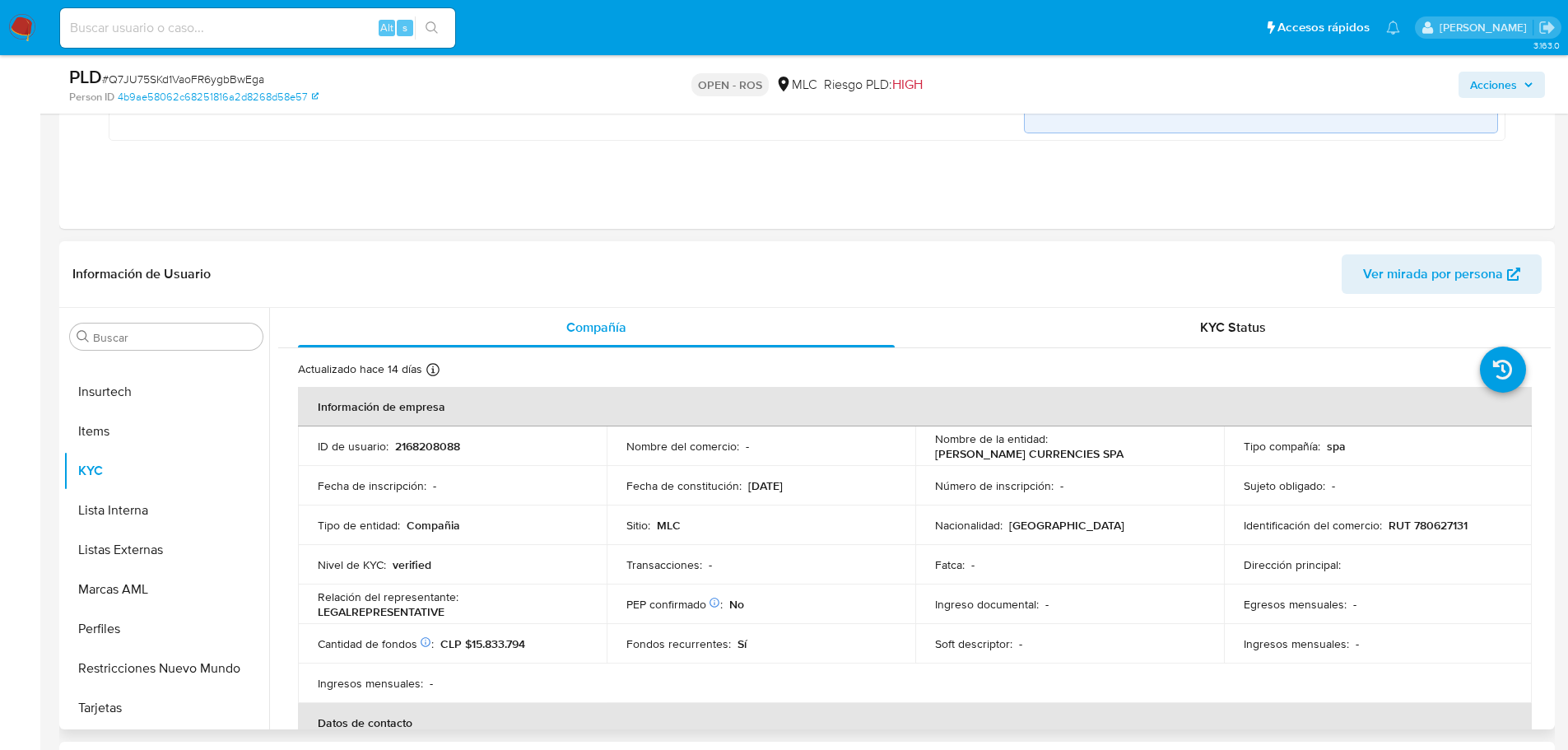
click at [437, 448] on p "2168208088" at bounding box center [428, 446] width 65 height 15
copy p "2168208088"
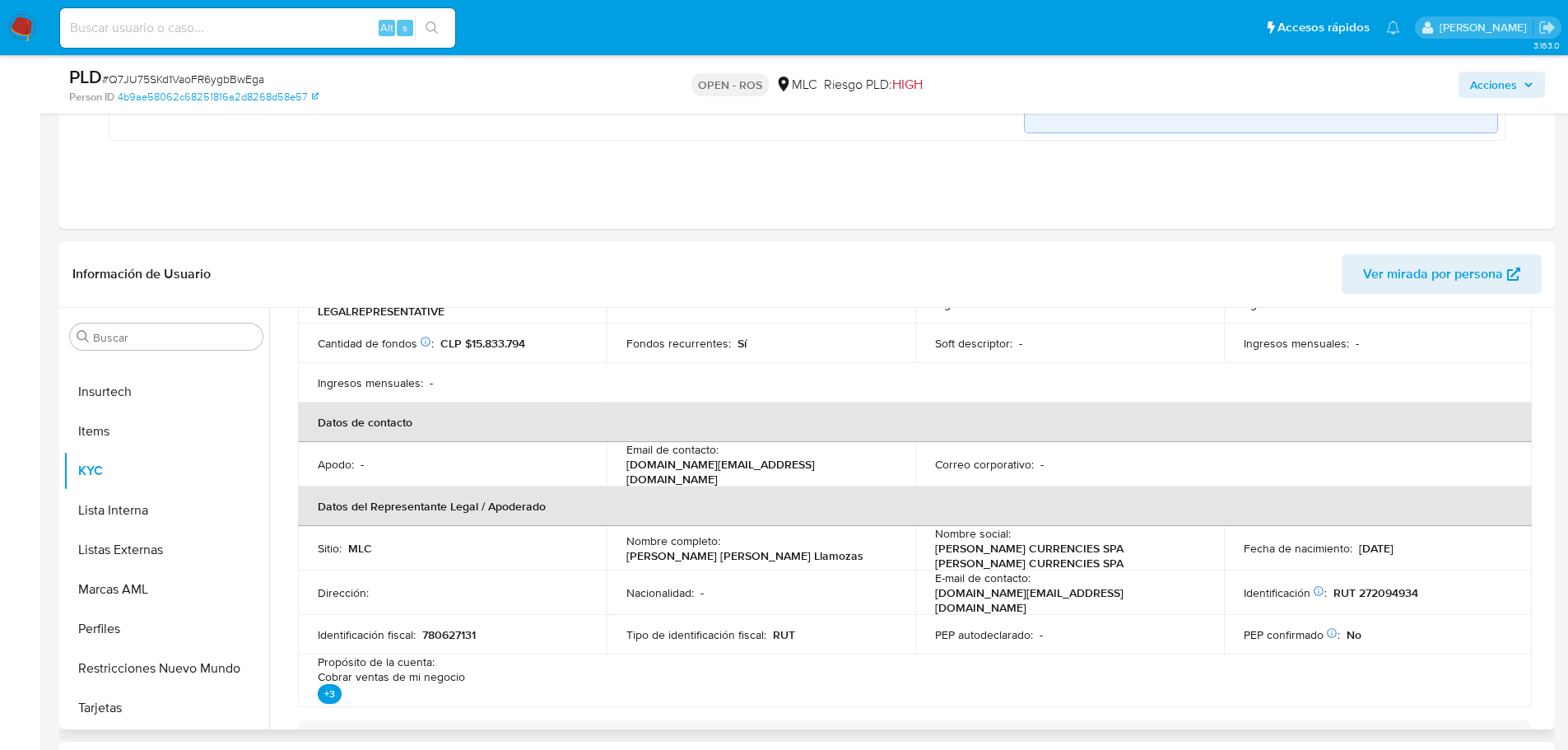
scroll to position [329, 0]
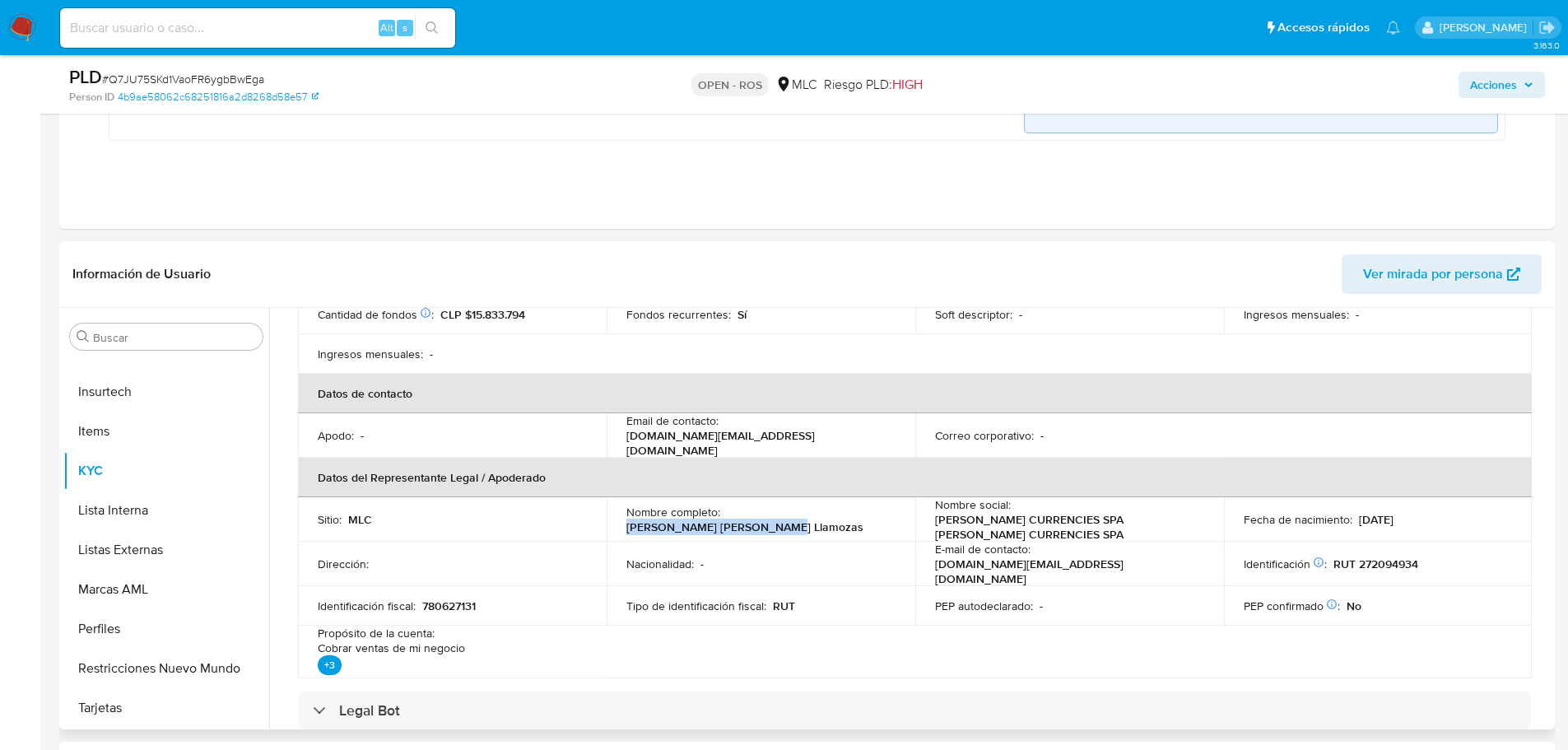
drag, startPoint x: 727, startPoint y: 510, endPoint x: 877, endPoint y: 511, distance: 150.0
click at [877, 511] on div "Nombre completo : [PERSON_NAME] [PERSON_NAME] Llamozas" at bounding box center [761, 519] width 269 height 30
copy p "[PERSON_NAME] [PERSON_NAME] Llamozas"
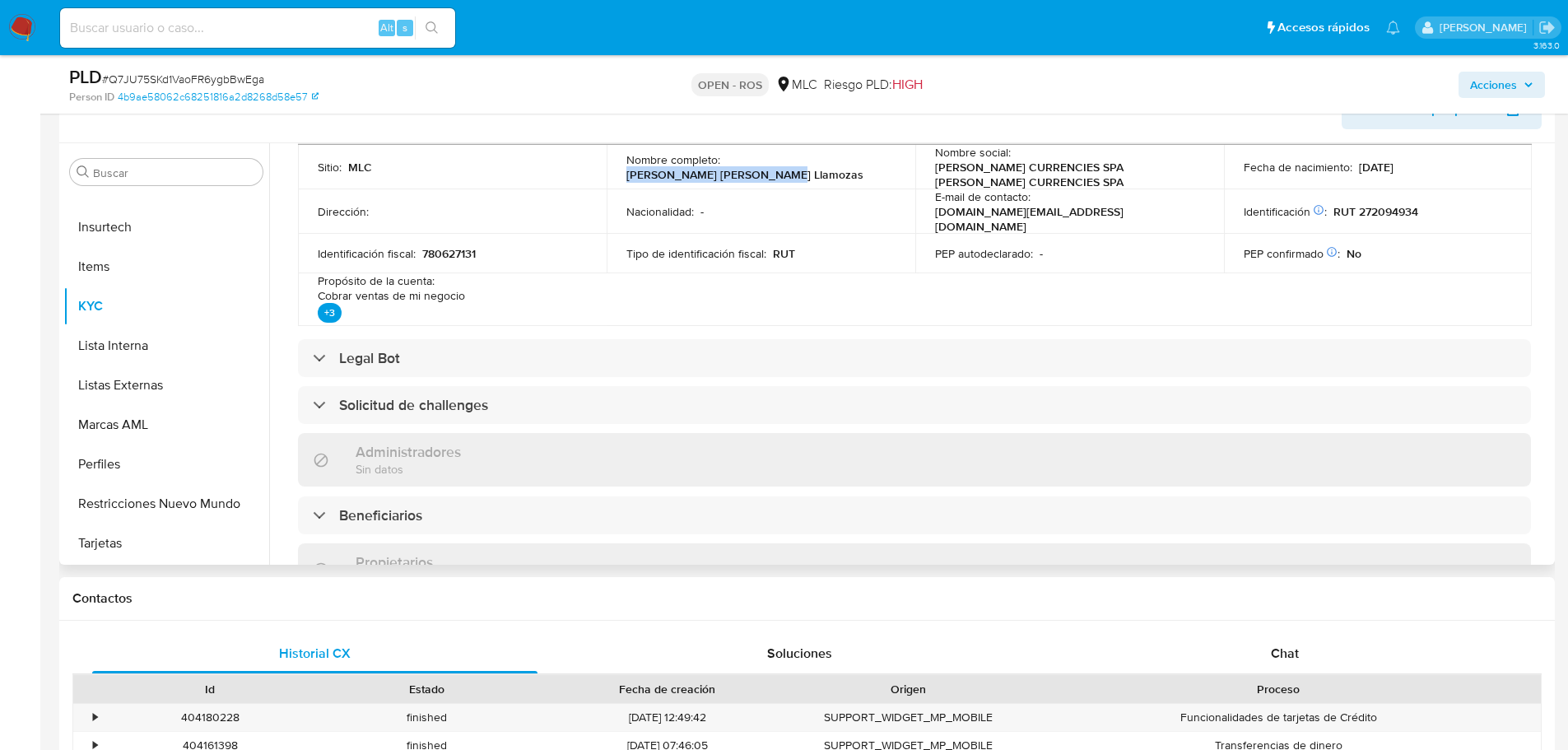
scroll to position [411, 0]
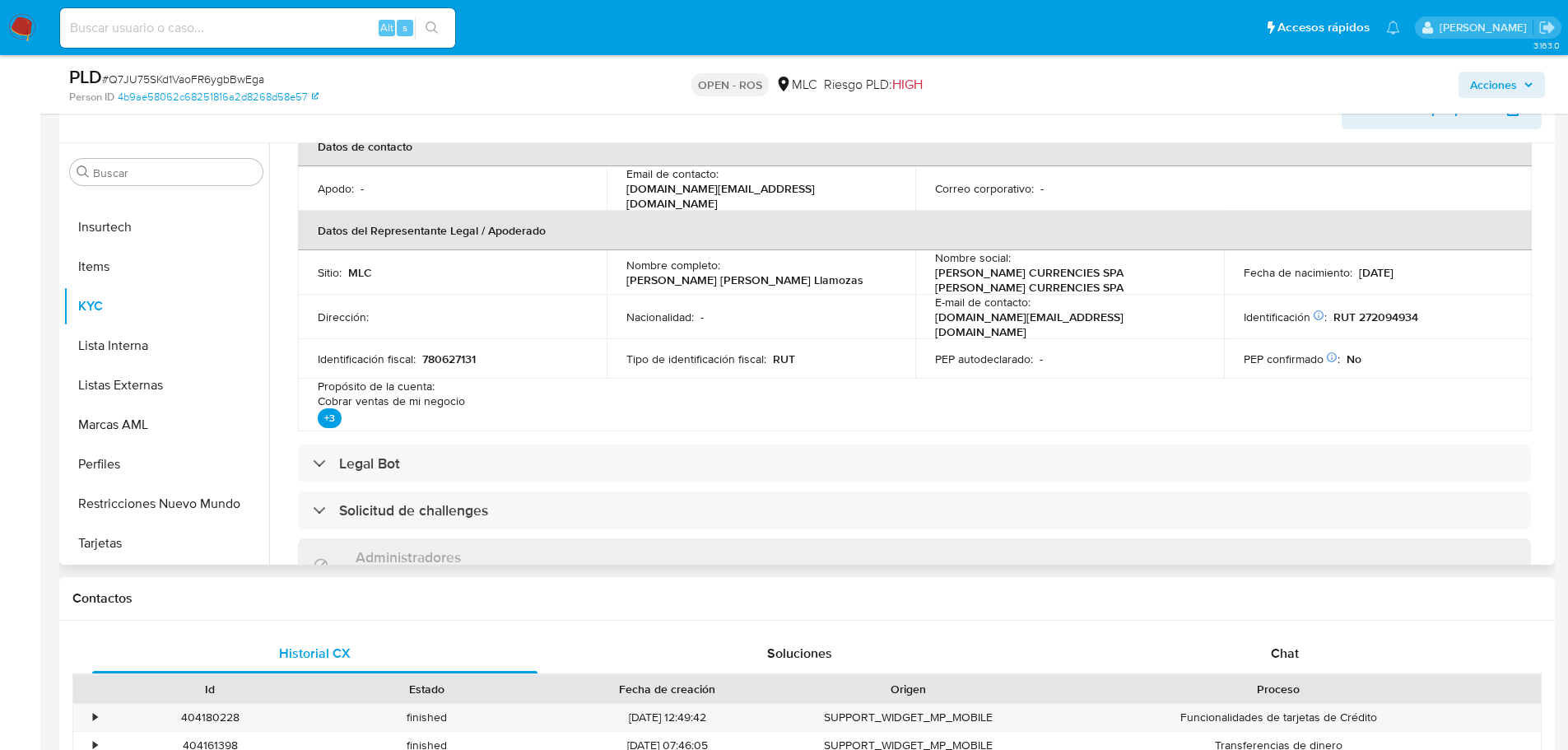
click at [1382, 309] on p "RUT 272094934" at bounding box center [1376, 316] width 85 height 15
copy p "272094934"
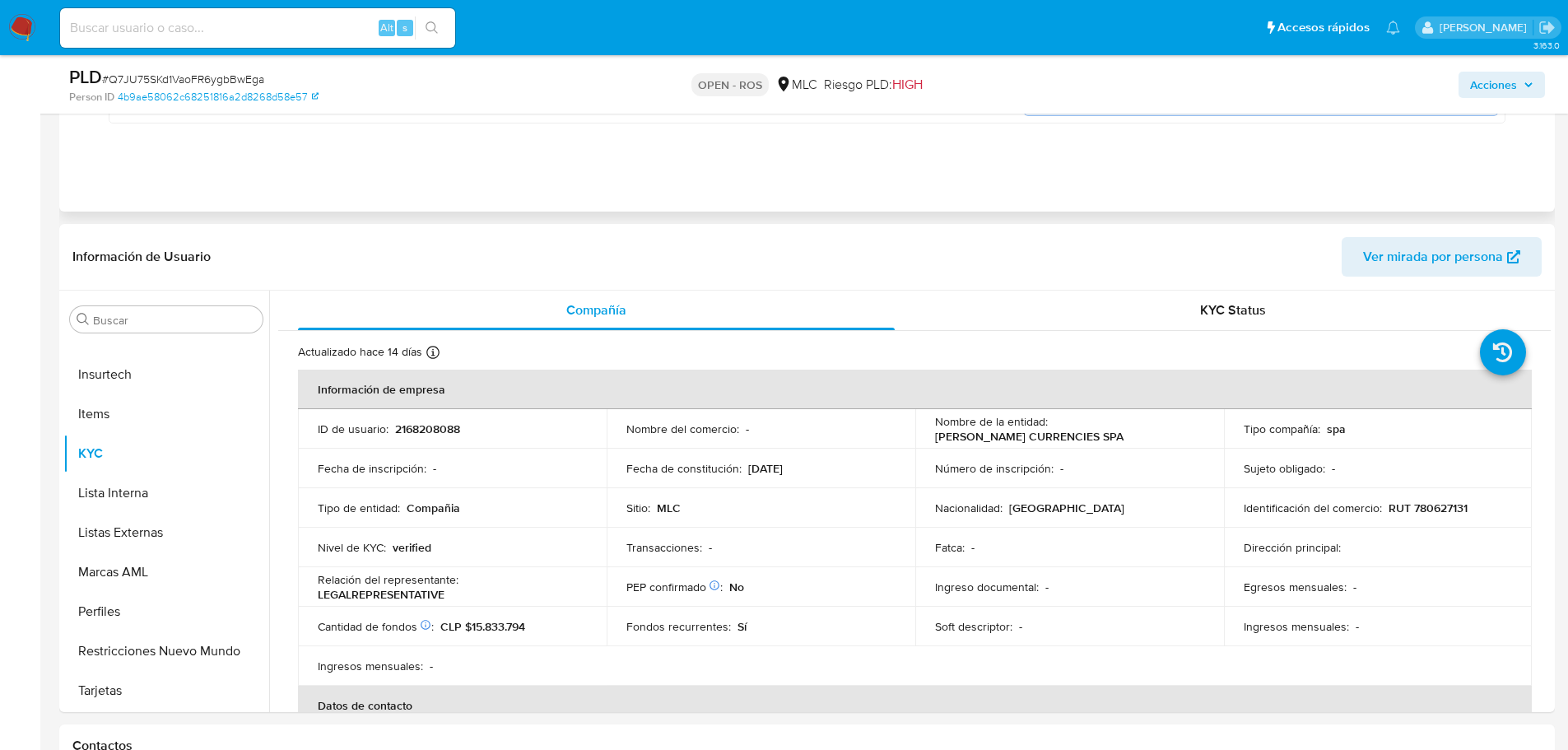
scroll to position [0, 0]
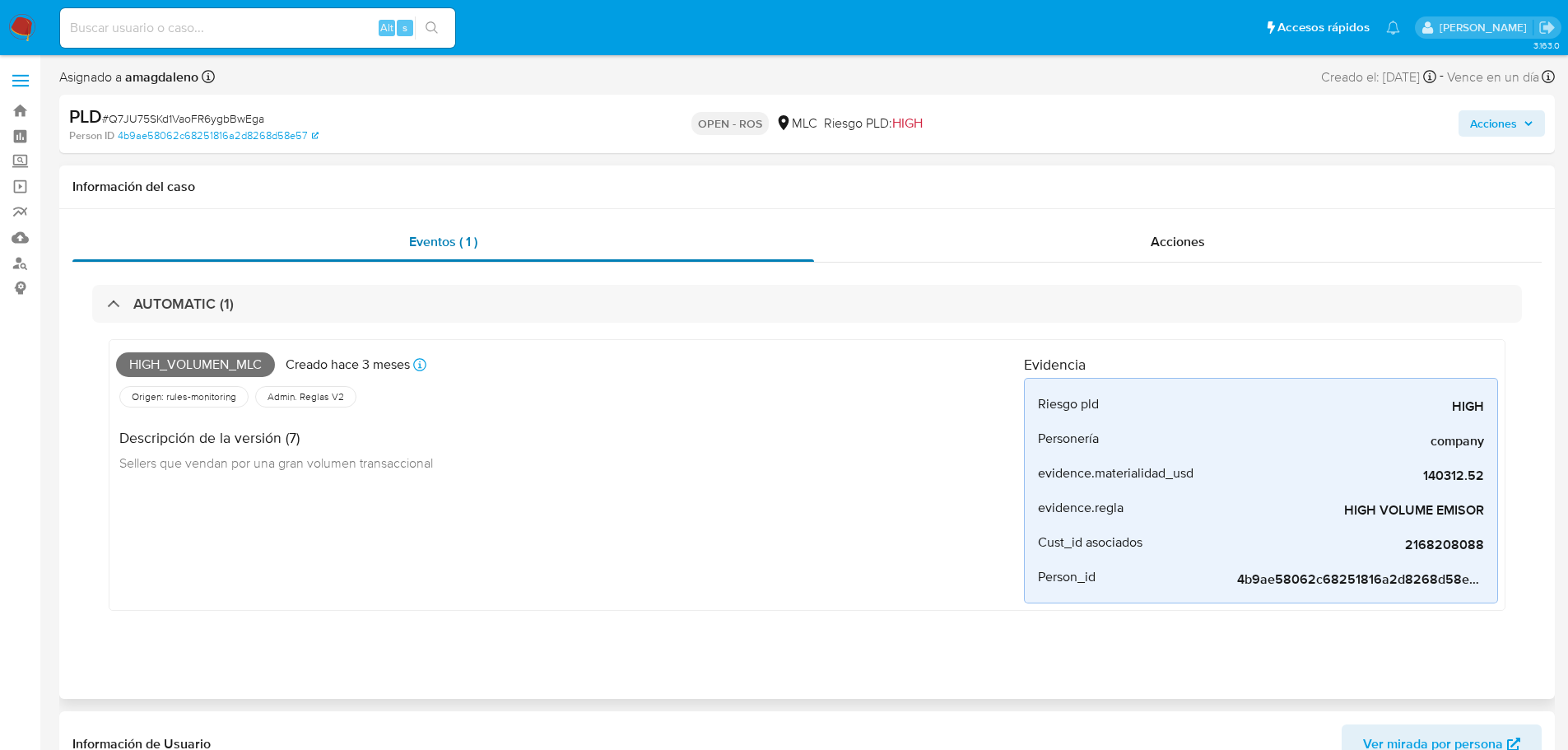
click at [808, 250] on div "Eventos ( 1 )" at bounding box center [444, 242] width 742 height 39
click at [903, 257] on div "Acciones" at bounding box center [1177, 242] width 727 height 39
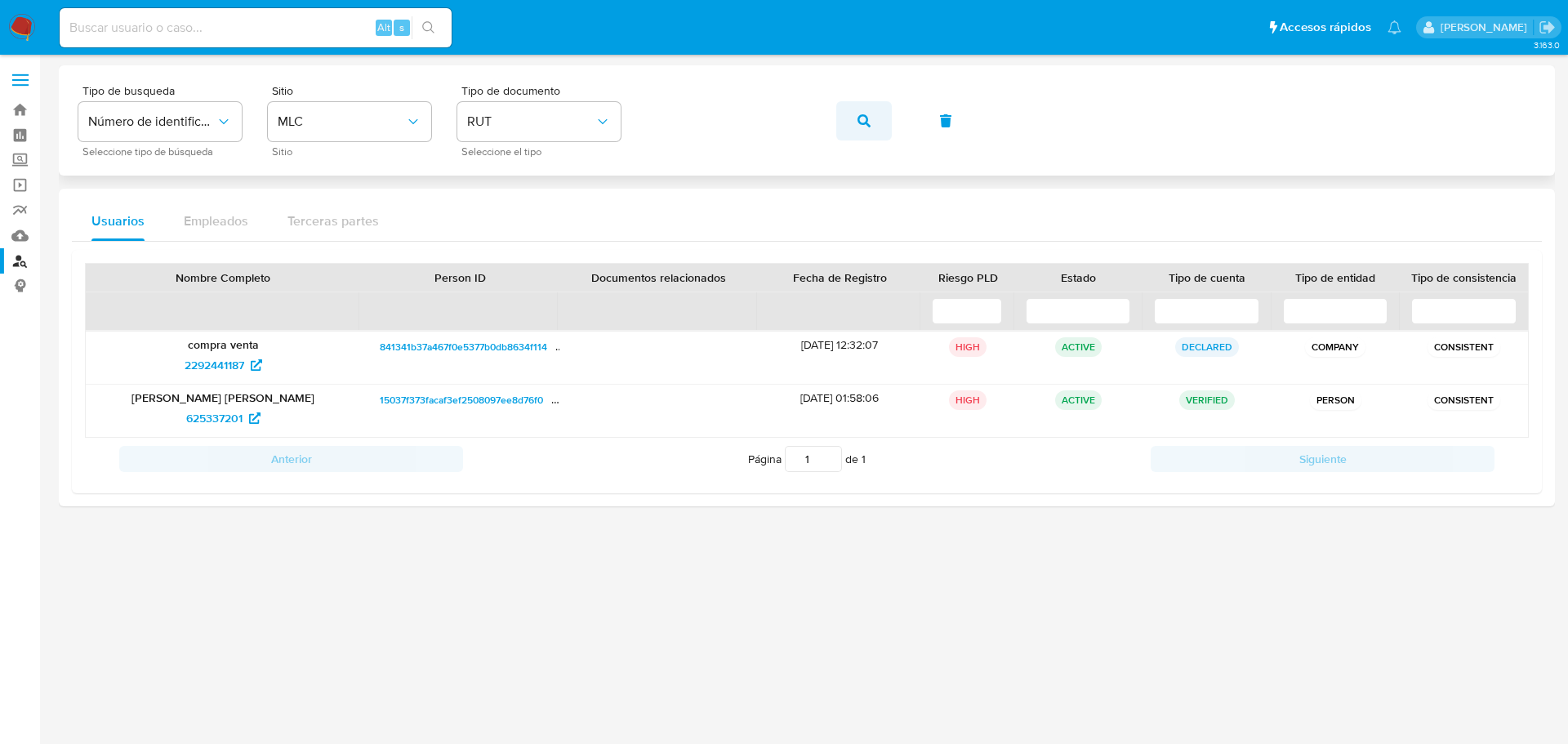
click at [869, 120] on icon "button" at bounding box center [863, 121] width 13 height 13
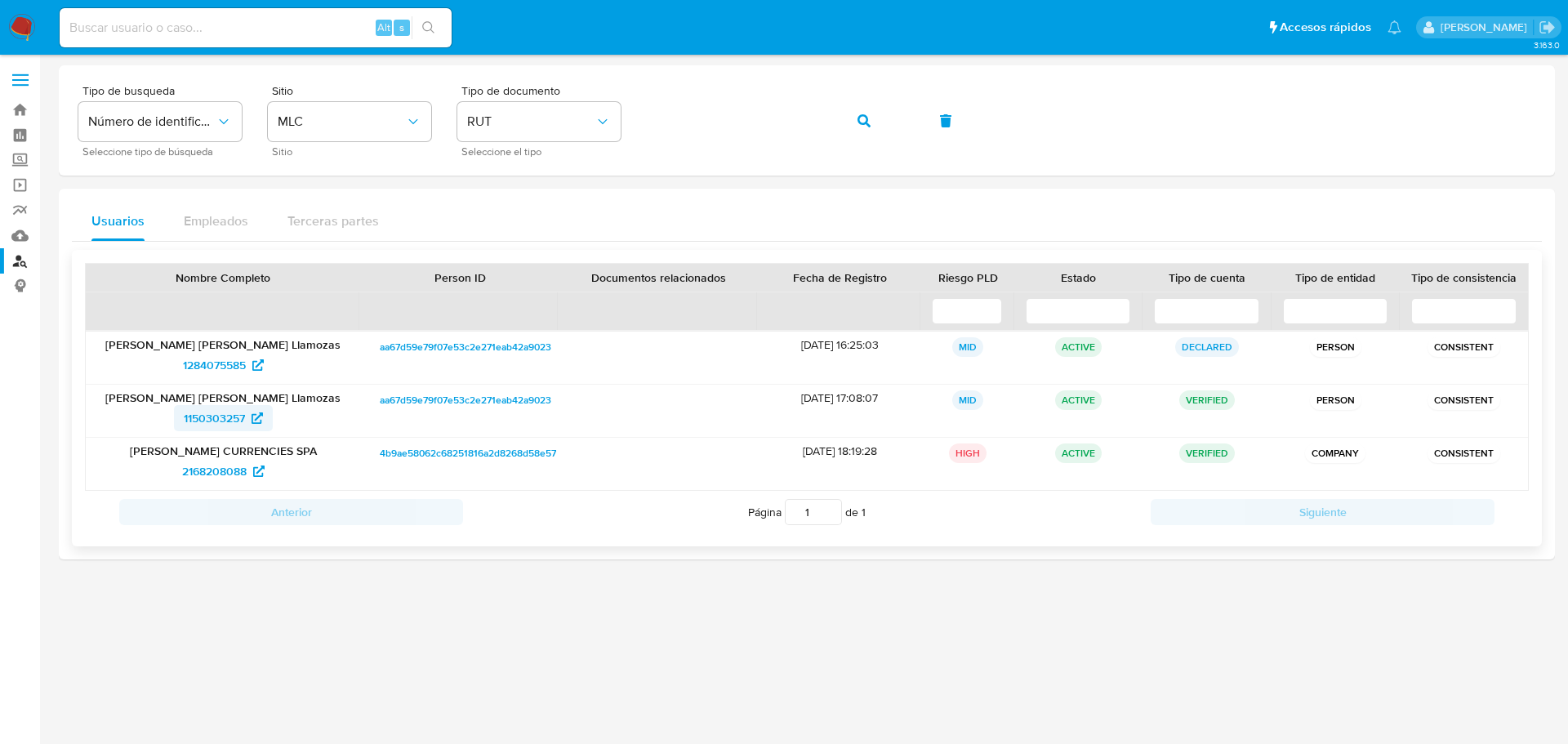
click at [229, 423] on span "1150303257" at bounding box center [214, 418] width 61 height 26
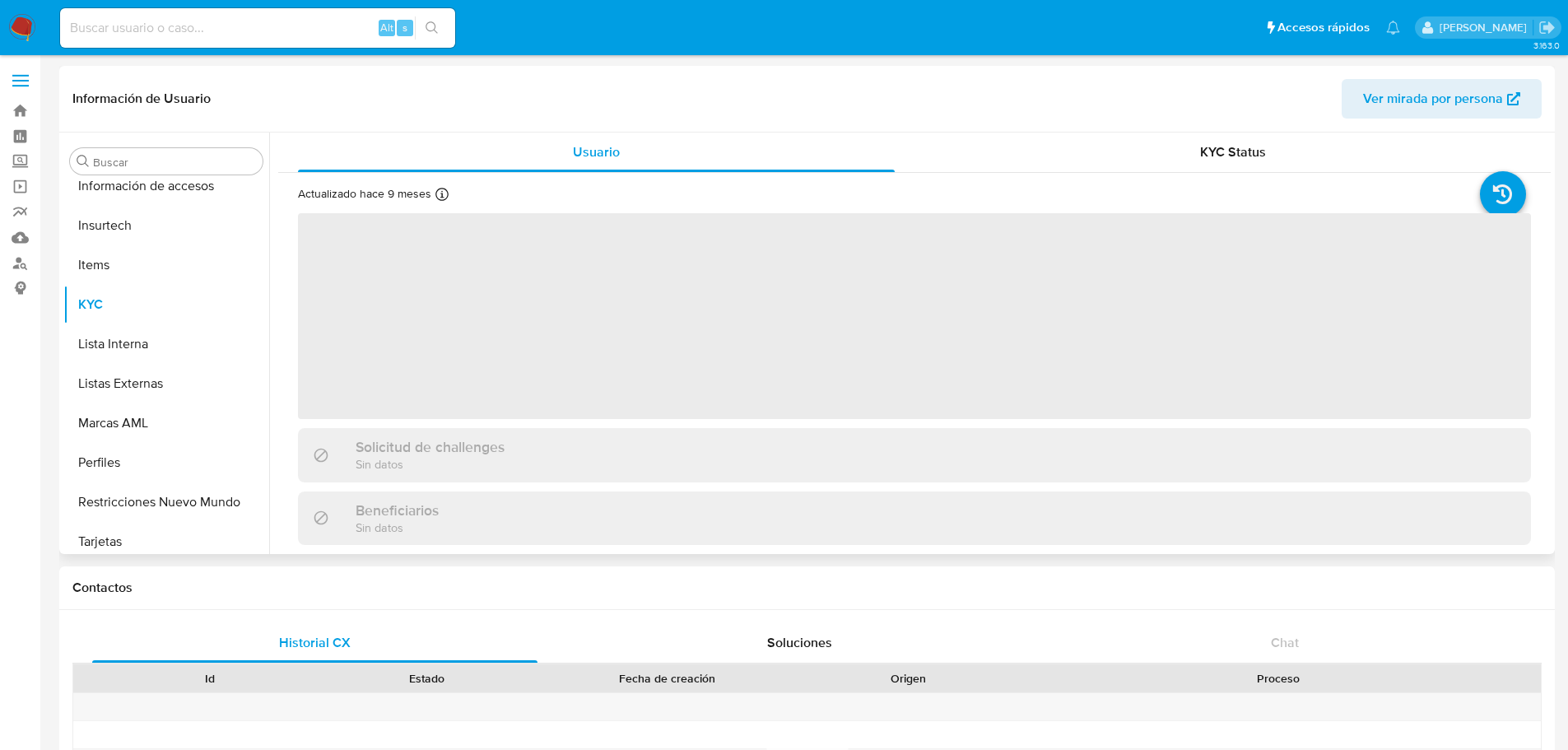
scroll to position [814, 0]
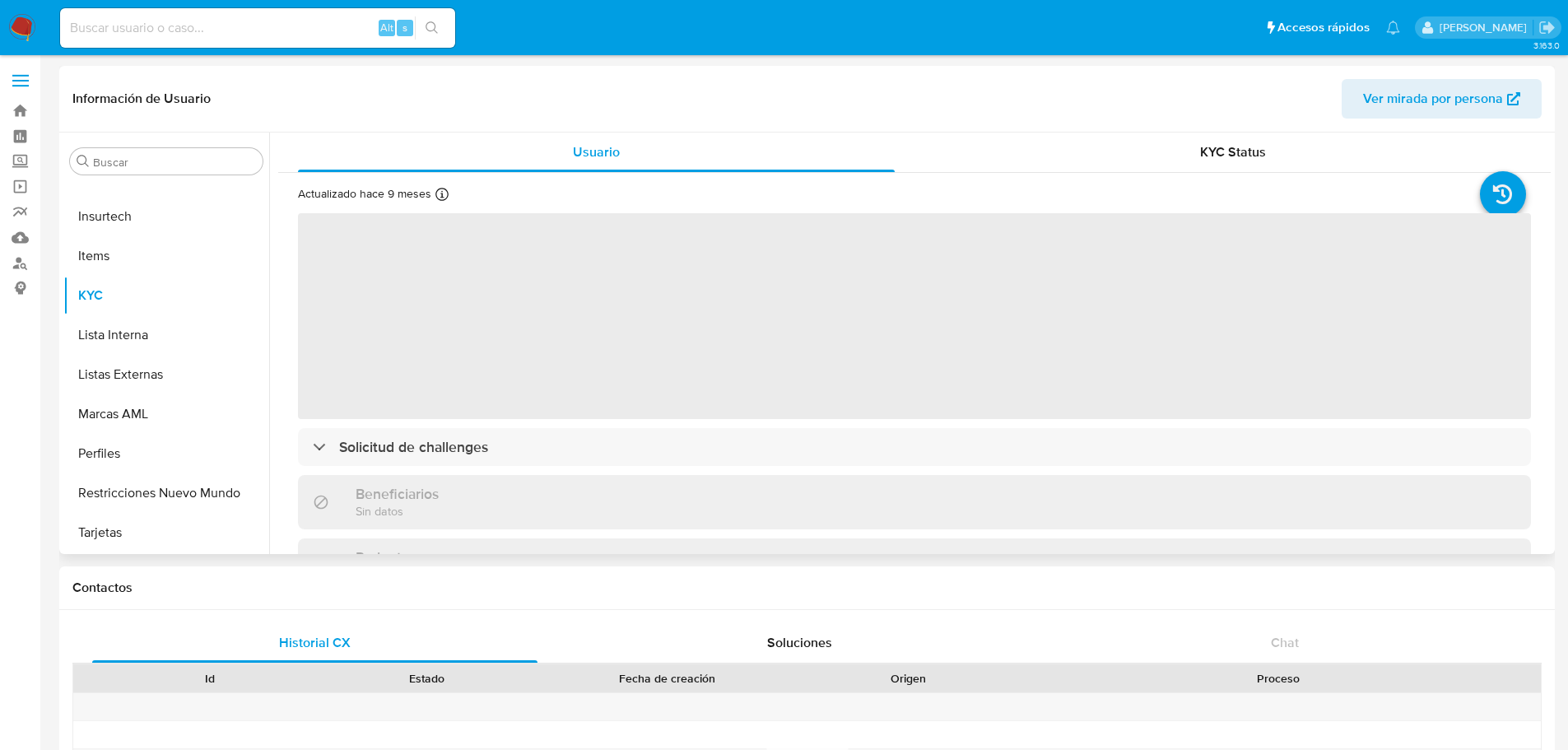
select select "10"
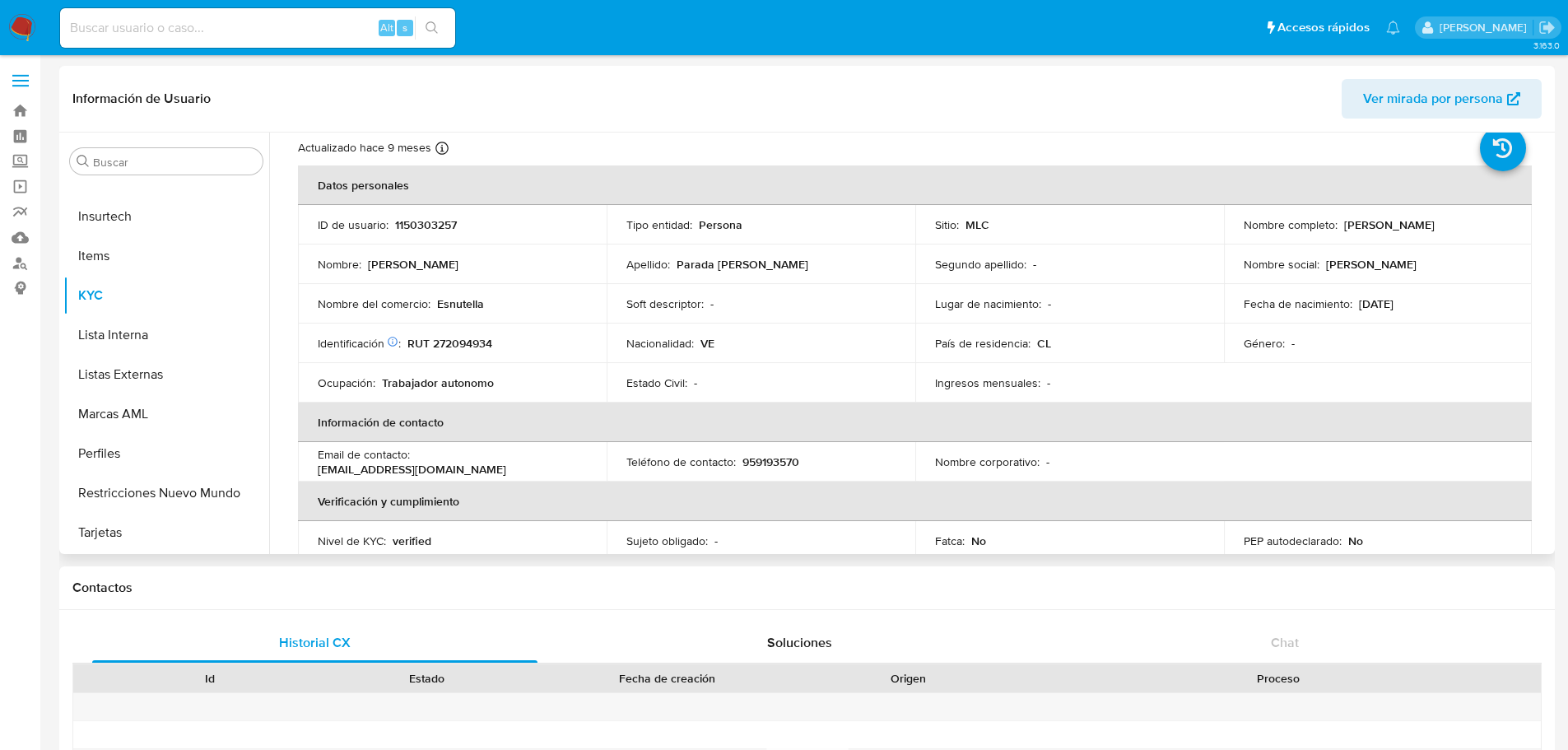
scroll to position [82, 0]
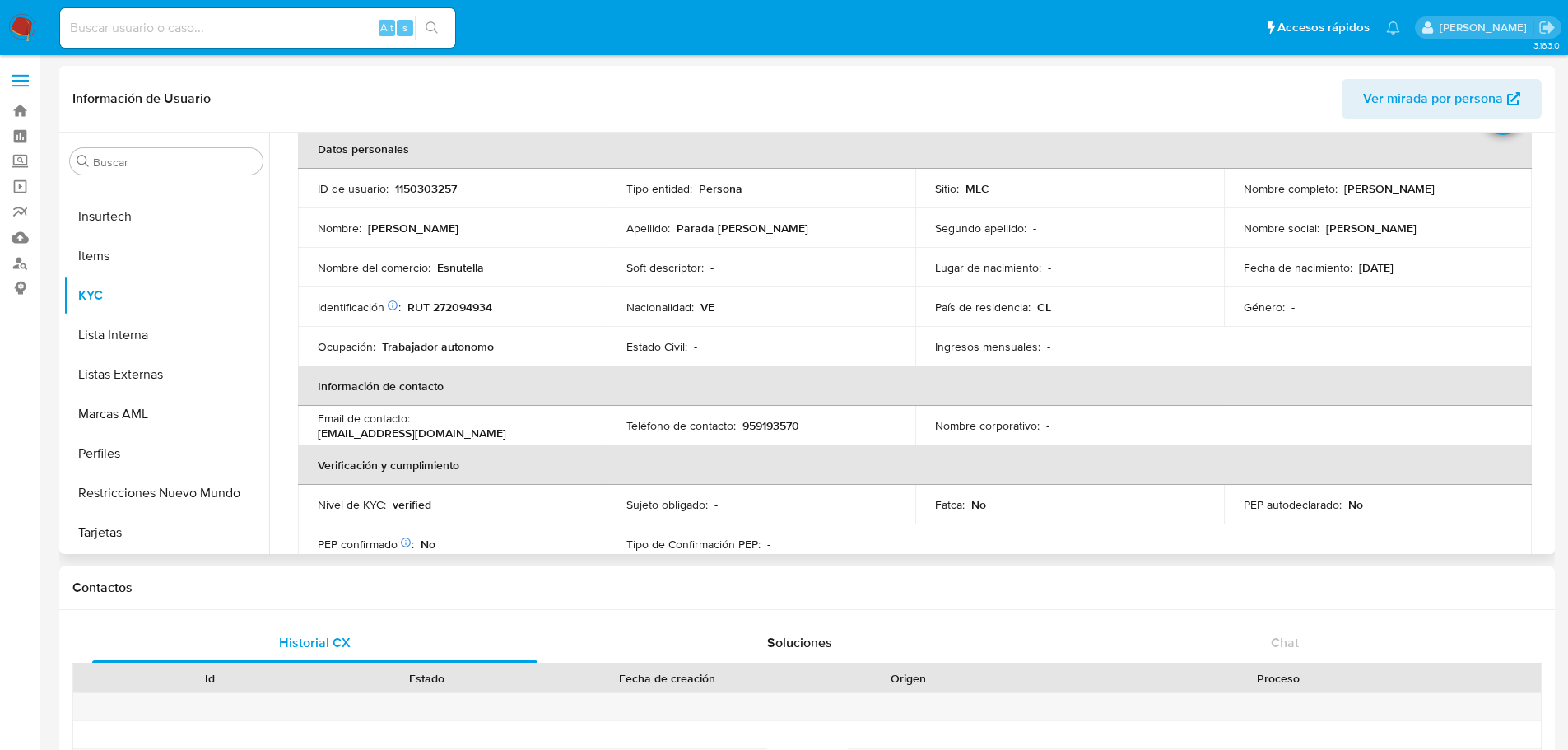
drag, startPoint x: 1379, startPoint y: 275, endPoint x: 1396, endPoint y: 275, distance: 17.0
click at [1394, 275] on p "[DATE]" at bounding box center [1376, 267] width 34 height 15
click at [1394, 266] on p "[DATE]" at bounding box center [1376, 267] width 34 height 15
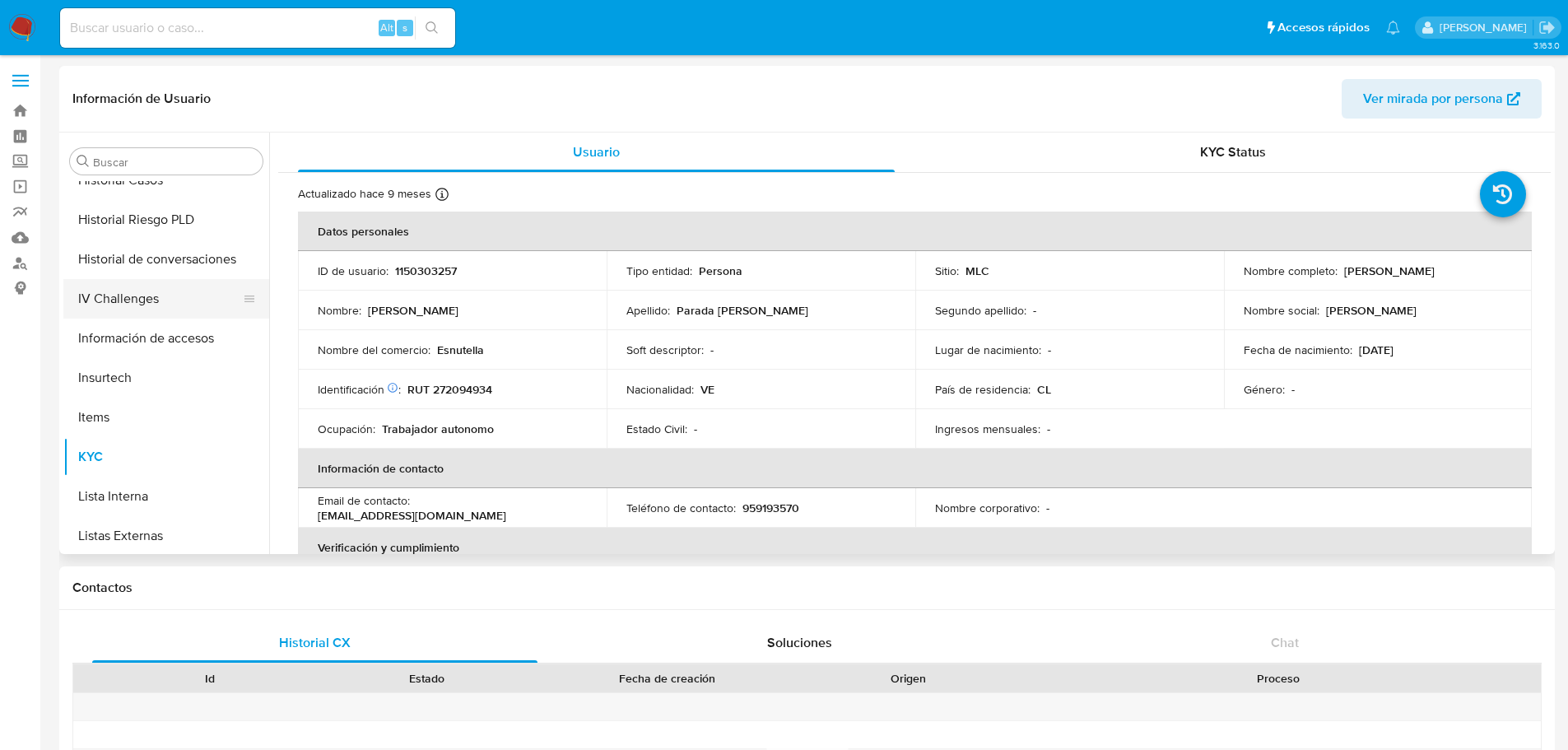
scroll to position [650, 0]
click at [149, 188] on button "Historial Casos" at bounding box center [159, 183] width 193 height 39
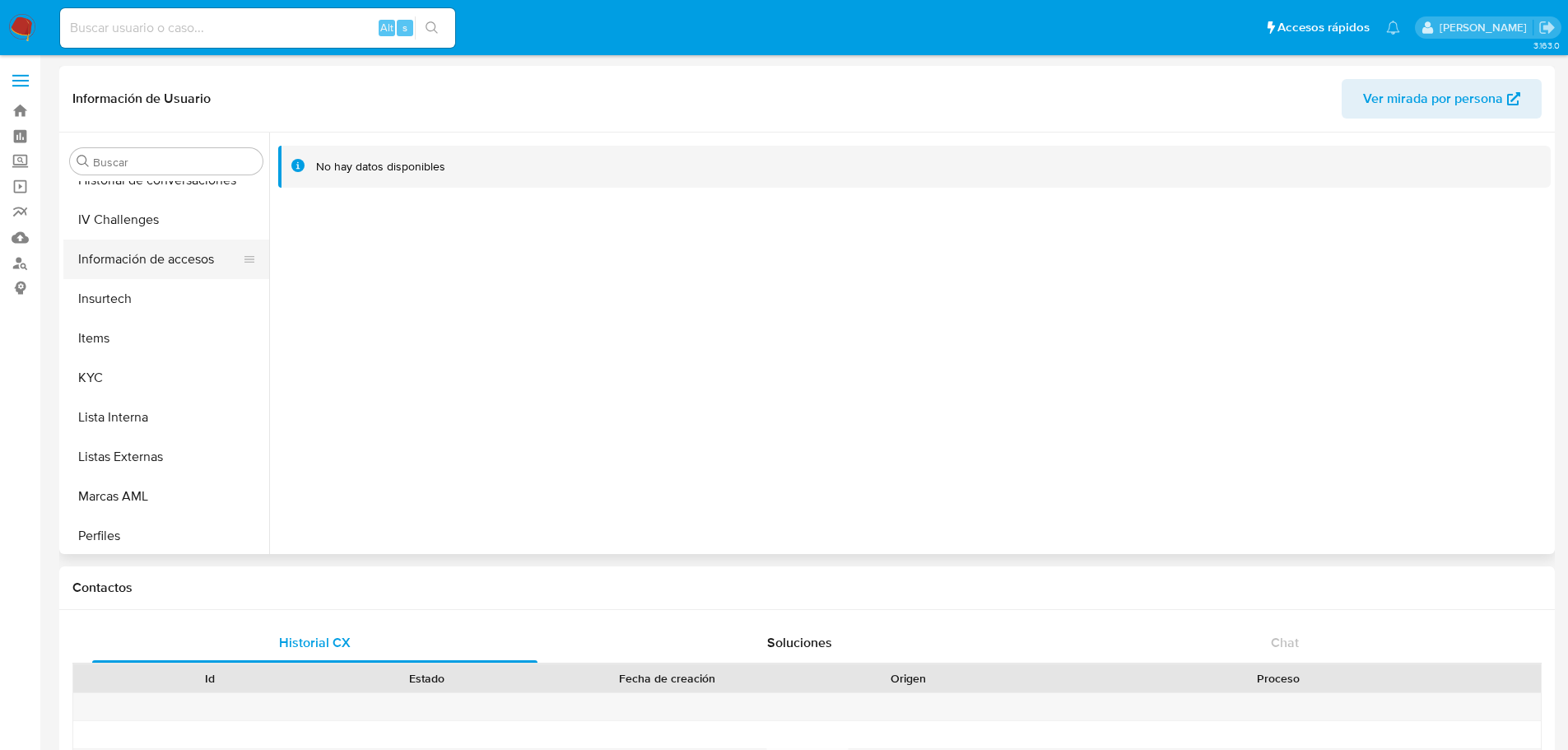
scroll to position [814, 0]
click at [145, 454] on button "Perfiles" at bounding box center [159, 453] width 193 height 39
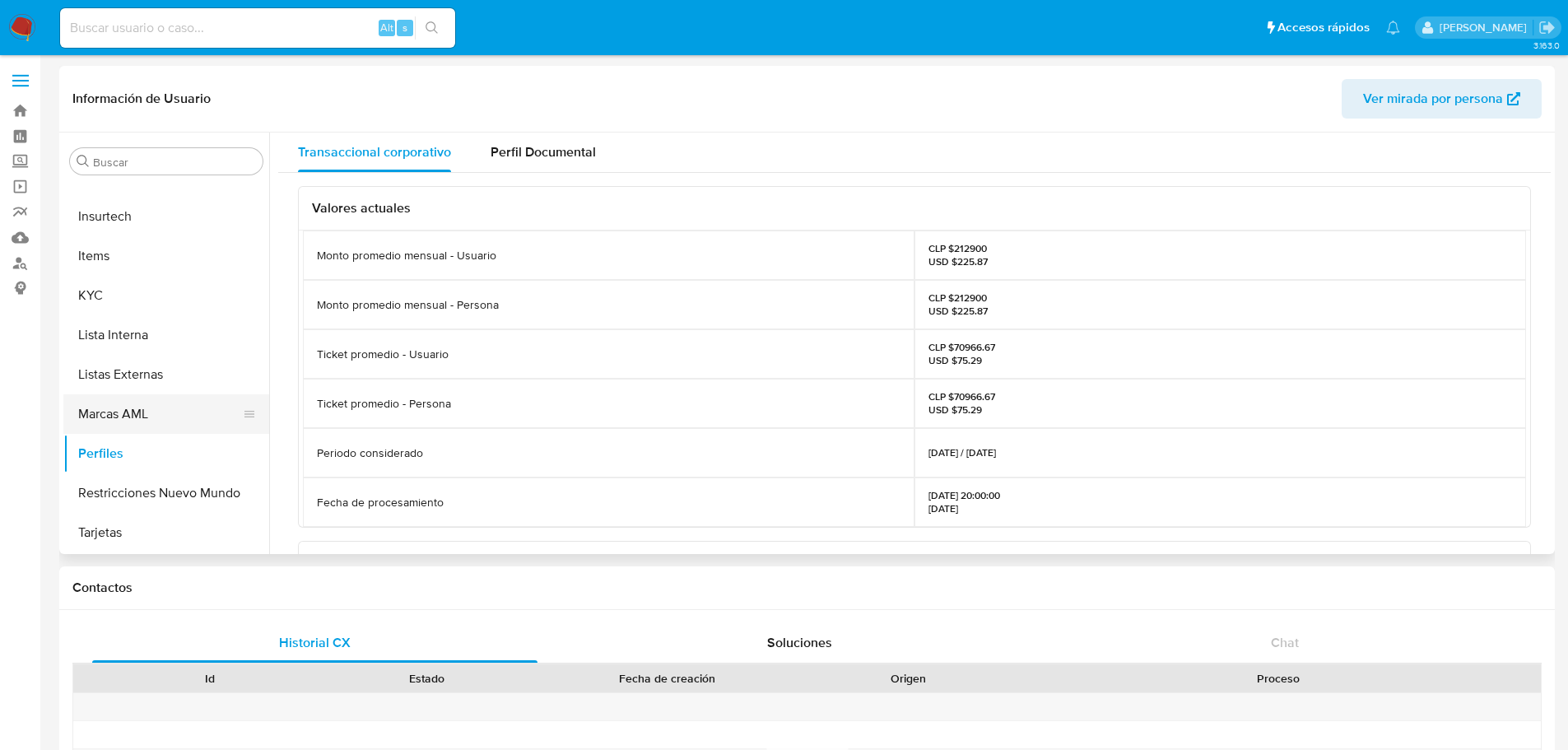
click at [159, 402] on button "Marcas AML" at bounding box center [159, 414] width 193 height 39
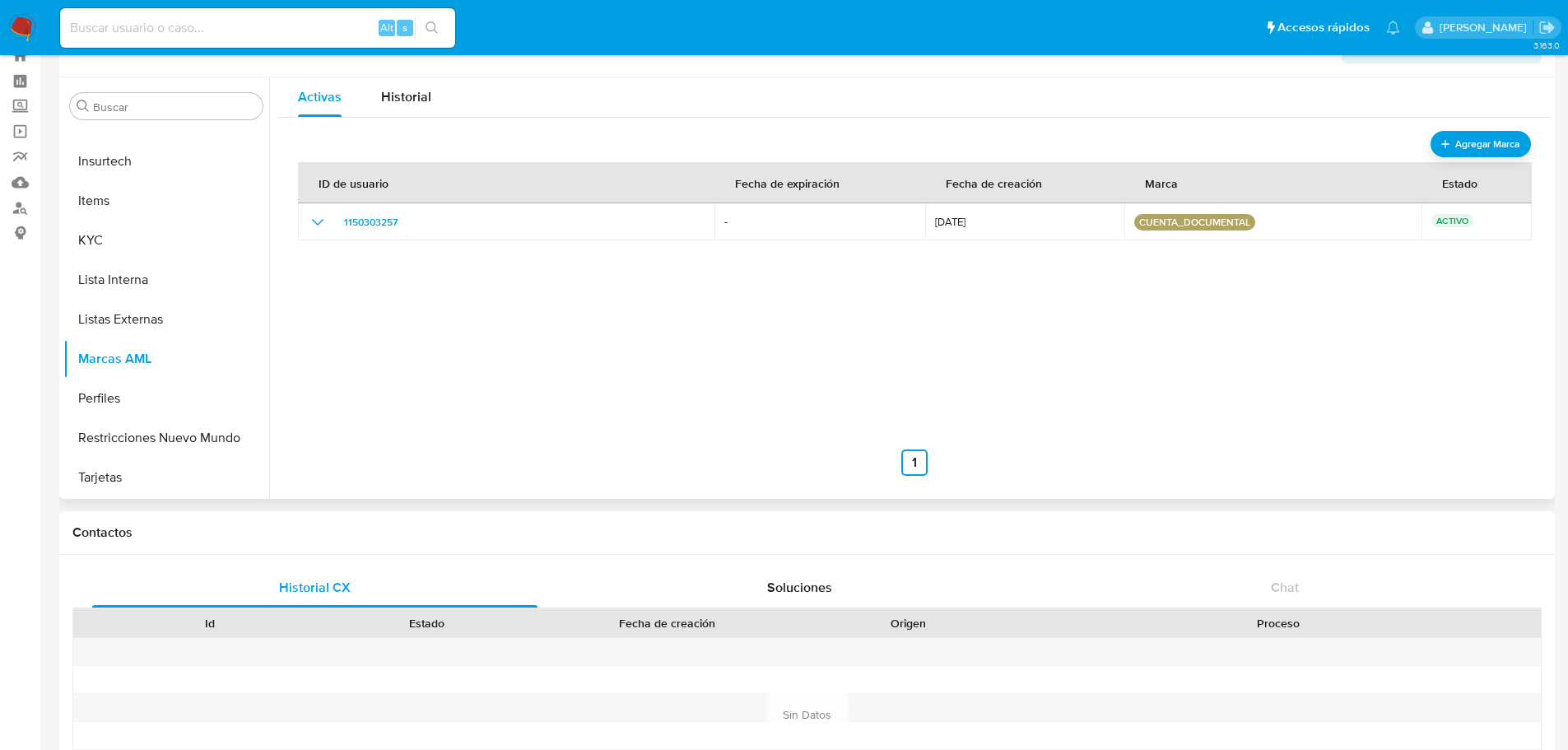
scroll to position [0, 0]
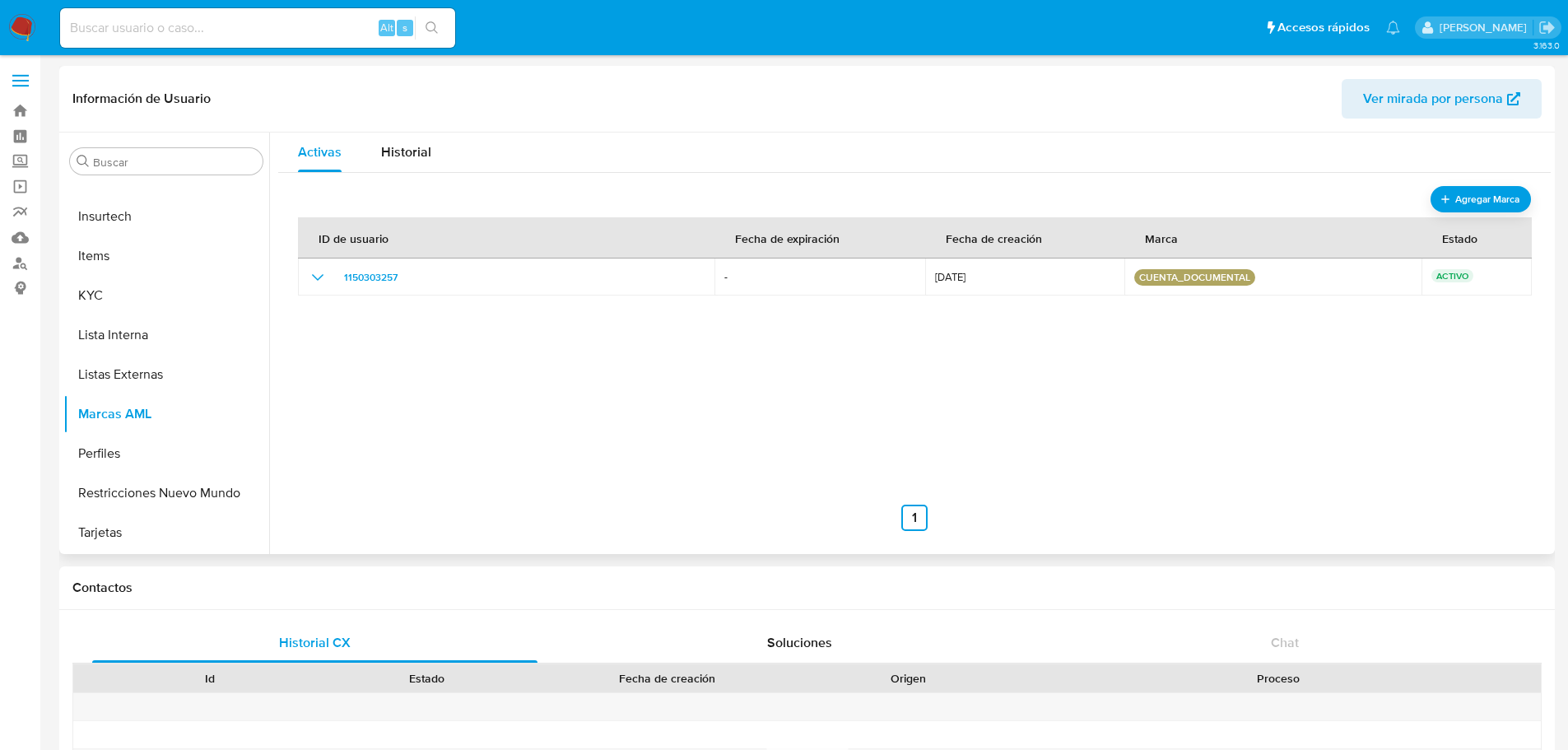
click at [1046, 423] on div "ID de usuario Fecha de expiración Fecha de creación Marca Estado 1150303257 - 2…" at bounding box center [914, 366] width 1233 height 329
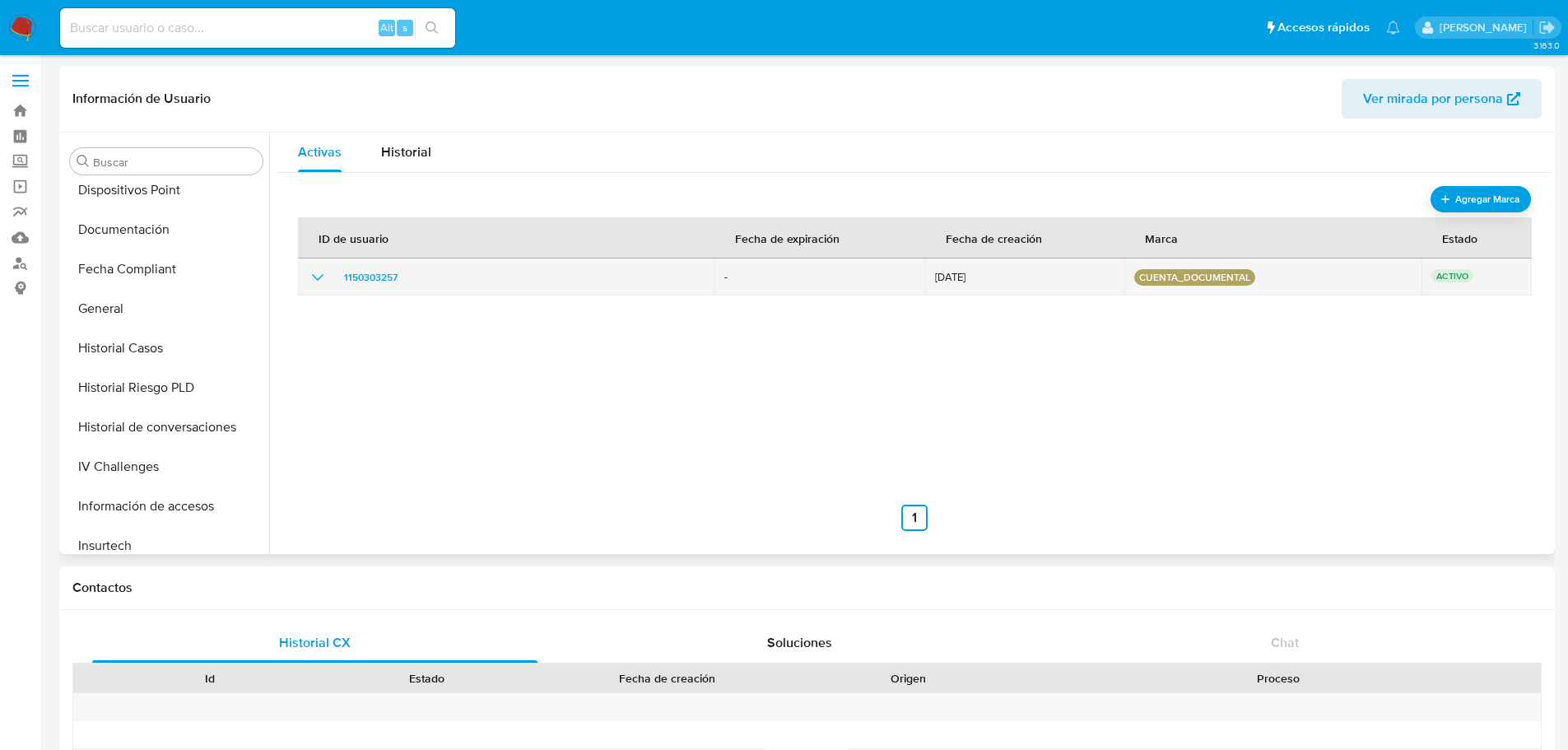
click at [320, 273] on icon "show_hidden_detail_by_id_1150303257" at bounding box center [317, 277] width 20 height 20
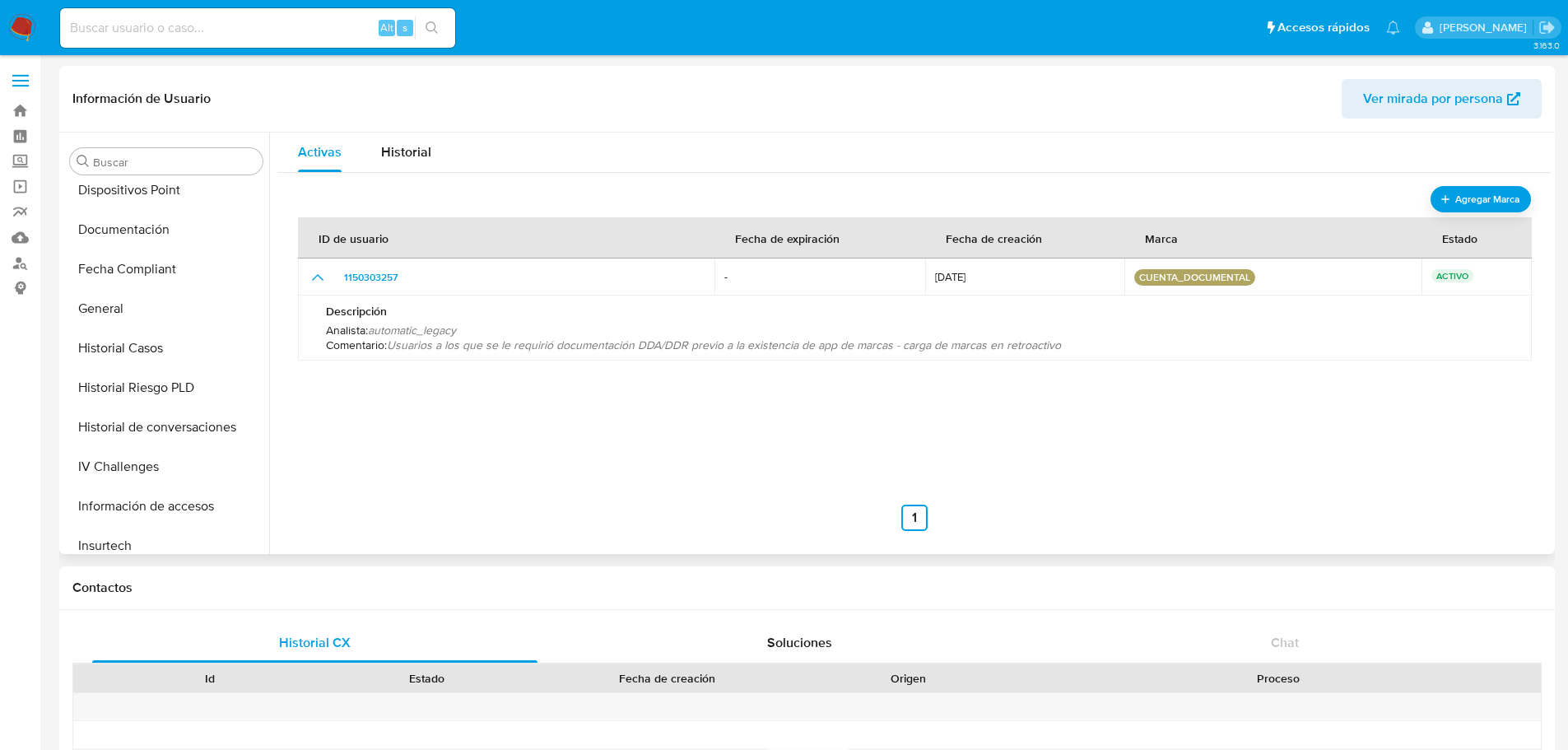
click at [707, 421] on div "ID de usuario Fecha de expiración Fecha de creación Marca Estado 1150303257 - 2…" at bounding box center [914, 366] width 1233 height 329
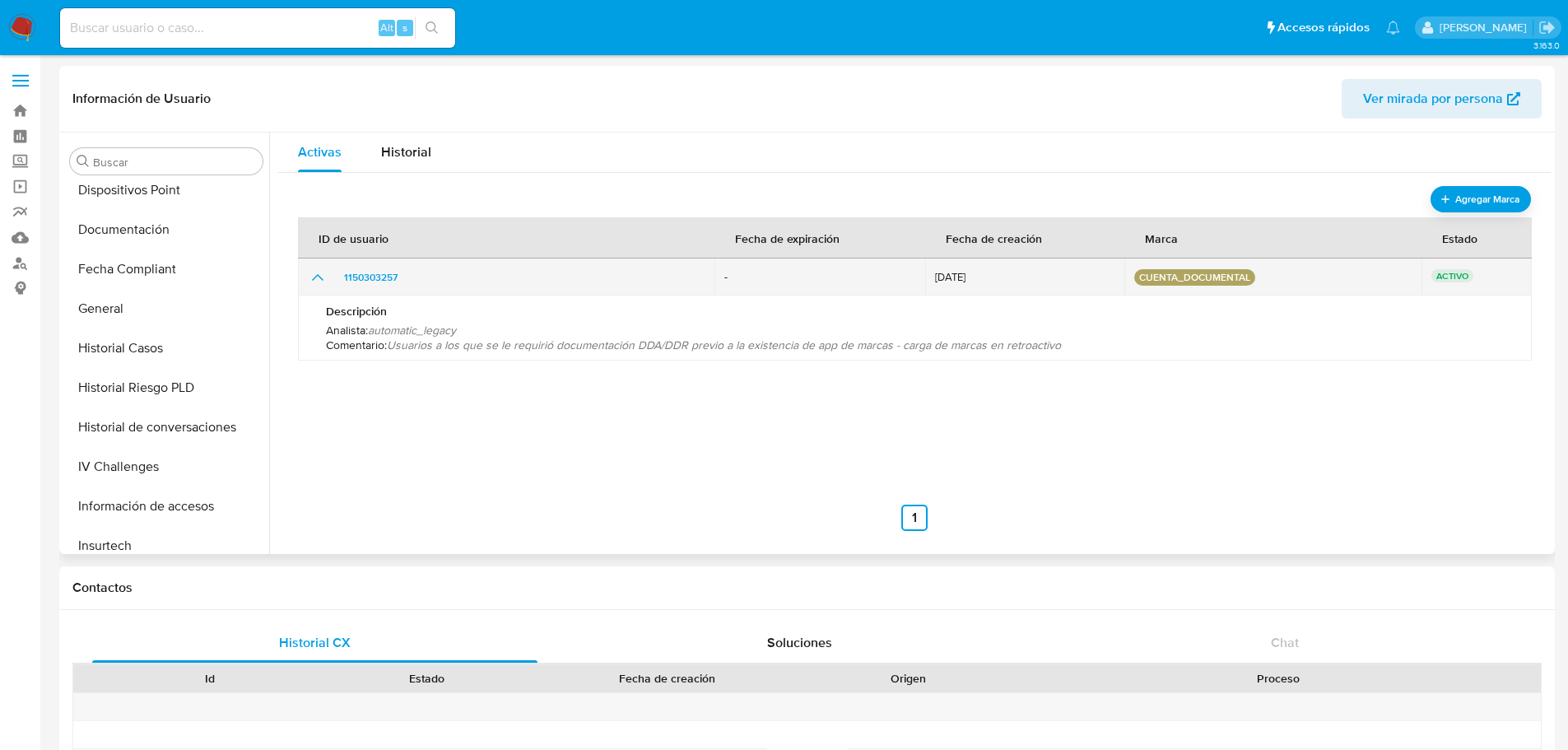
click at [1320, 280] on div "cuenta_documental" at bounding box center [1273, 277] width 278 height 16
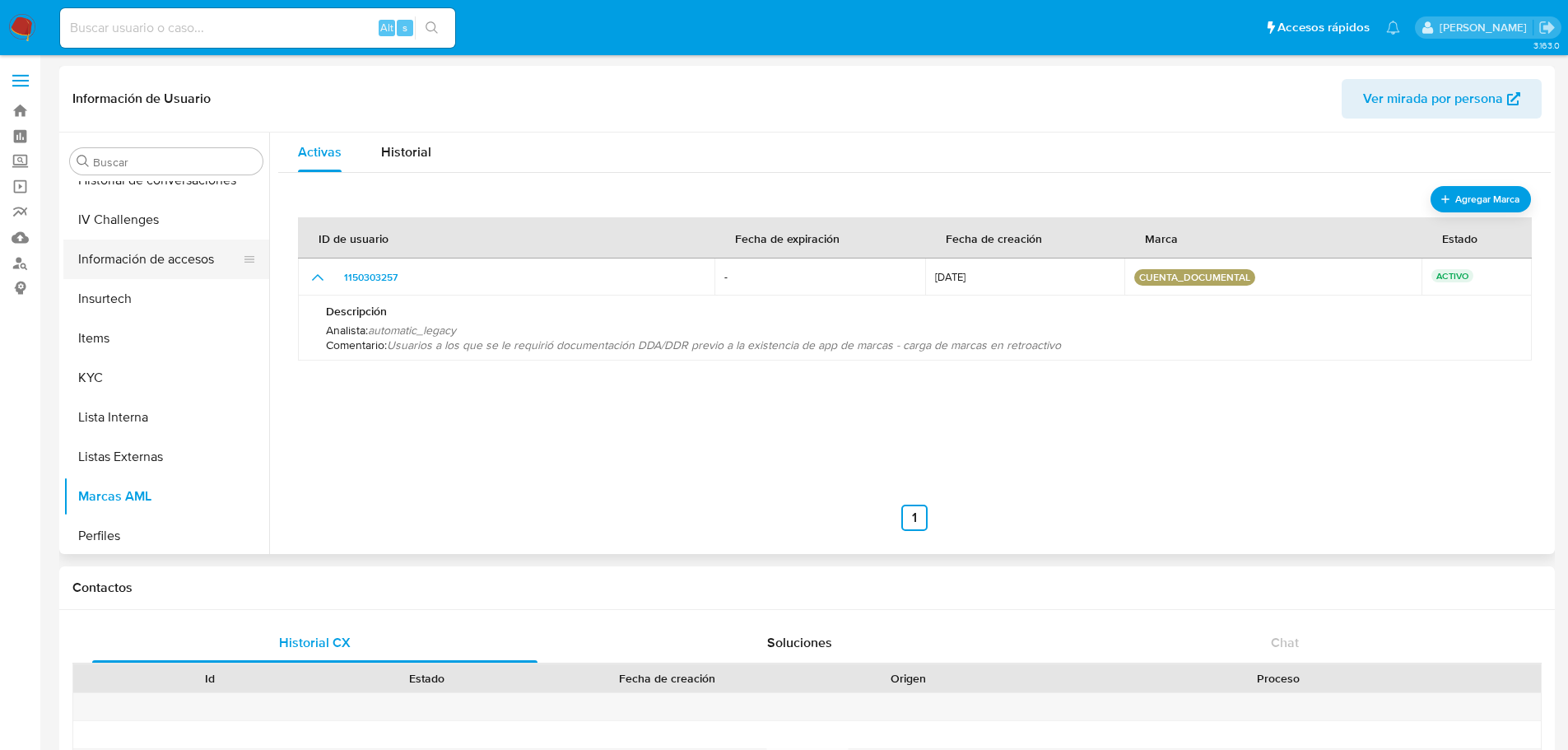
scroll to position [814, 0]
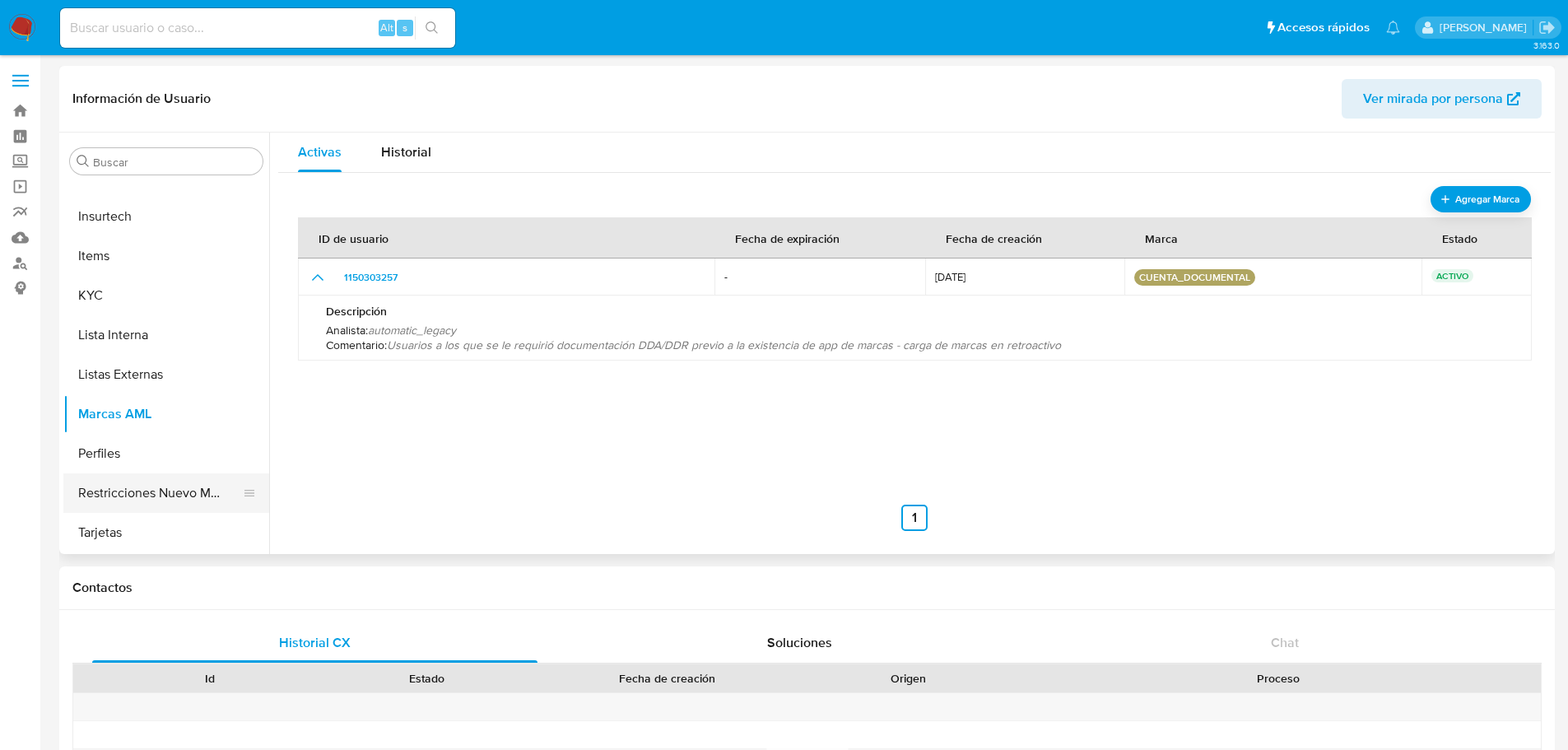
click at [153, 480] on button "Restricciones Nuevo Mundo" at bounding box center [159, 493] width 193 height 39
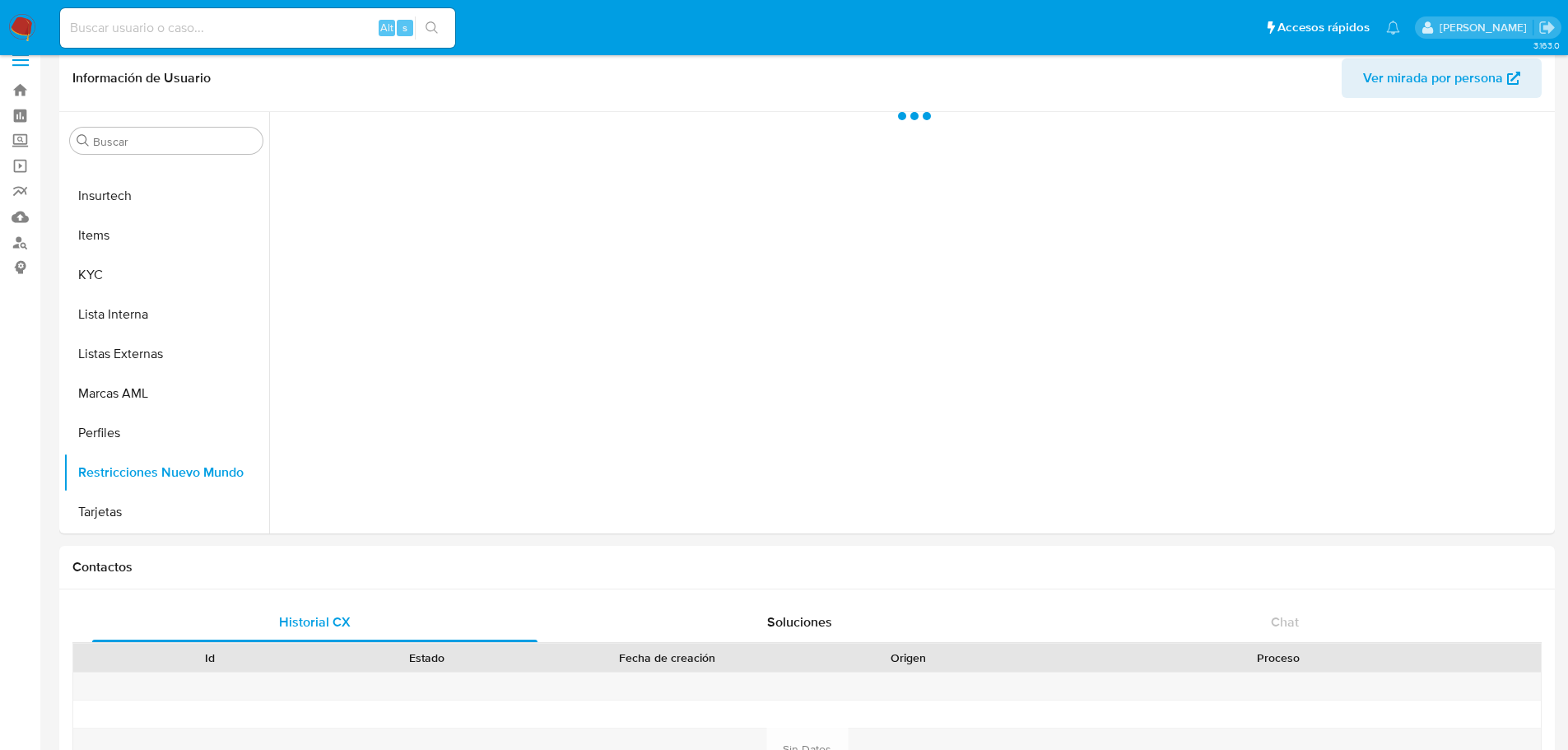
scroll to position [0, 0]
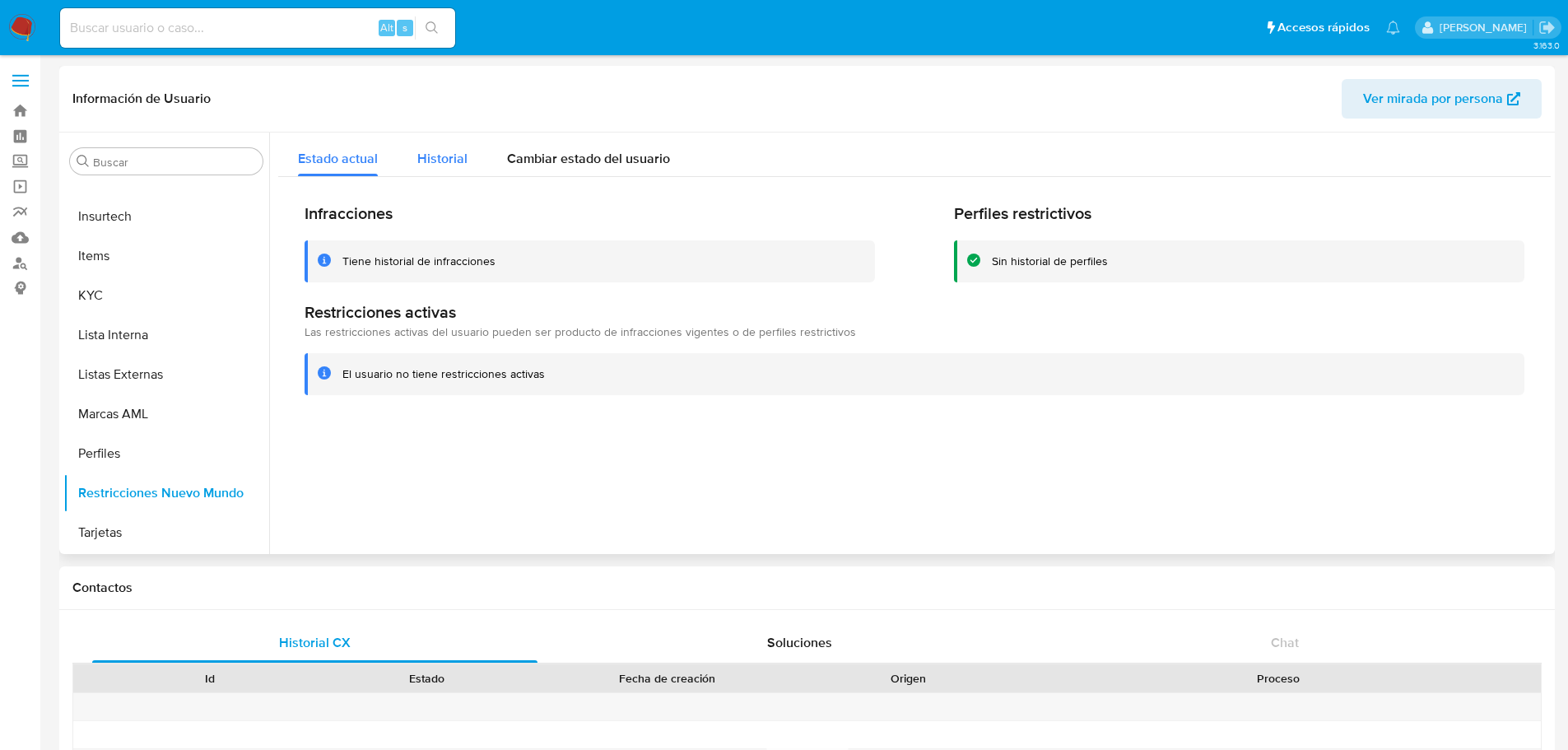
click at [404, 137] on button "Historial" at bounding box center [442, 154] width 90 height 44
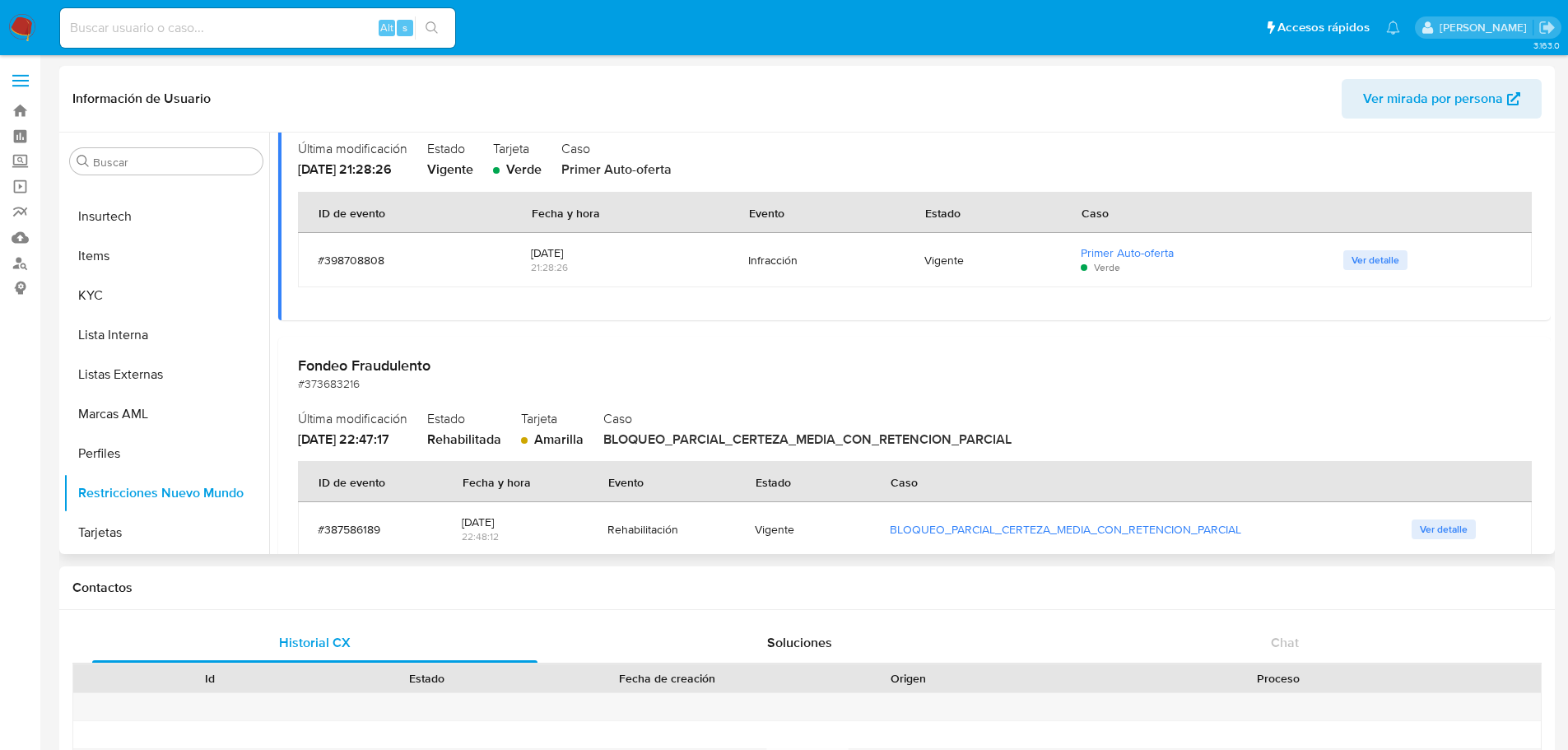
scroll to position [247, 0]
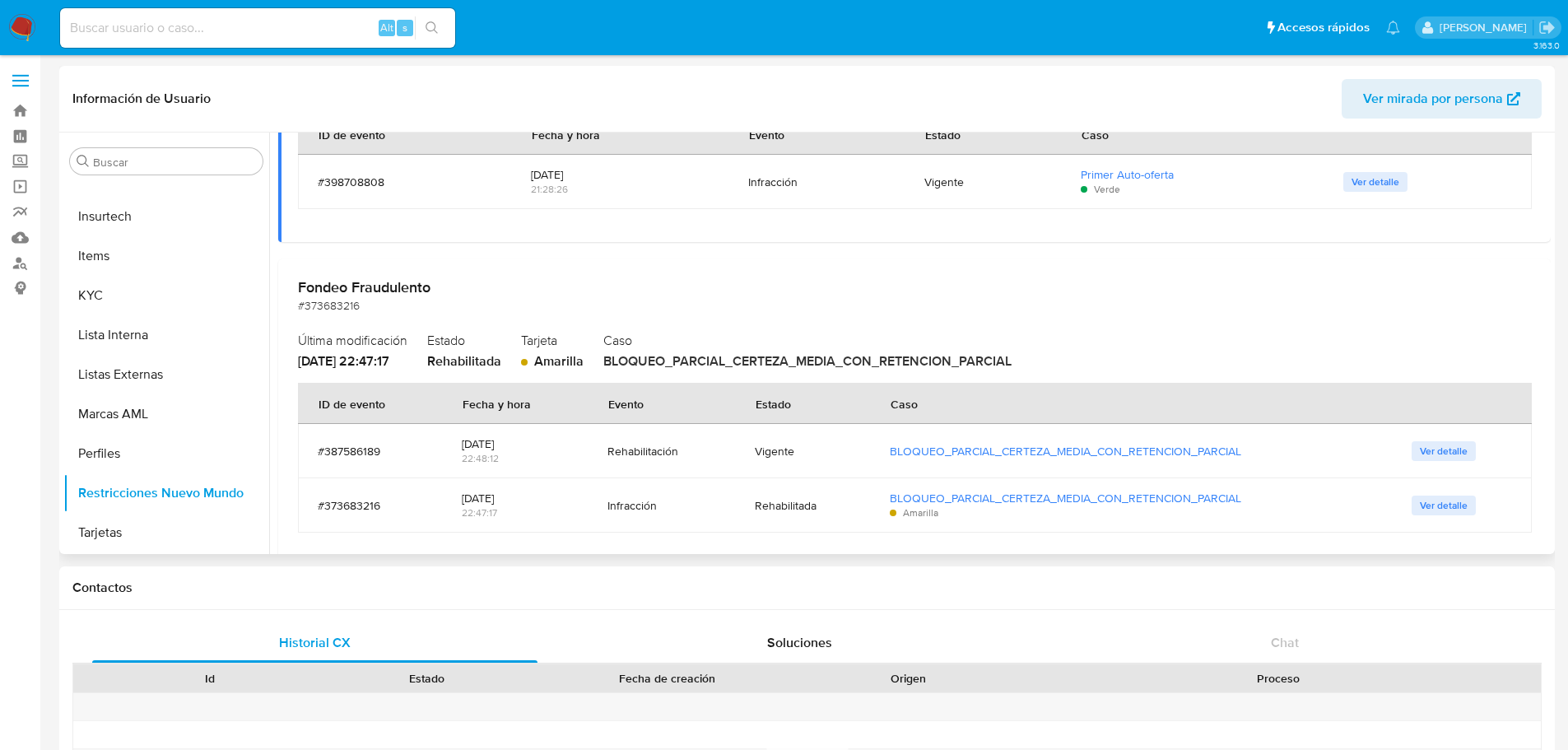
drag, startPoint x: 1057, startPoint y: 363, endPoint x: 526, endPoint y: 371, distance: 531.1
click at [525, 369] on div "Última modificación 11/08/2024 - 22:47:17 Estado Rehabilitada Tarjeta Amarilla …" at bounding box center [914, 349] width 1233 height 43
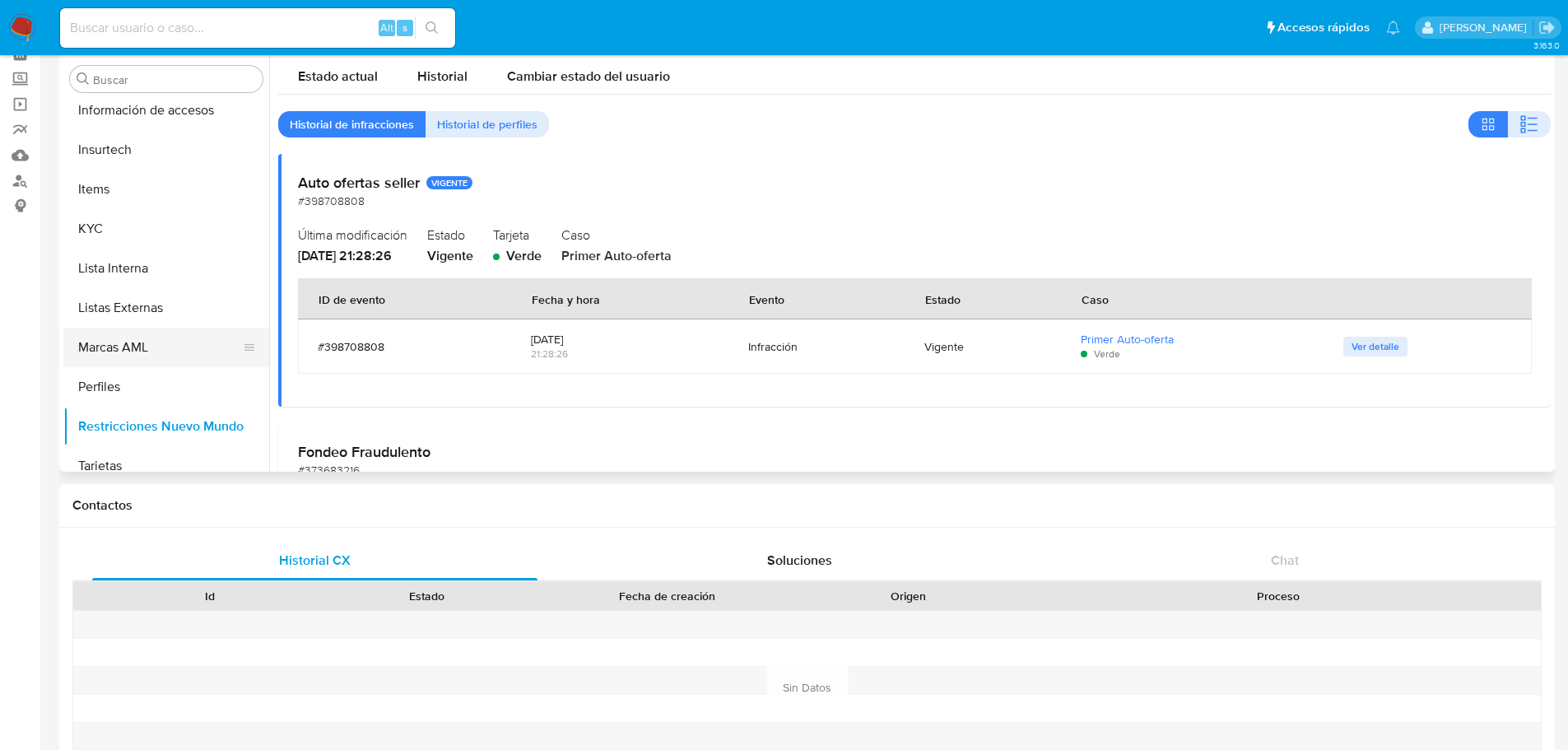
scroll to position [814, 0]
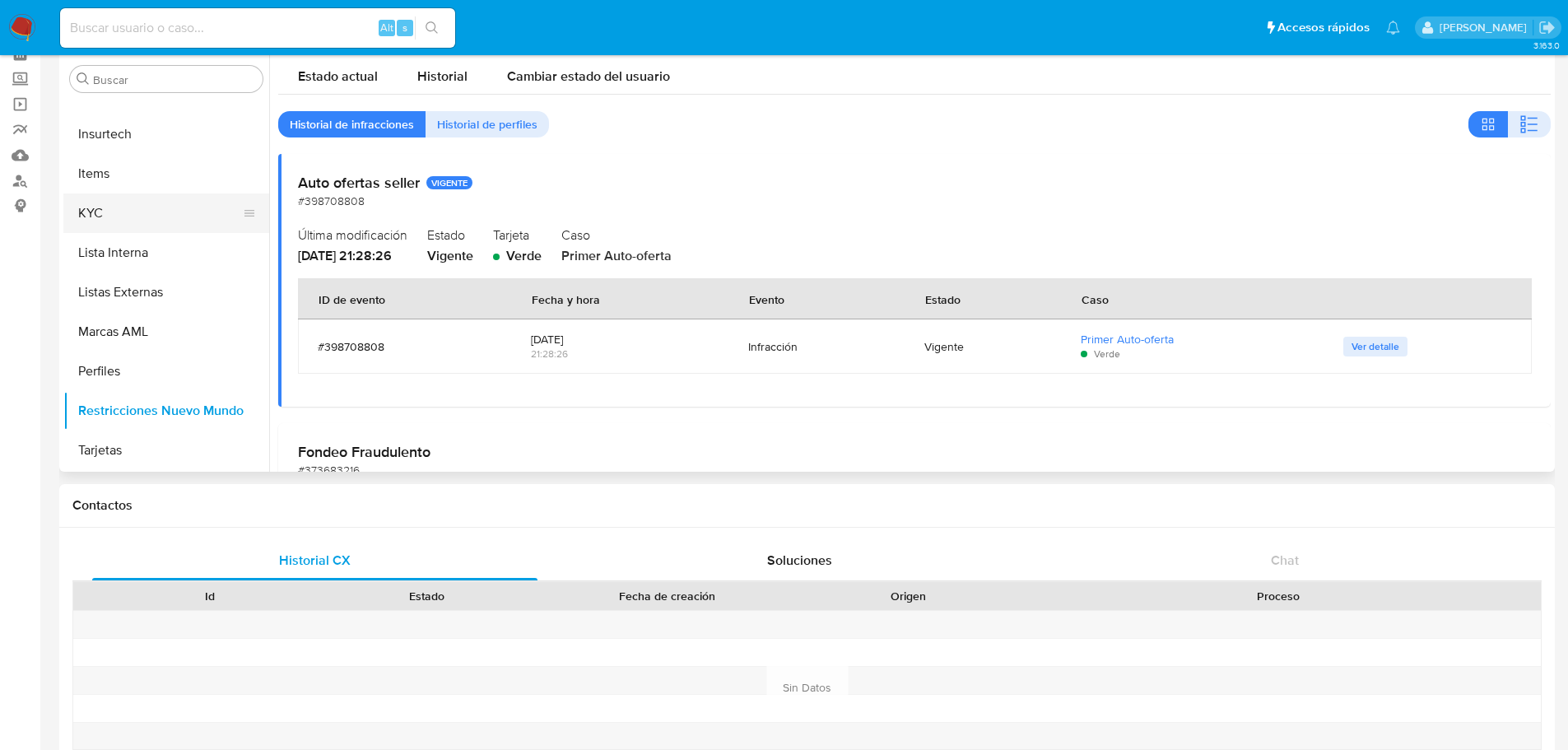
click at [110, 221] on button "KYC" at bounding box center [159, 213] width 193 height 39
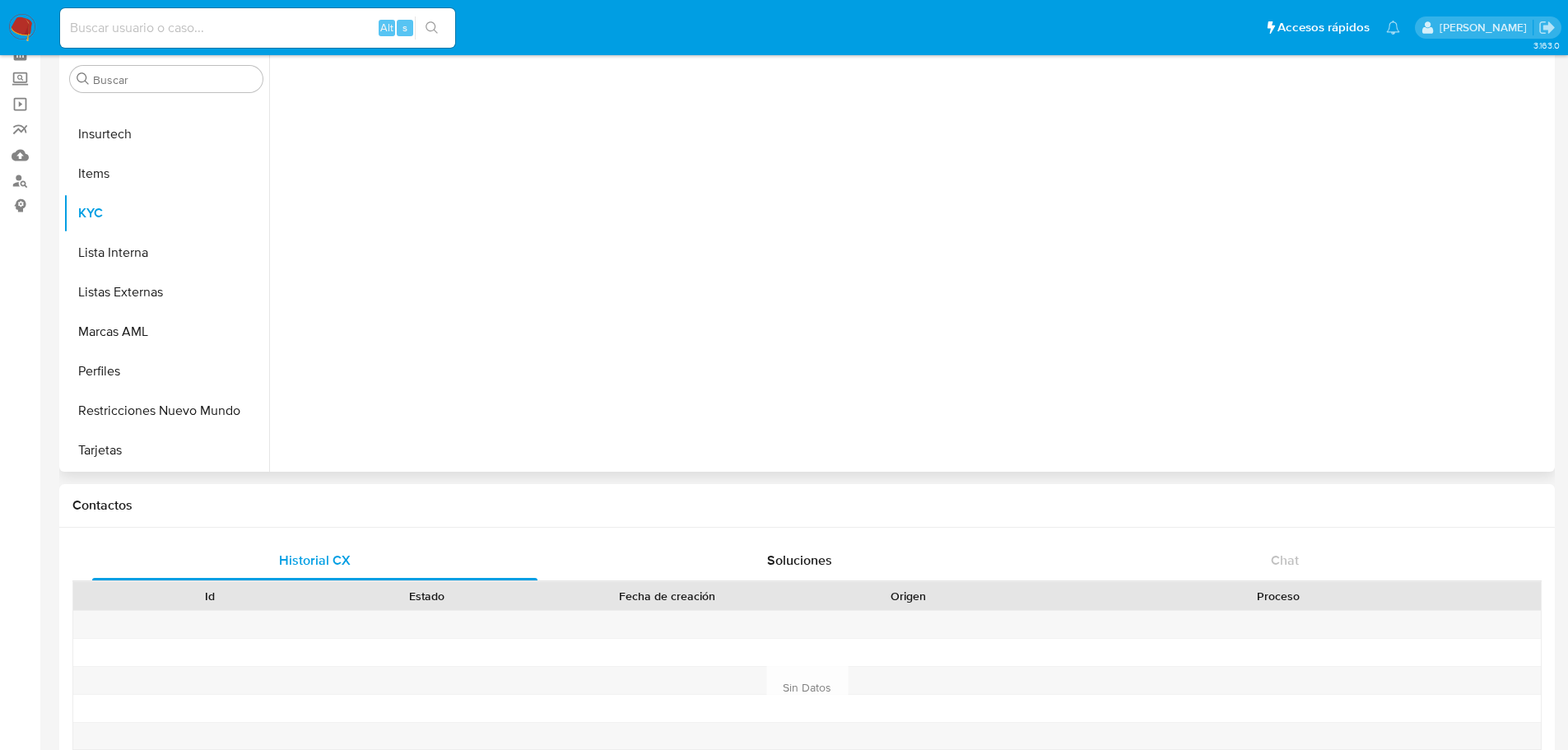
scroll to position [0, 0]
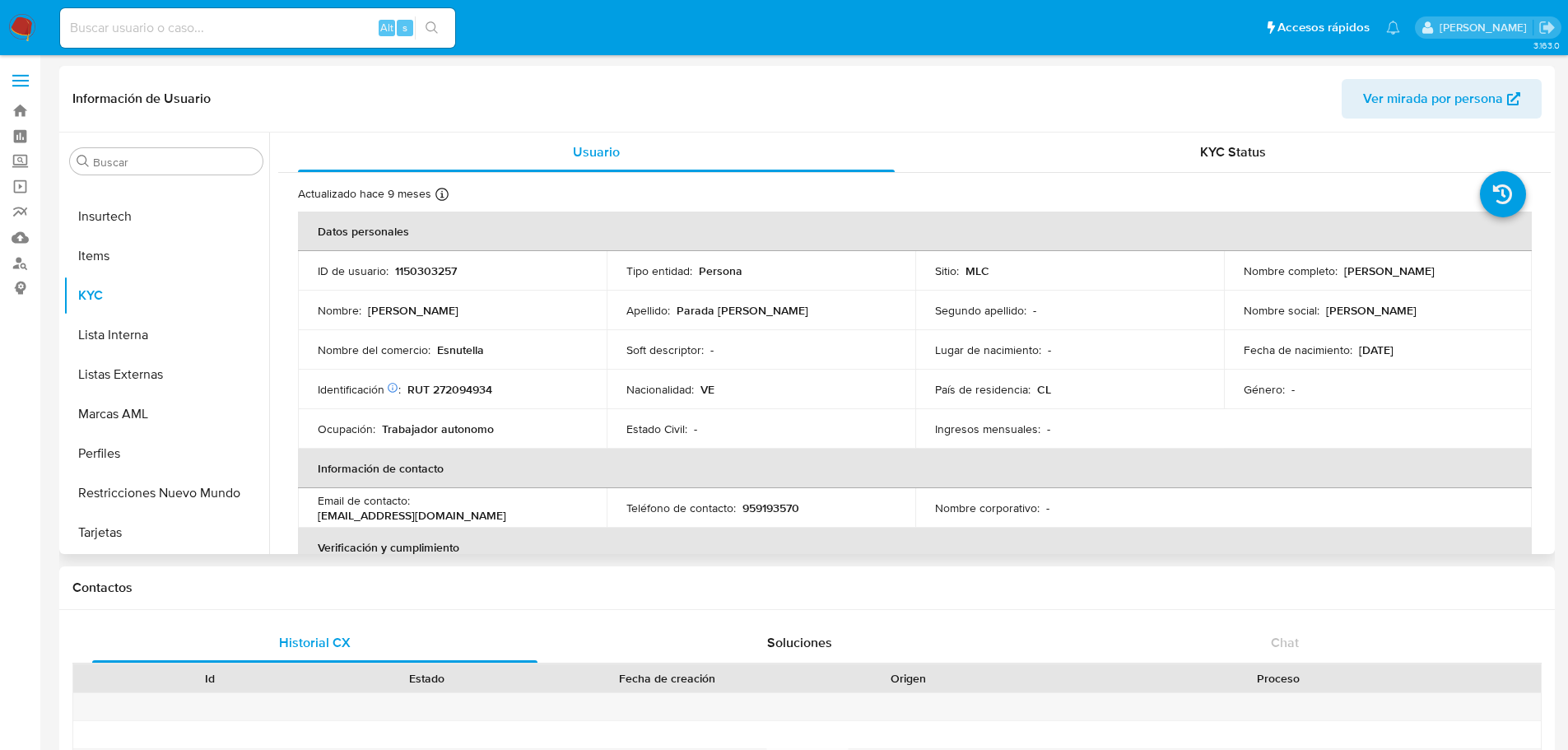
click at [420, 429] on p "Trabajador autonomo" at bounding box center [438, 429] width 112 height 15
drag, startPoint x: 1342, startPoint y: 268, endPoint x: 1502, endPoint y: 280, distance: 160.4
click at [1502, 280] on td "Nombre completo : Jose Angel Parada Llamozas" at bounding box center [1379, 271] width 308 height 39
click at [1435, 272] on p "Jose Angel Parada Llamozas" at bounding box center [1390, 270] width 91 height 15
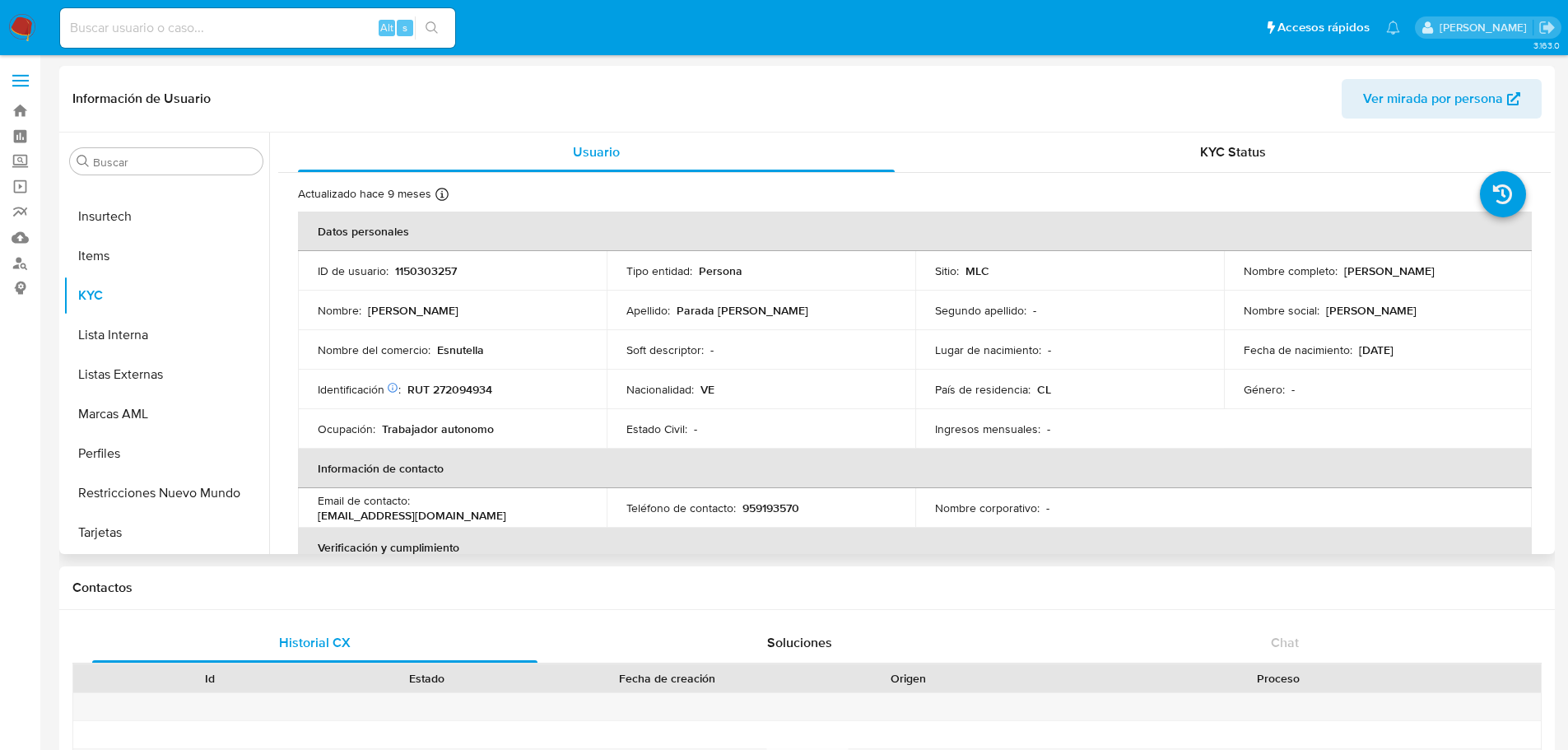
drag, startPoint x: 1338, startPoint y: 271, endPoint x: 1517, endPoint y: 280, distance: 179.2
click at [1517, 280] on td "Nombre completo : Jose Angel Parada Llamozas" at bounding box center [1379, 271] width 308 height 39
copy p "Jose Angel Parada Llamozas"
click at [471, 393] on p "RUT 272094934" at bounding box center [450, 389] width 85 height 15
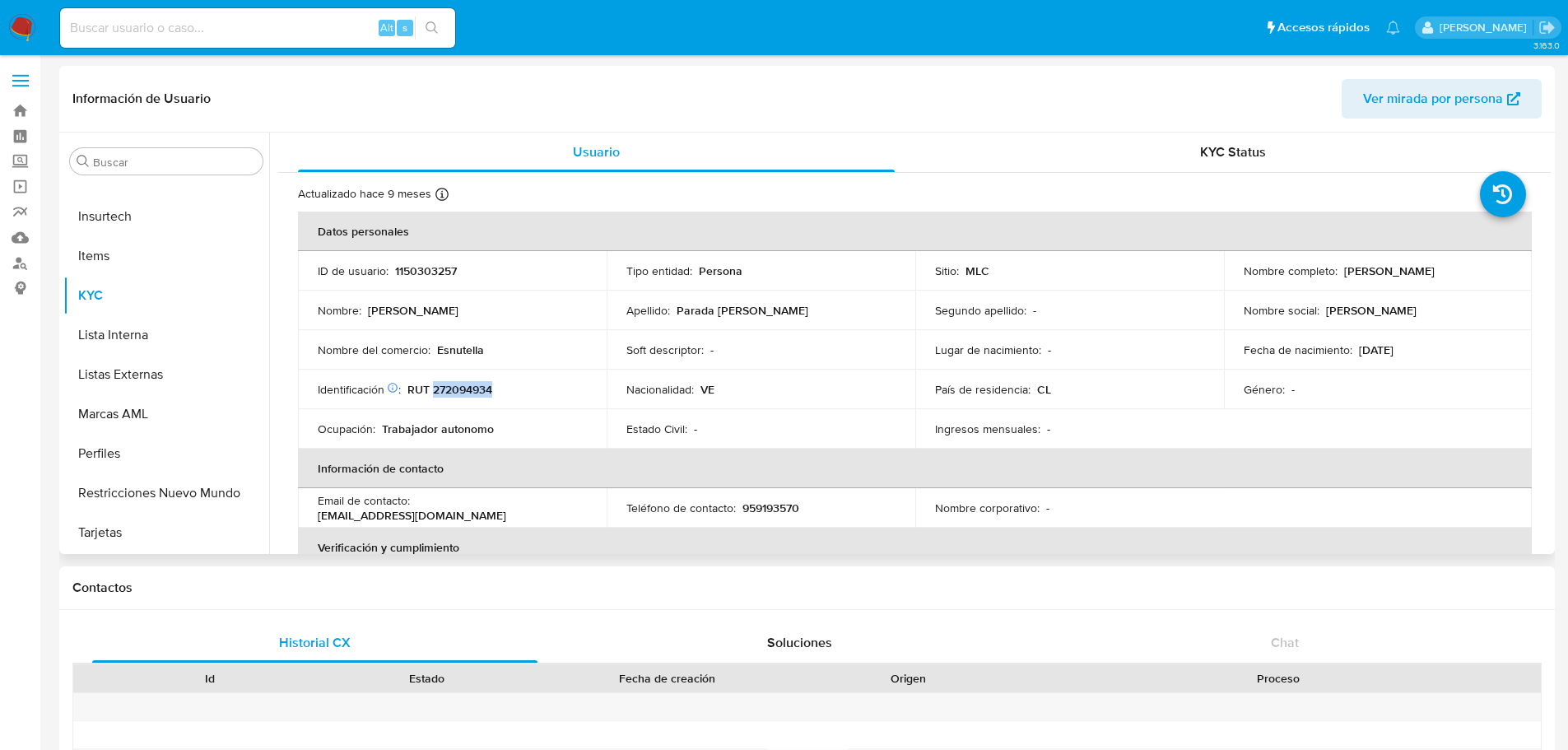
copy p "272094934"
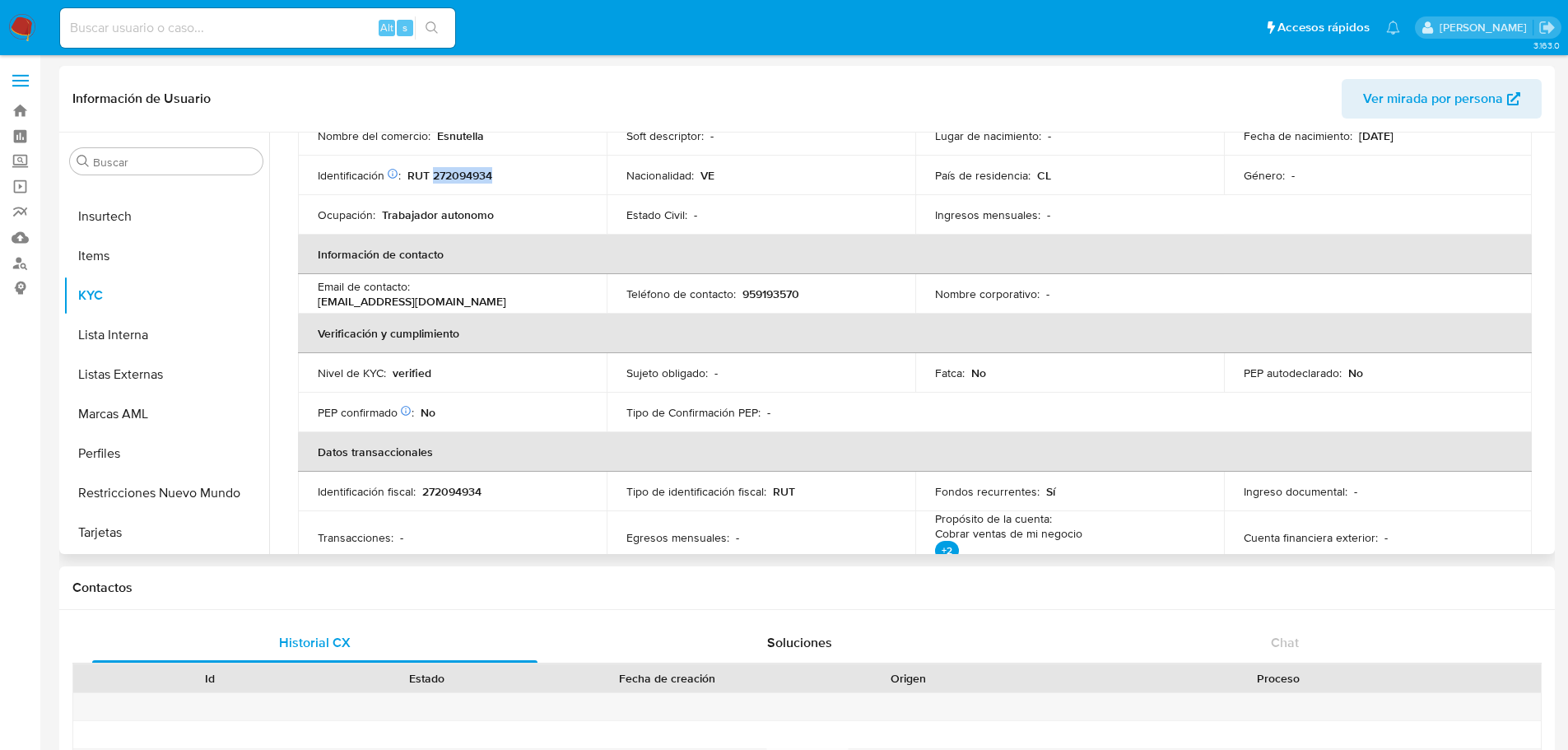
scroll to position [165, 0]
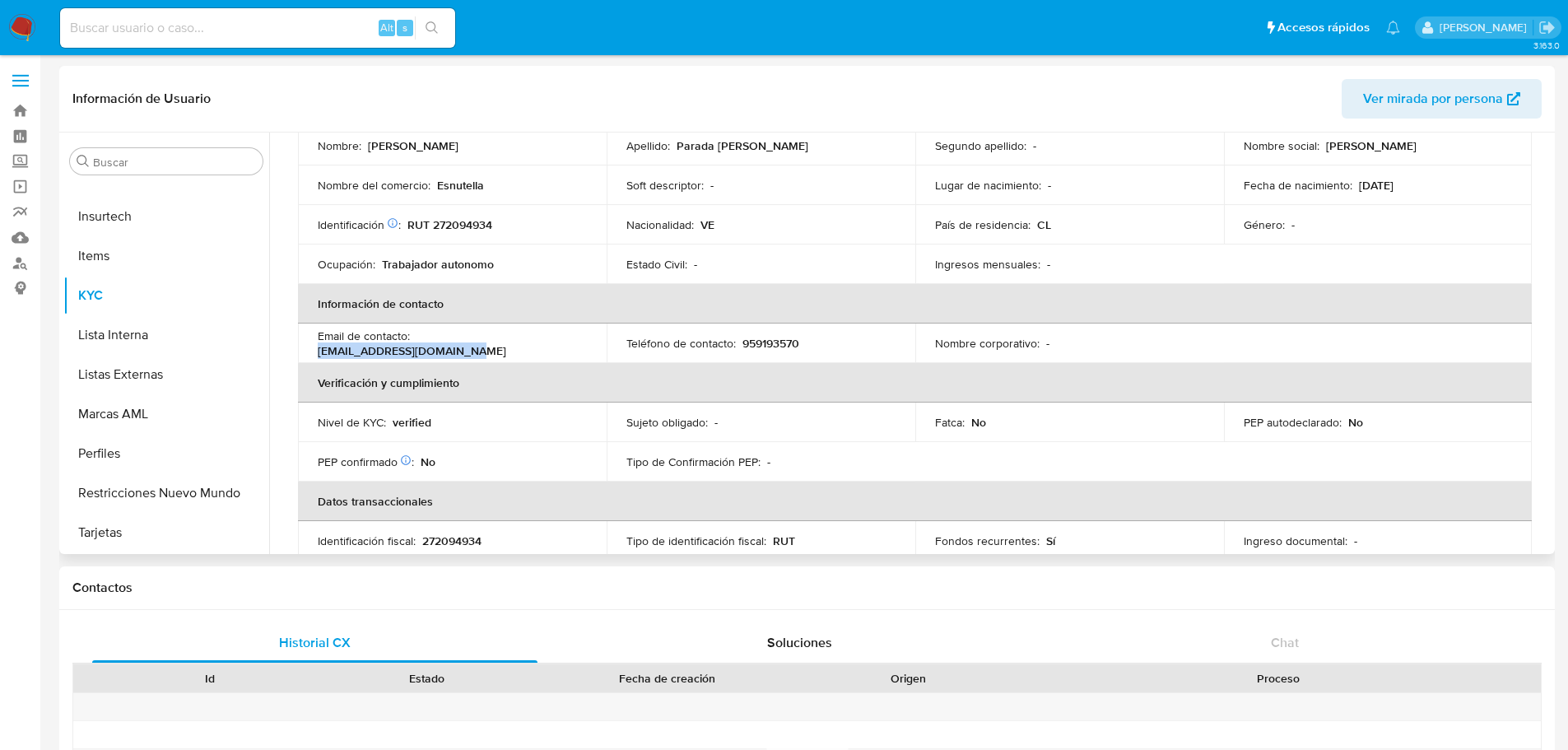
drag, startPoint x: 417, startPoint y: 345, endPoint x: 569, endPoint y: 351, distance: 152.1
click at [569, 351] on td "Email de contacto : esnutellasweets@gmail.com" at bounding box center [452, 344] width 308 height 39
copy p "esnutellasweets@gmail.com"
click at [765, 340] on p "959193570" at bounding box center [771, 343] width 57 height 15
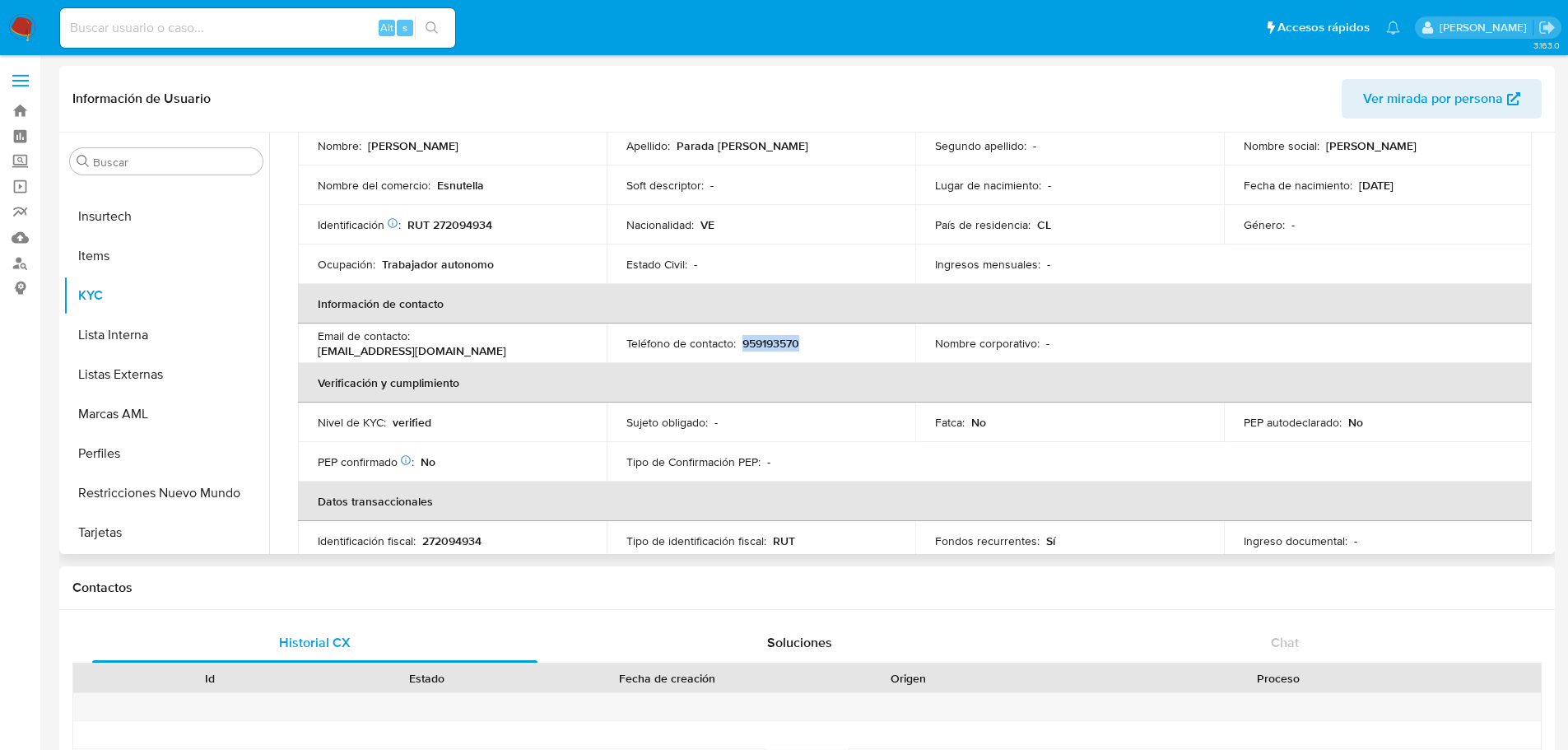
copy p "959193570"
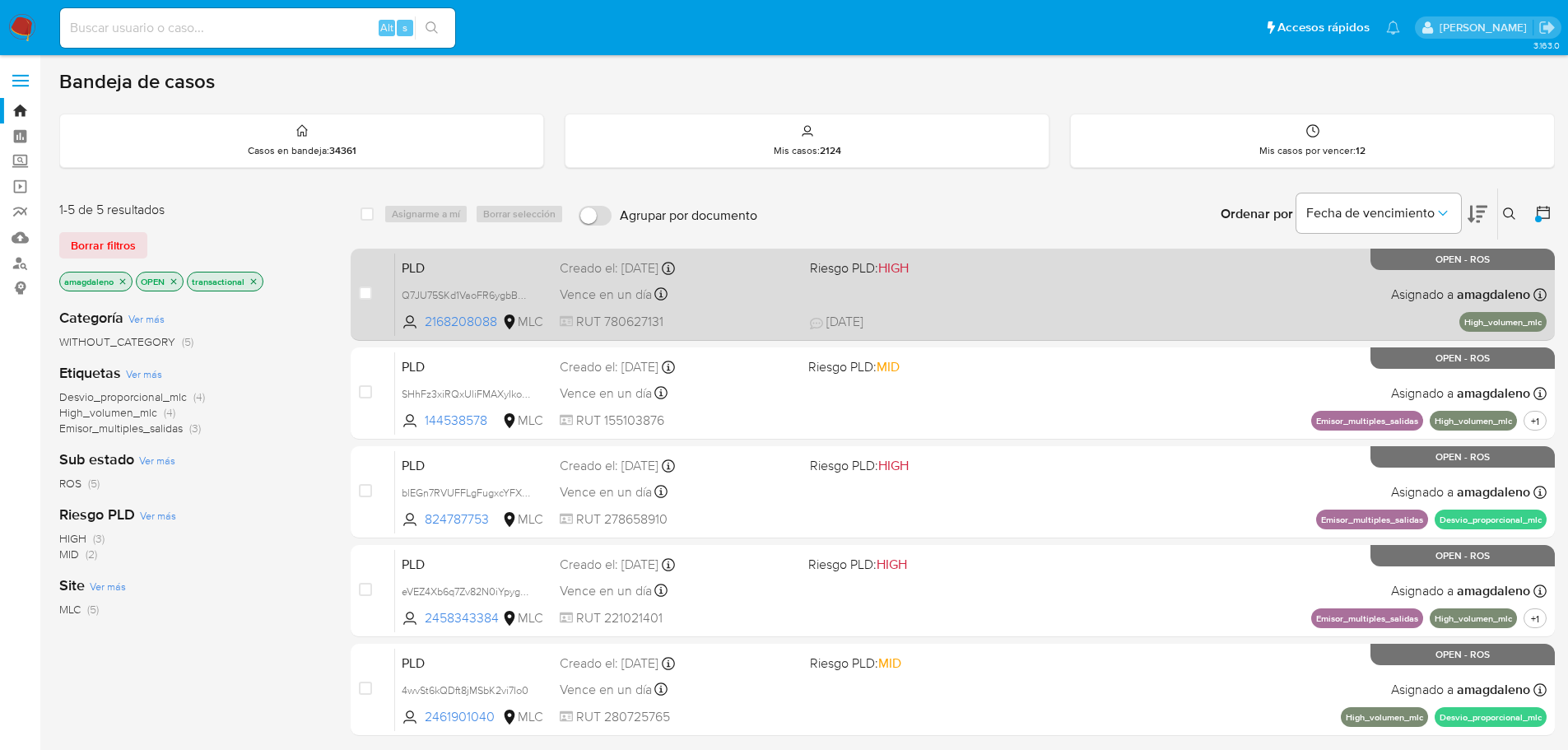
scroll to position [6, 0]
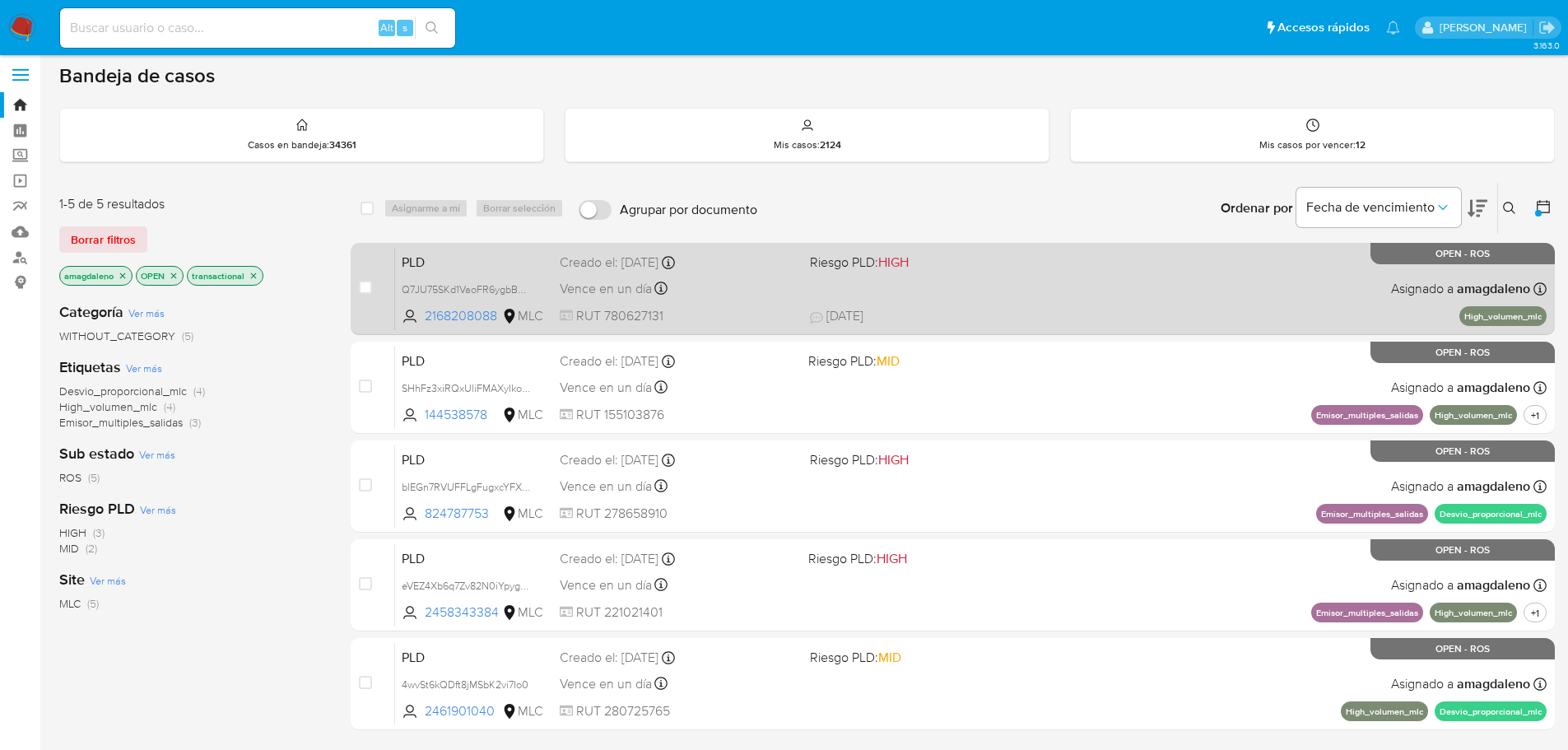
click at [747, 279] on div "Vence en un día Vence el [DATE] 16:07:24" at bounding box center [678, 289] width 237 height 22
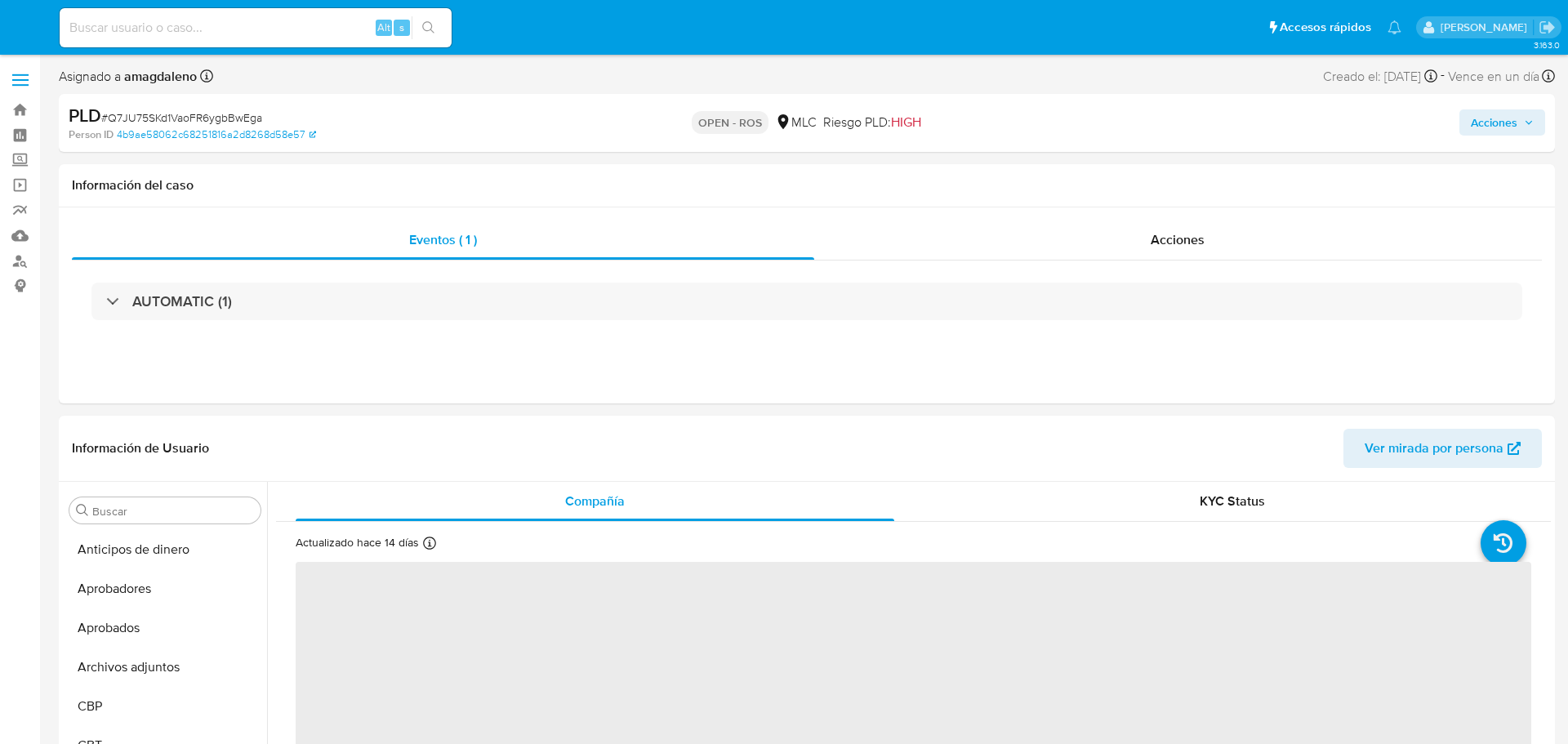
select select "10"
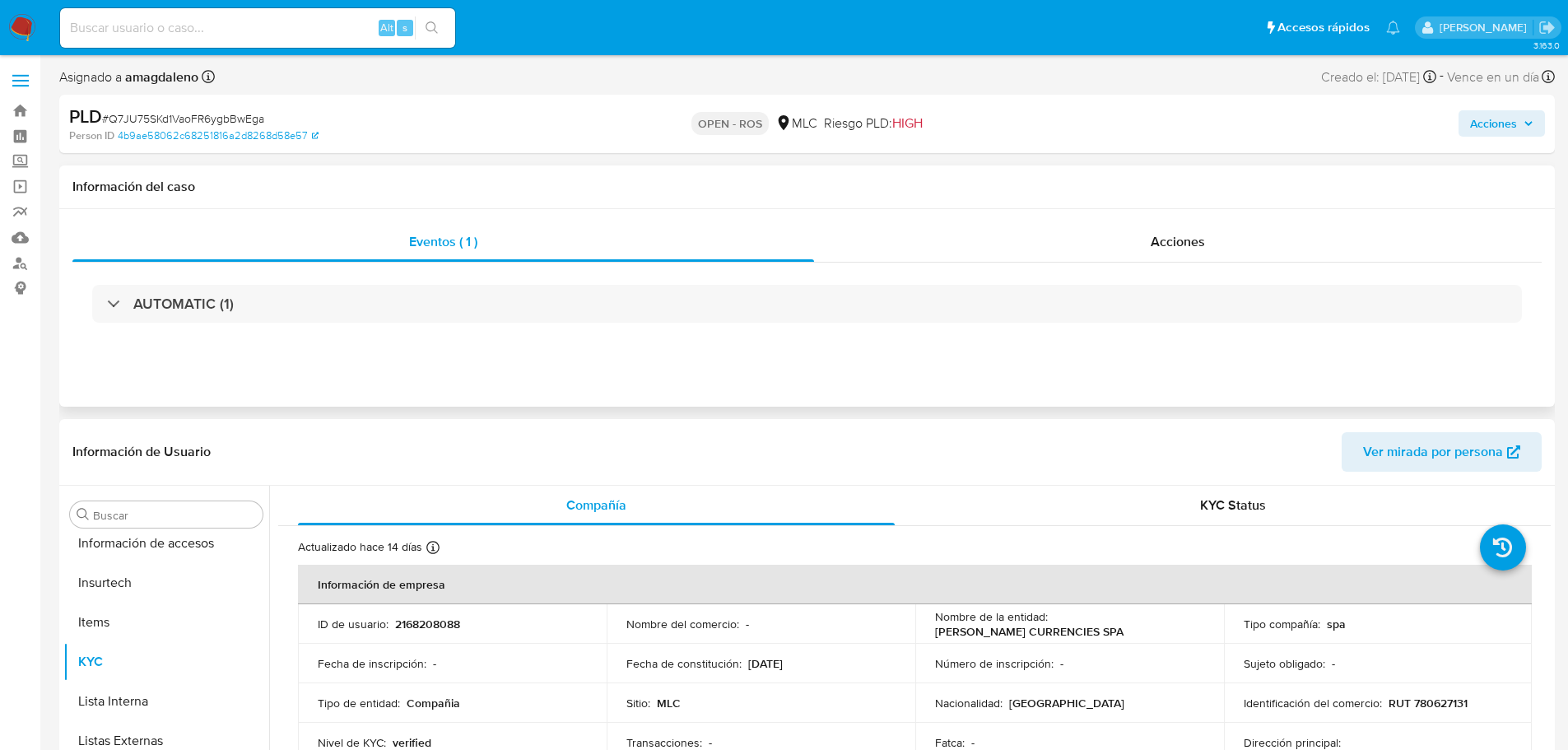
scroll to position [814, 0]
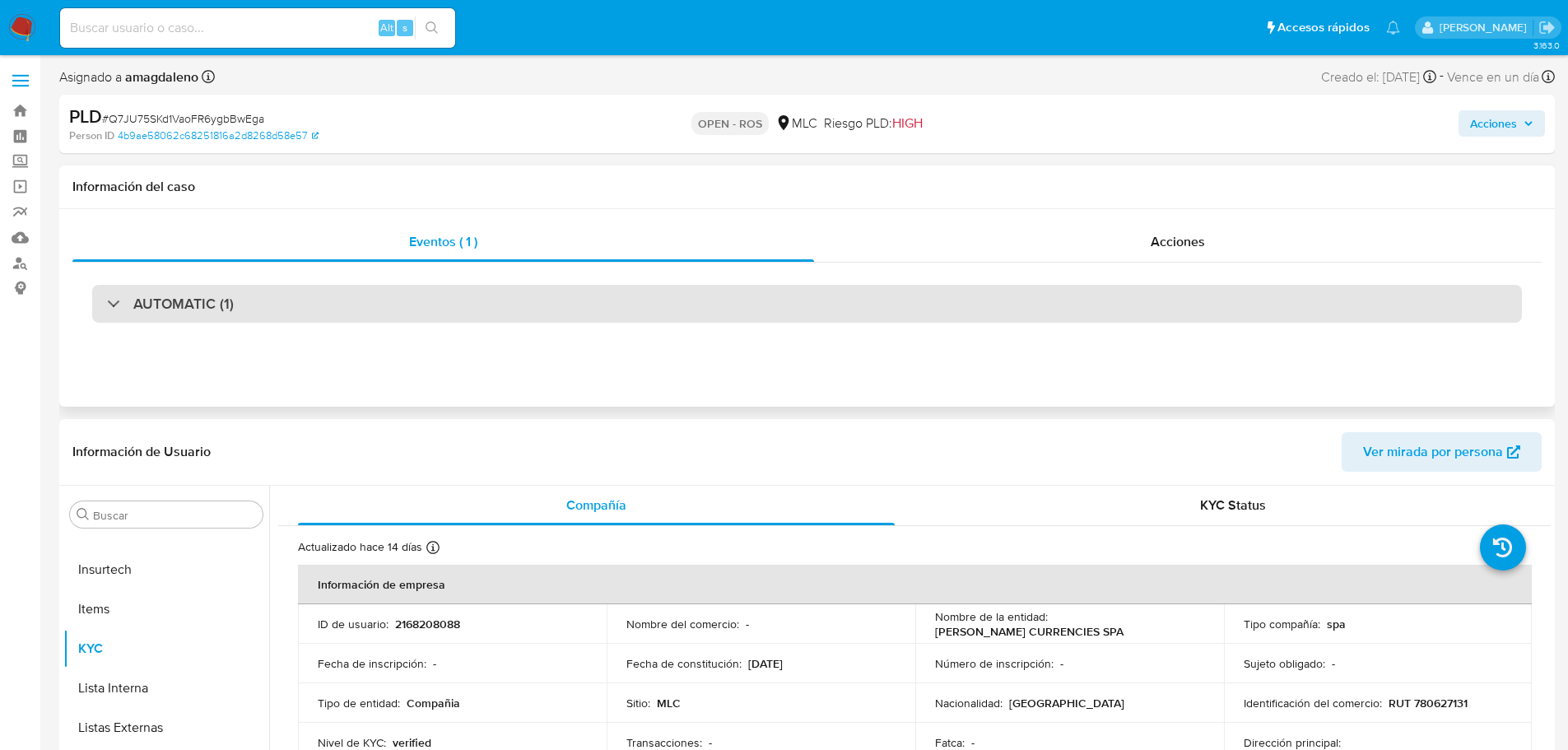
click at [691, 299] on div "AUTOMATIC (1)" at bounding box center [807, 303] width 1430 height 38
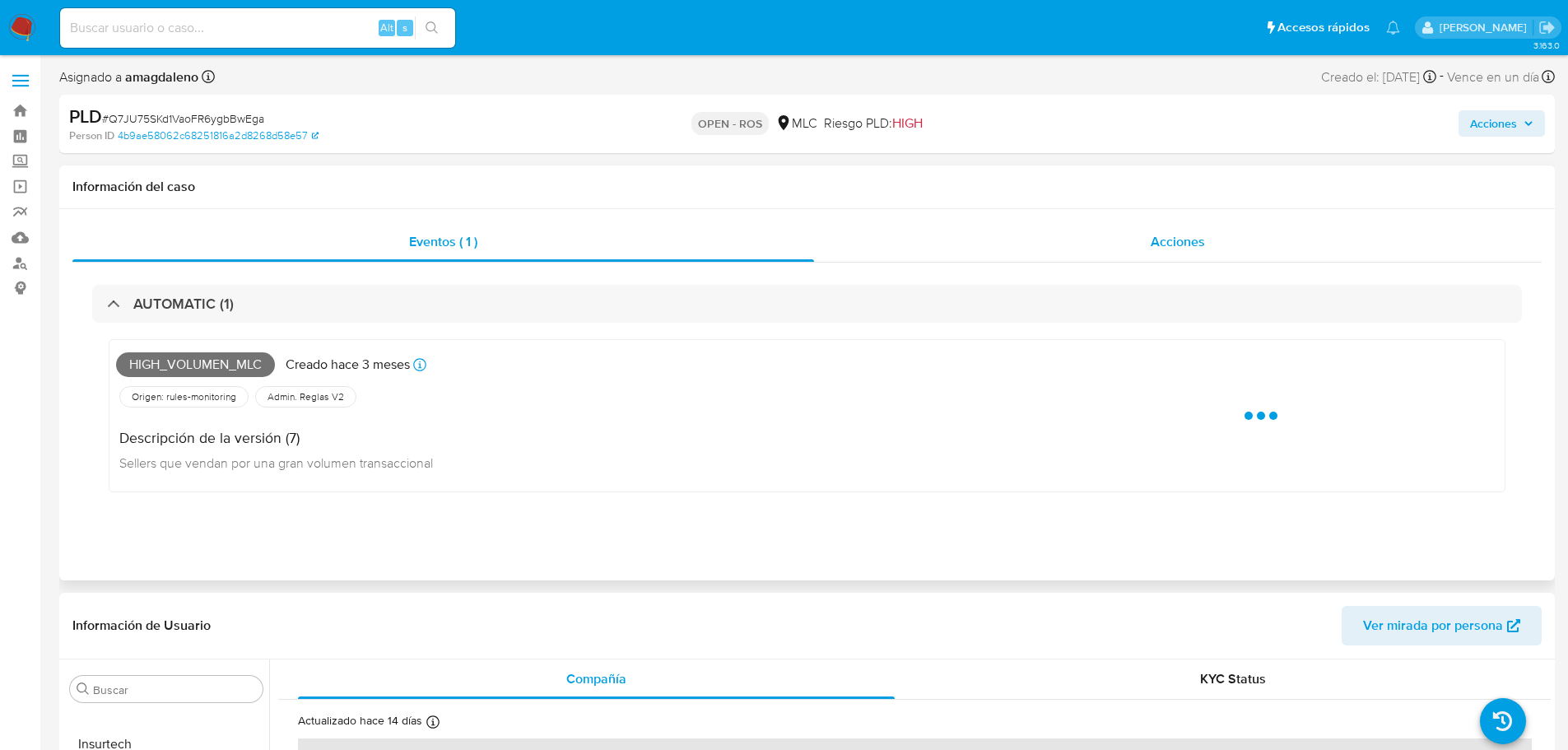
click at [929, 248] on div "Acciones" at bounding box center [1177, 242] width 727 height 39
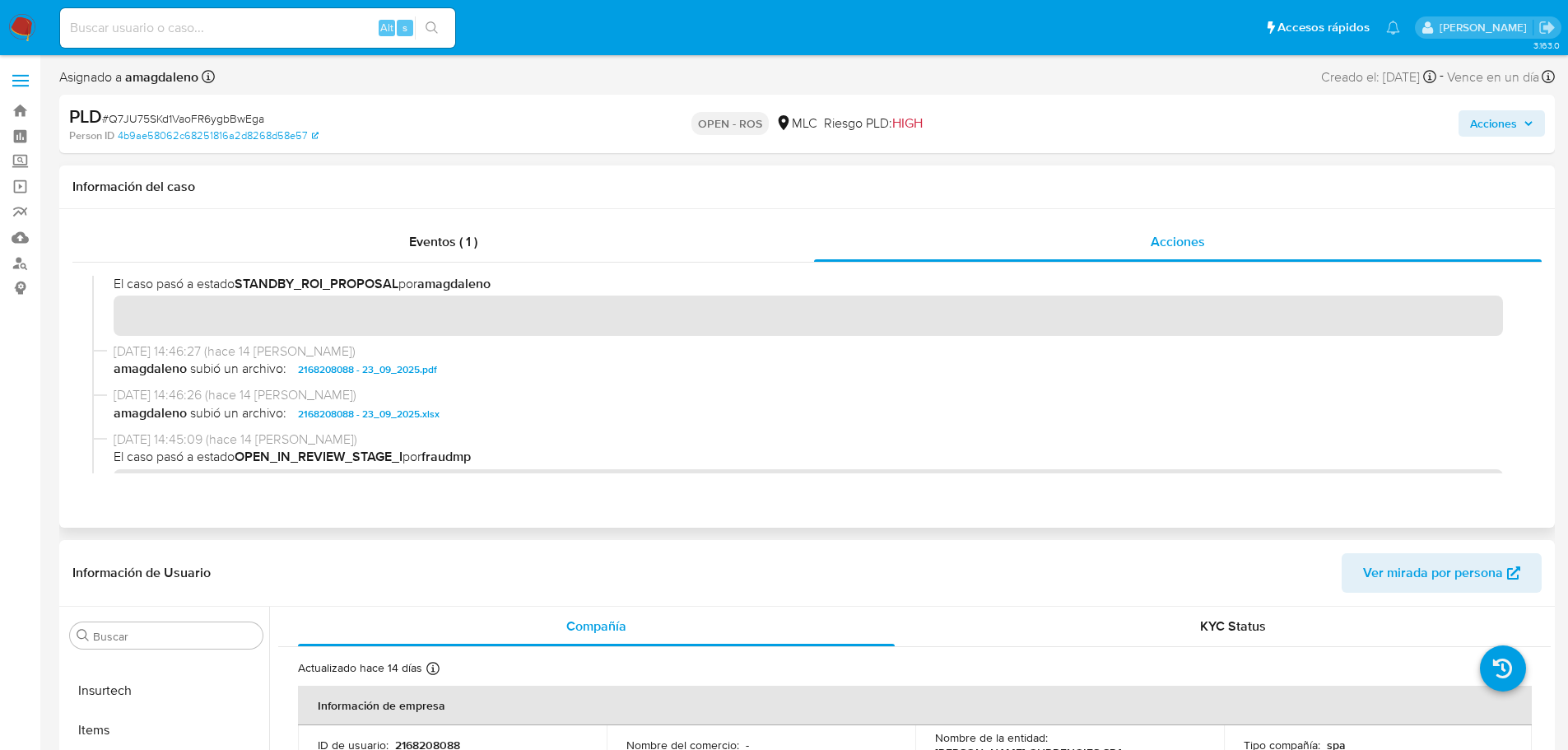
scroll to position [577, 0]
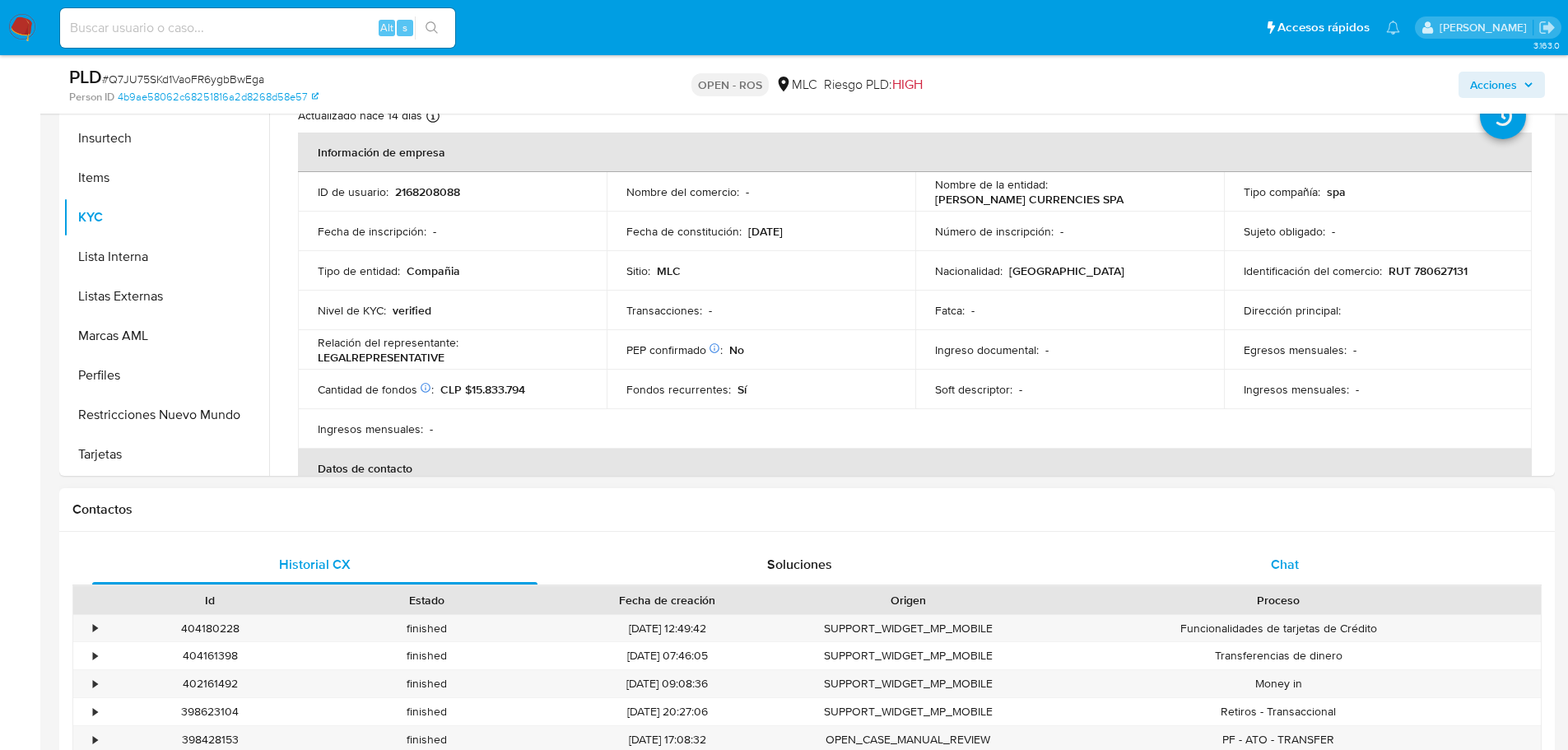
click at [1265, 561] on div "Chat" at bounding box center [1284, 565] width 446 height 39
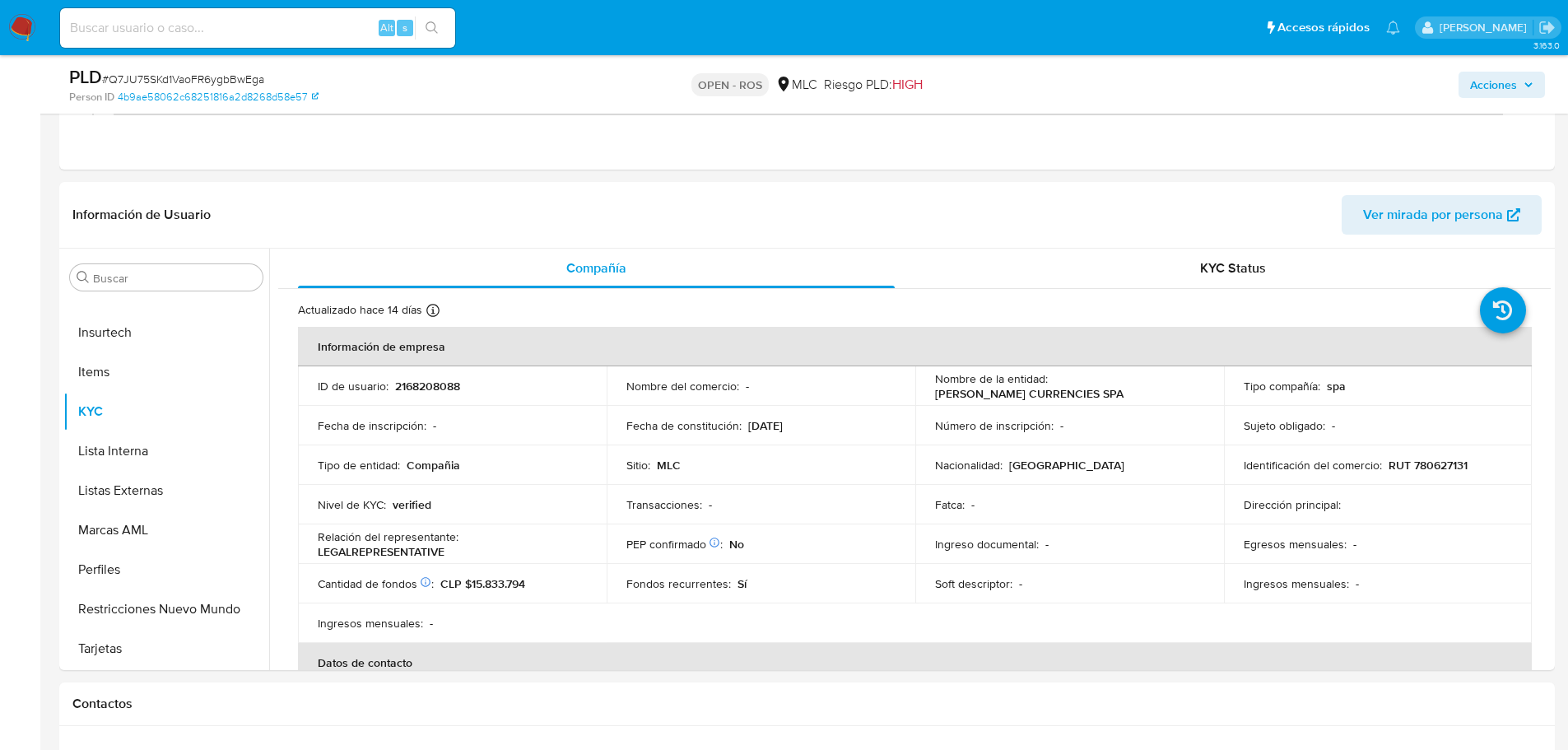
scroll to position [329, 0]
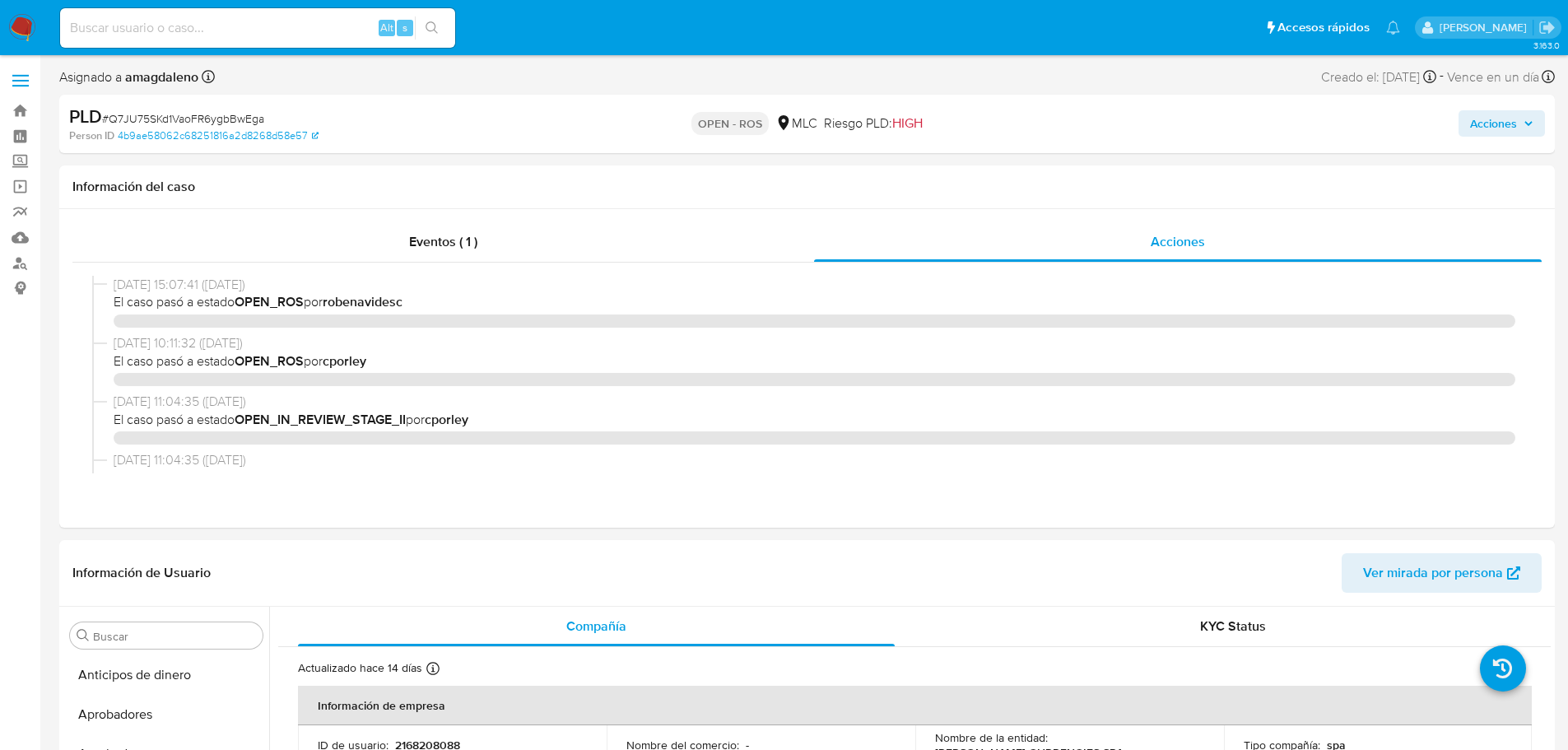
select select "10"
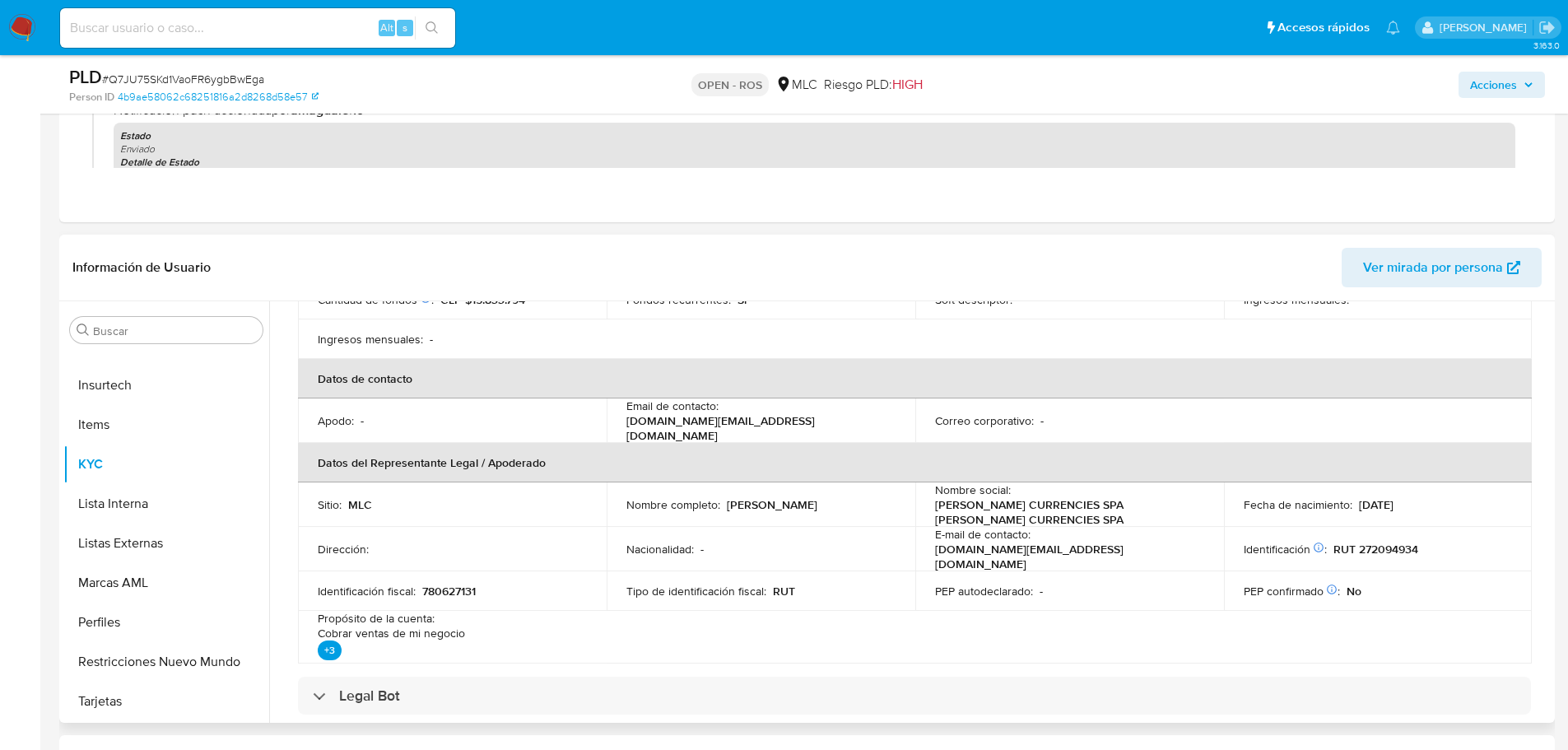
scroll to position [239, 0]
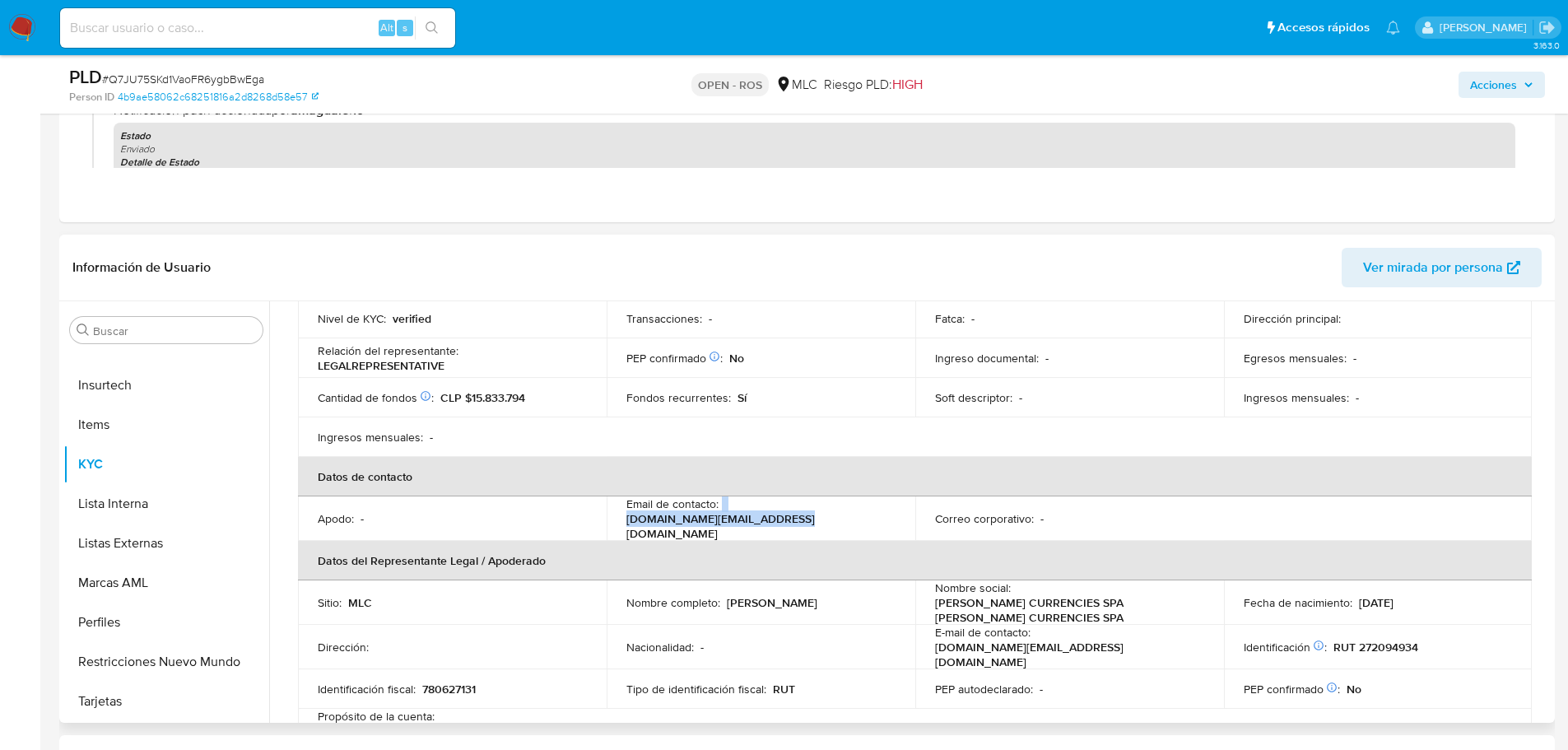
drag, startPoint x: 721, startPoint y: 516, endPoint x: 876, endPoint y: 517, distance: 155.0
click at [876, 517] on div "Email de contacto : [DOMAIN_NAME][EMAIL_ADDRESS][DOMAIN_NAME]" at bounding box center [761, 519] width 269 height 45
copy div "[DOMAIN_NAME][EMAIL_ADDRESS][DOMAIN_NAME]"
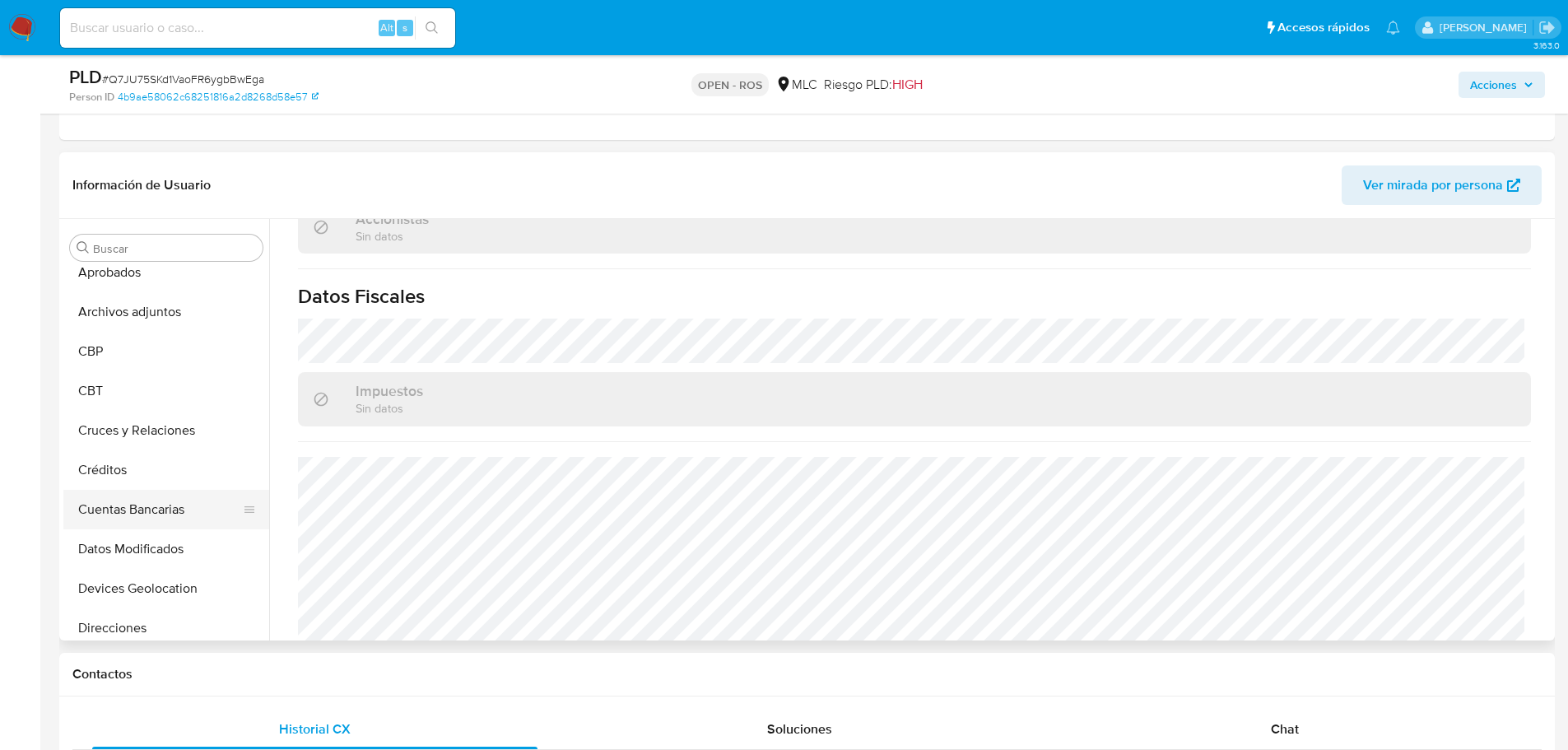
scroll to position [0, 0]
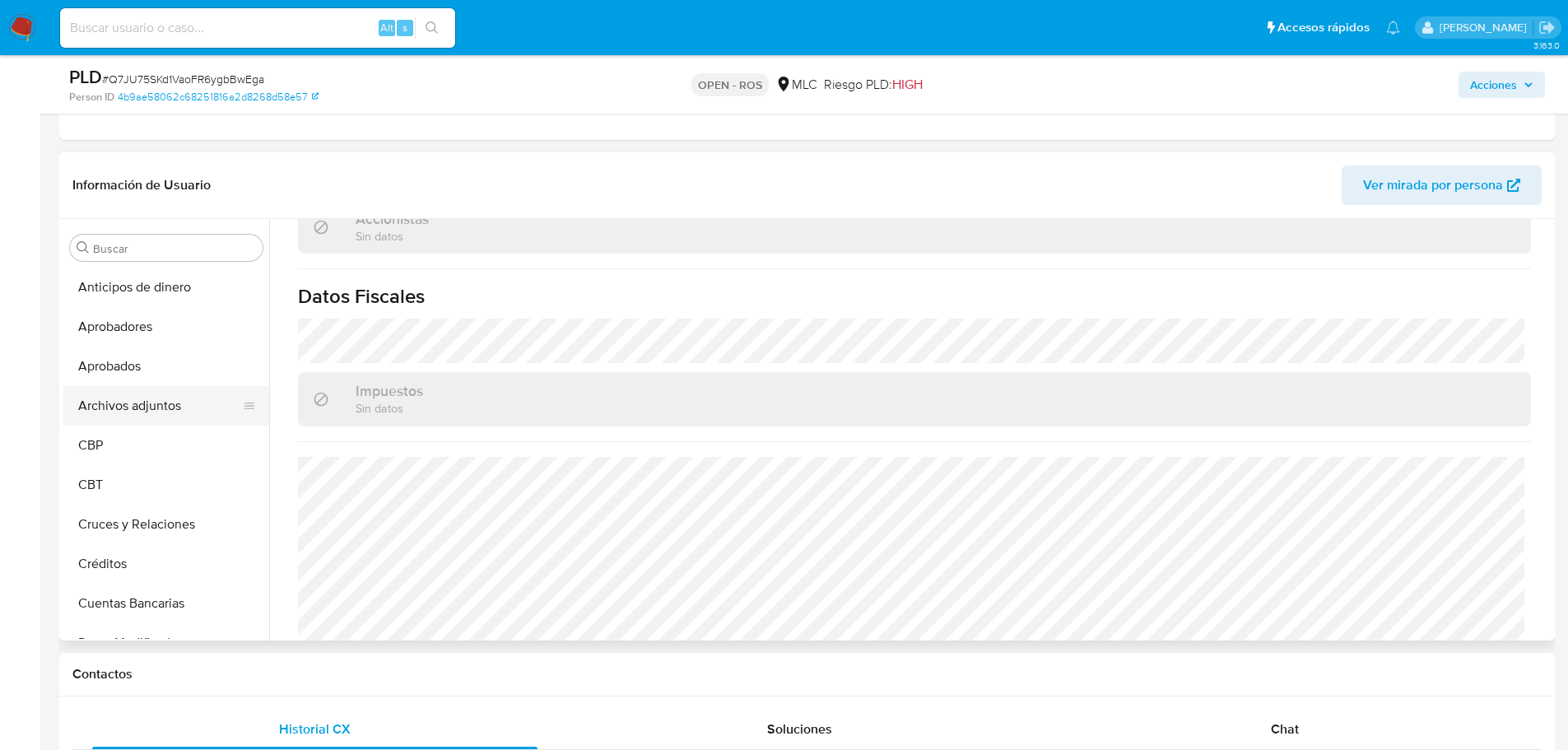
click at [162, 405] on button "Archivos adjuntos" at bounding box center [159, 406] width 193 height 39
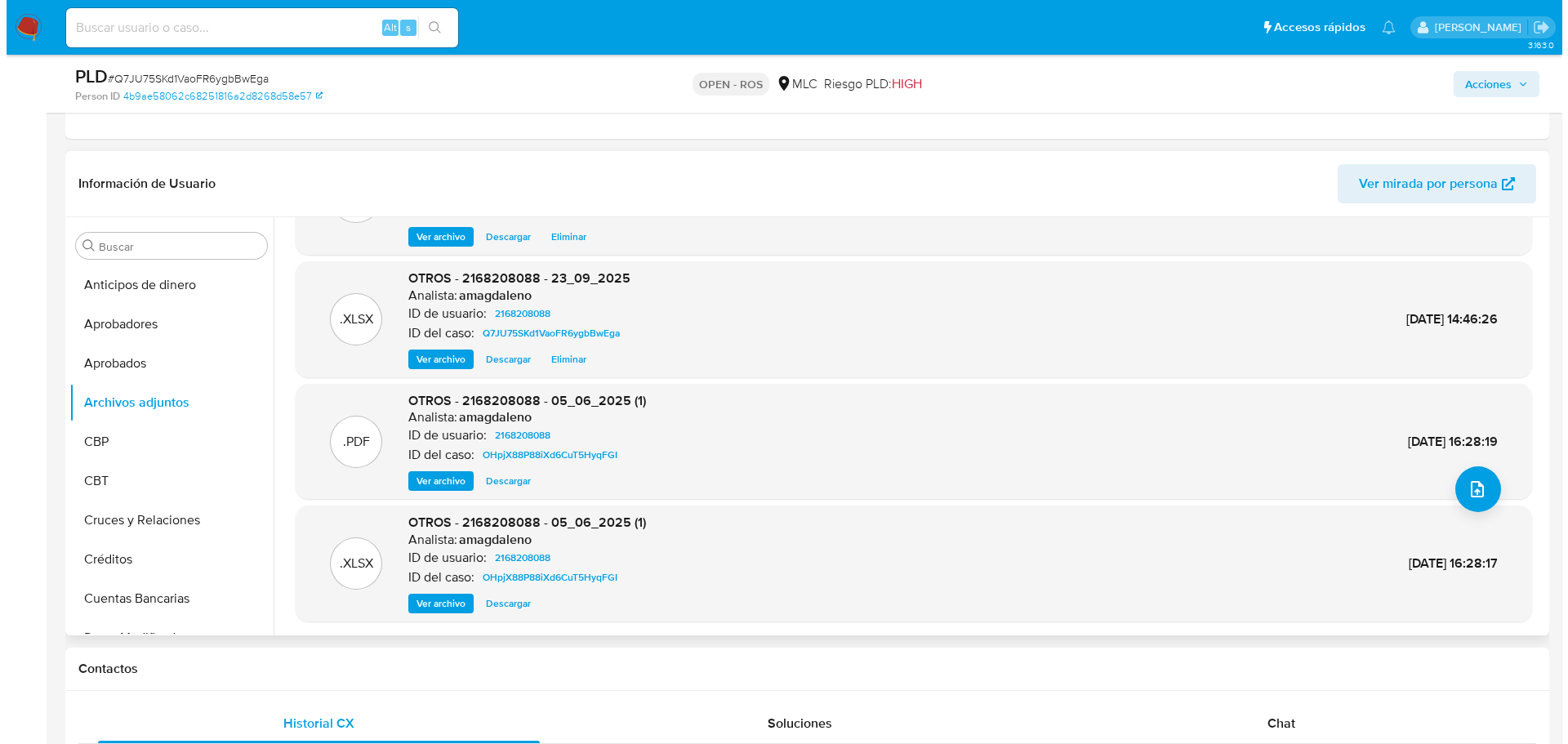
scroll to position [92, 0]
click at [1464, 508] on button "upload-file" at bounding box center [1471, 489] width 46 height 46
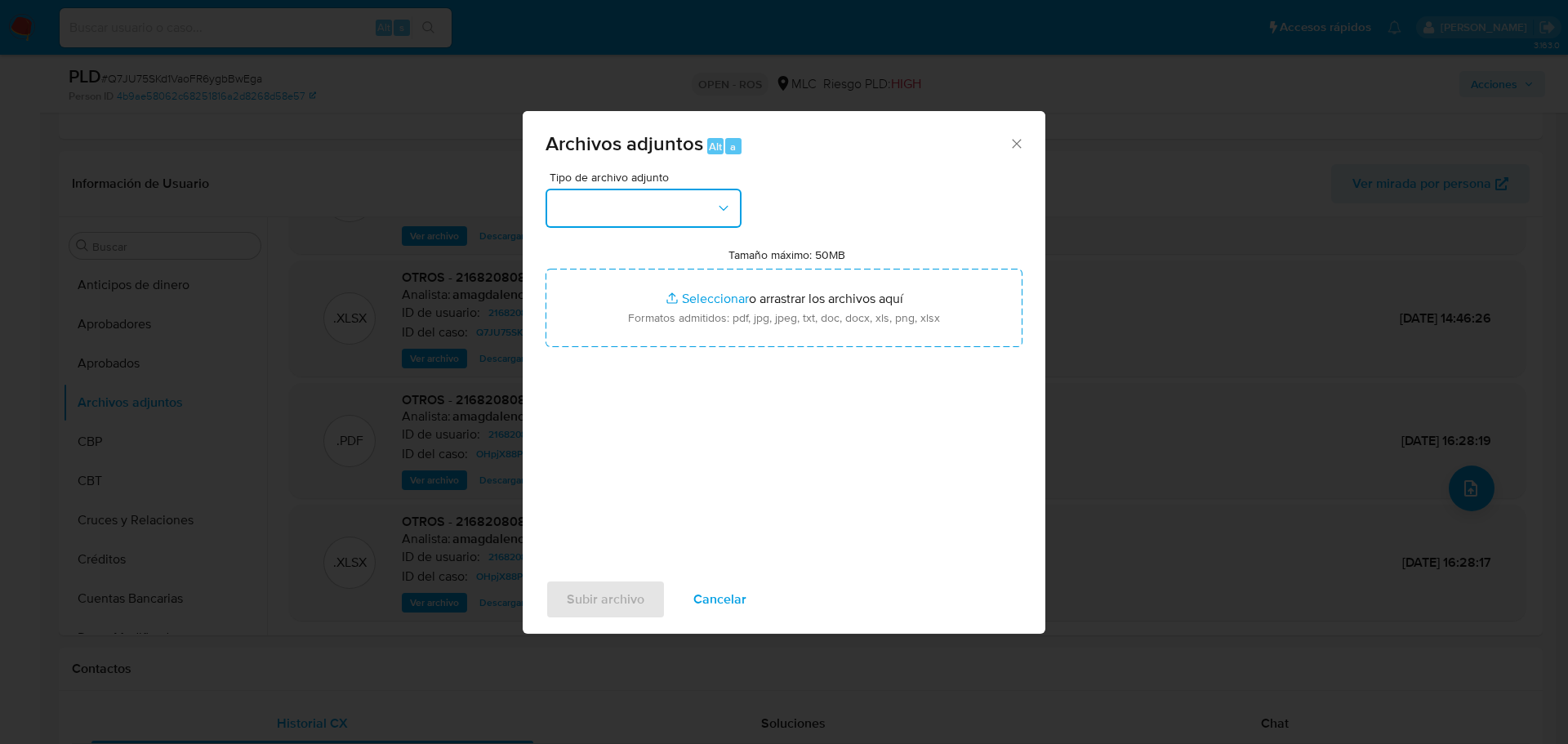
click at [645, 207] on button "button" at bounding box center [643, 208] width 196 height 39
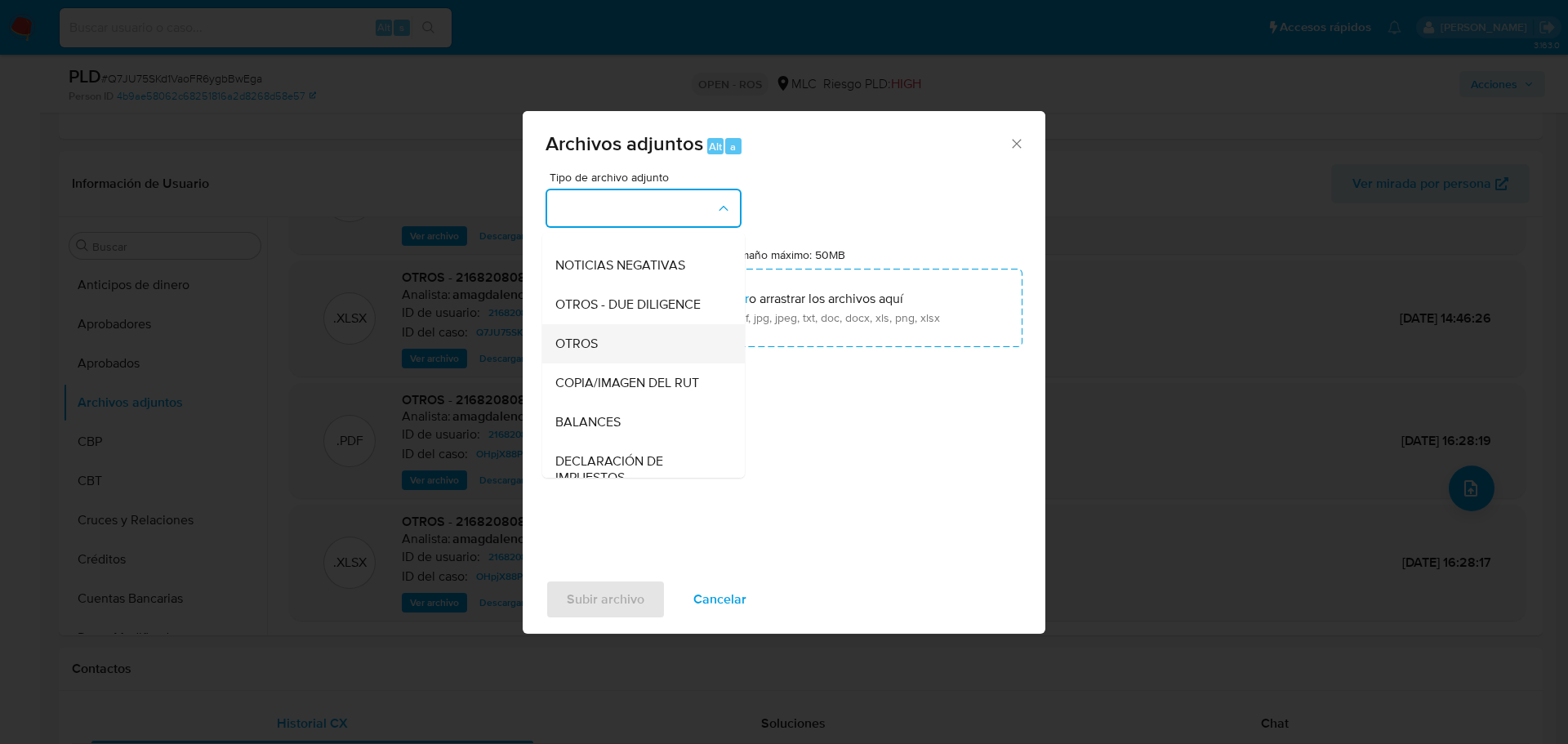
scroll to position [173, 0]
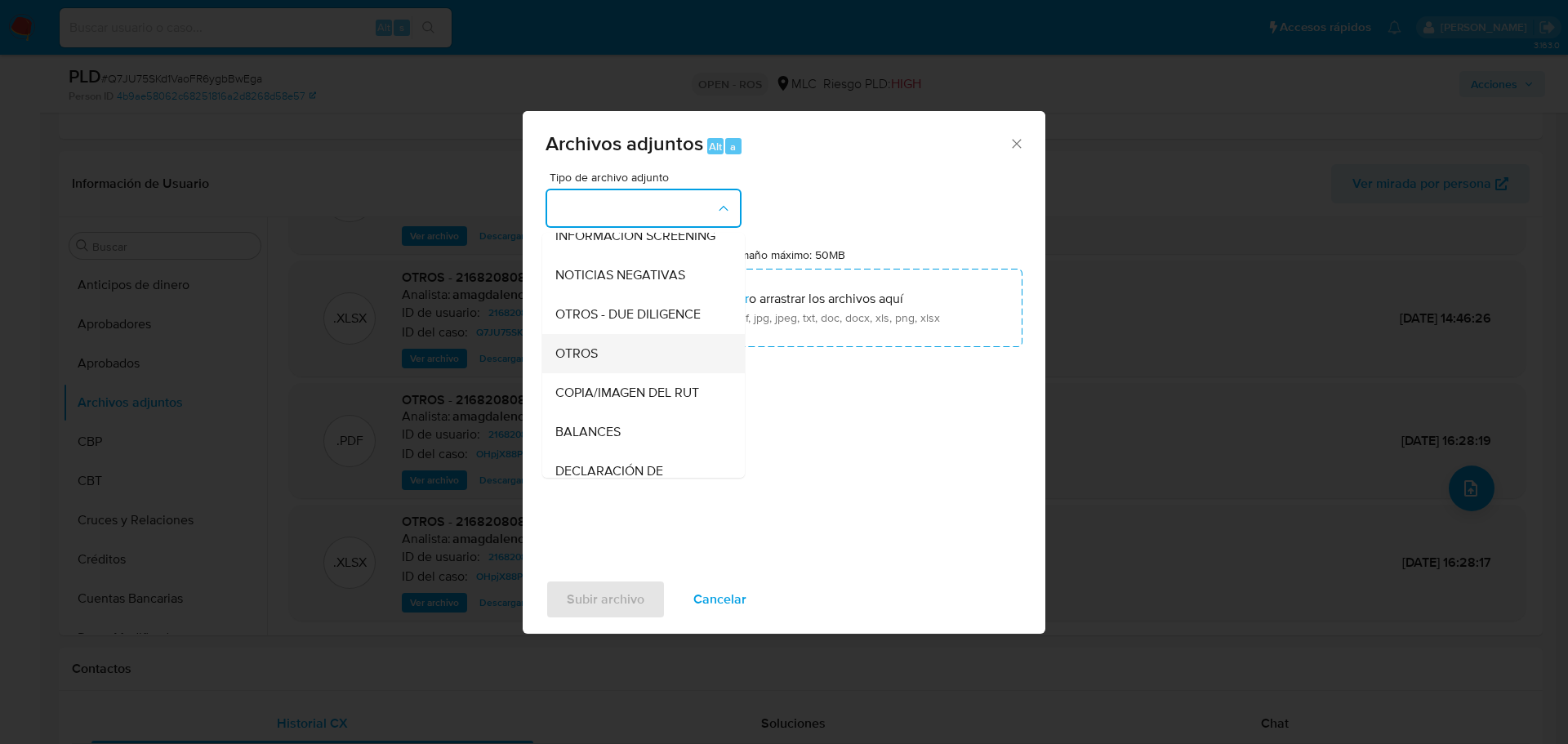
click at [630, 366] on div "OTROS" at bounding box center [638, 354] width 167 height 39
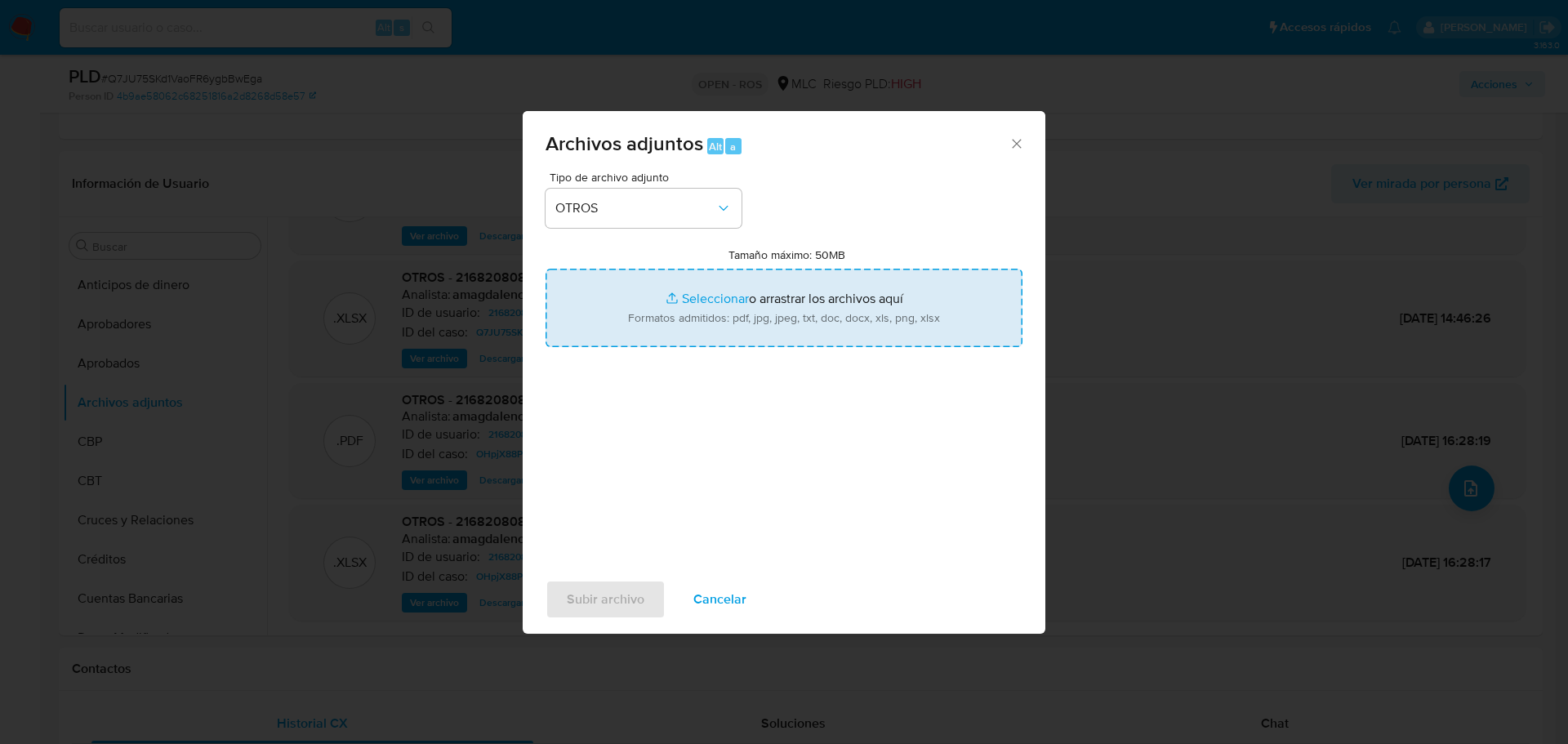
click at [710, 296] on input "Tamaño máximo: 50MB Seleccionar archivos" at bounding box center [784, 308] width 477 height 78
type input "C:\fakepath\Certificado UAF ROS #1379.pdf"
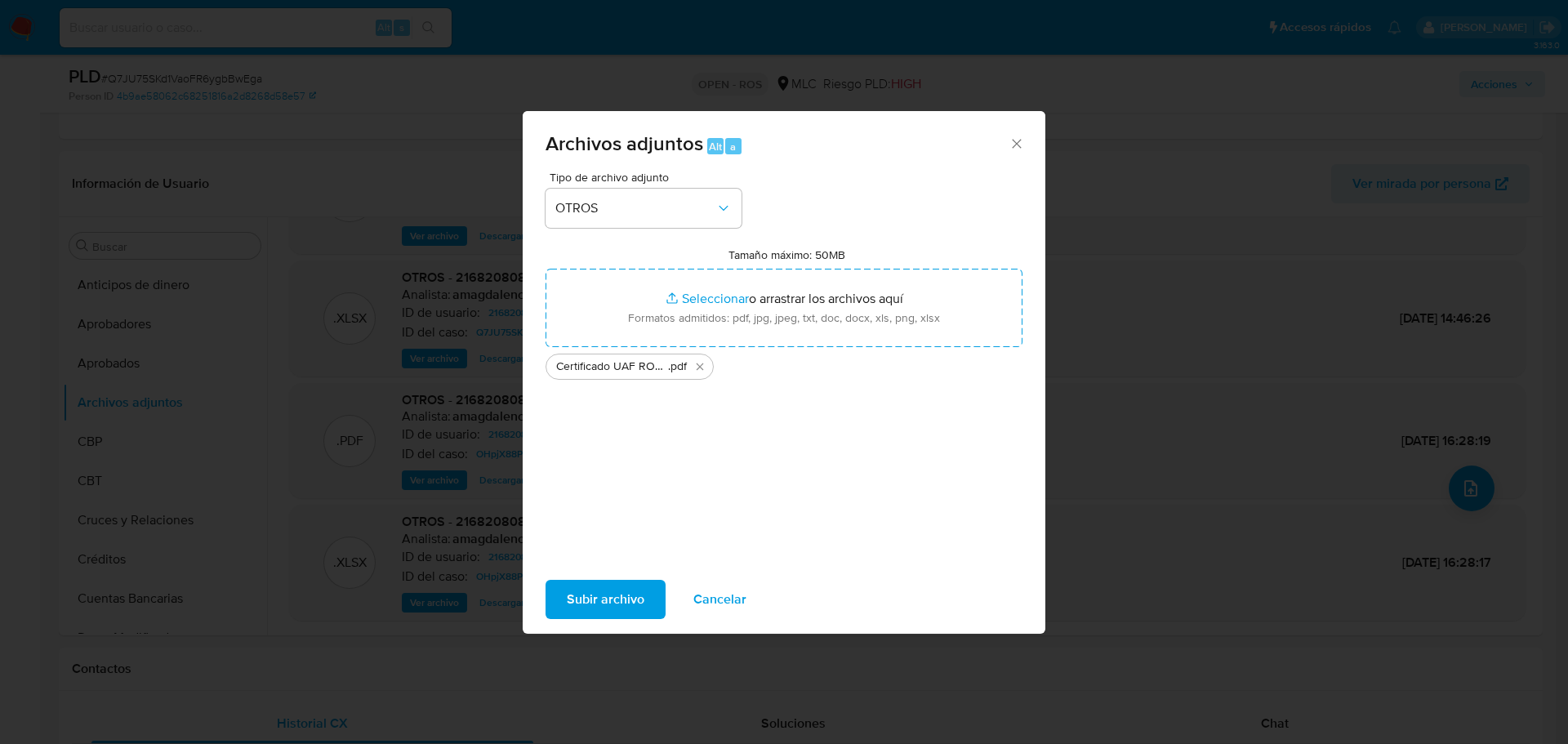
click at [605, 605] on span "Subir archivo" at bounding box center [605, 599] width 77 height 36
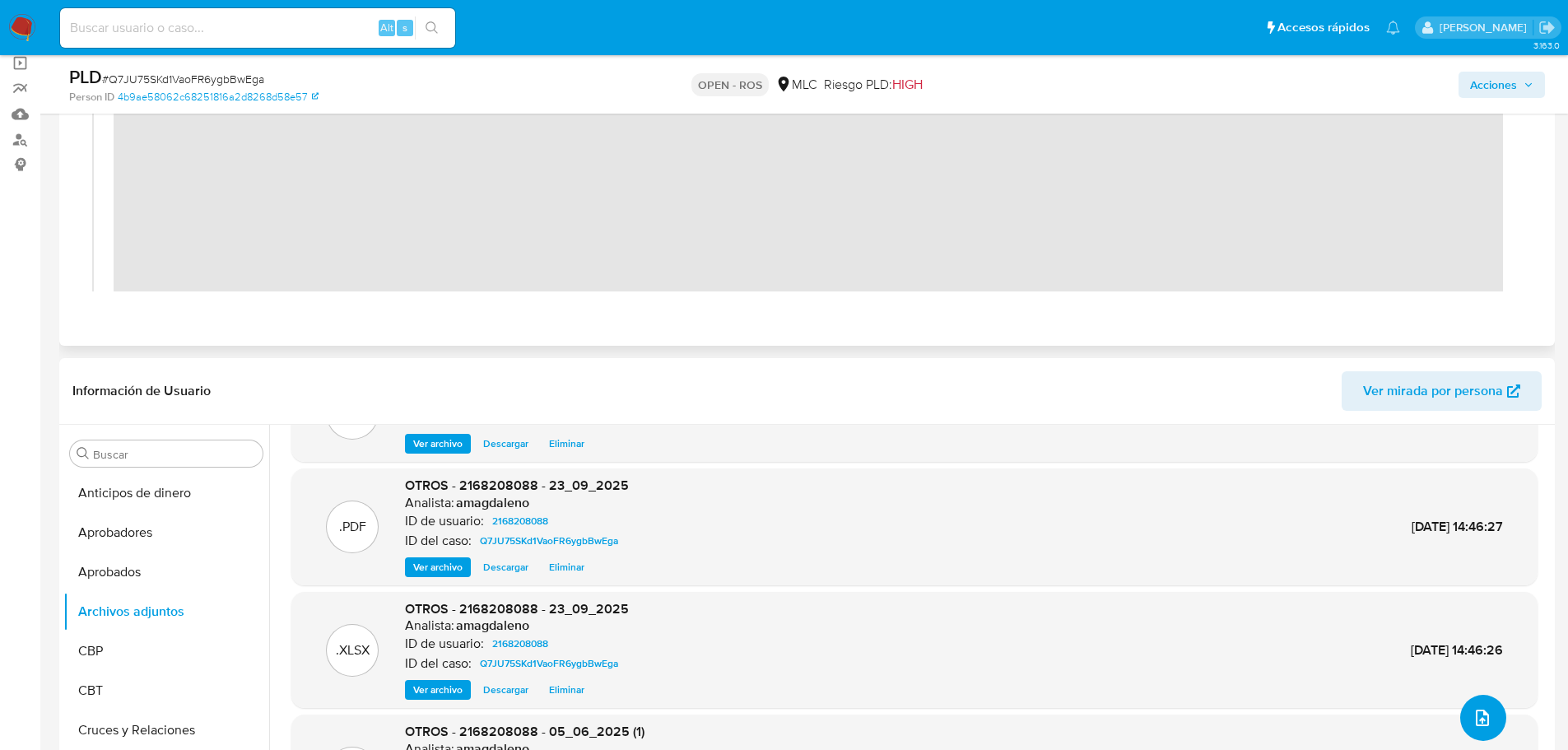
scroll to position [0, 0]
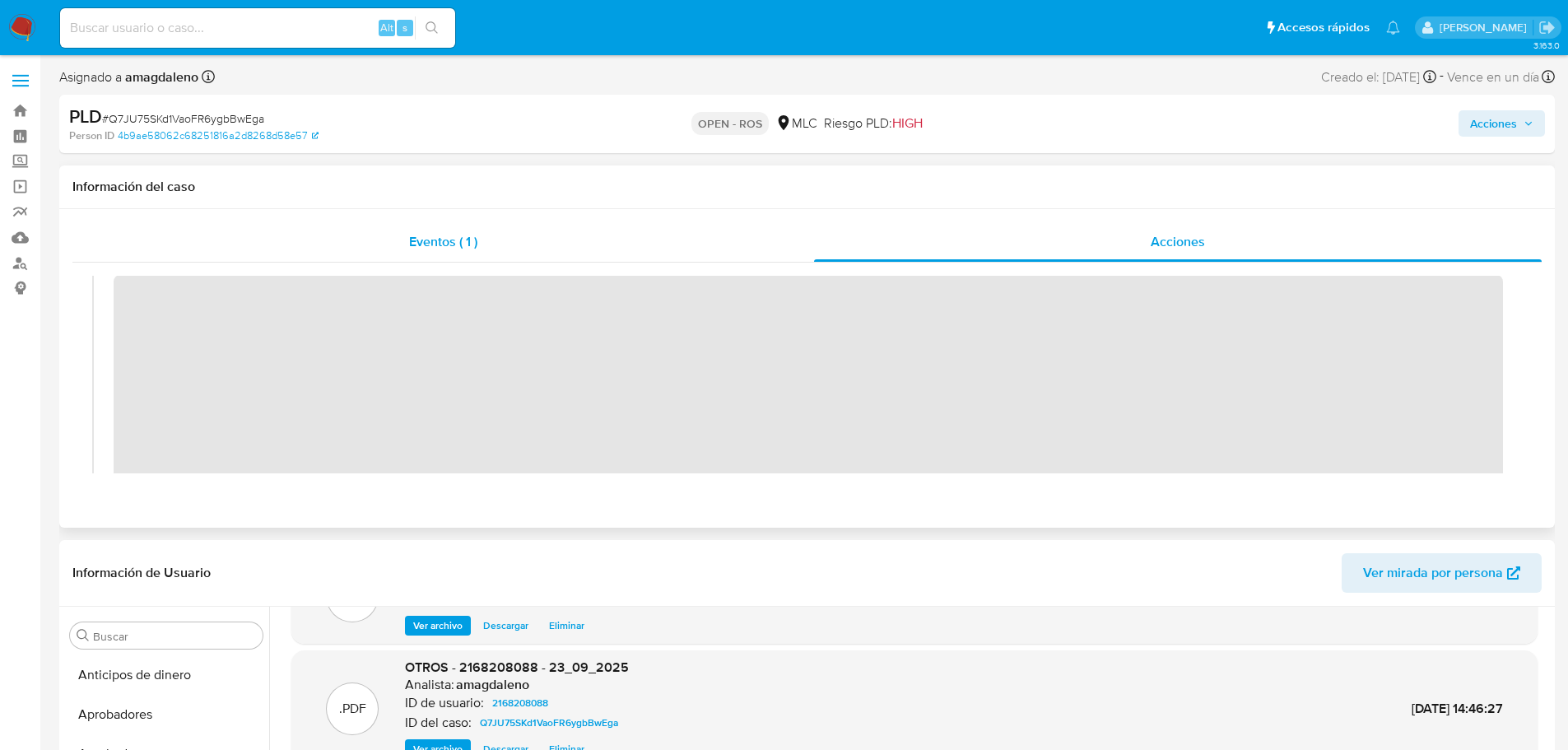
click at [637, 253] on div "Eventos ( 1 )" at bounding box center [444, 242] width 742 height 39
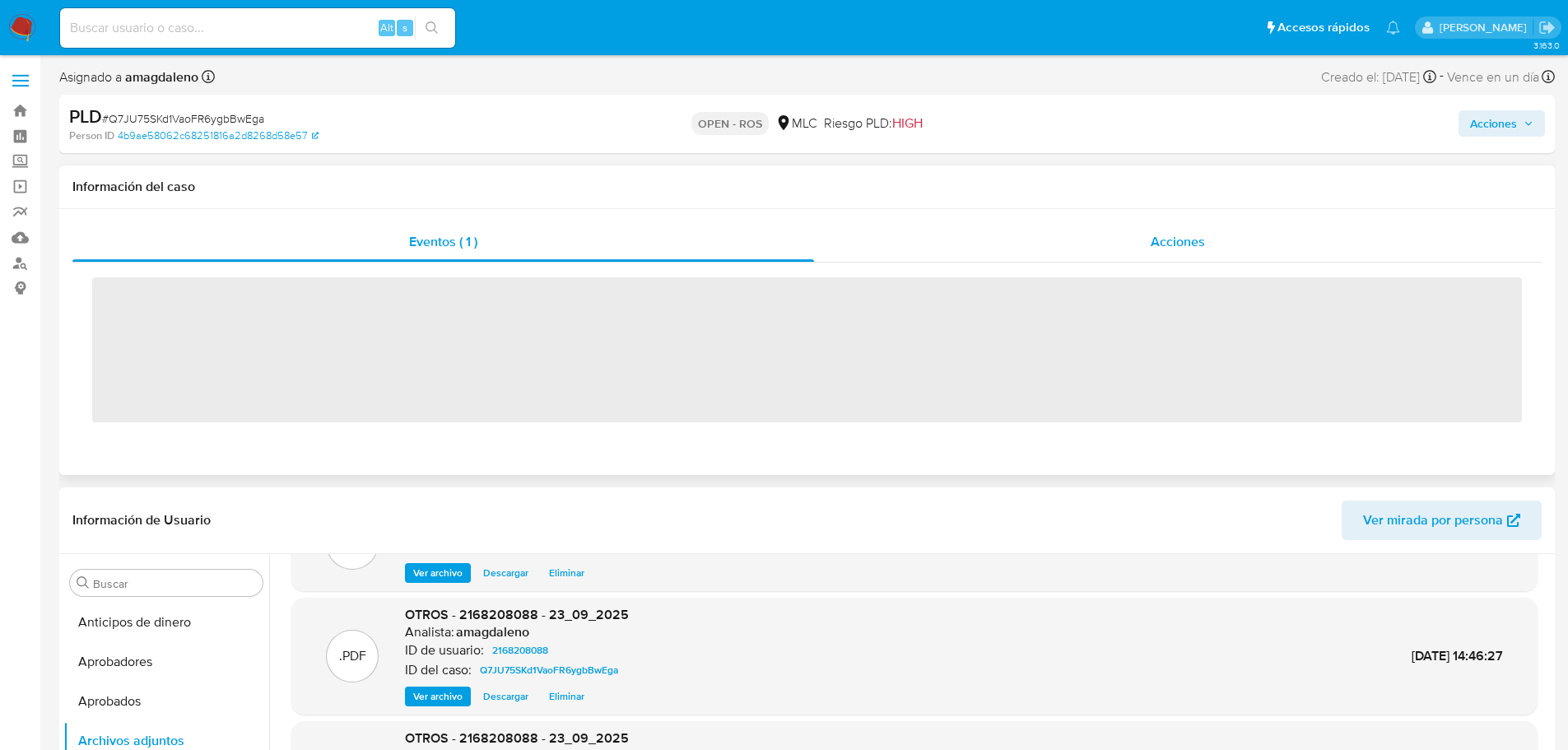
click at [1020, 240] on div "Acciones" at bounding box center [1177, 242] width 727 height 39
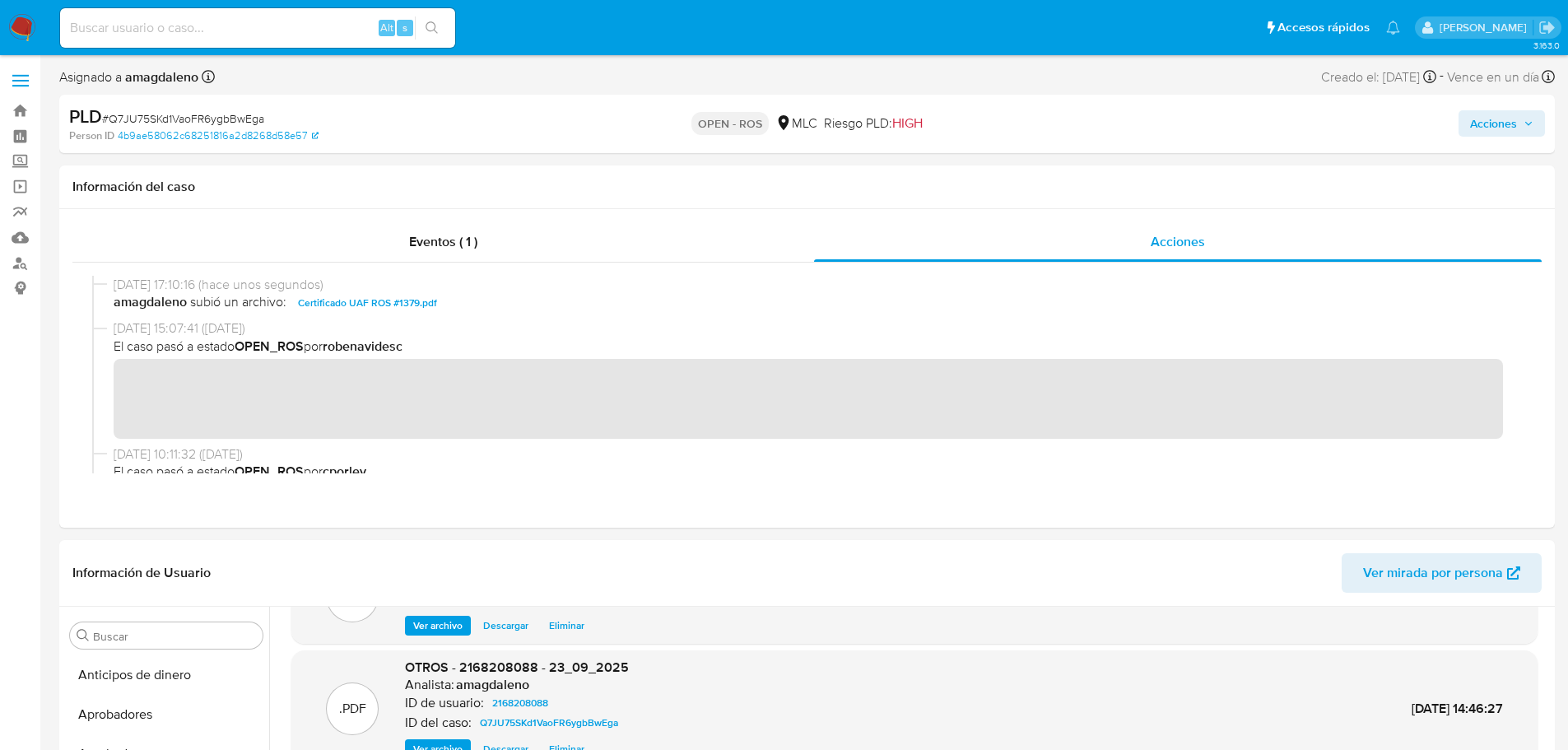
click at [1484, 126] on span "Acciones" at bounding box center [1493, 123] width 47 height 27
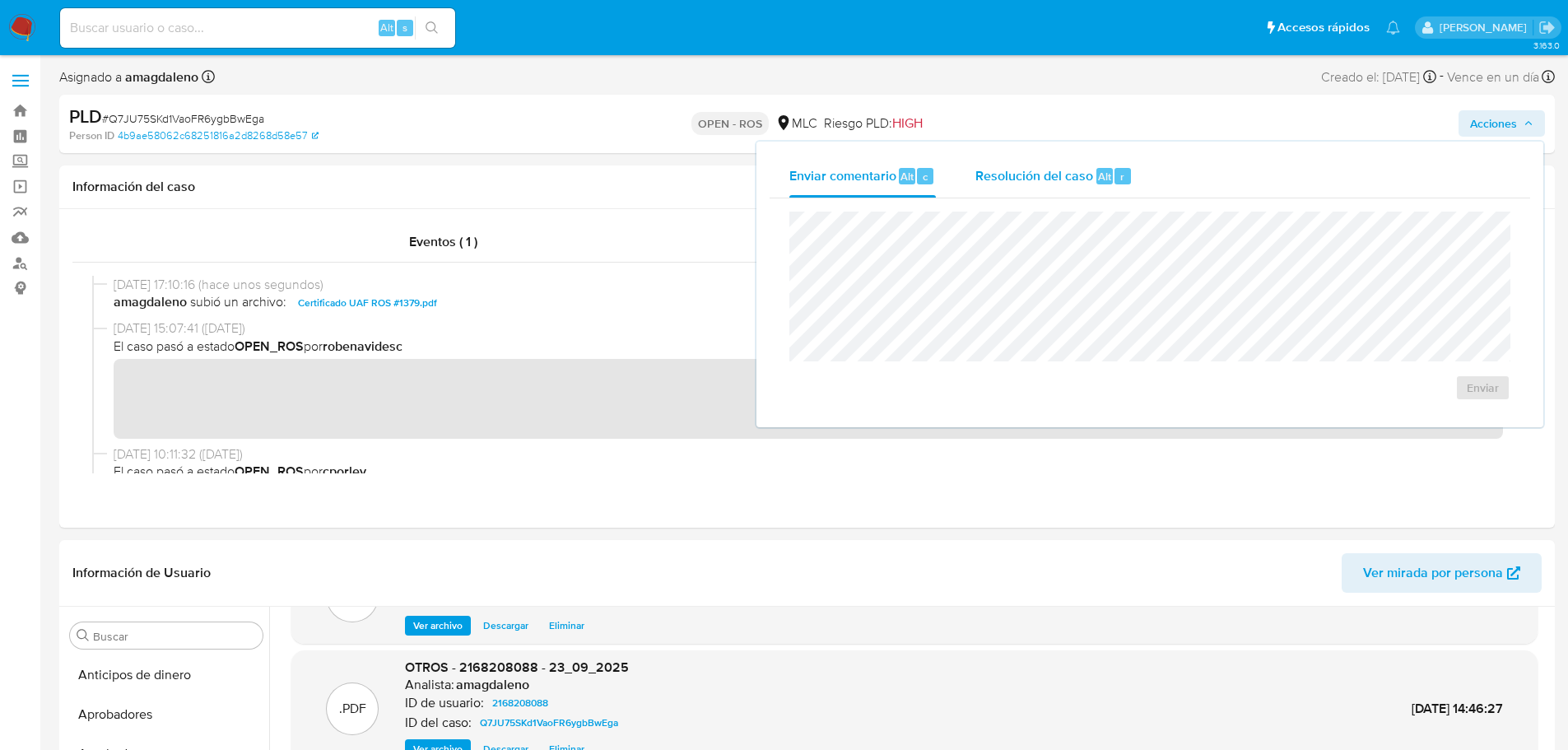
click at [1026, 173] on span "Resolución del caso" at bounding box center [1034, 176] width 117 height 19
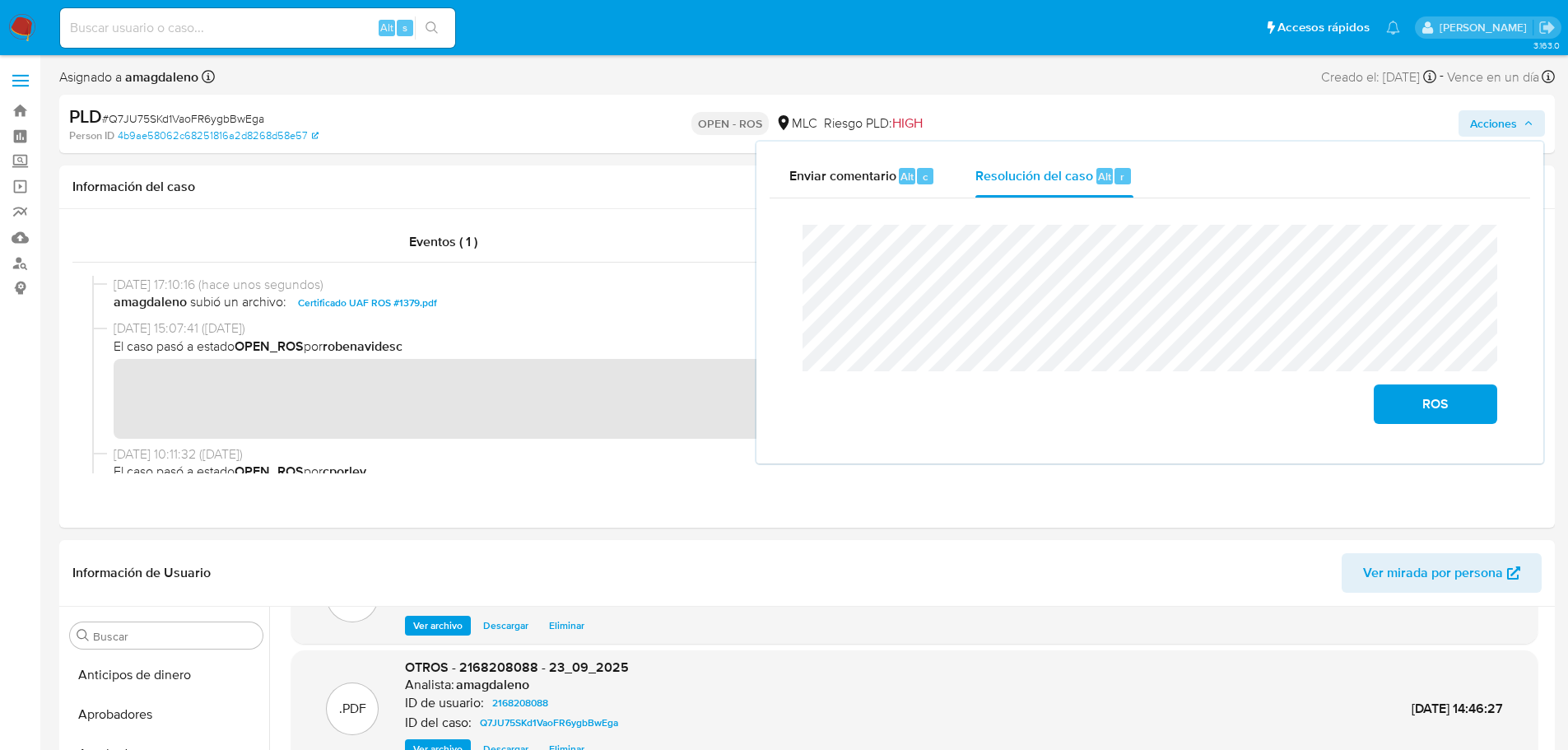
click at [0, 0] on lt-strong "diente" at bounding box center [0, 0] width 0 height 0
click at [634, 444] on div "06/10/2025 15:07:41 (hace 3 días) El caso pasó a estado OPEN_ROS por robenavide…" at bounding box center [807, 382] width 1430 height 125
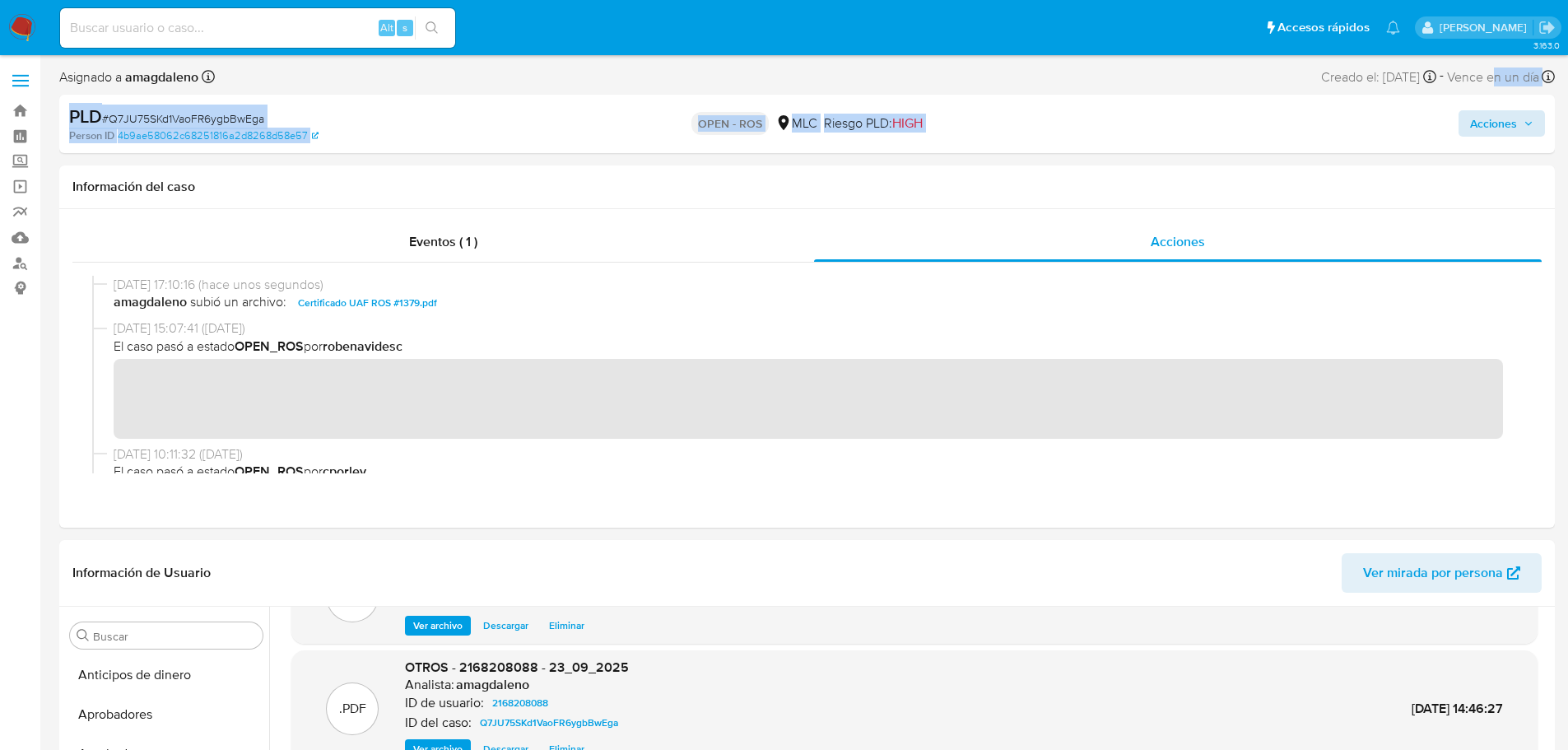
drag, startPoint x: 1491, startPoint y: 87, endPoint x: 1500, endPoint y: 111, distance: 25.6
click at [1493, 103] on div "Asignado a amagdaleno Asignado el: 12/08/2025 16:25:22 Creado el: 12/07/2025 Cr…" at bounding box center [807, 110] width 1496 height 87
click at [1500, 118] on span "Acciones" at bounding box center [1493, 123] width 47 height 27
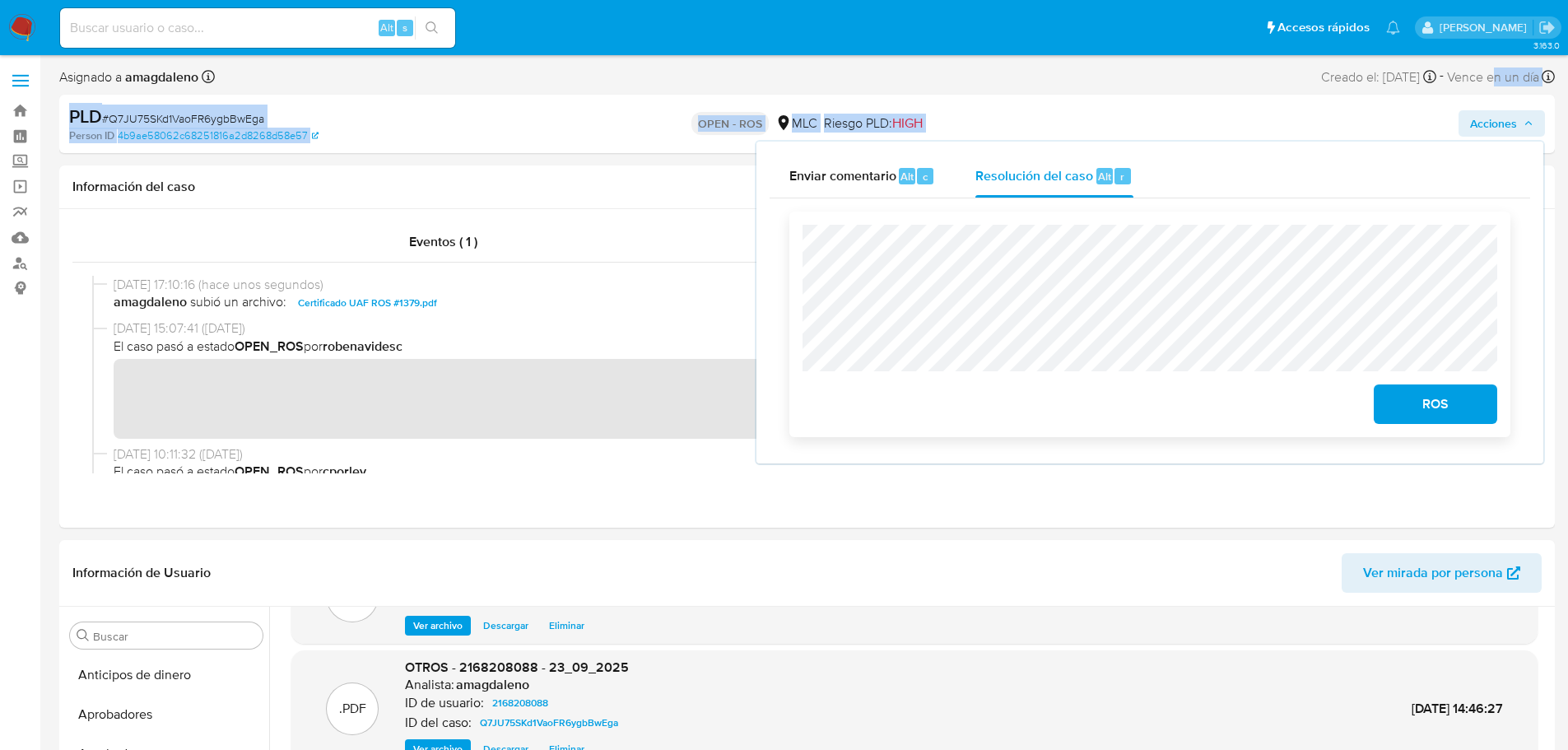
click at [1426, 404] on span "ROS" at bounding box center [1436, 405] width 81 height 36
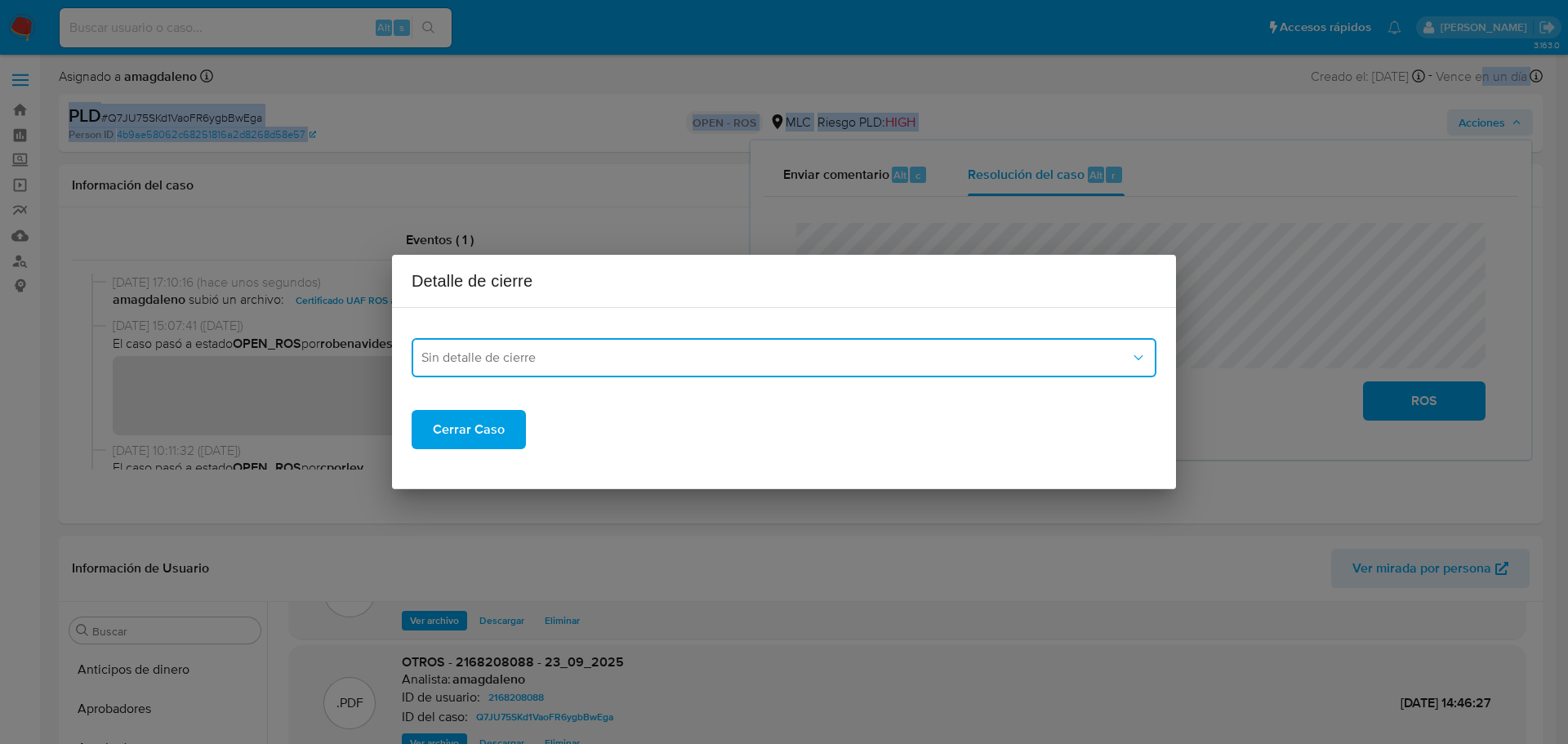
click at [595, 349] on button "Sin detalle de cierre" at bounding box center [784, 358] width 744 height 39
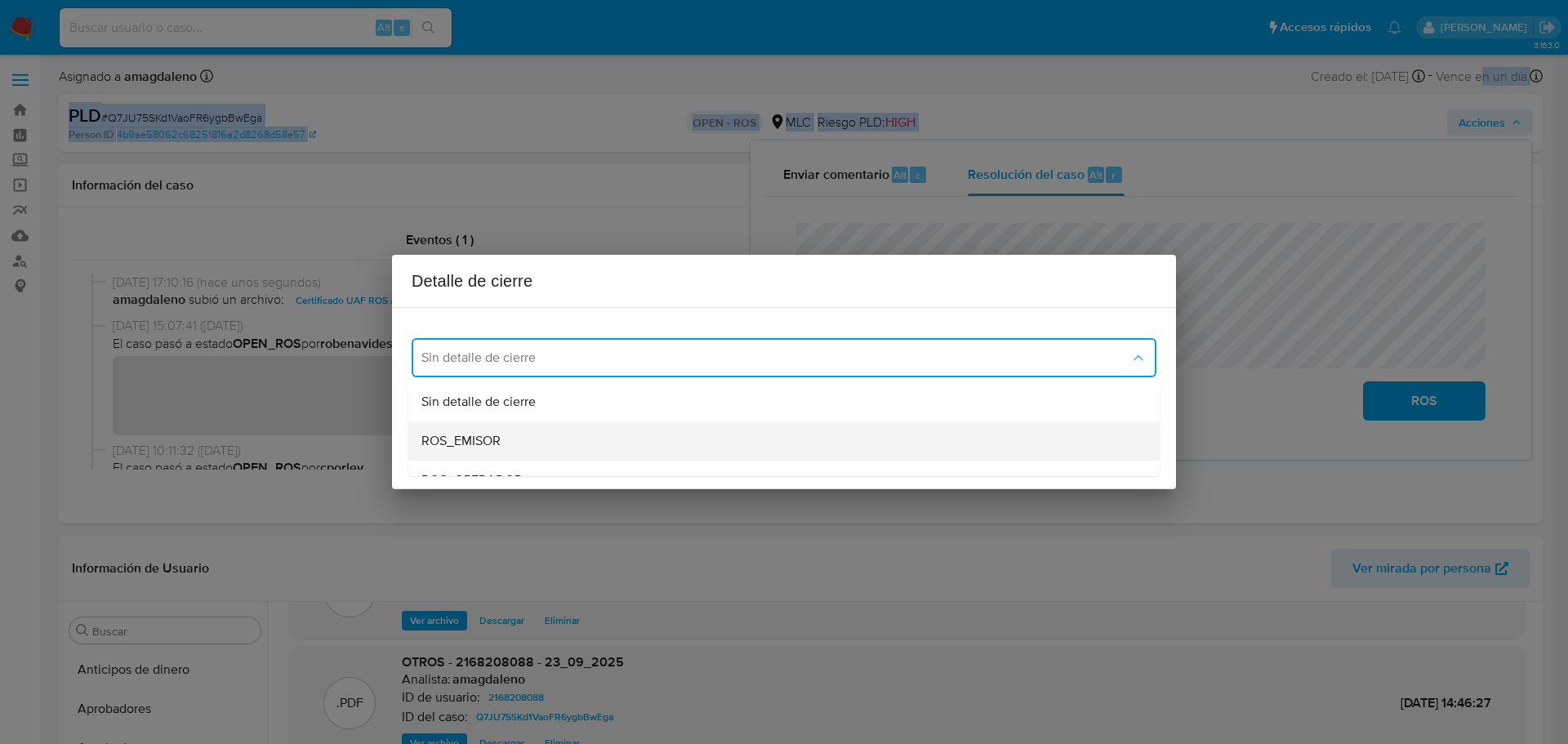
click at [548, 444] on div "ROS_EMISOR" at bounding box center [779, 441] width 716 height 39
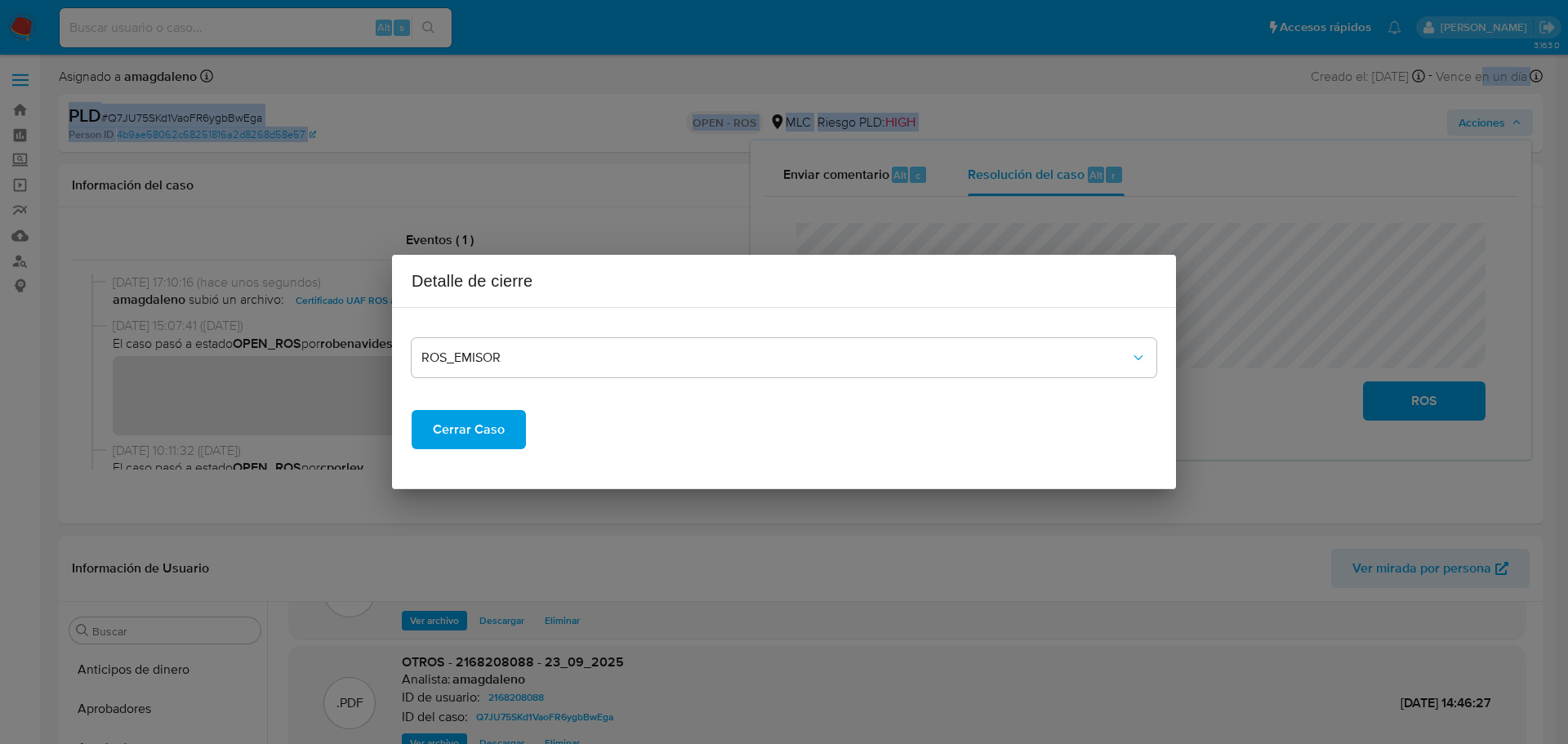
click at [451, 434] on span "Cerrar Caso" at bounding box center [468, 429] width 72 height 36
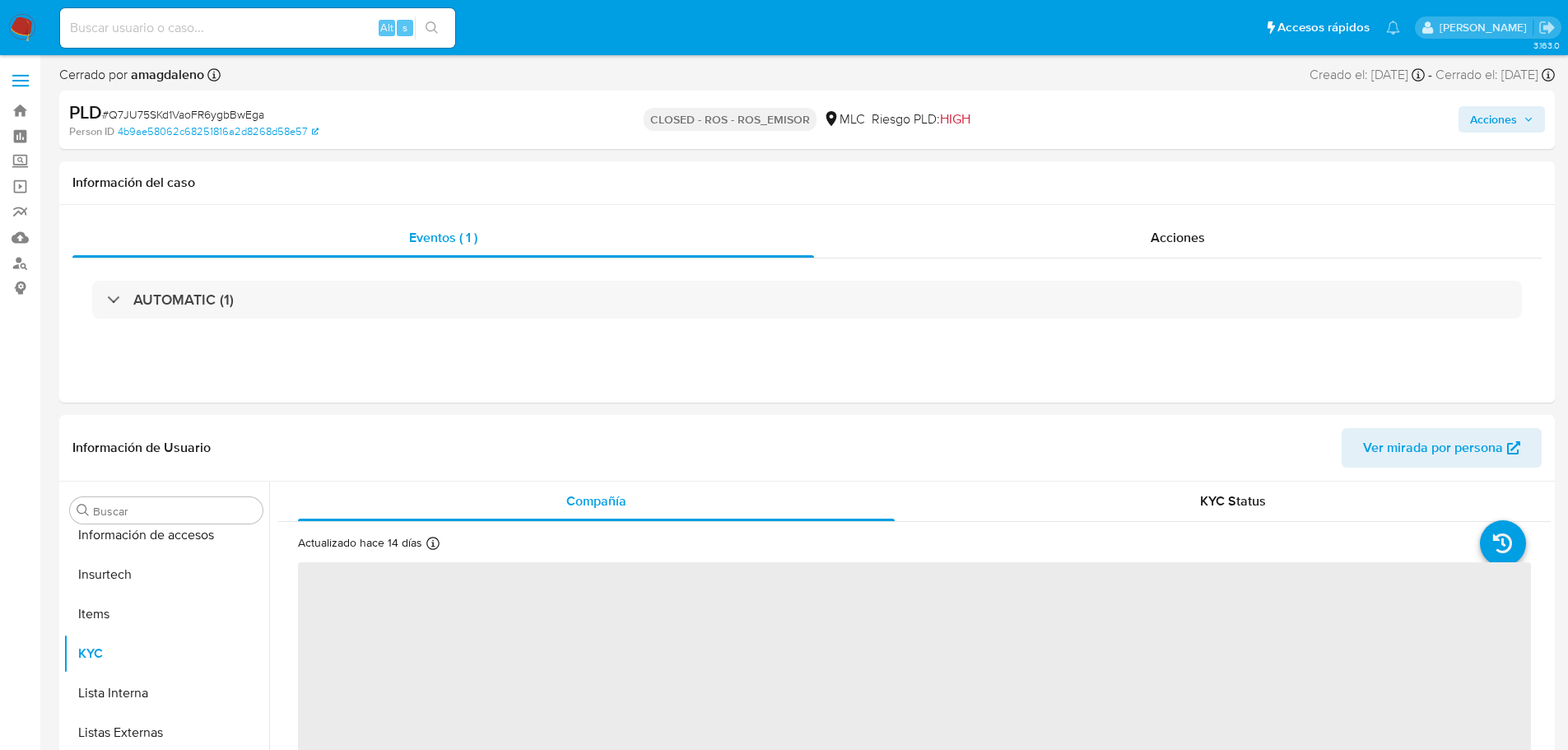
scroll to position [814, 0]
select select "10"
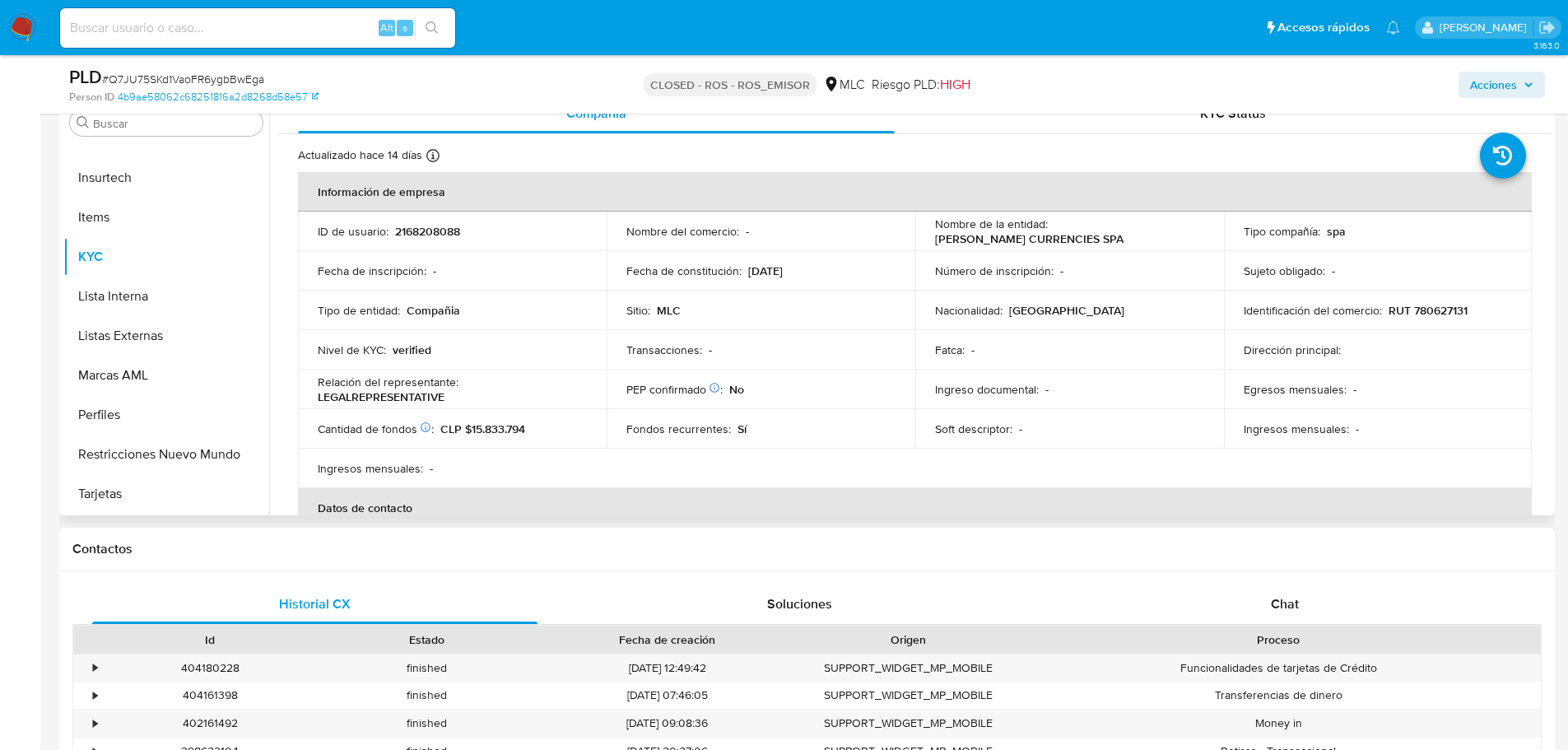
scroll to position [0, 0]
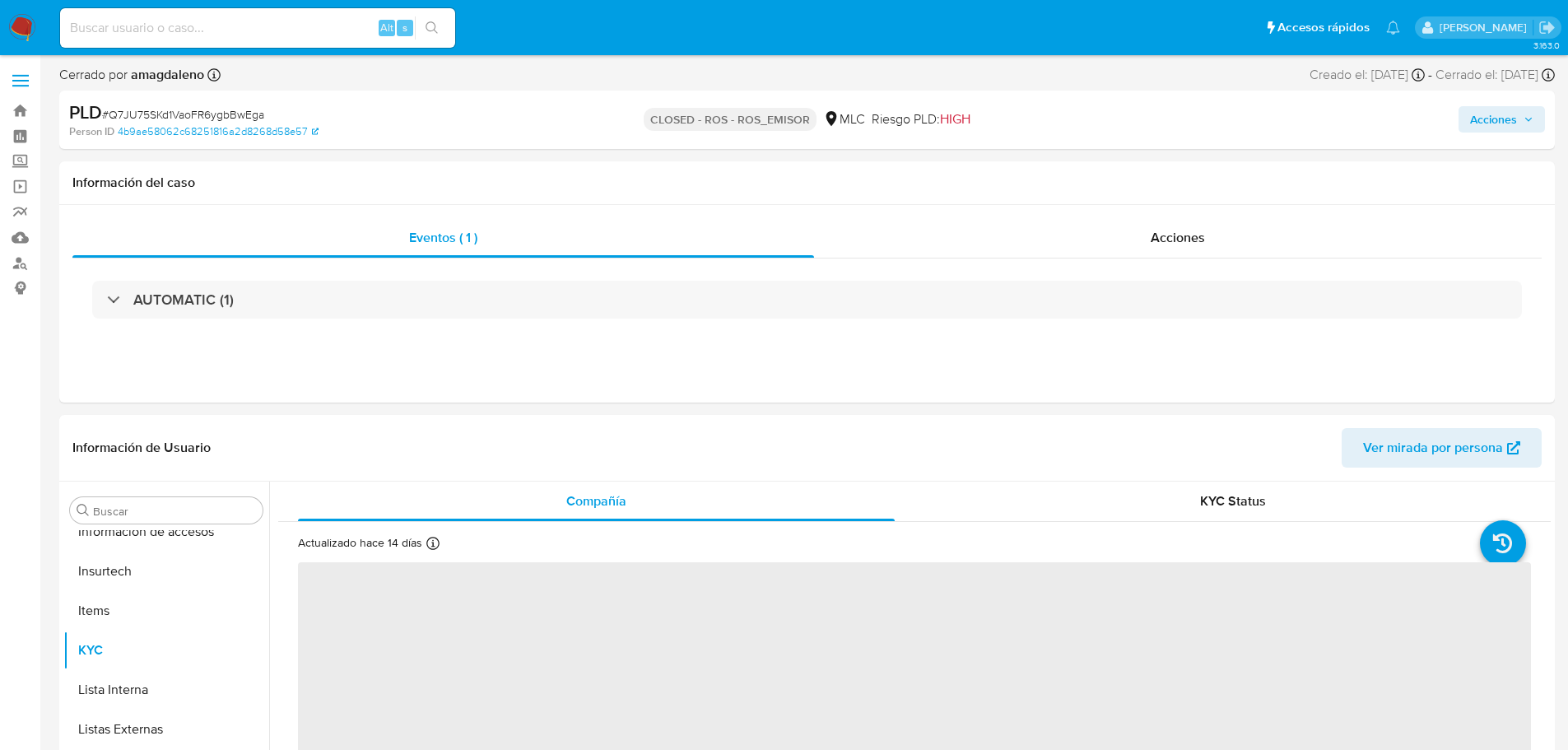
scroll to position [814, 0]
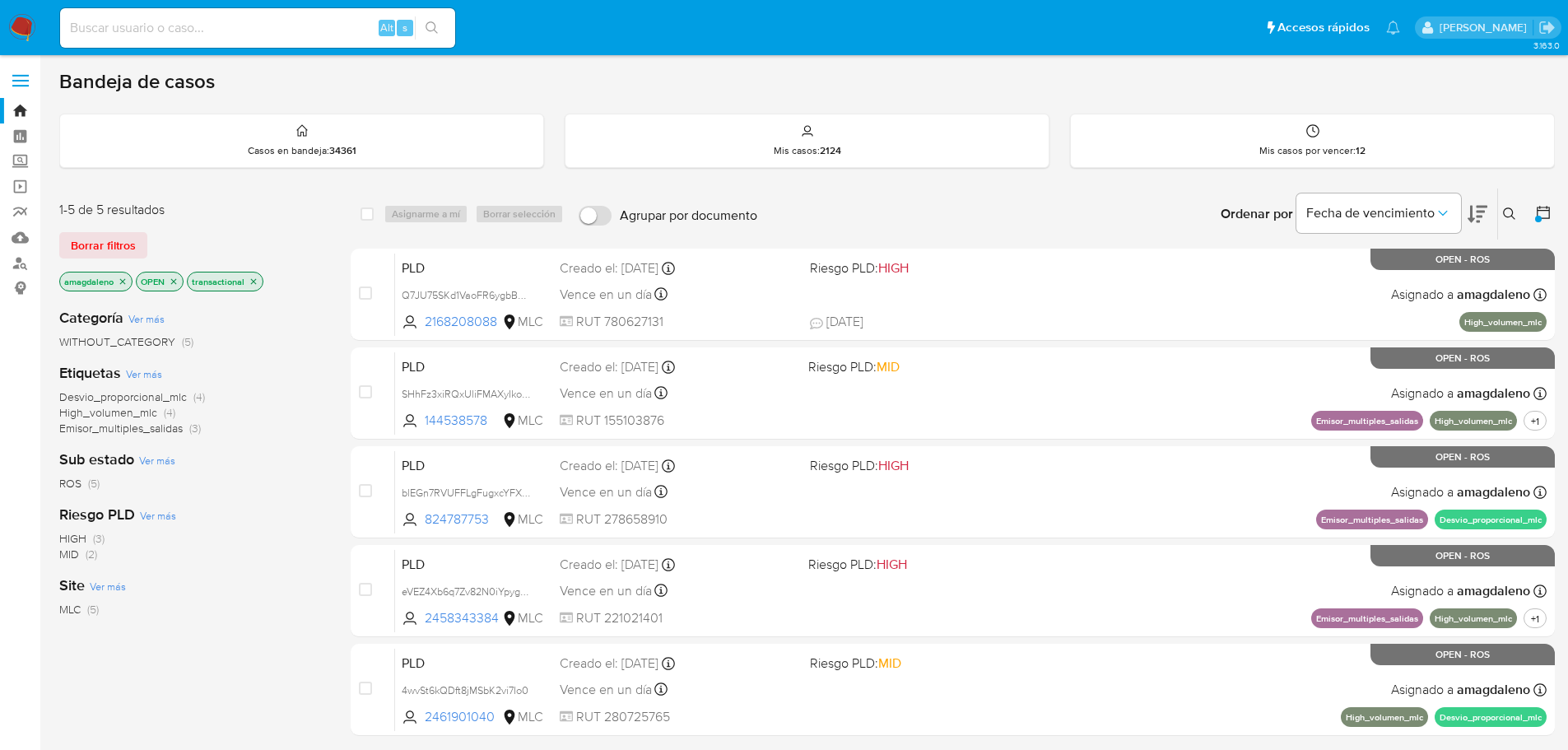
scroll to position [6, 0]
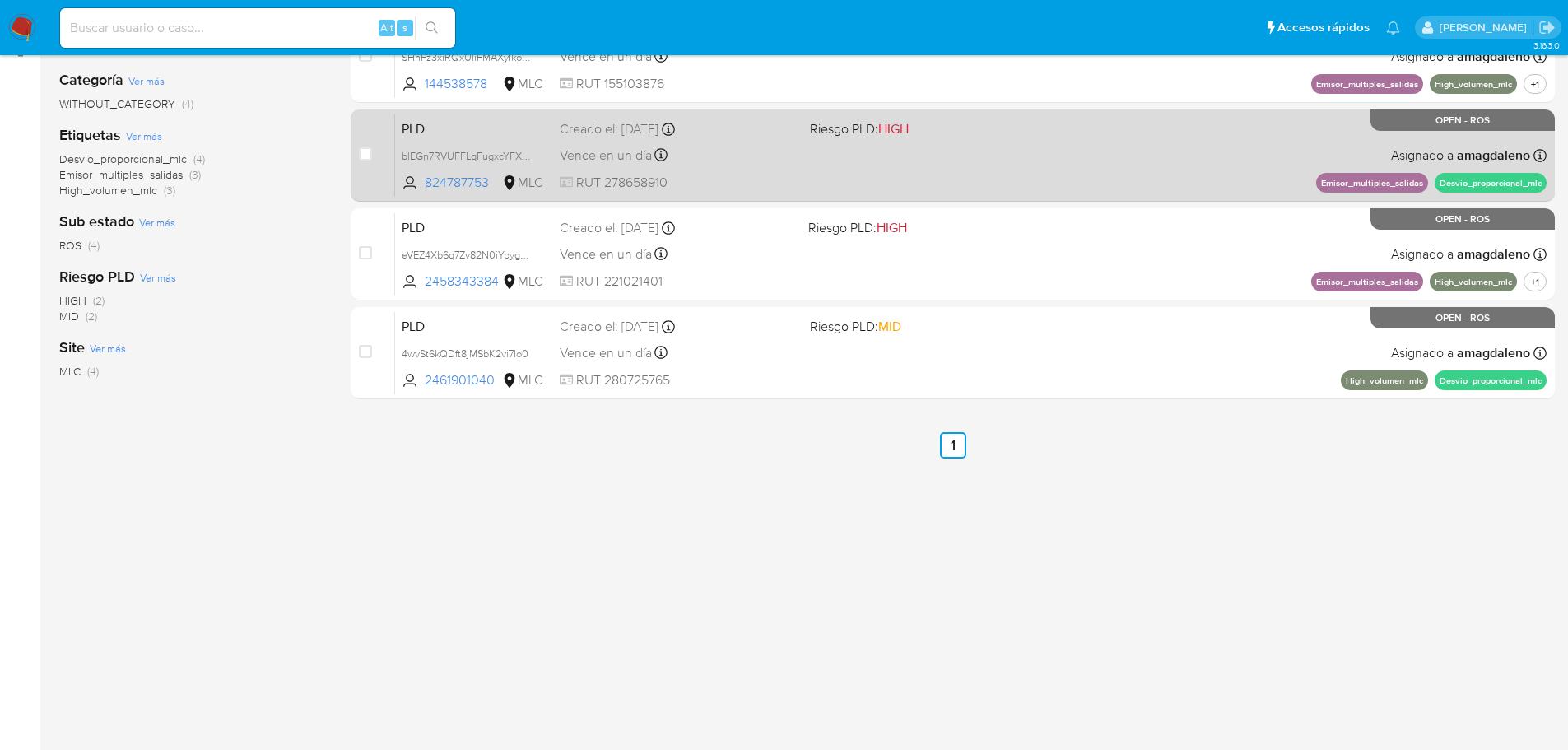
scroll to position [247, 0]
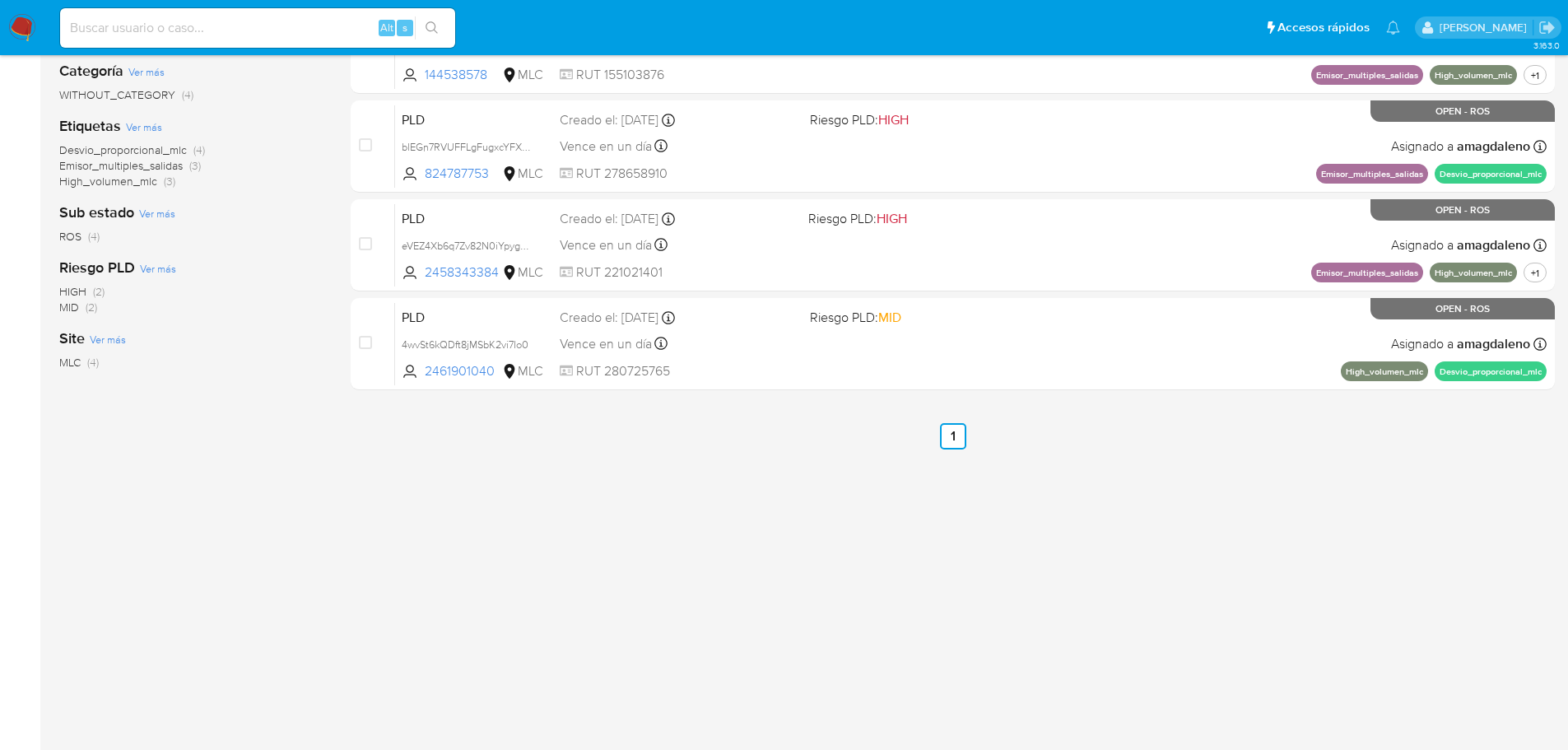
click at [1194, 480] on div "select-all-cases-checkbox Asignarme a mí Borrar selección Agrupar por documento…" at bounding box center [953, 314] width 1205 height 747
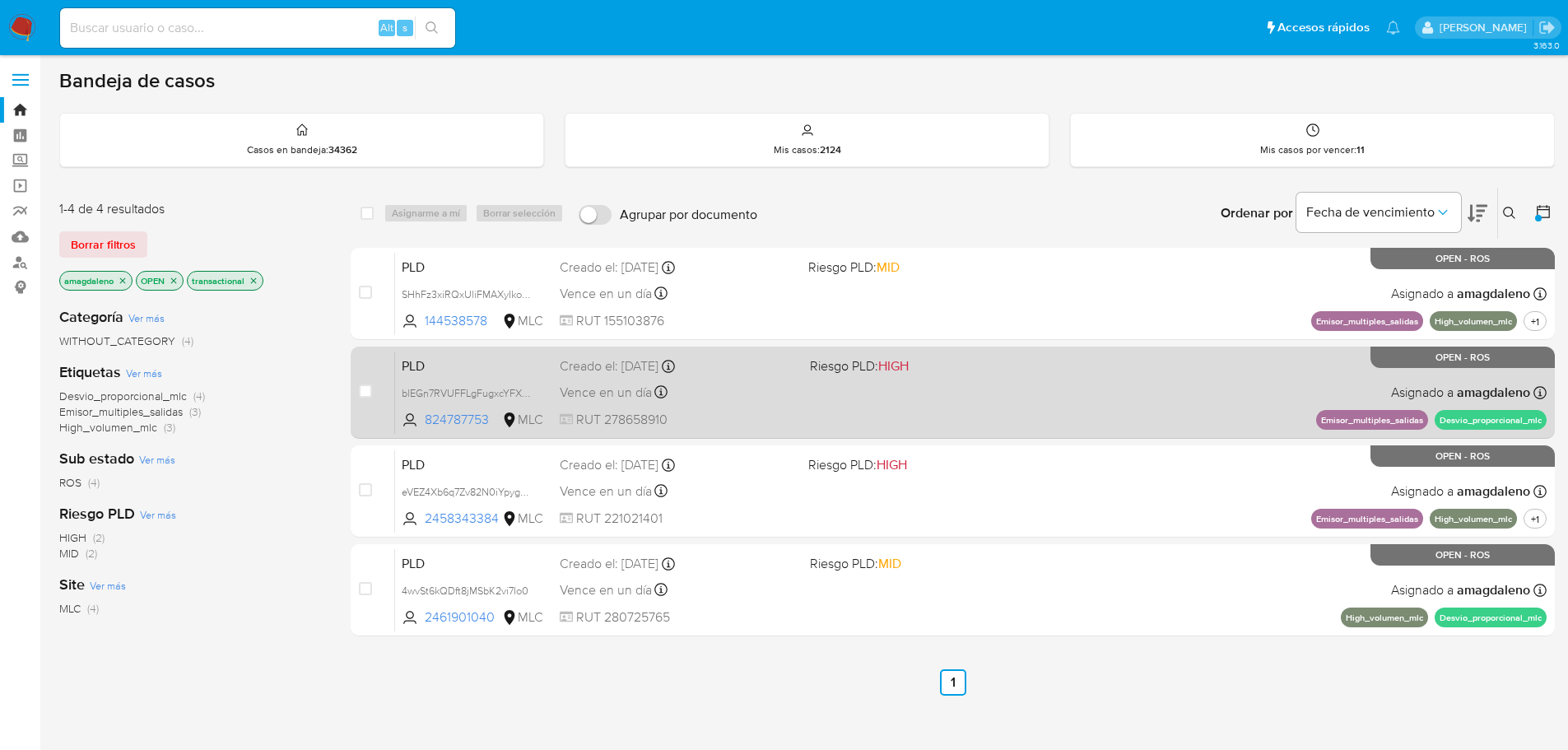
scroll to position [0, 0]
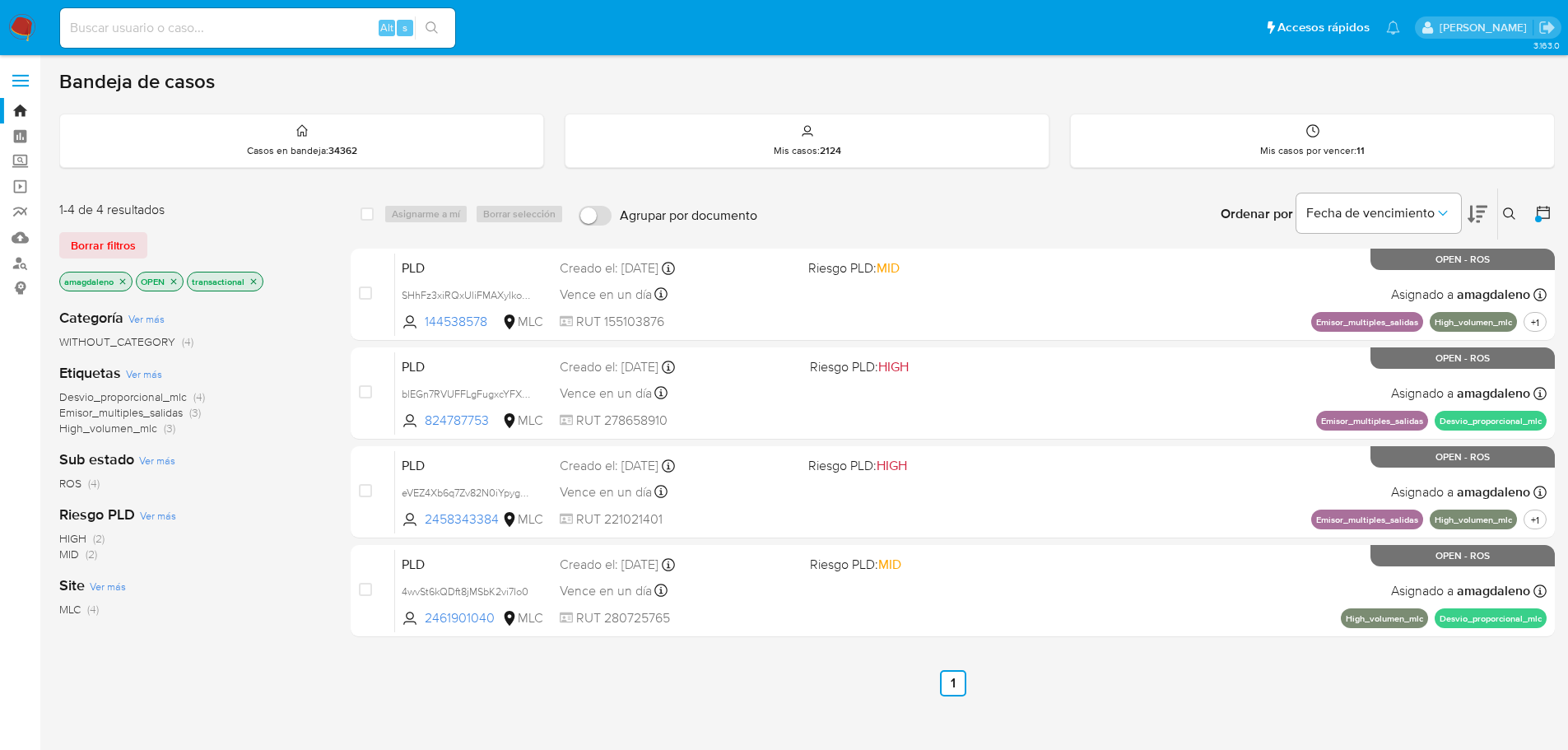
click at [946, 193] on div "Ordenar por Fecha de vencimiento No es posible ordenar los resultados mientras …" at bounding box center [1160, 214] width 789 height 51
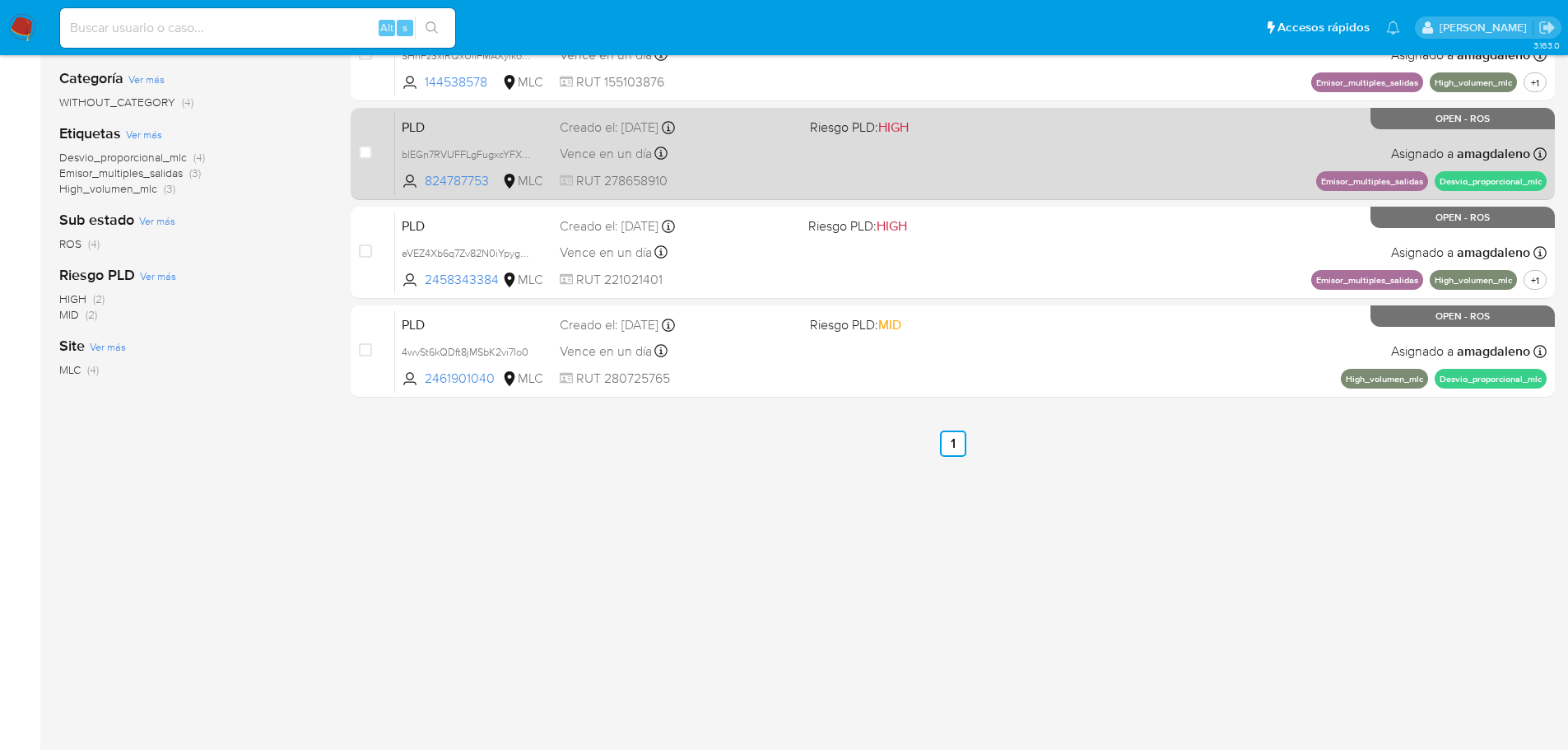
scroll to position [253, 0]
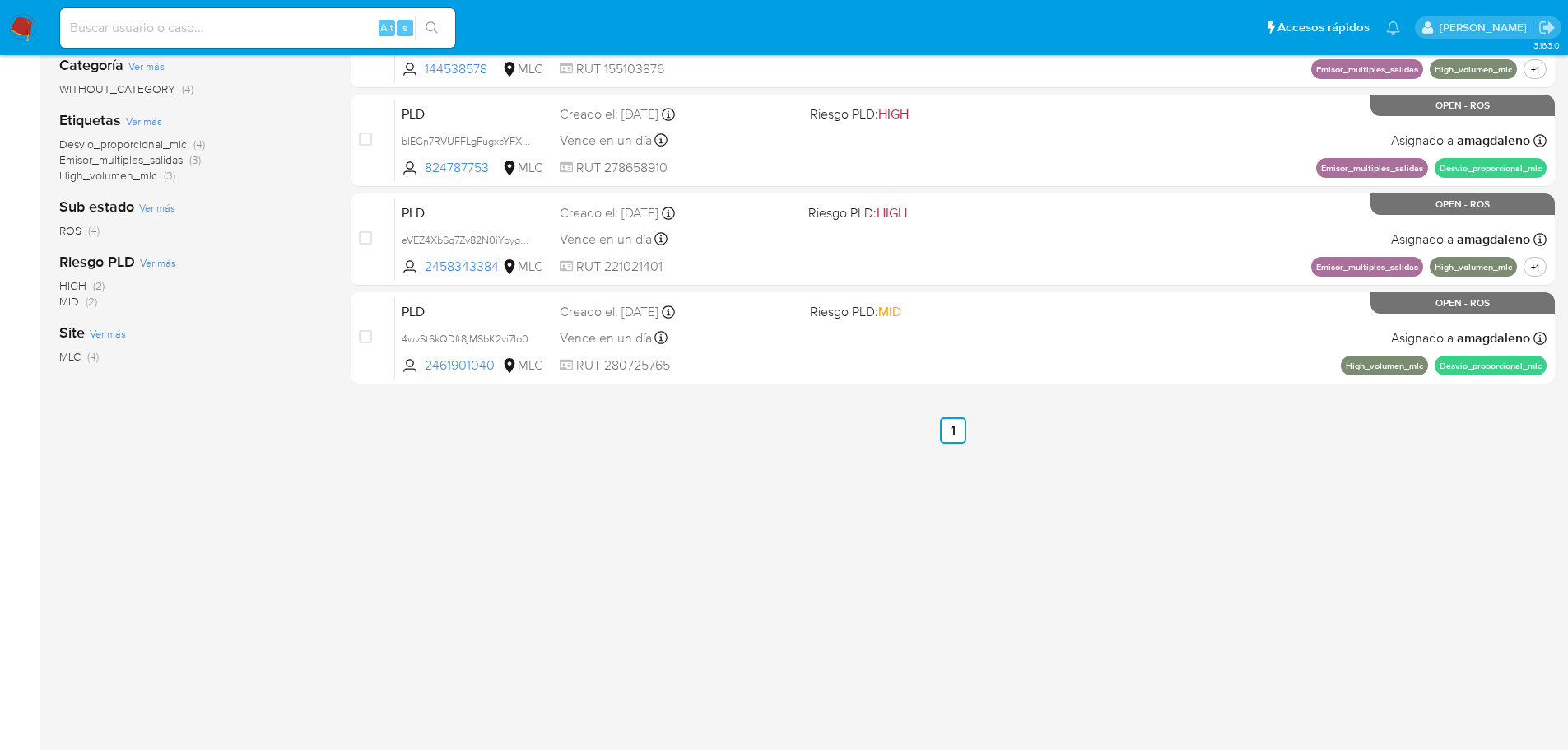
click at [1244, 482] on div "select-all-cases-checkbox Asignarme a mí Borrar selección Agrupar por documento…" at bounding box center [953, 308] width 1205 height 747
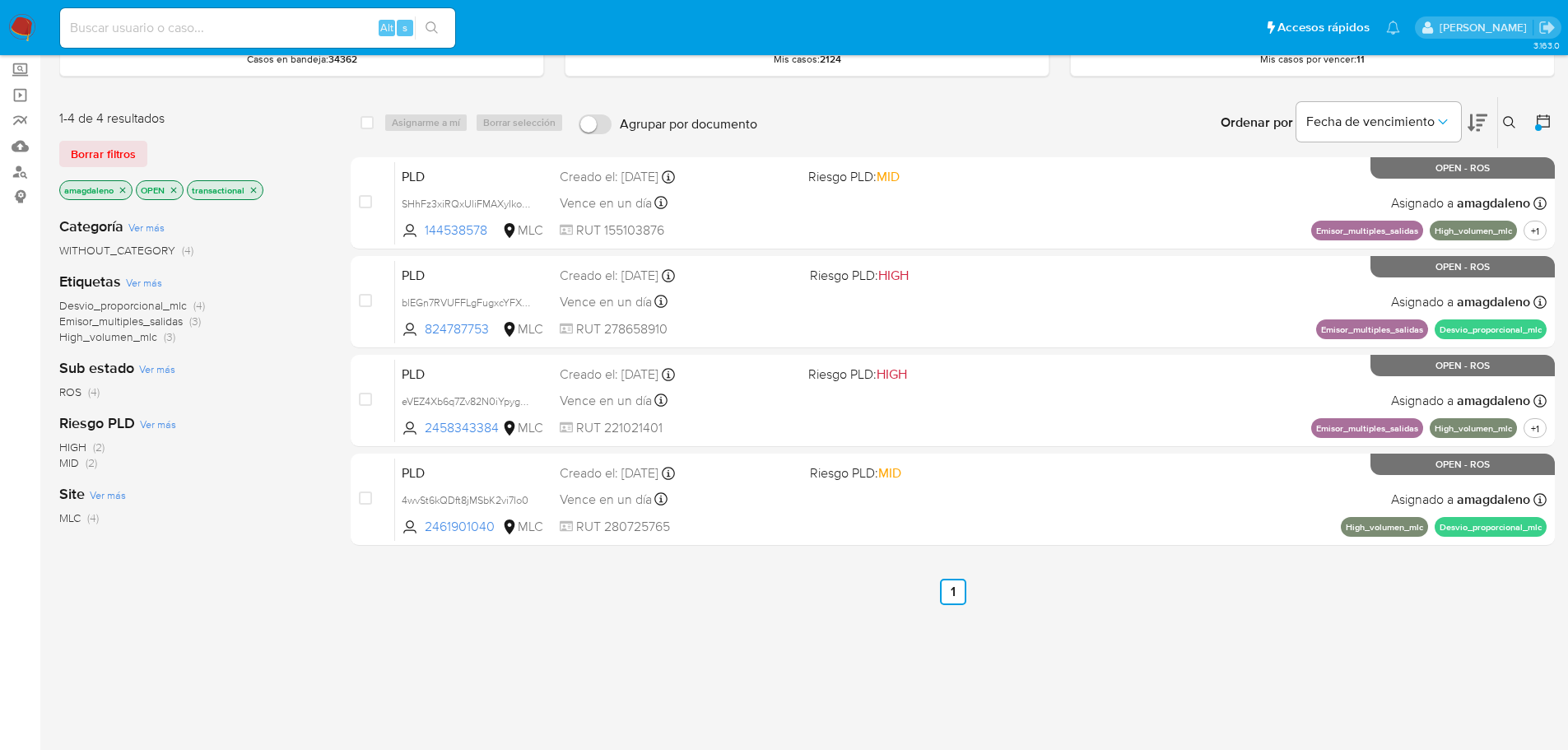
scroll to position [88, 0]
